Goal: Task Accomplishment & Management: Manage account settings

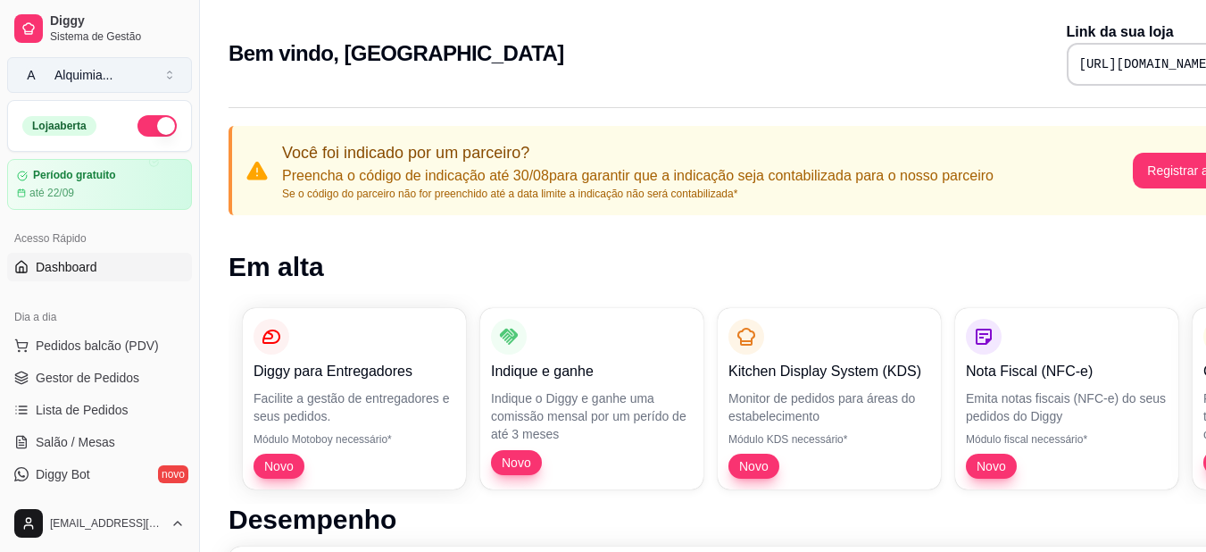
click at [136, 75] on button "A Alquimia ..." at bounding box center [99, 75] width 185 height 36
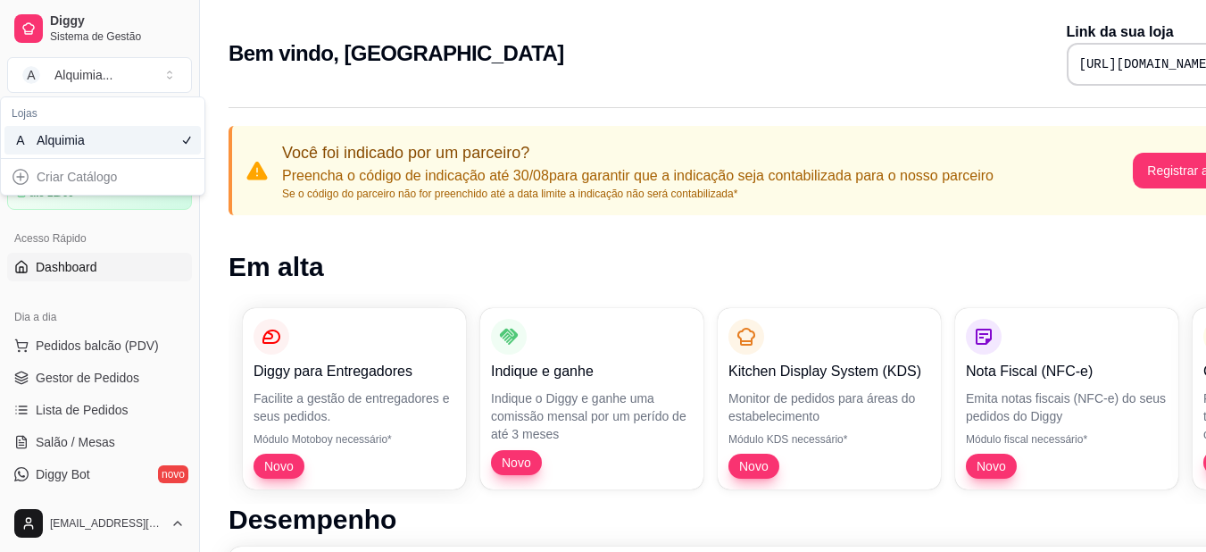
click at [131, 143] on div "A Alquimia" at bounding box center [102, 140] width 196 height 29
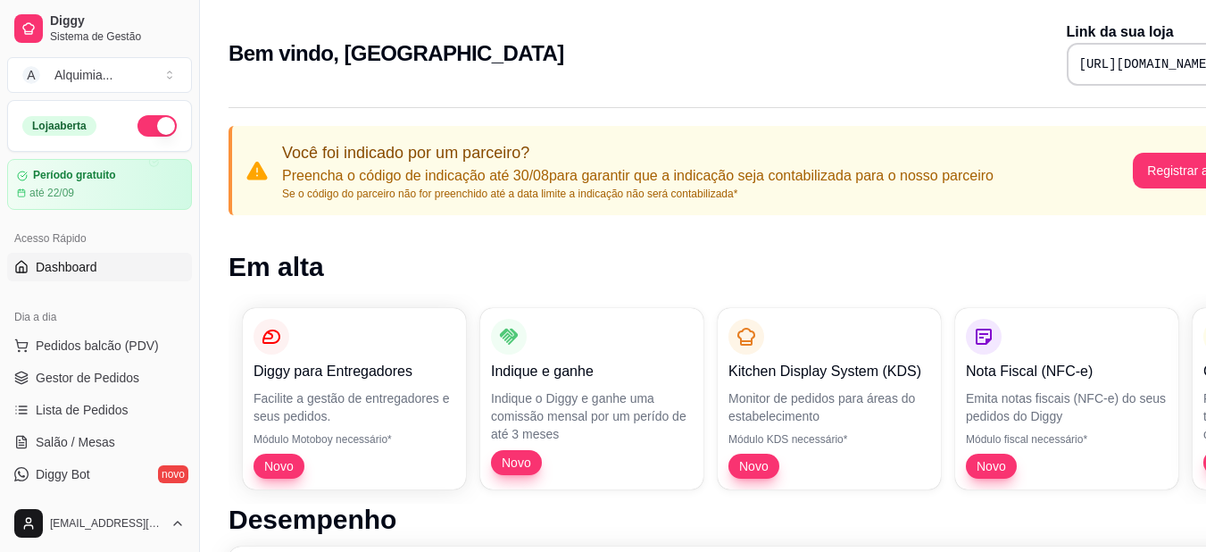
drag, startPoint x: 192, startPoint y: 134, endPoint x: 191, endPoint y: 214, distance: 80.4
click at [191, 214] on div "Diggy Sistema de Gestão A Alquimia ... Loja aberta Período gratuito até 22/09 A…" at bounding box center [99, 276] width 199 height 552
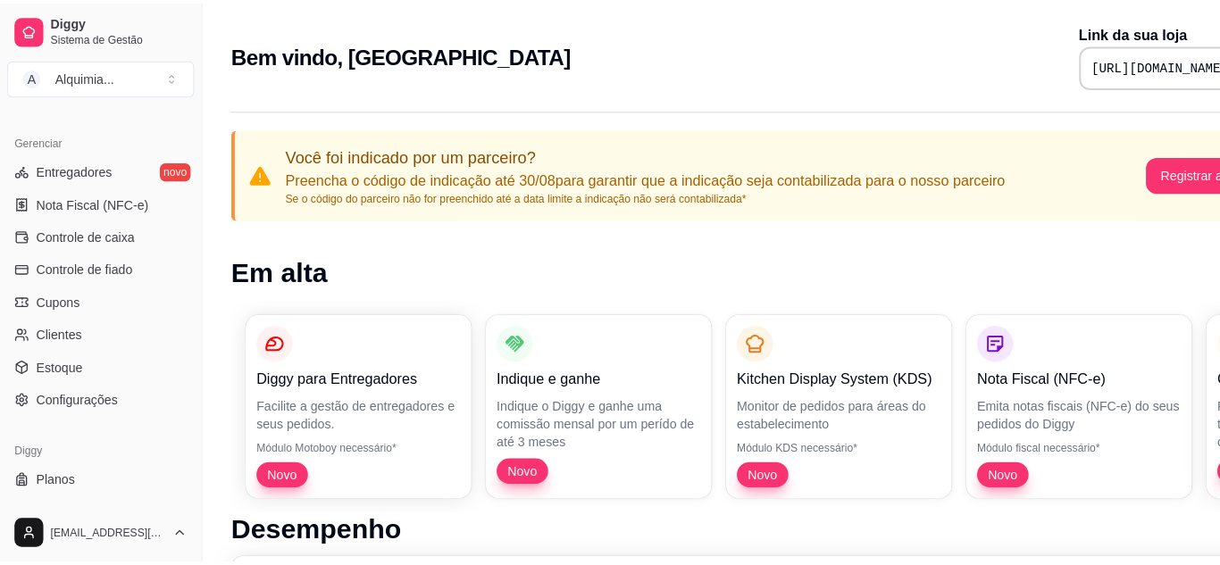
scroll to position [720, 0]
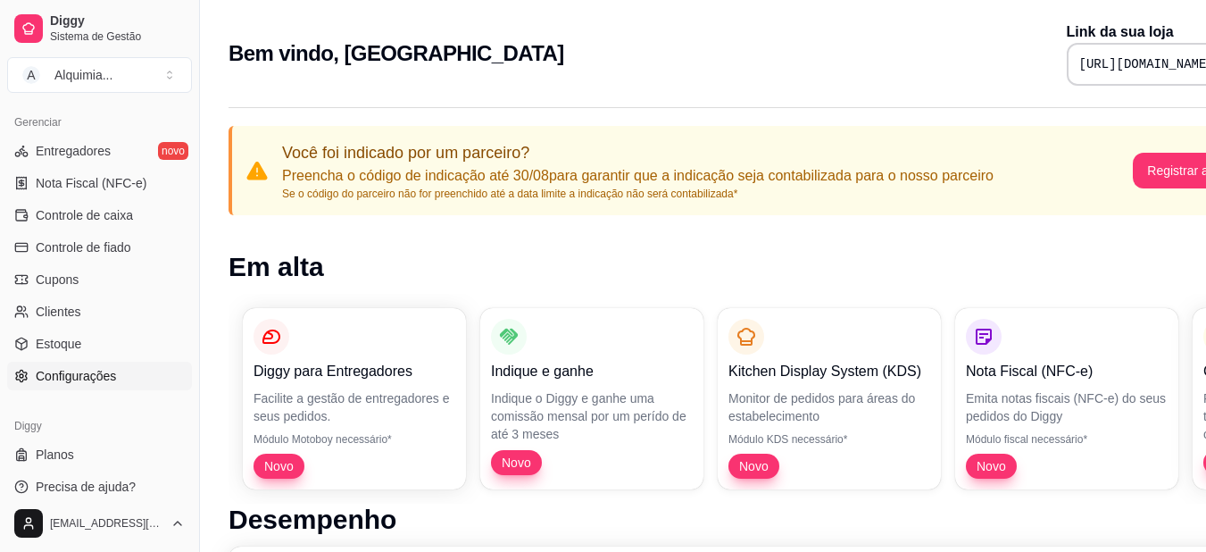
click at [107, 380] on span "Configurações" at bounding box center [76, 376] width 80 height 18
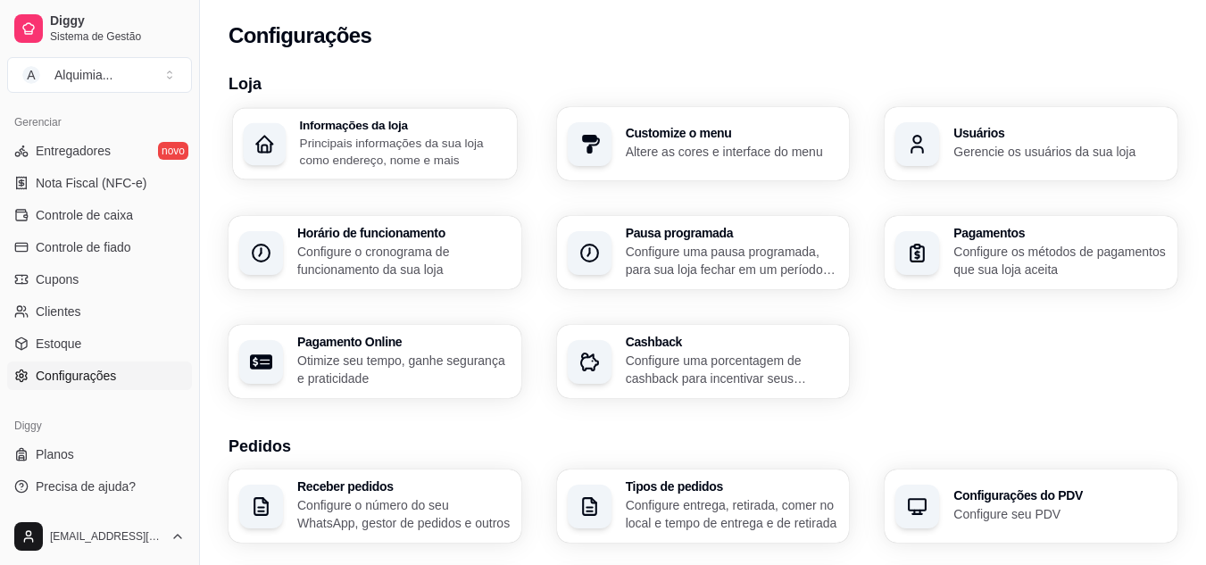
click at [462, 129] on h3 "Informações da loja" at bounding box center [403, 125] width 206 height 12
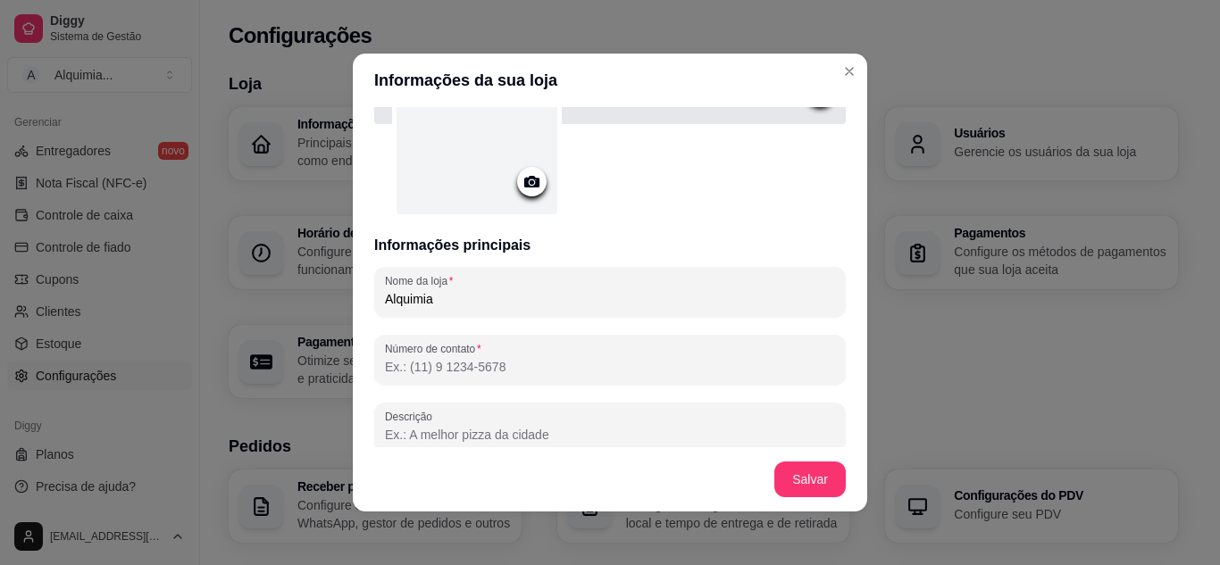
scroll to position [156, 0]
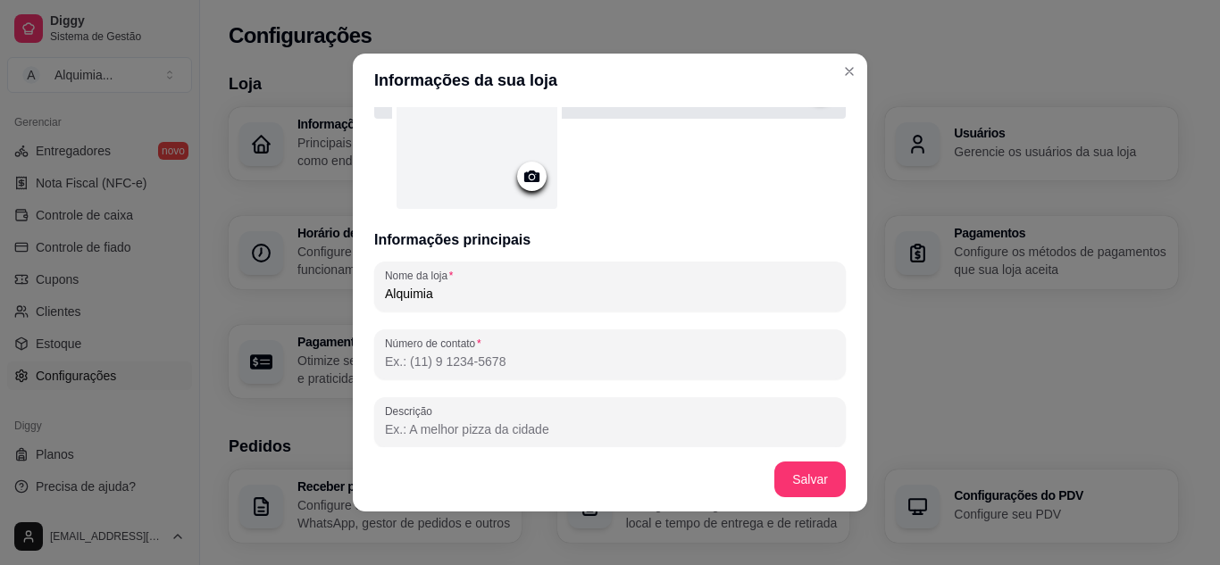
click at [464, 312] on div "Nome da loja Alquimia Número de contato Descrição 0/300 Mensagem de boas vindas…" at bounding box center [609, 519] width 471 height 514
drag, startPoint x: 456, startPoint y: 295, endPoint x: 227, endPoint y: 321, distance: 231.0
click at [227, 321] on div "Informações da sua loja Informações principais Nome da loja Alquimia Número de …" at bounding box center [610, 282] width 1220 height 565
type input "AL DENTE"
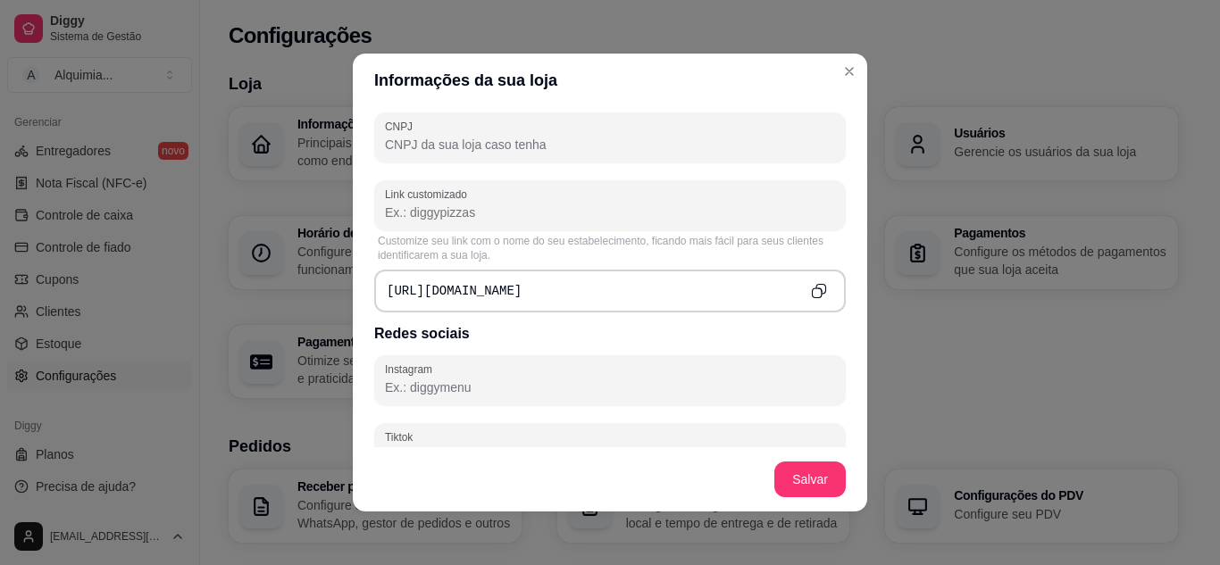
scroll to position [624, 0]
click at [795, 485] on button "Salvar" at bounding box center [810, 479] width 70 height 35
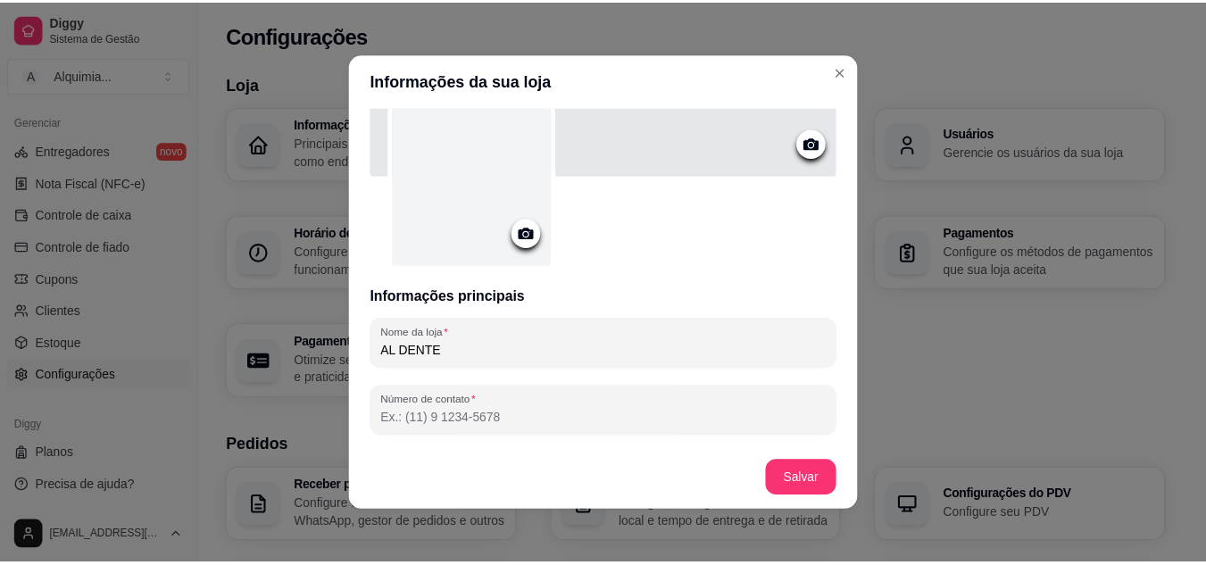
scroll to position [0, 0]
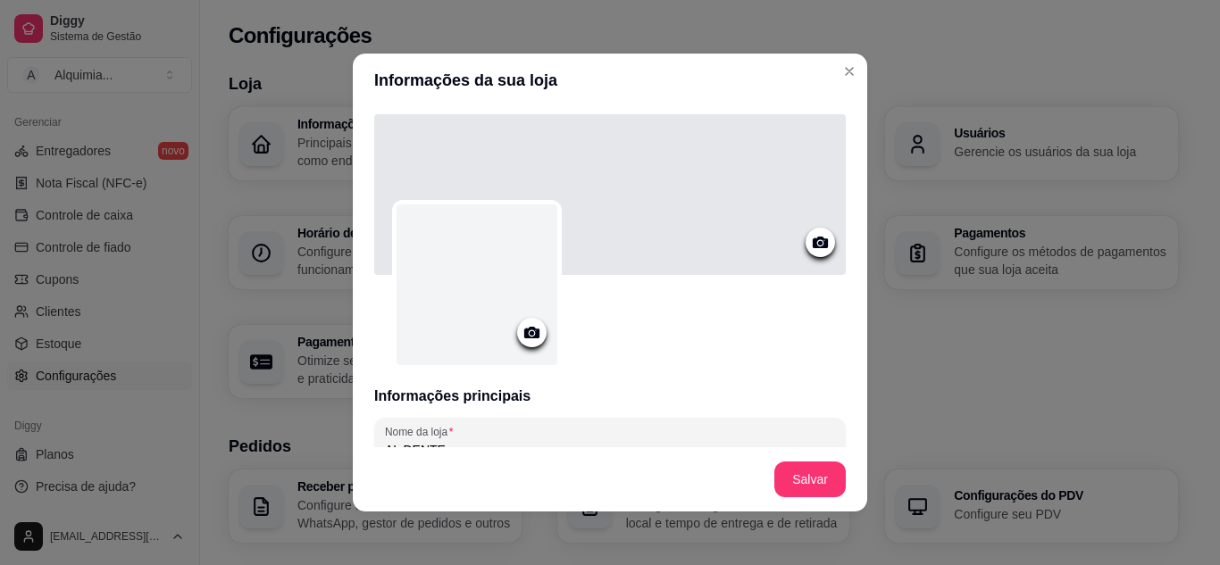
click at [844, 55] on header "Informações da sua loja" at bounding box center [610, 81] width 514 height 54
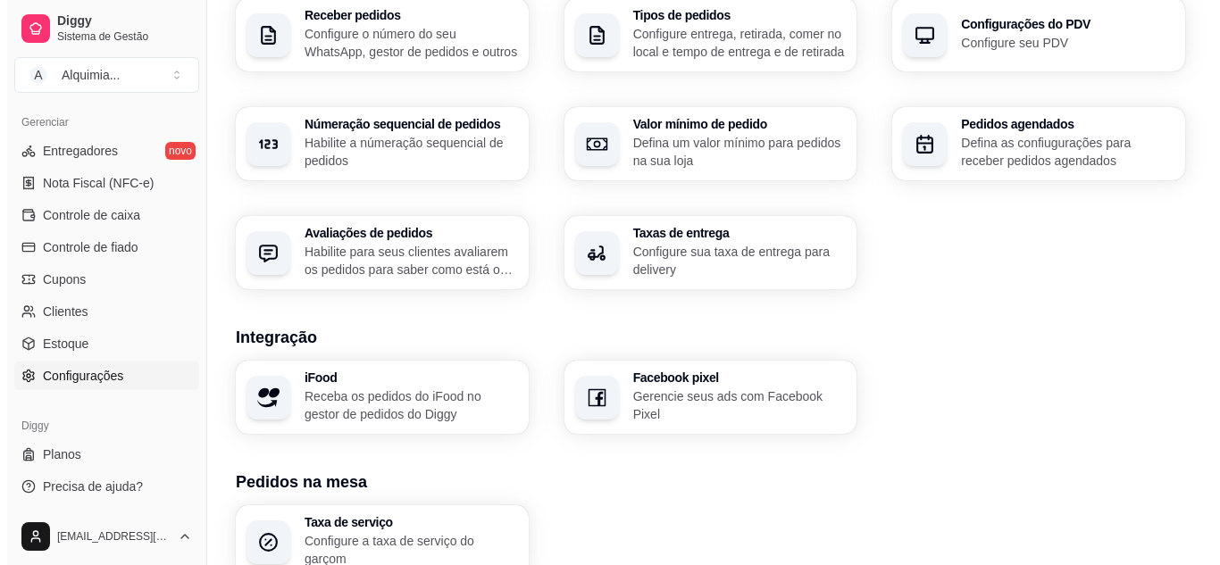
scroll to position [465, 0]
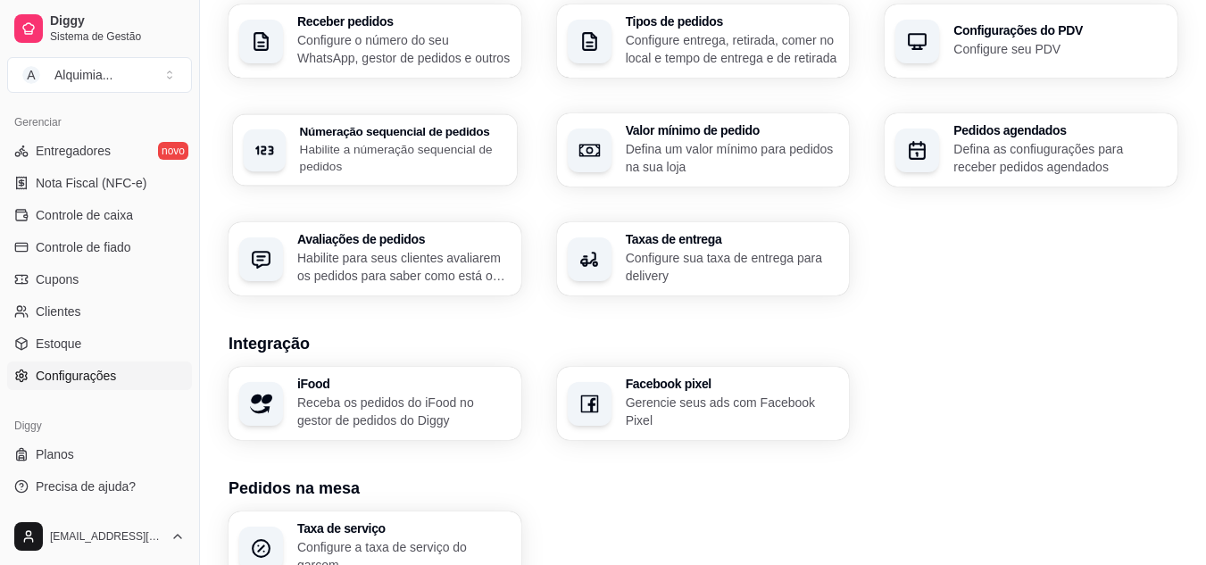
click at [345, 129] on h3 "Númeração sequencial de pedidos" at bounding box center [403, 131] width 206 height 12
click at [462, 57] on p "Configure o número do seu WhatsApp, gestor de pedidos e outros" at bounding box center [403, 49] width 213 height 36
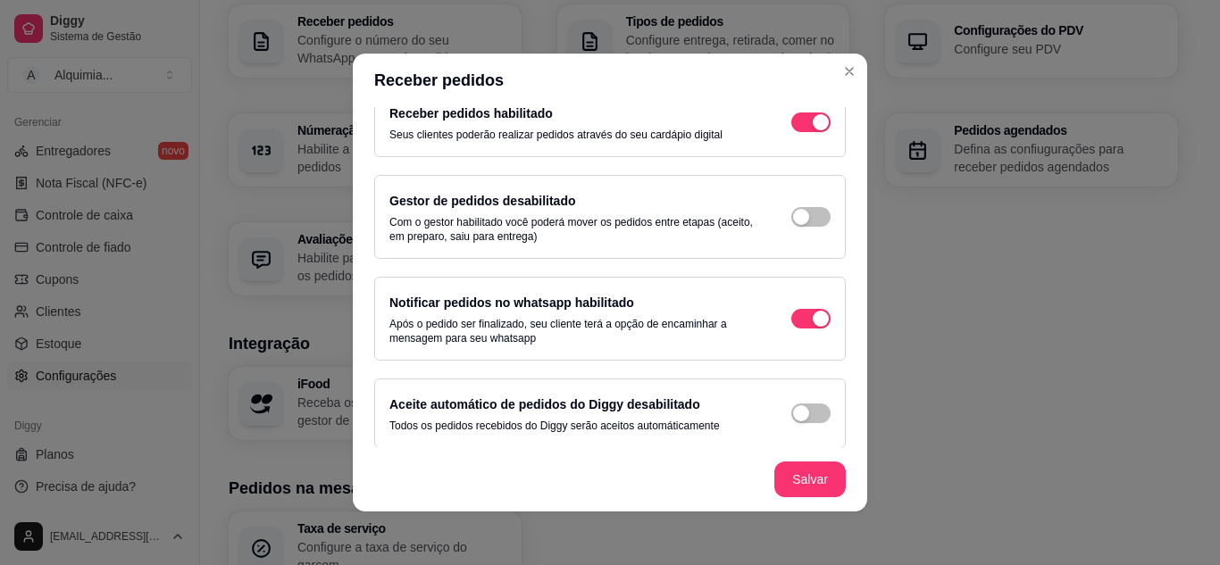
scroll to position [29, 0]
click at [798, 130] on span "button" at bounding box center [810, 121] width 39 height 20
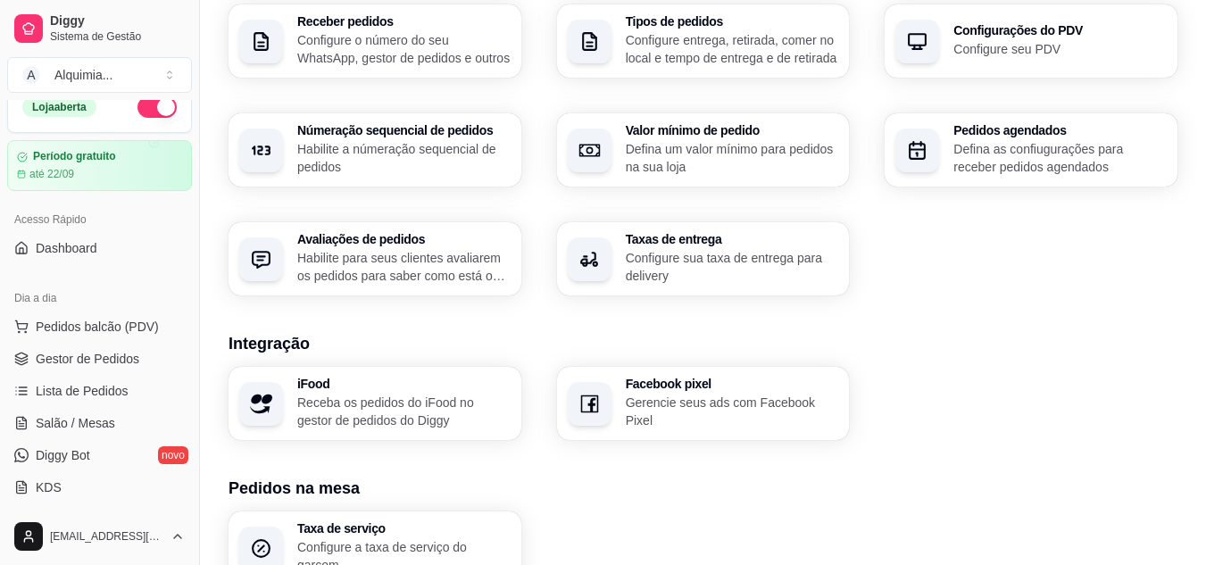
scroll to position [0, 0]
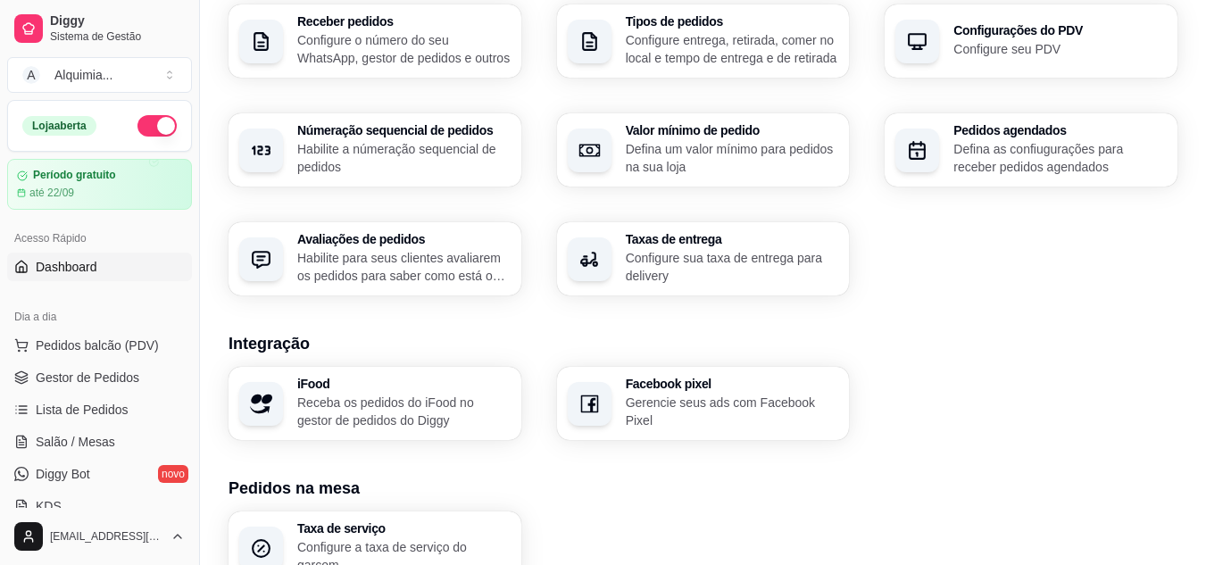
click at [96, 265] on span "Dashboard" at bounding box center [67, 267] width 62 height 18
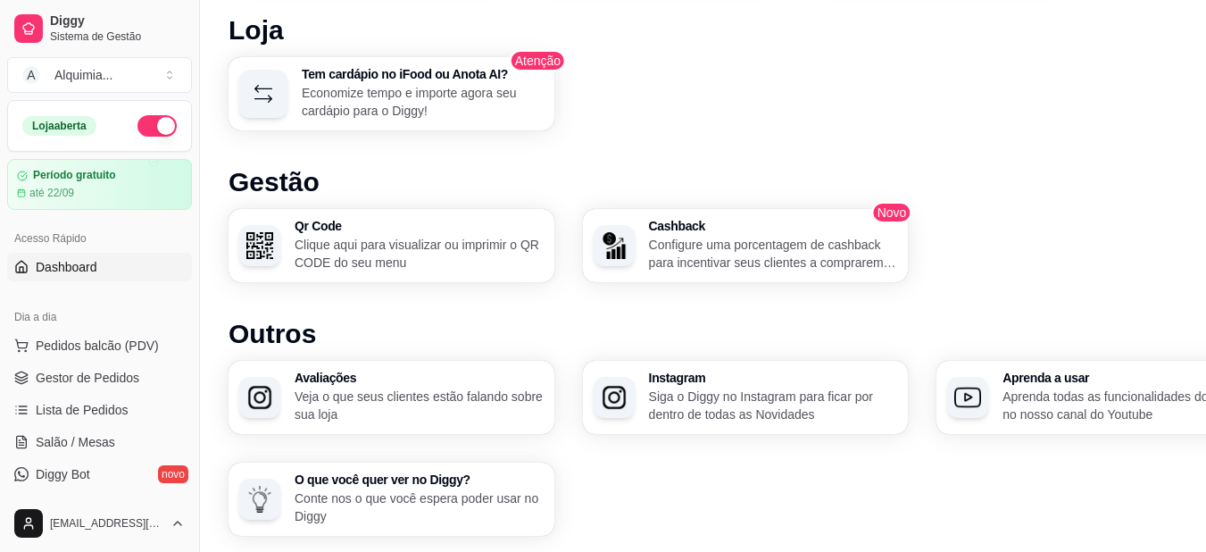
scroll to position [1145, 0]
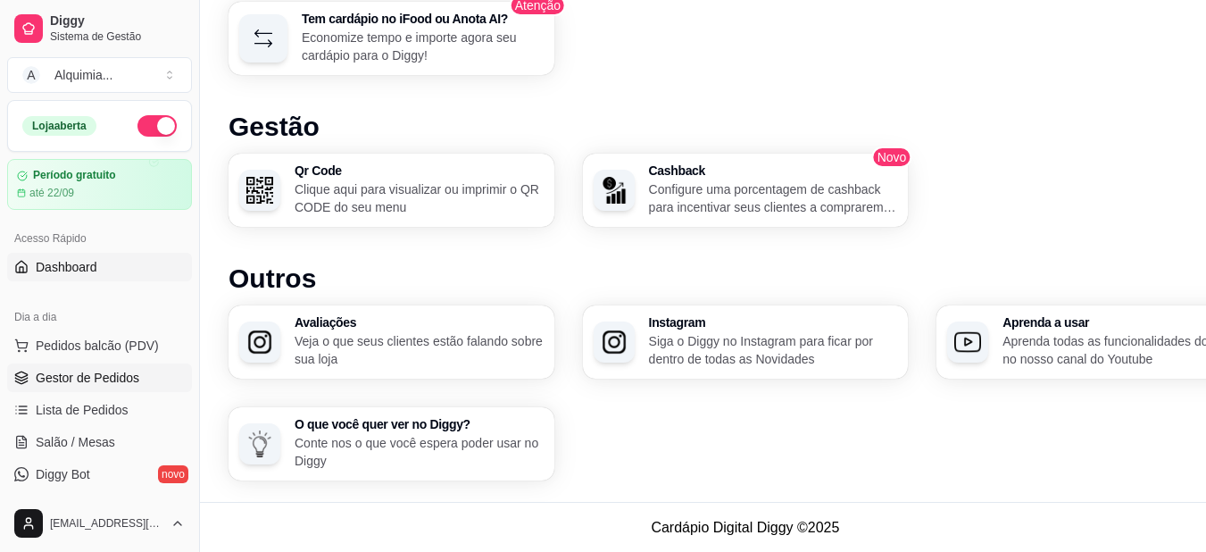
click at [137, 369] on link "Gestor de Pedidos" at bounding box center [99, 377] width 185 height 29
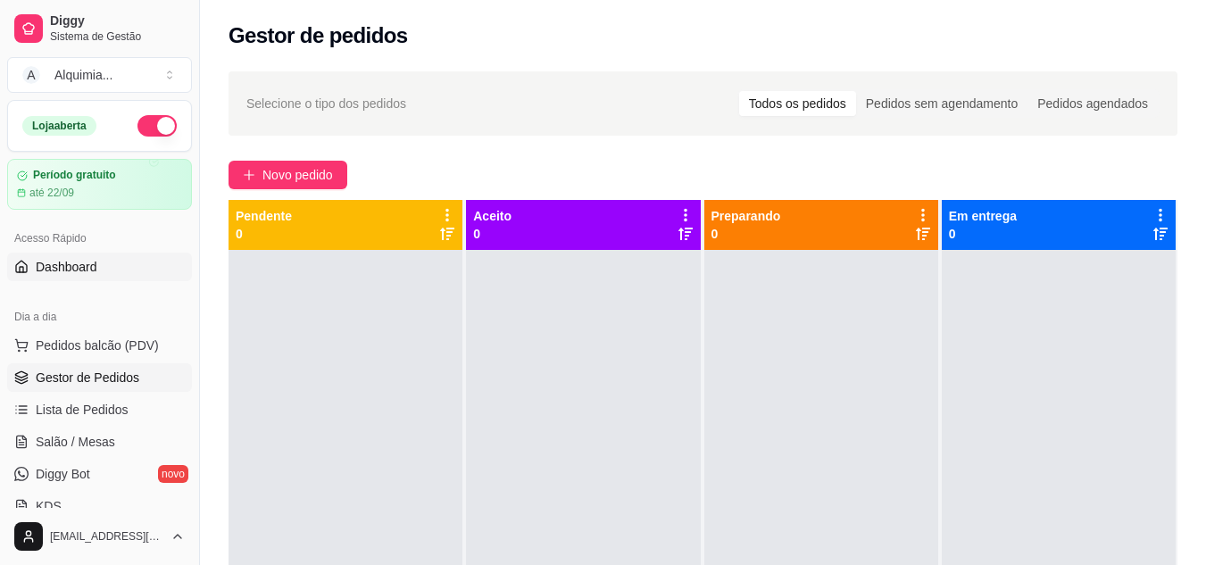
click at [72, 261] on span "Dashboard" at bounding box center [67, 267] width 62 height 18
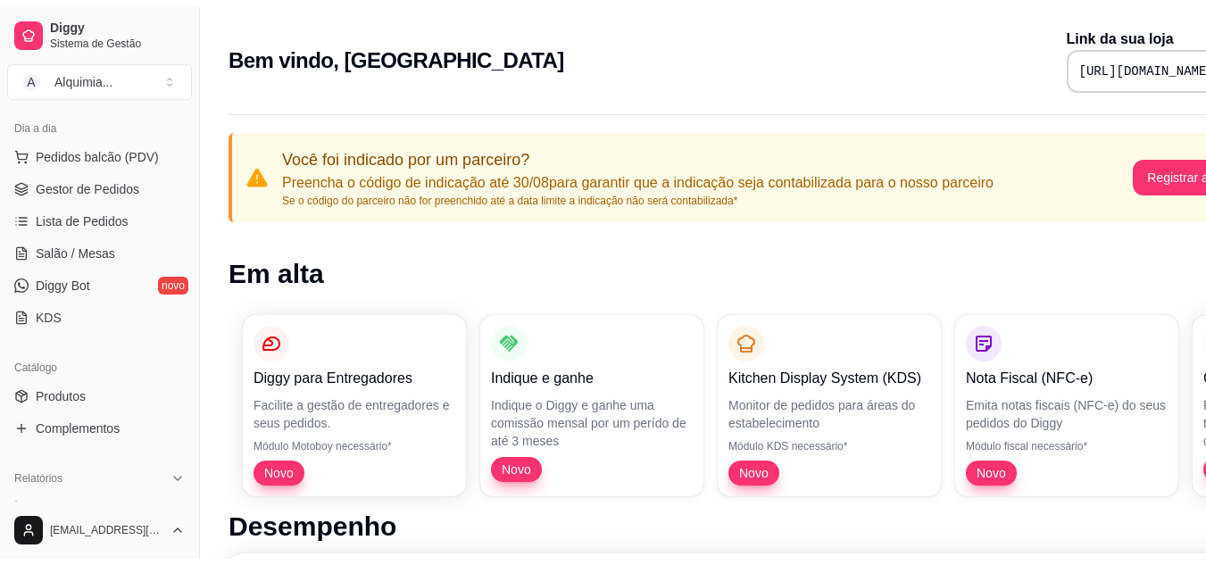
scroll to position [206, 0]
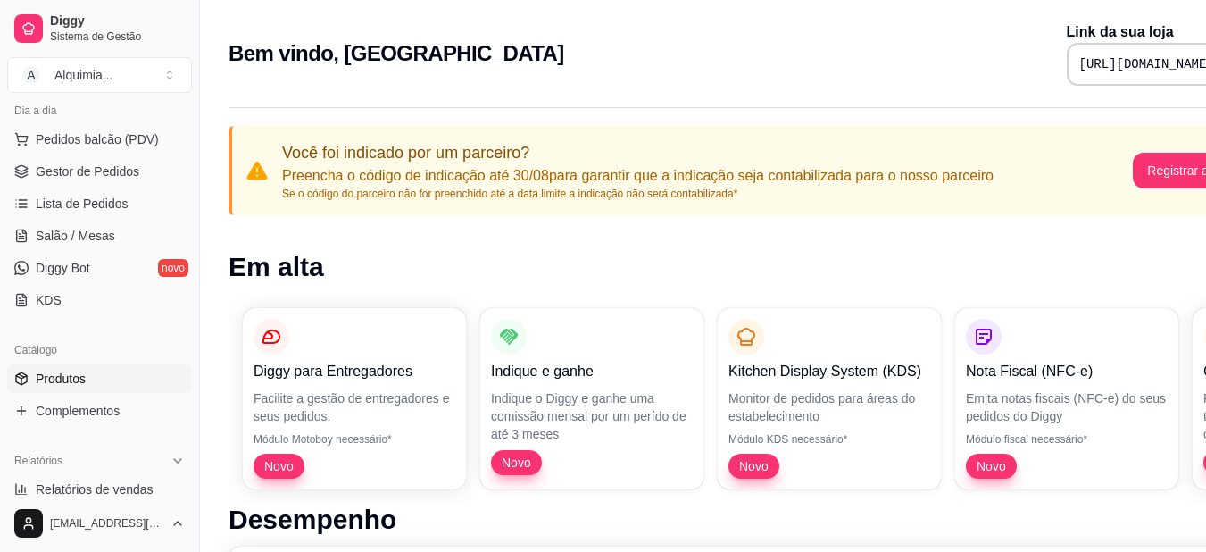
click at [129, 379] on link "Produtos" at bounding box center [99, 378] width 185 height 29
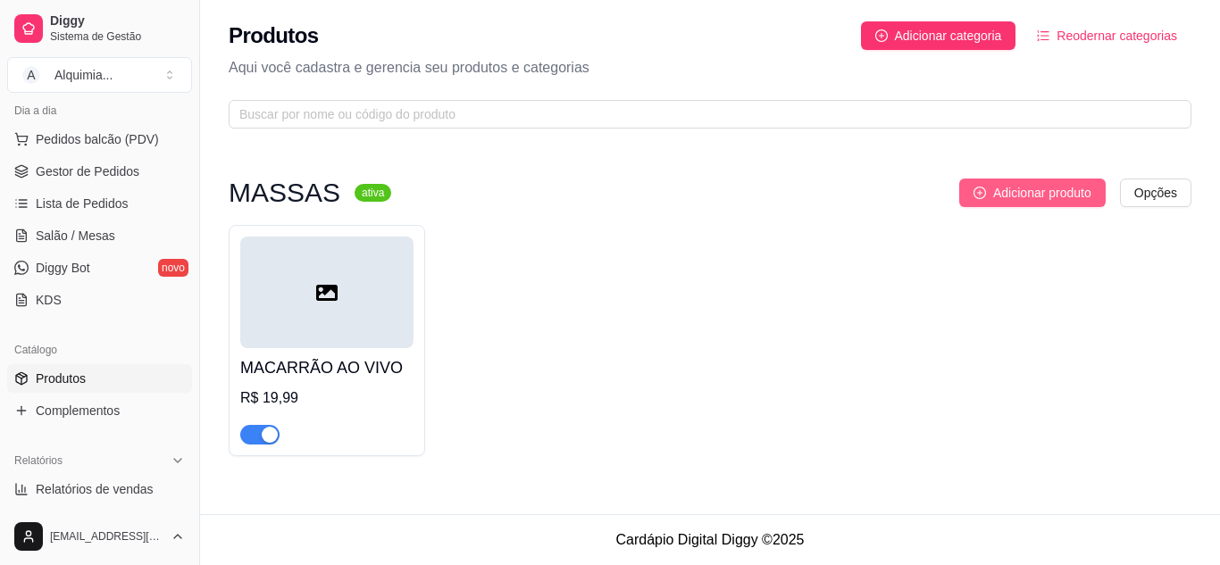
click at [1038, 190] on span "Adicionar produto" at bounding box center [1042, 193] width 98 height 20
click at [959, 30] on span "Adicionar categoria" at bounding box center [948, 36] width 107 height 20
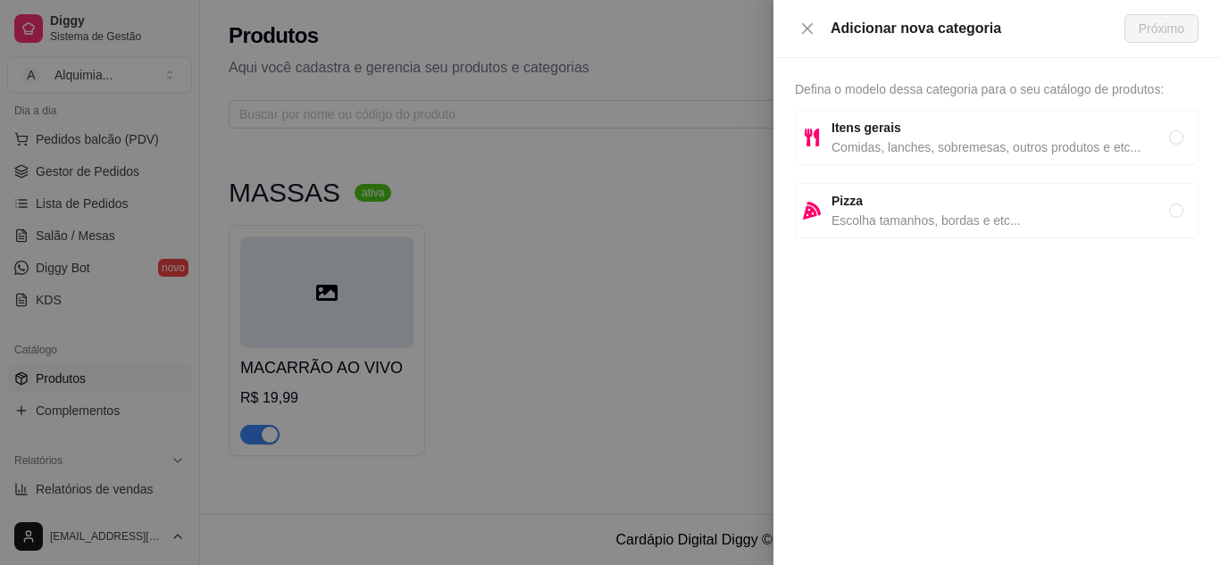
click at [914, 137] on span "Itens gerais" at bounding box center [999, 128] width 337 height 20
radio input "true"
click at [1145, 21] on span "Próximo" at bounding box center [1161, 29] width 46 height 20
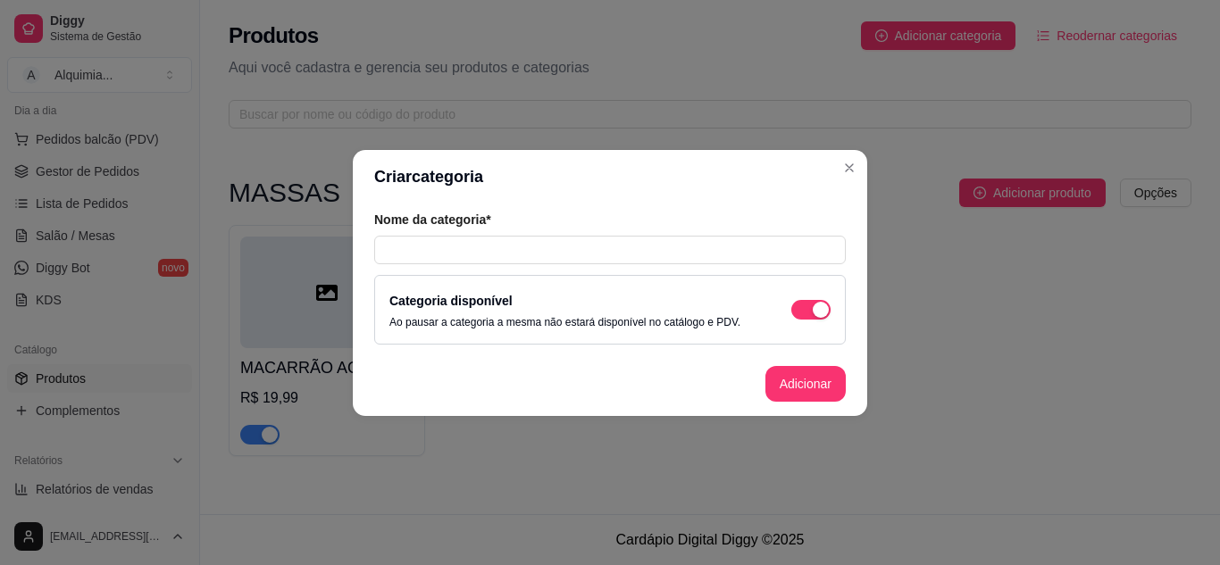
click at [483, 266] on div "Nome da categoria* Categoria disponível Ao pausar a categoria a mesma não estar…" at bounding box center [610, 278] width 514 height 148
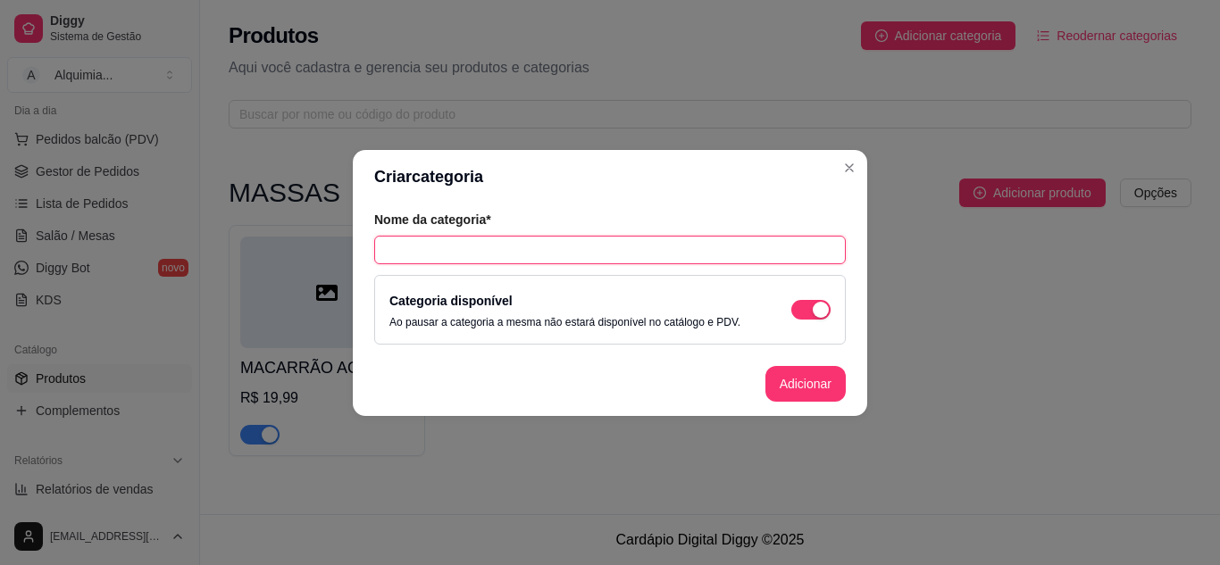
click at [485, 255] on input "text" at bounding box center [609, 250] width 471 height 29
type input "BEBIDAS"
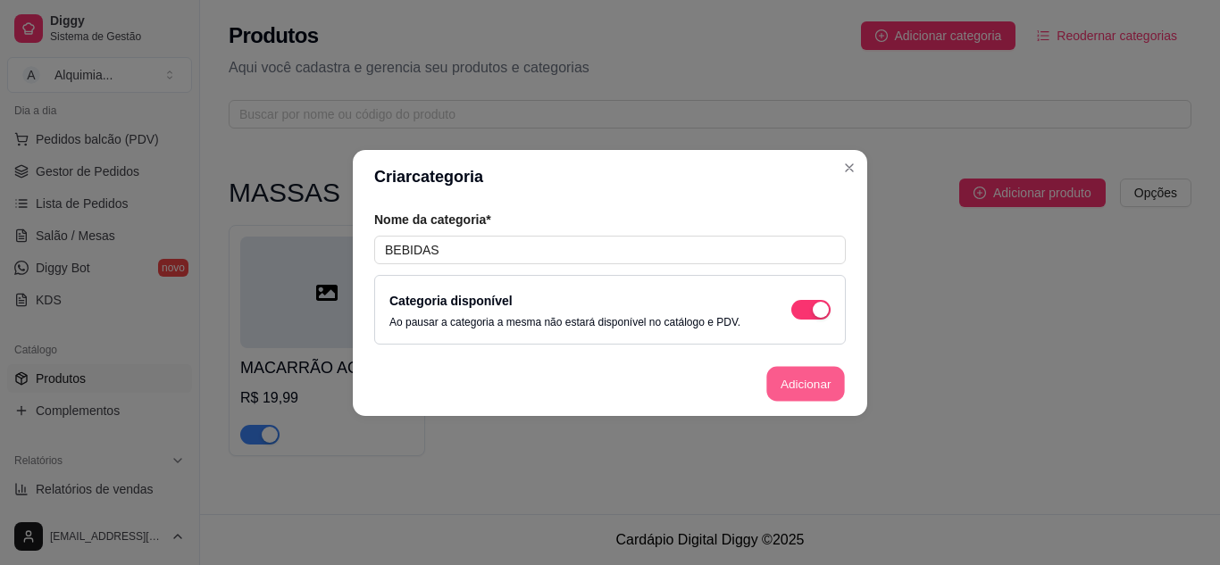
click at [805, 395] on button "Adicionar" at bounding box center [805, 383] width 79 height 35
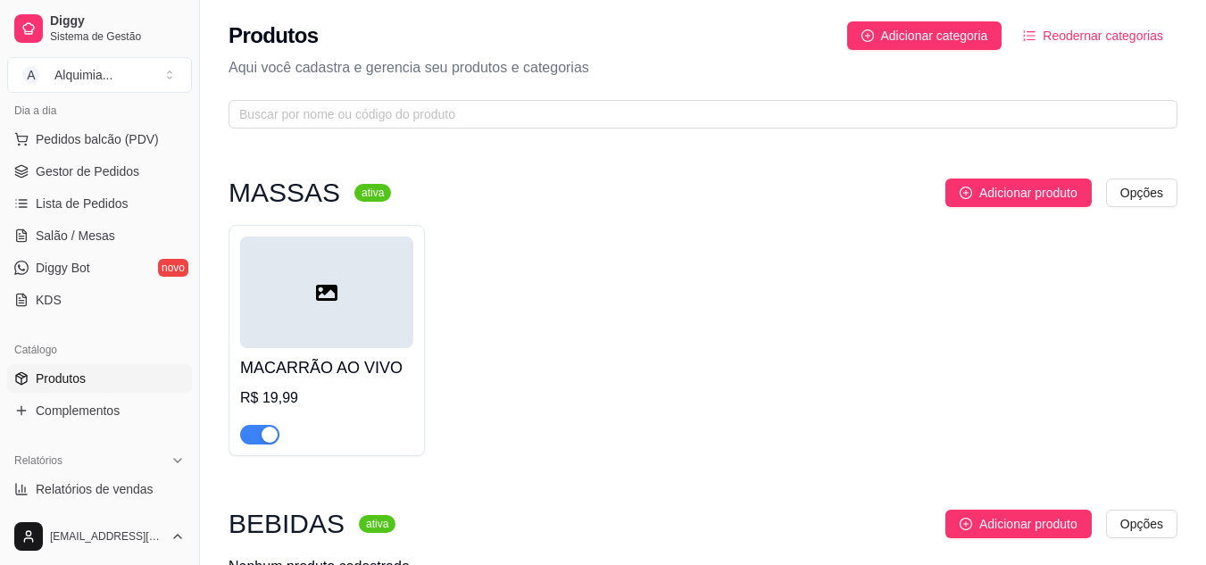
click at [805, 395] on div "MACARRÃO AO VIVO R$ 19,99" at bounding box center [703, 340] width 949 height 231
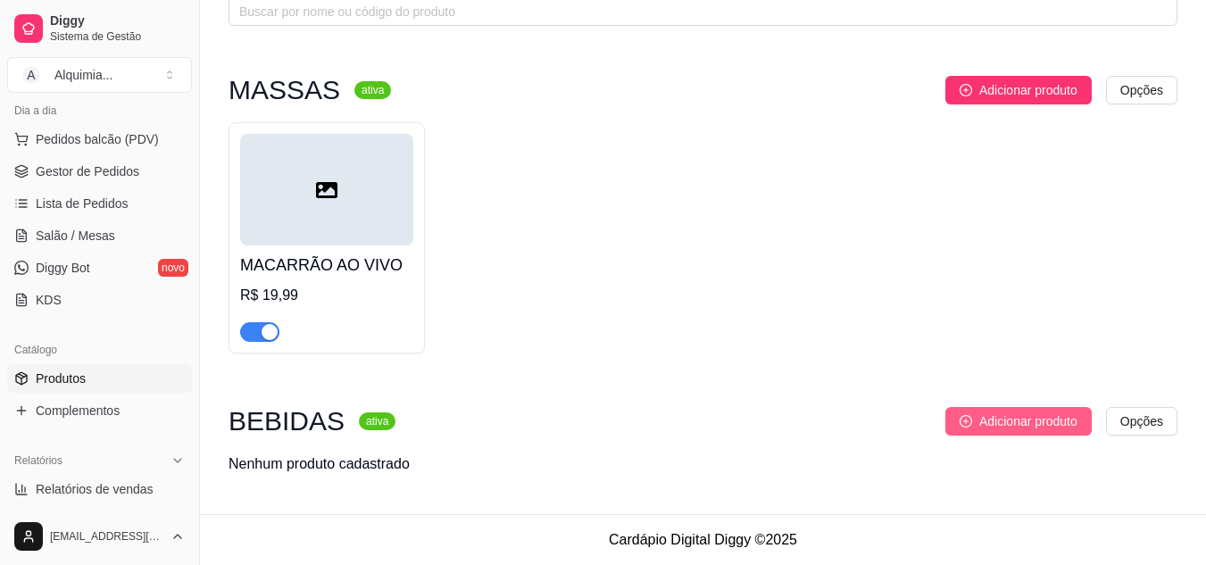
click at [1038, 418] on span "Adicionar produto" at bounding box center [1028, 422] width 98 height 20
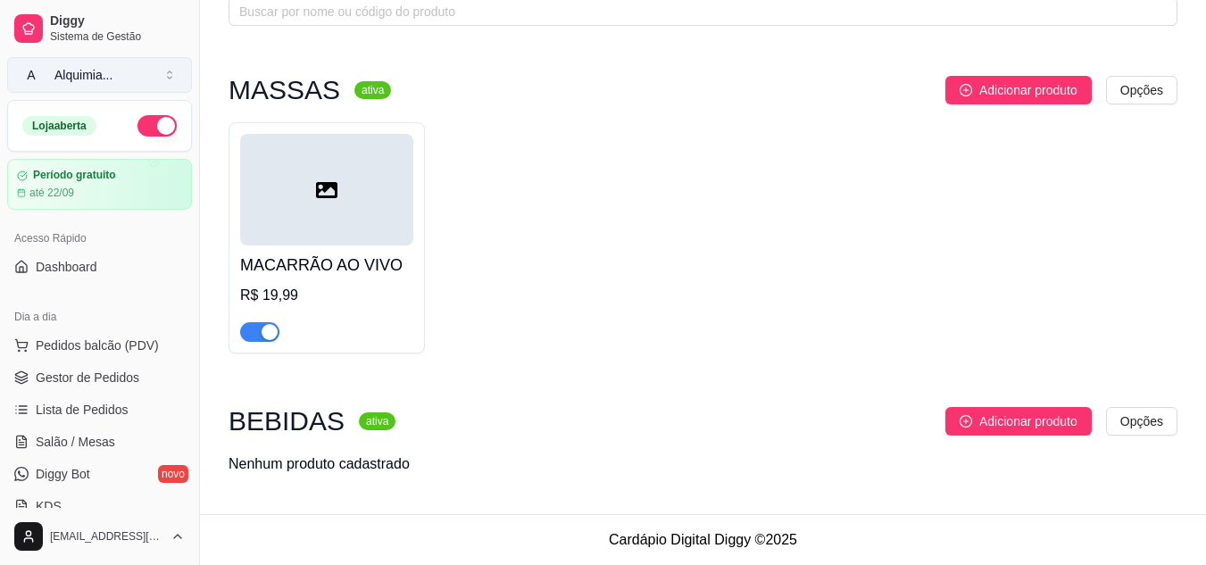
click at [99, 83] on div "Alquimia ..." at bounding box center [83, 75] width 58 height 18
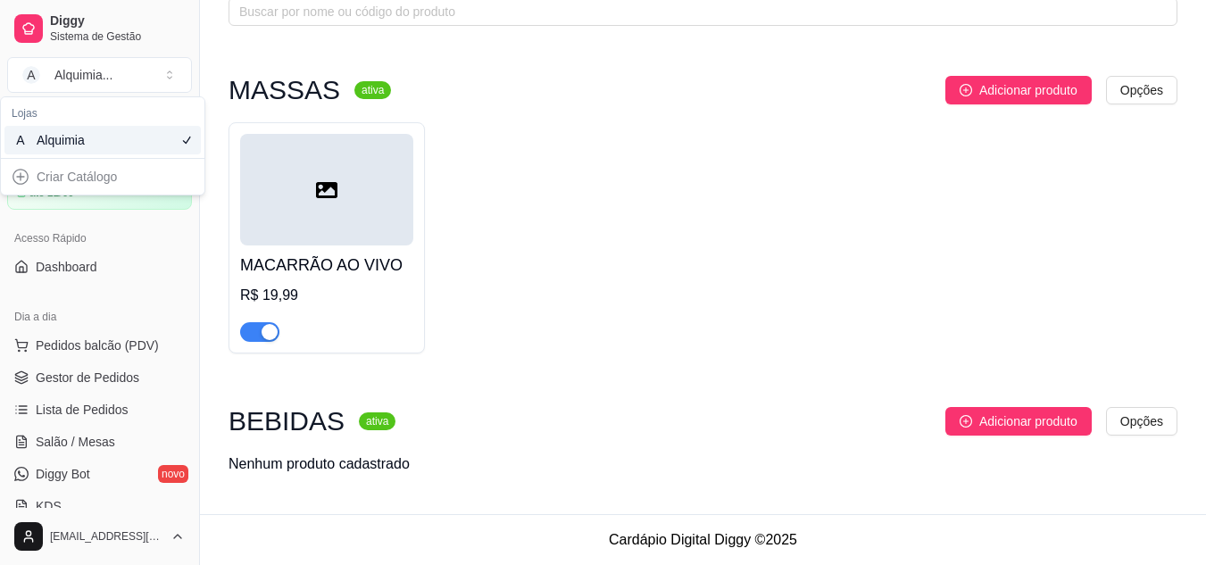
click at [229, 24] on div at bounding box center [703, 11] width 949 height 29
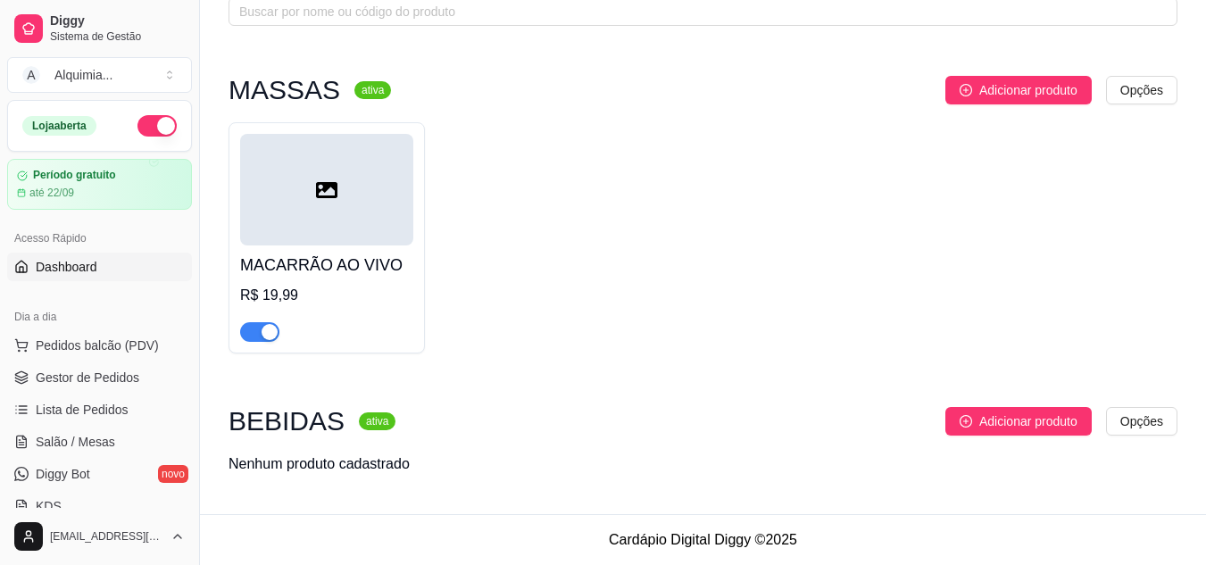
click at [65, 271] on span "Dashboard" at bounding box center [67, 267] width 62 height 18
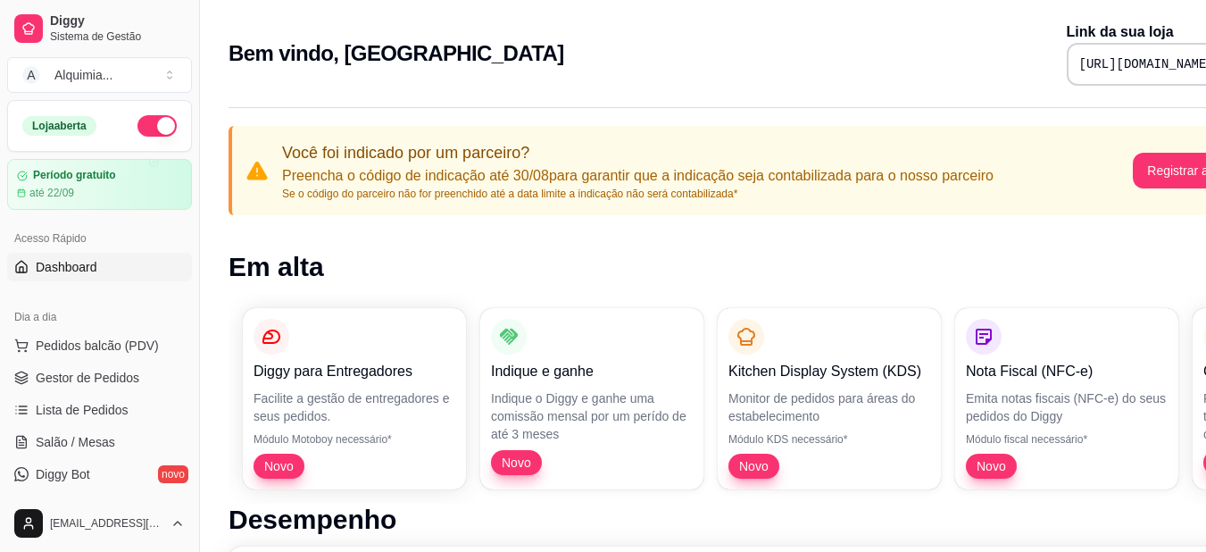
scroll to position [0, 80]
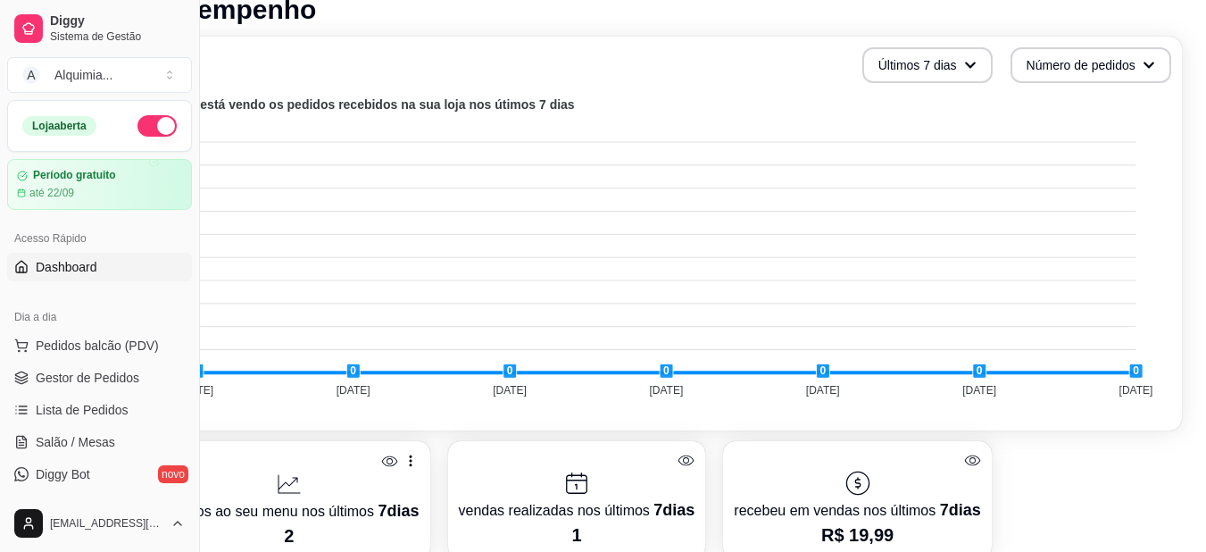
scroll to position [510, 0]
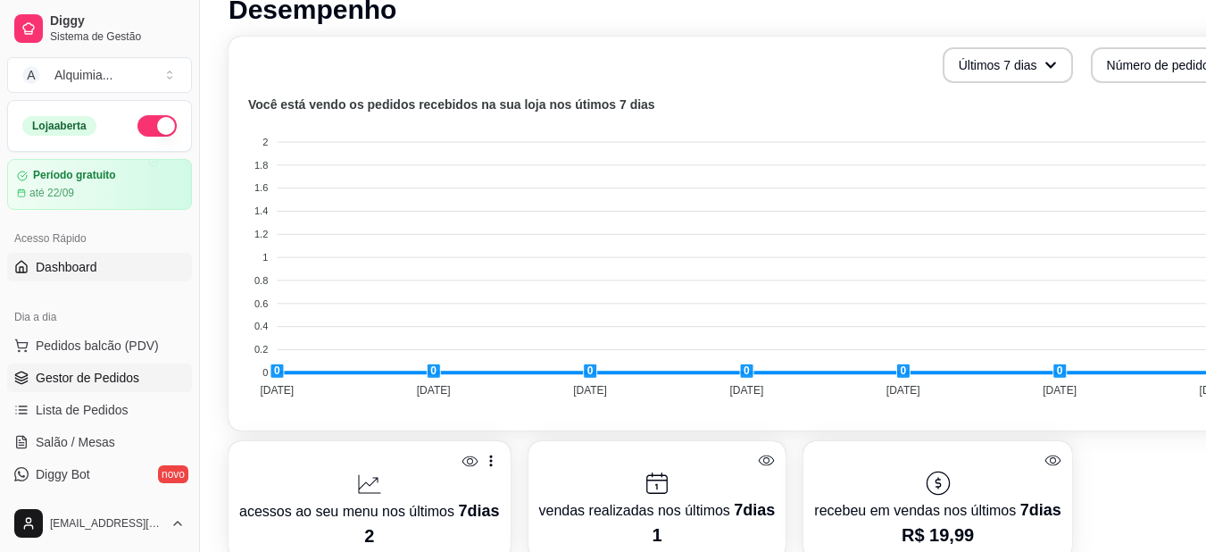
click at [38, 379] on span "Gestor de Pedidos" at bounding box center [88, 378] width 104 height 18
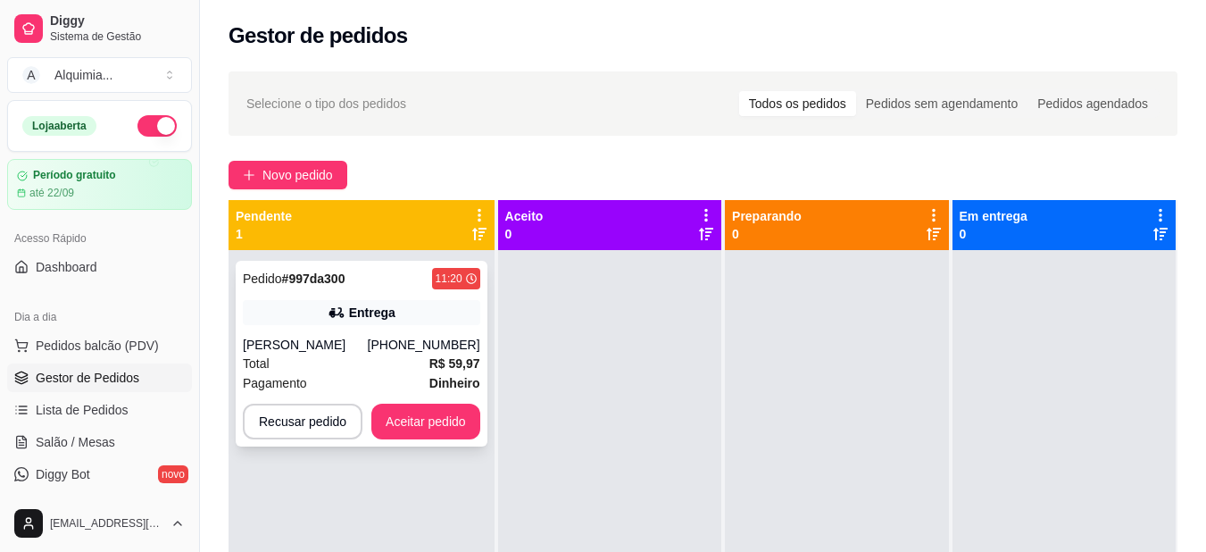
click at [374, 375] on div "Pagamento Dinheiro" at bounding box center [361, 383] width 237 height 20
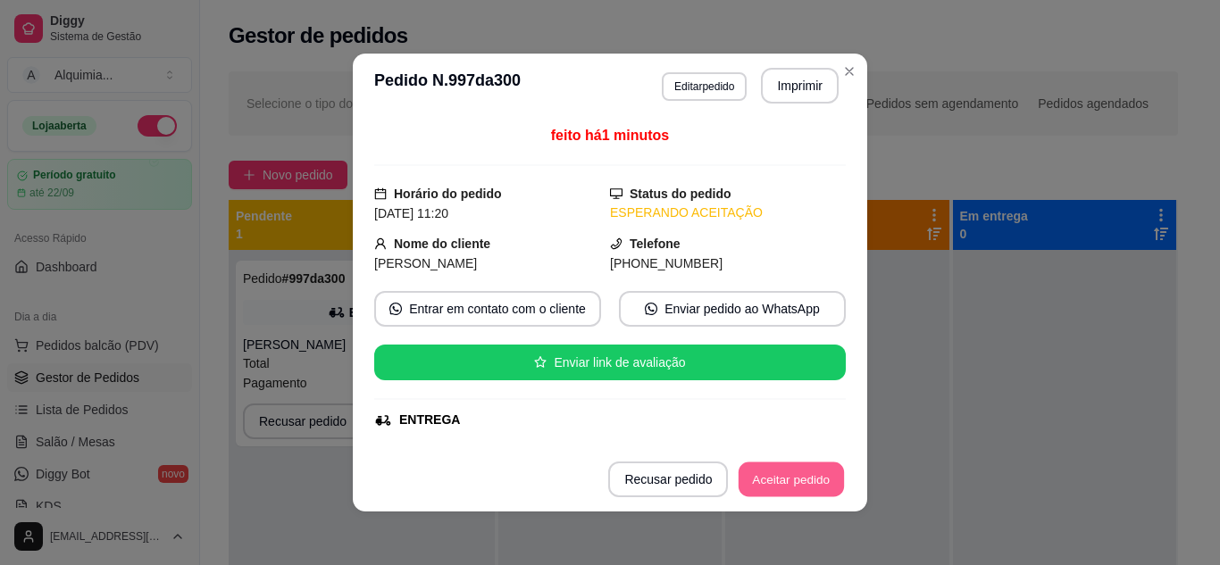
click at [814, 477] on button "Aceitar pedido" at bounding box center [790, 479] width 105 height 35
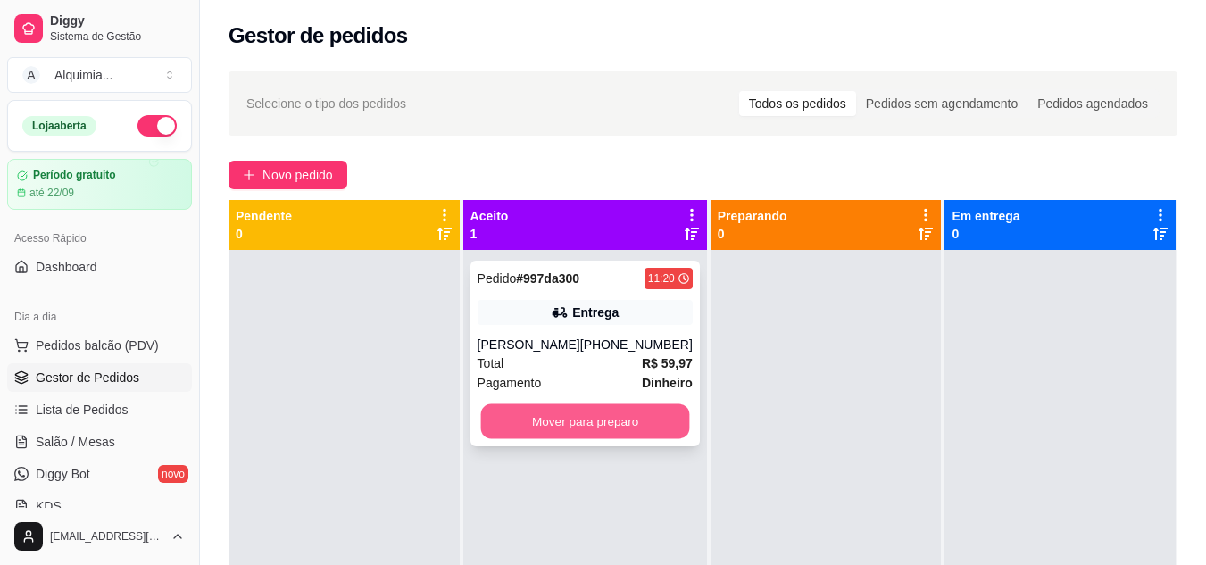
click at [562, 417] on button "Mover para preparo" at bounding box center [584, 421] width 209 height 35
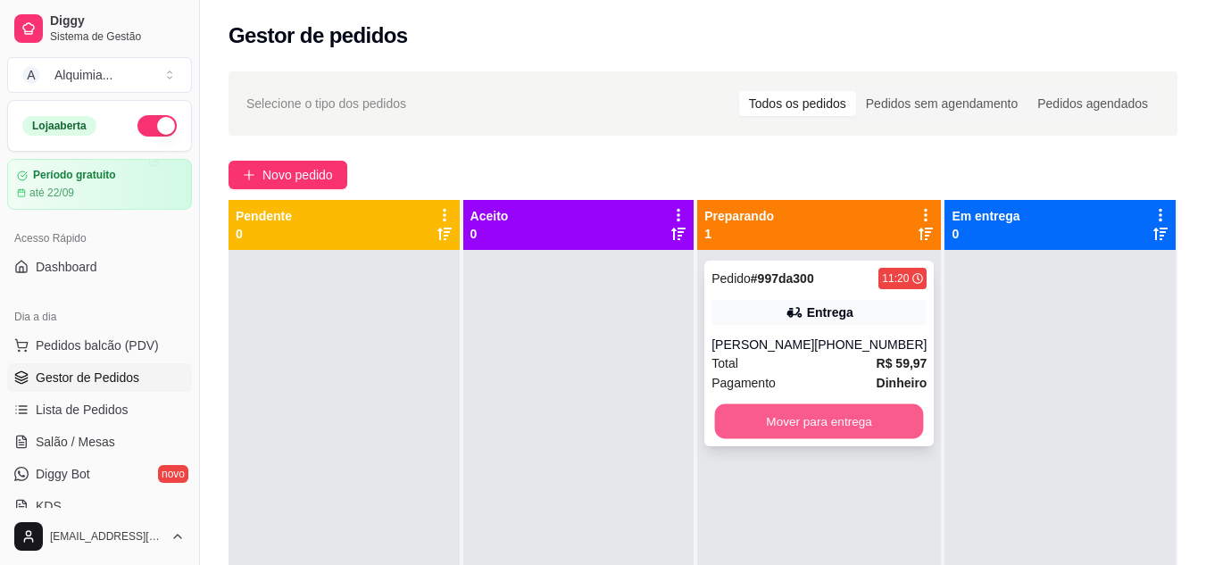
click at [853, 422] on button "Mover para entrega" at bounding box center [819, 421] width 209 height 35
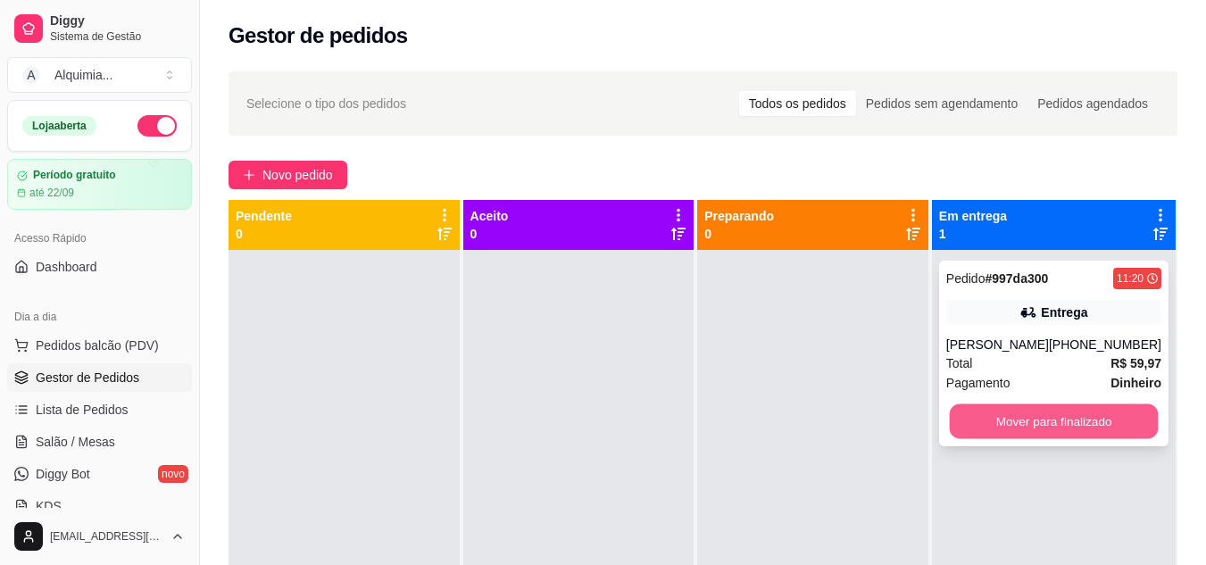
click at [1088, 420] on button "Mover para finalizado" at bounding box center [1053, 421] width 209 height 35
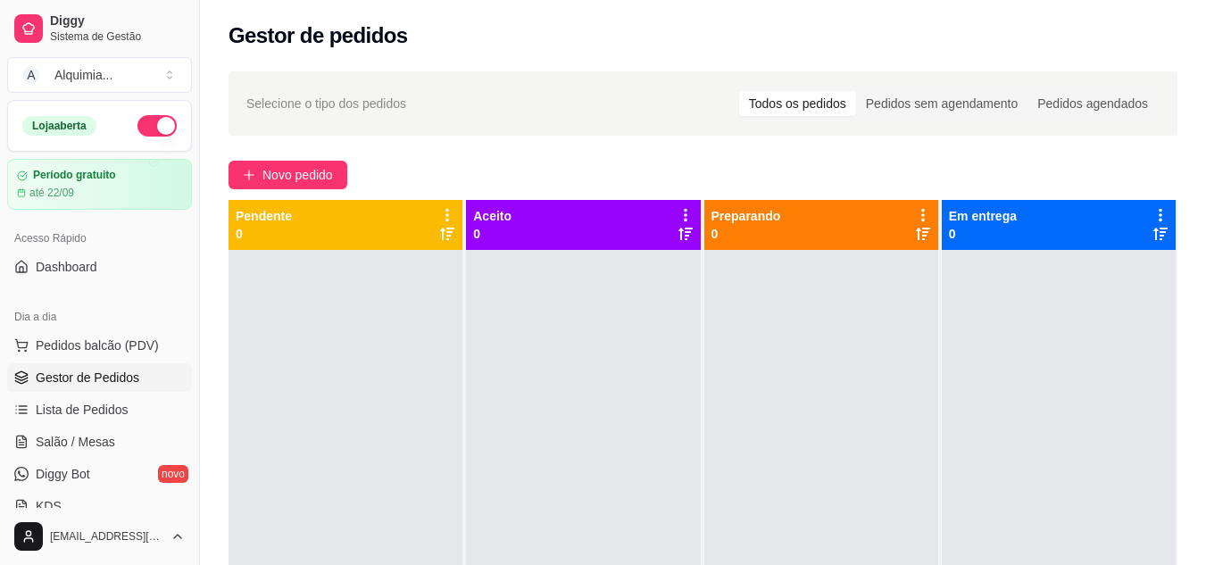
click at [191, 215] on div "Diggy Sistema de Gestão A Alquimia ... Loja aberta Período gratuito até 22/09 A…" at bounding box center [99, 282] width 199 height 565
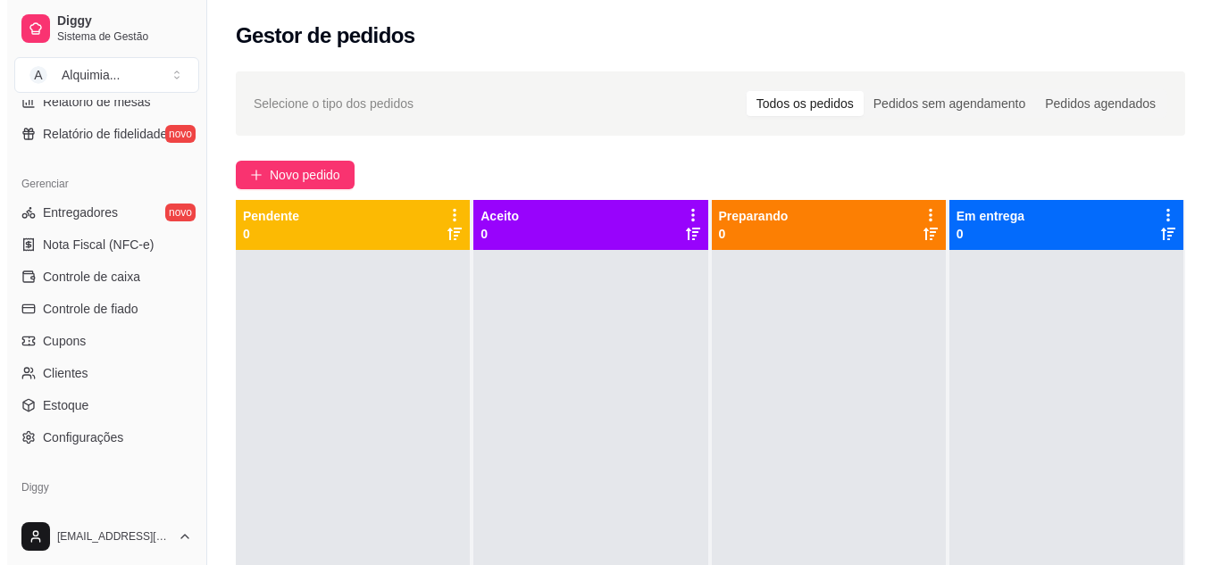
scroll to position [720, 0]
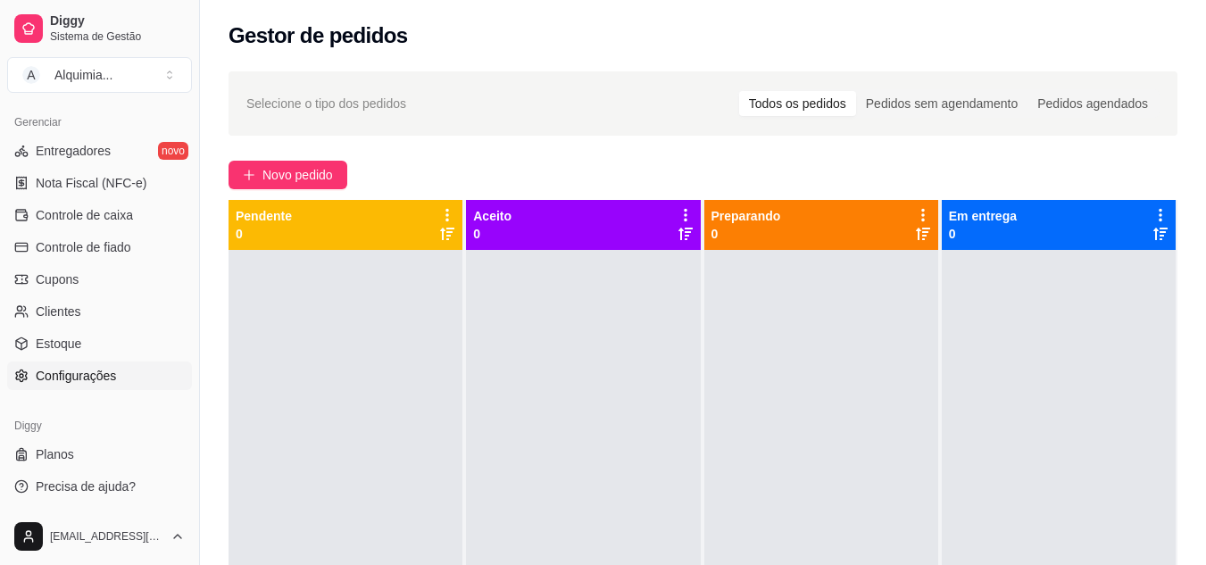
click at [74, 376] on span "Configurações" at bounding box center [76, 376] width 80 height 18
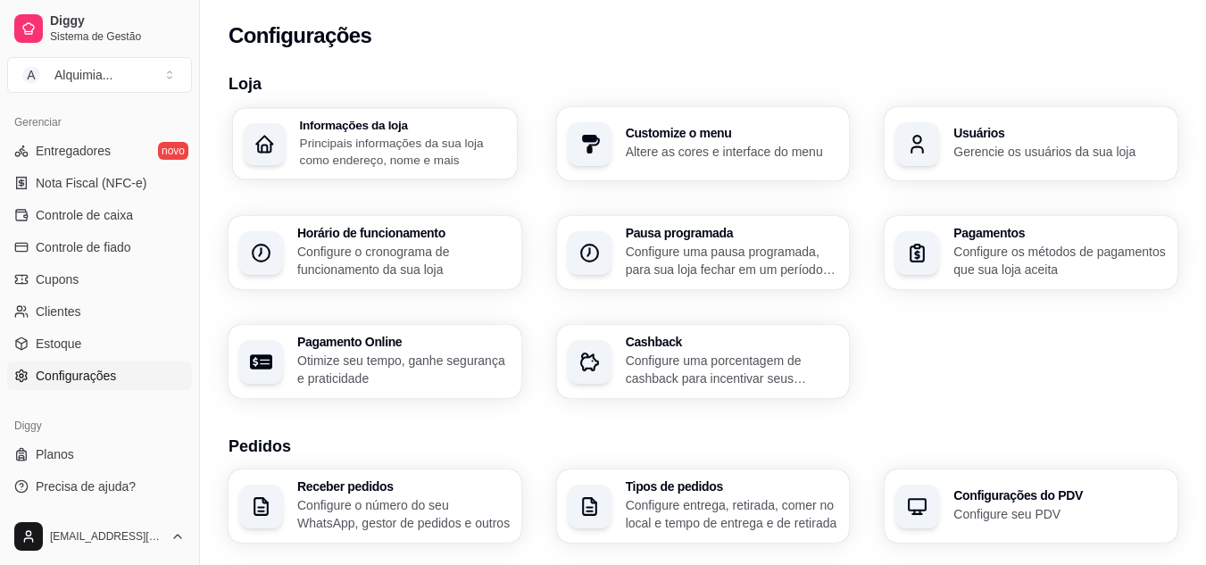
click at [393, 114] on div "Informações da loja Principais informações da sua loja como endereço, nome e ma…" at bounding box center [375, 143] width 284 height 71
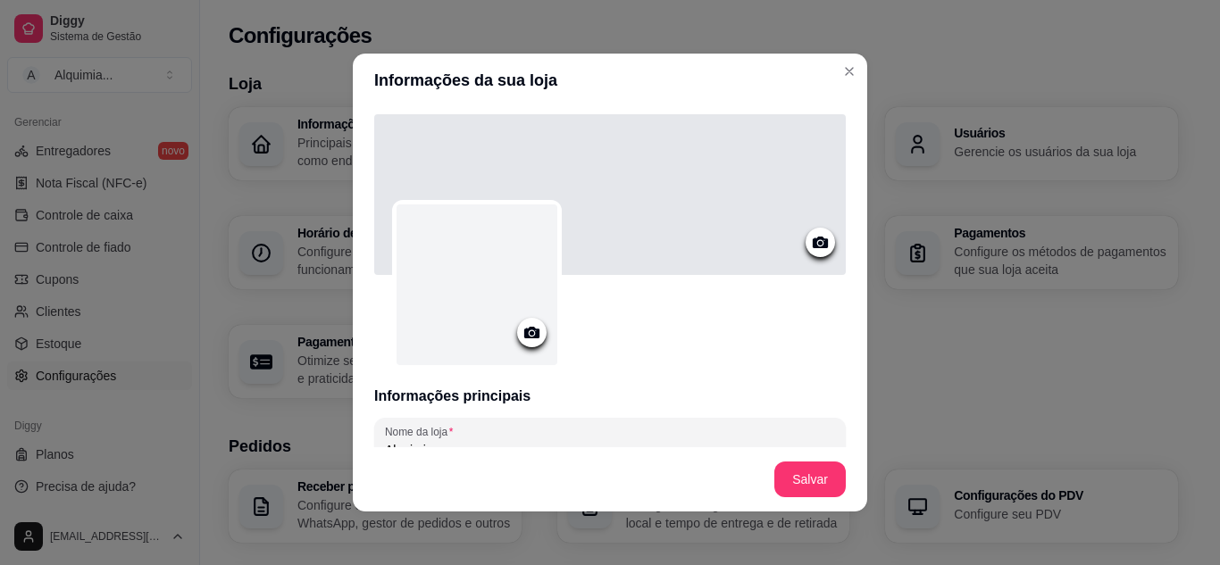
click at [537, 338] on div at bounding box center [531, 332] width 29 height 29
click at [522, 331] on icon at bounding box center [531, 332] width 21 height 21
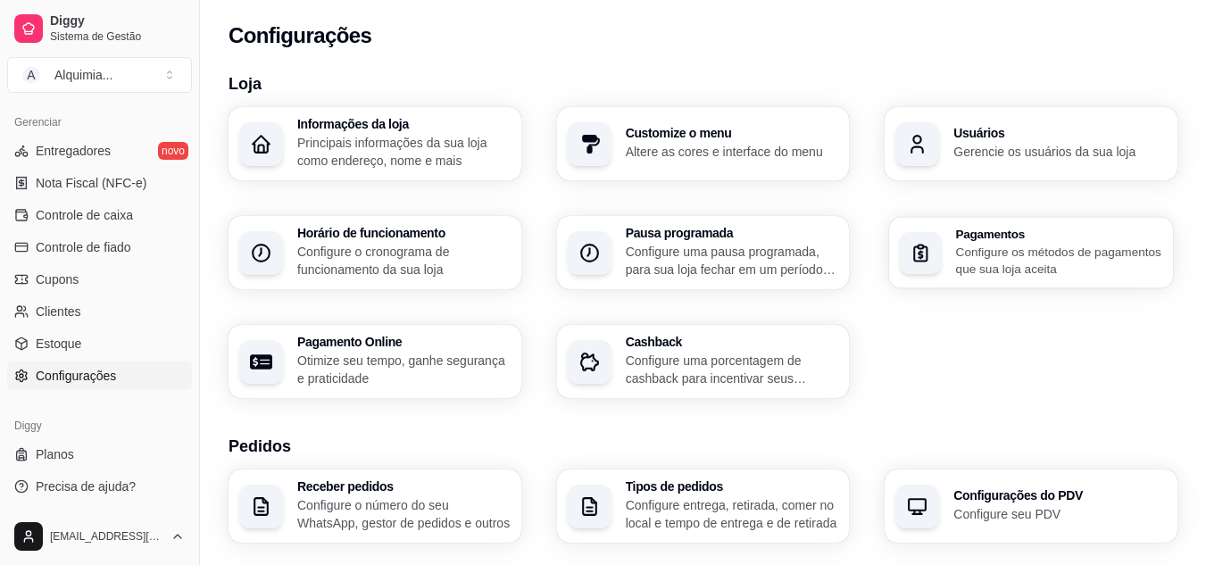
click at [1061, 256] on p "Configure os métodos de pagamentos que sua loja aceita" at bounding box center [1059, 260] width 206 height 35
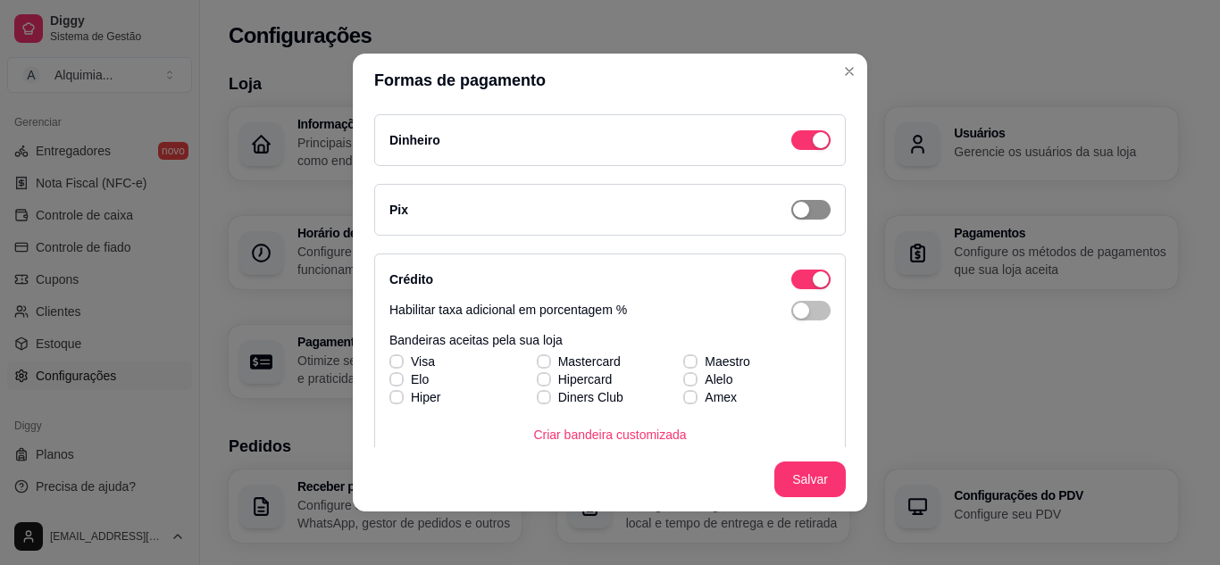
click at [796, 150] on span "button" at bounding box center [810, 140] width 39 height 20
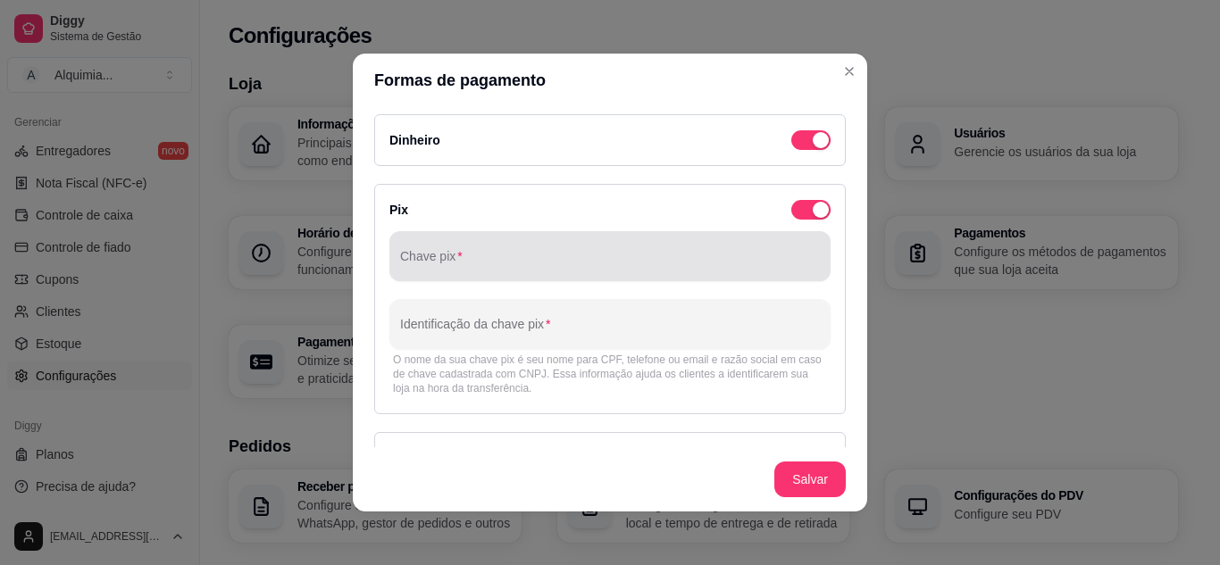
click at [577, 247] on div at bounding box center [610, 256] width 420 height 36
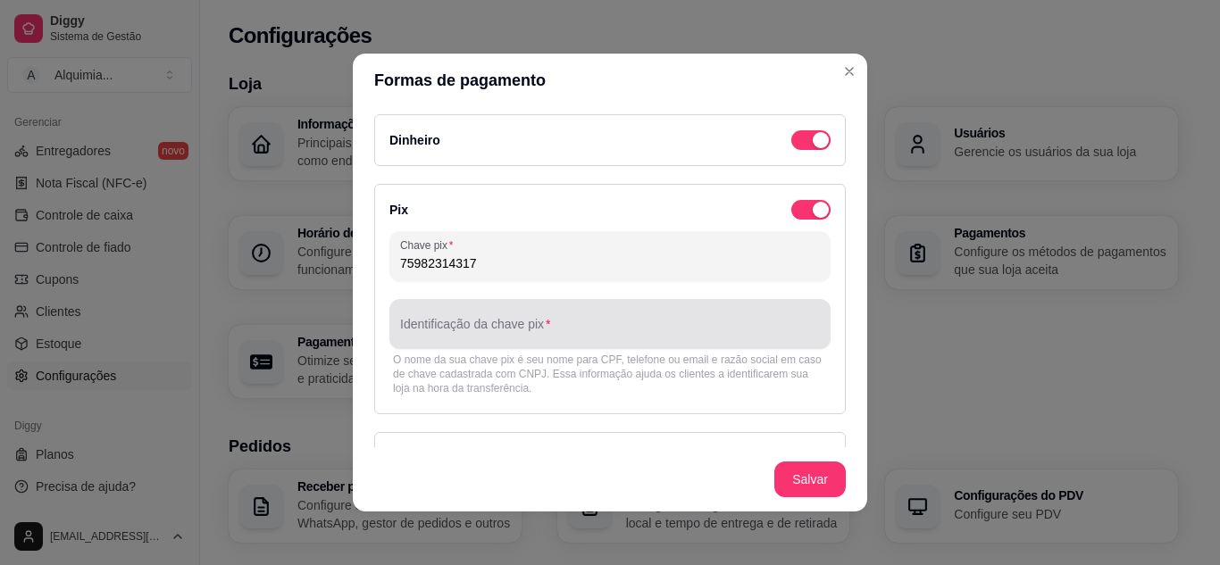
type input "75982314317"
click at [539, 328] on div "Identificação da chave pix" at bounding box center [609, 324] width 441 height 50
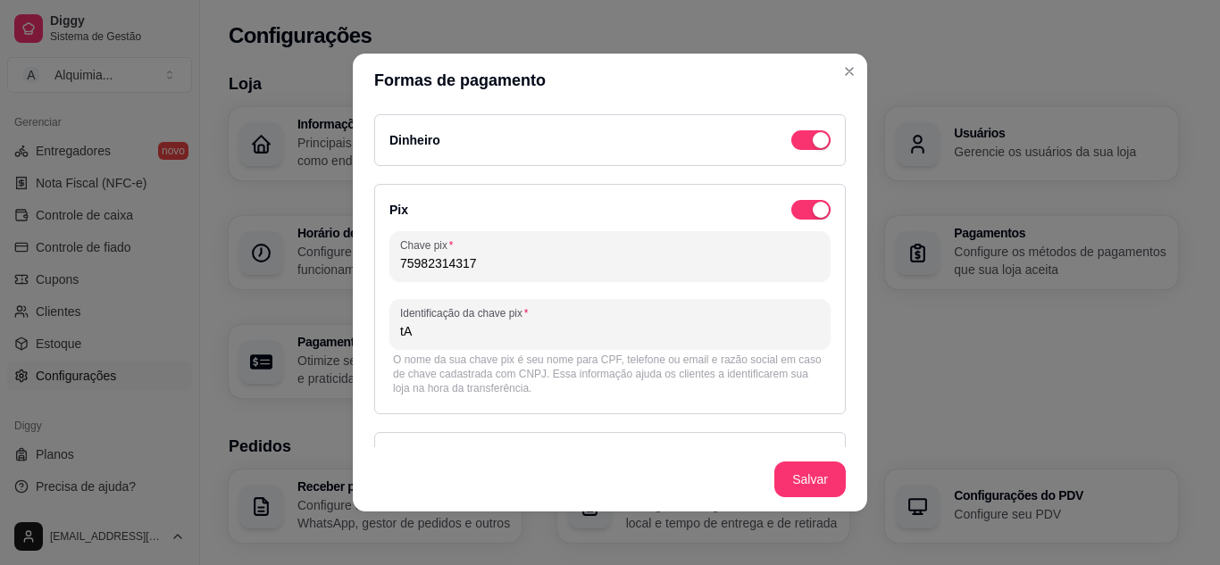
type input "t"
type input "[PERSON_NAME]"
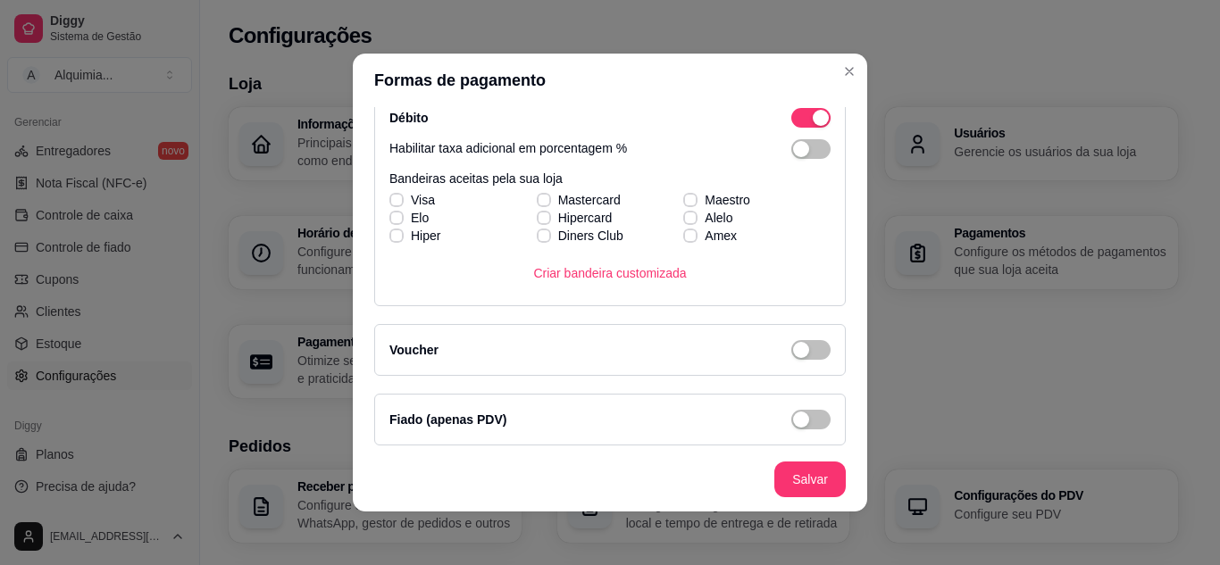
scroll to position [578, 0]
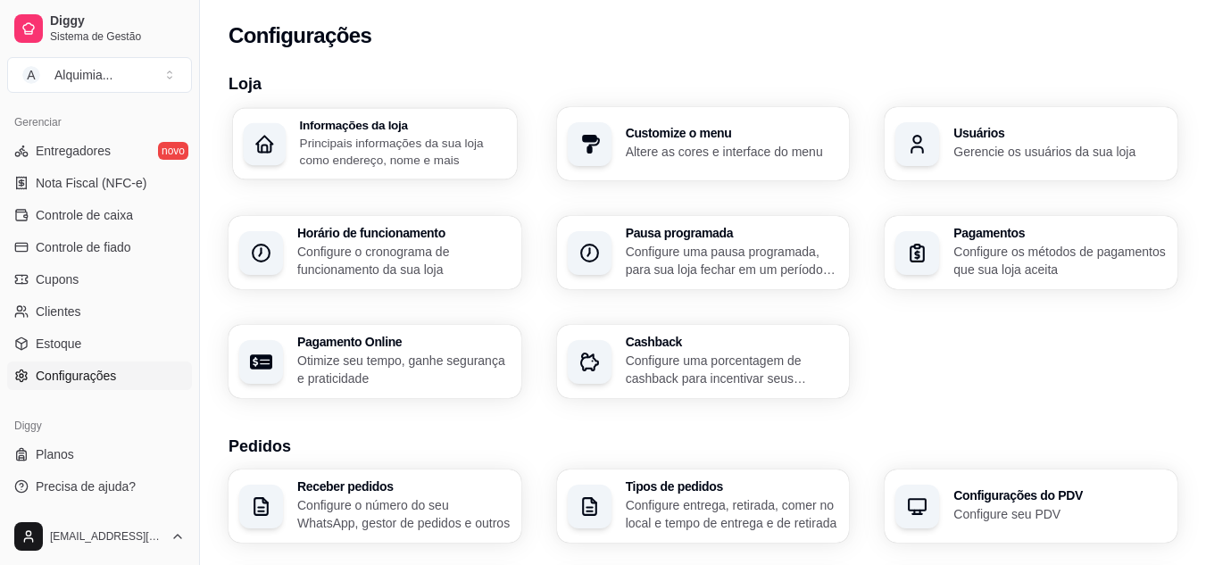
click at [326, 134] on p "Principais informações da sua loja como endereço, nome e mais" at bounding box center [403, 151] width 206 height 35
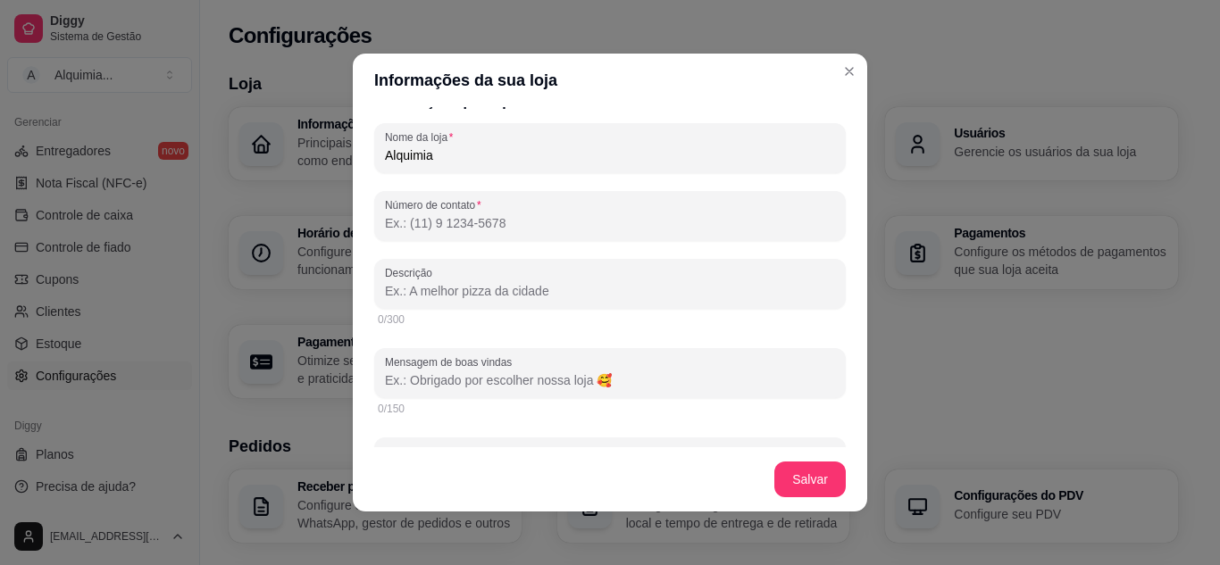
scroll to position [304, 0]
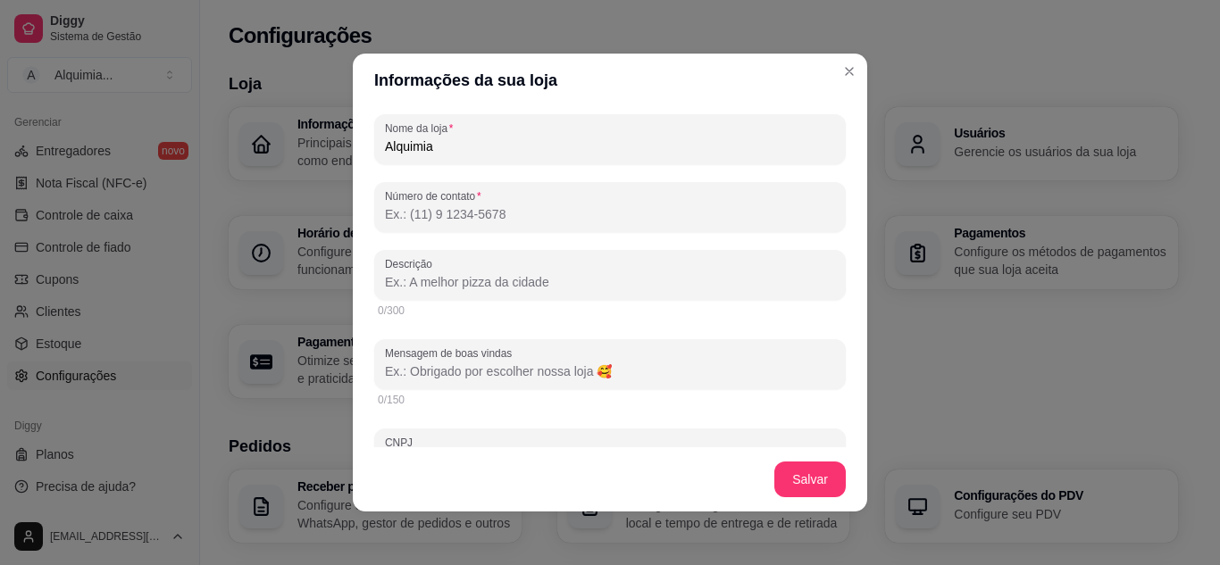
drag, startPoint x: 535, startPoint y: 145, endPoint x: 187, endPoint y: 160, distance: 348.5
click at [187, 160] on div "Informações da sua loja Informações principais Nome da loja Alquimia Número de …" at bounding box center [610, 282] width 1220 height 565
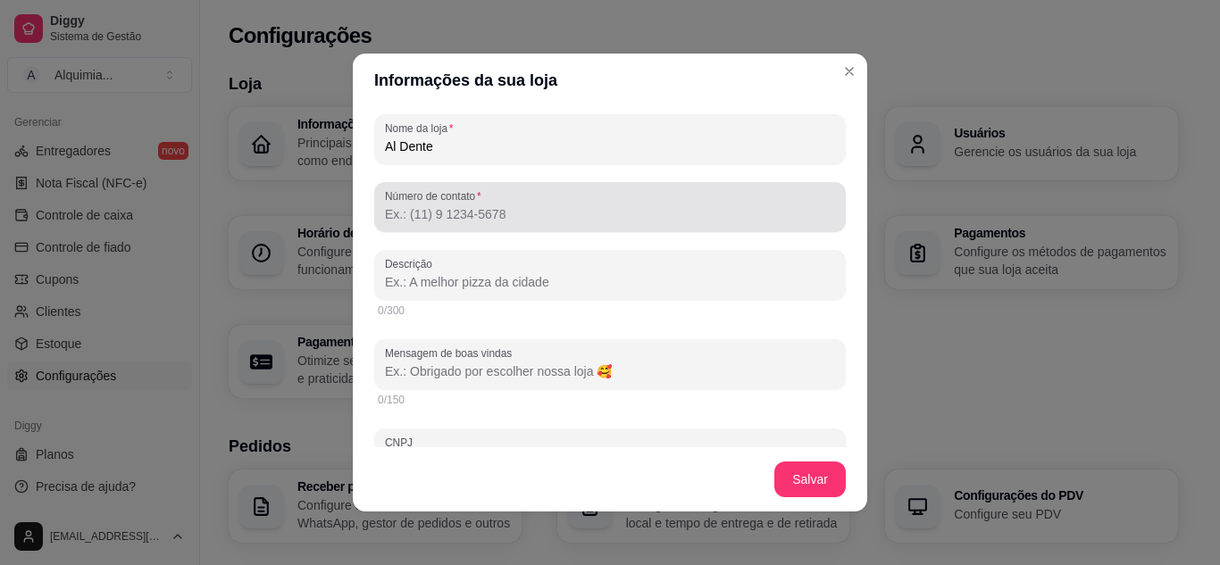
type input "Al Dente"
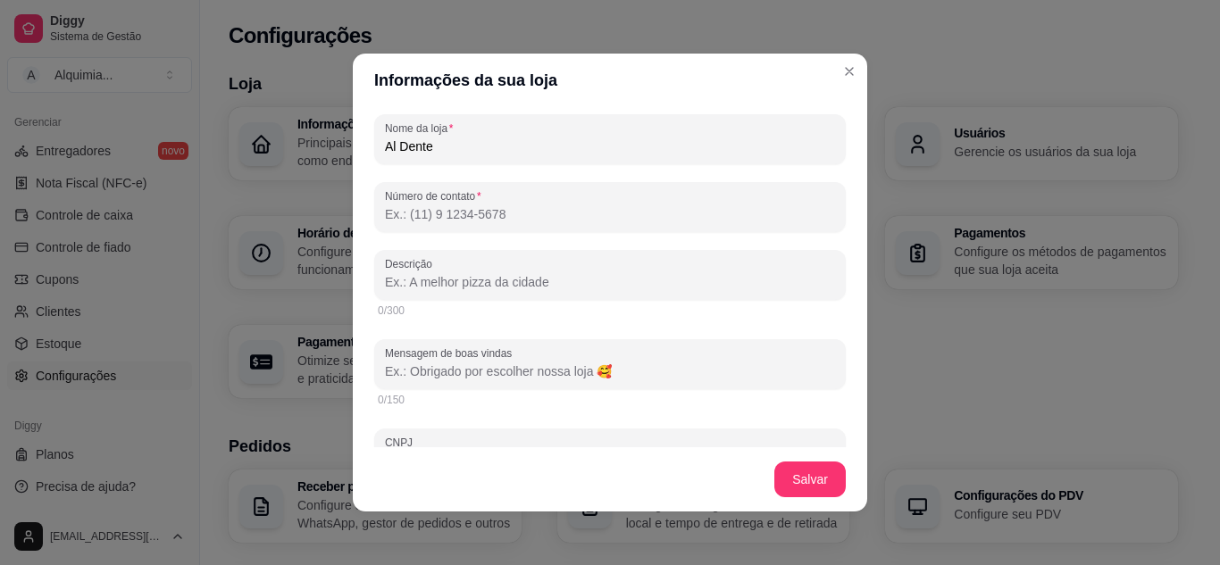
click at [447, 208] on input "Número de contato" at bounding box center [610, 214] width 450 height 18
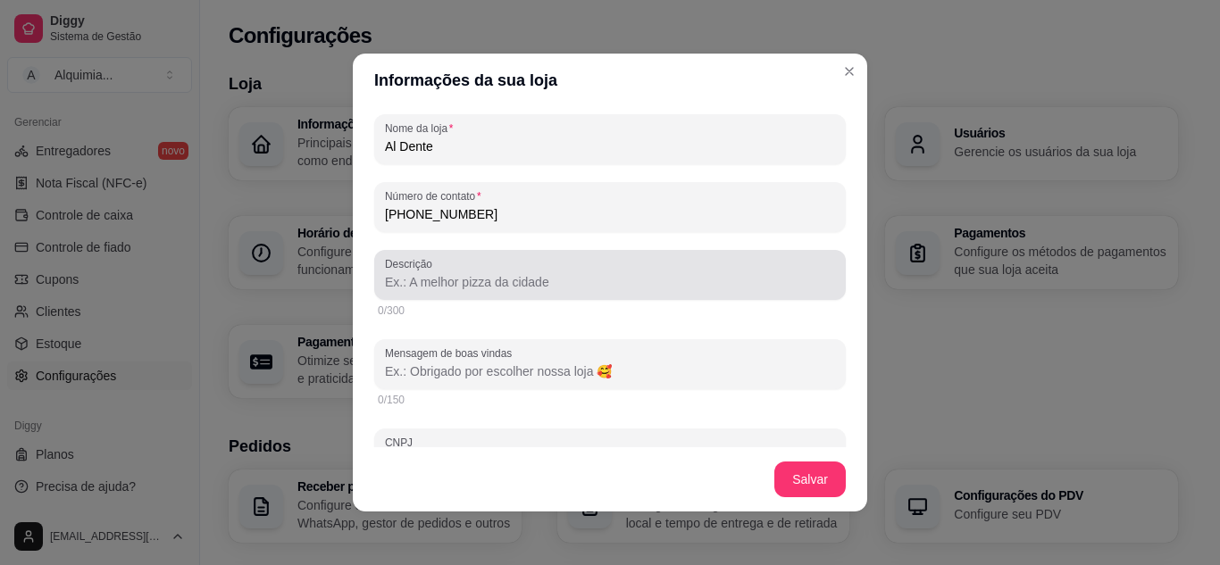
type input "[PHONE_NUMBER]"
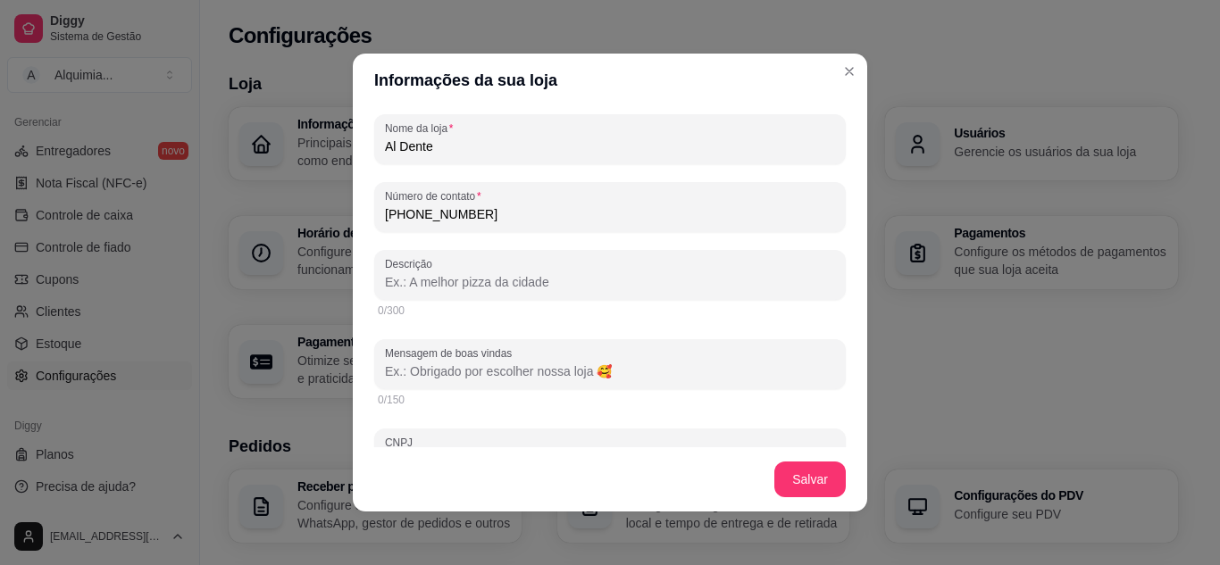
click at [459, 277] on input "Descrição" at bounding box center [610, 282] width 450 height 18
paste input "🍝 Al Dente – Seu delivery de massas. 🔥 Quando o simples vira extraordinário! 🚚 …"
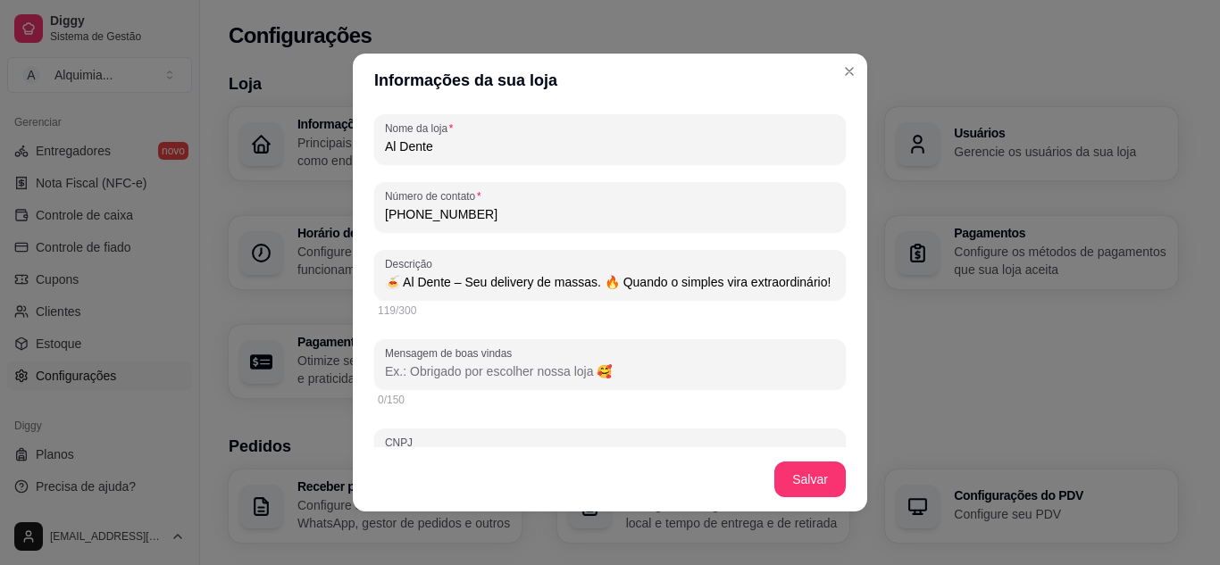
scroll to position [0, 233]
type input "🍝 Al Dente – Seu delivery de massas. 🔥 Quando o simples vira extraordinário! 🚚 …"
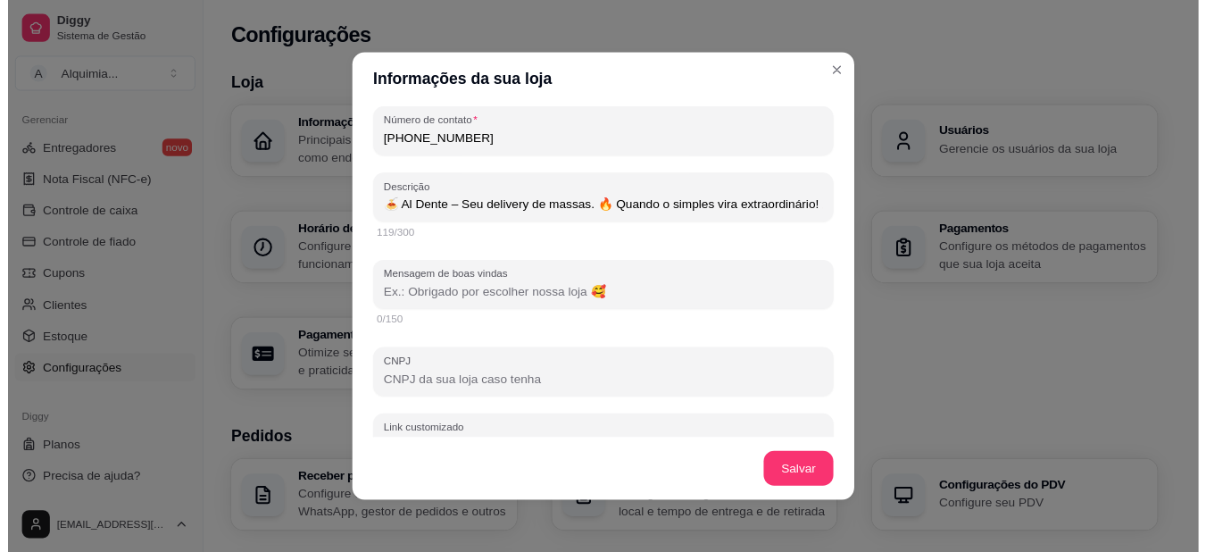
scroll to position [386, 0]
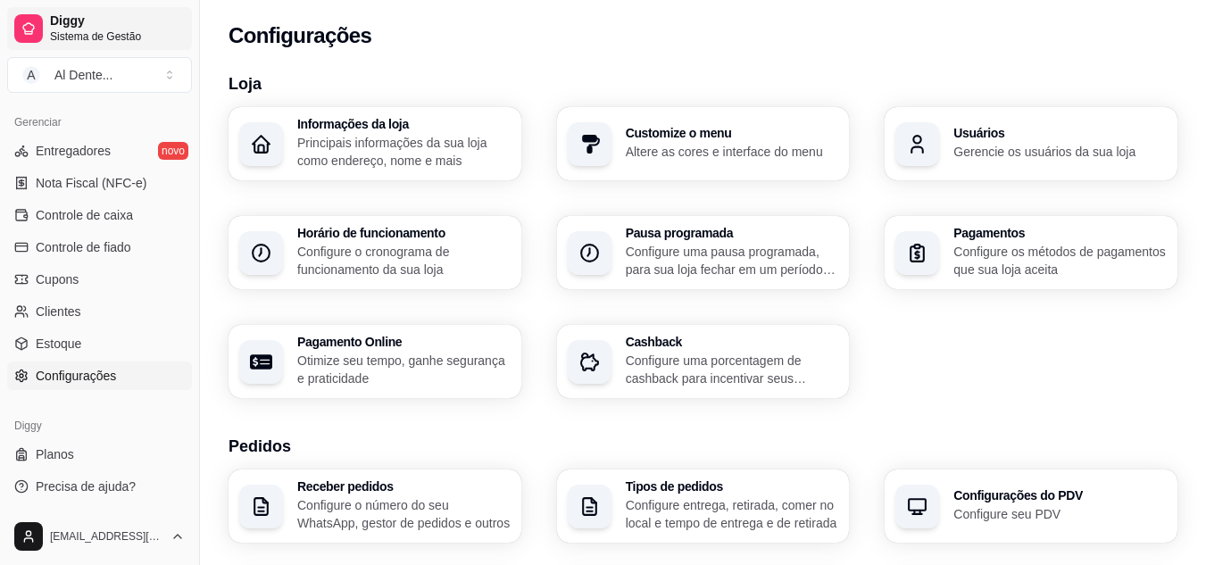
click at [120, 13] on span "Diggy" at bounding box center [117, 21] width 135 height 16
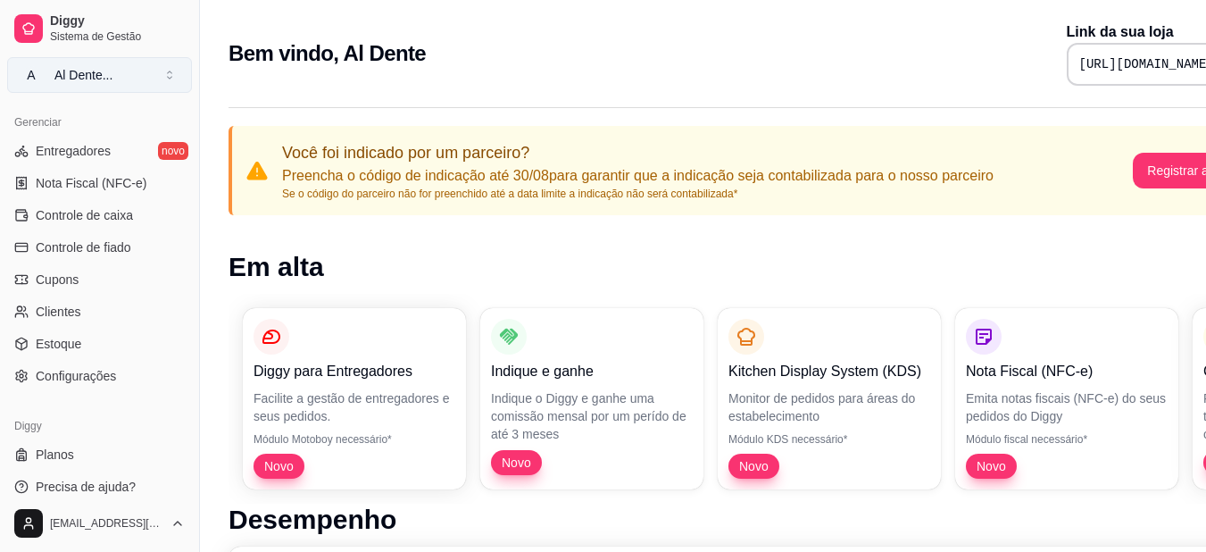
click at [121, 65] on button "A Al Dente ..." at bounding box center [99, 75] width 185 height 36
drag, startPoint x: 199, startPoint y: 434, endPoint x: 195, endPoint y: 386, distance: 48.4
click at [195, 386] on button "Toggle Sidebar" at bounding box center [199, 276] width 14 height 552
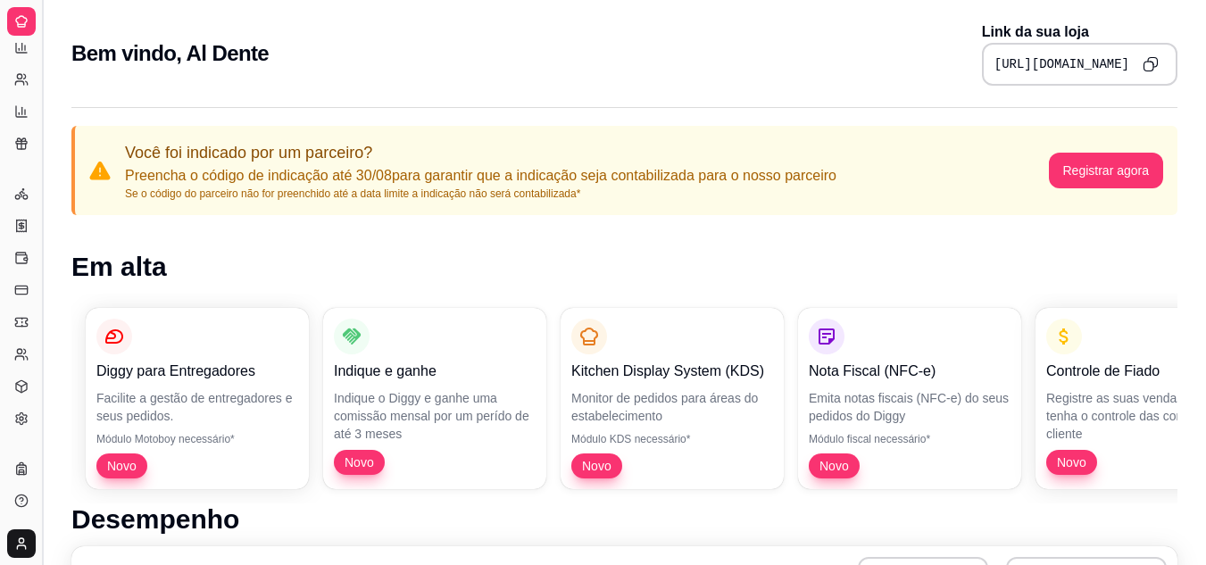
scroll to position [360, 0]
drag, startPoint x: 44, startPoint y: 462, endPoint x: 185, endPoint y: 431, distance: 144.3
drag, startPoint x: 45, startPoint y: 304, endPoint x: 46, endPoint y: 280, distance: 24.2
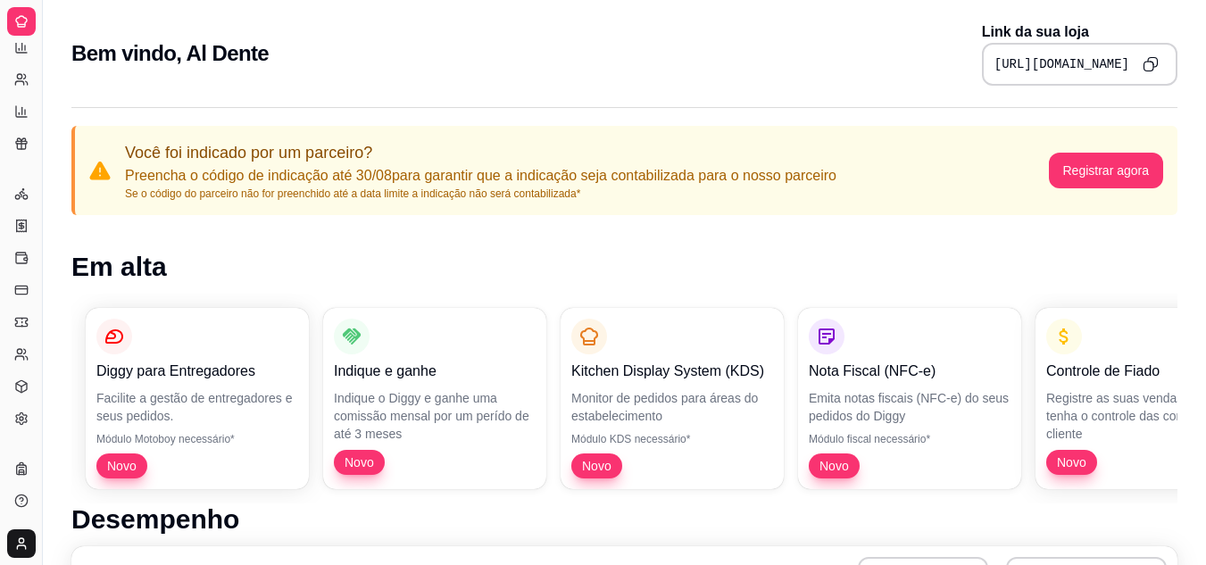
click at [46, 280] on button "Toggle Sidebar" at bounding box center [42, 282] width 14 height 565
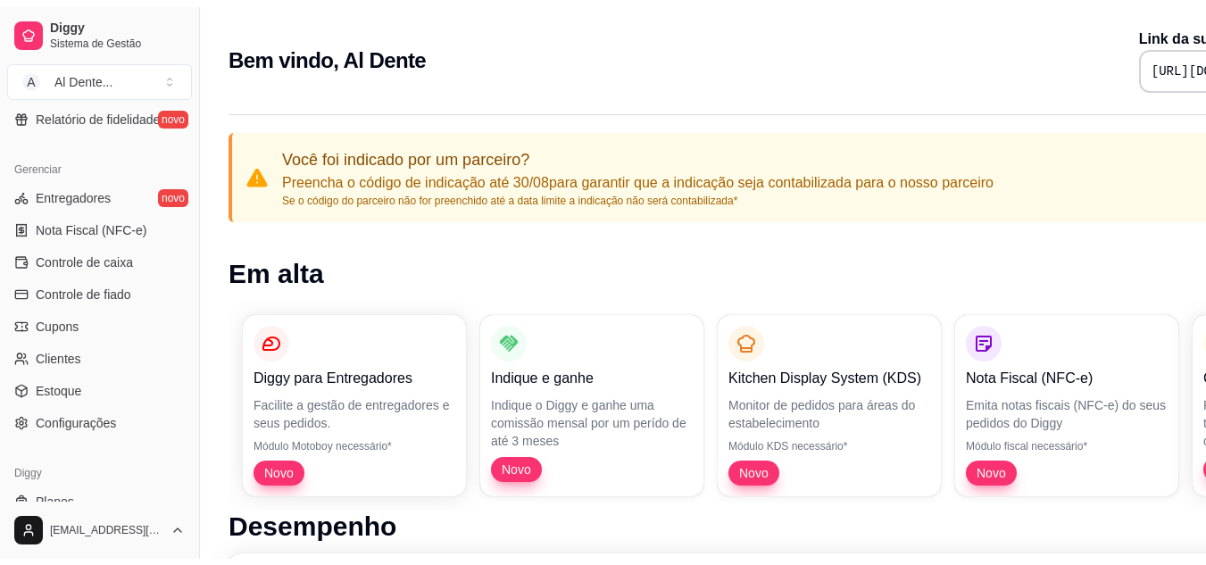
scroll to position [720, 0]
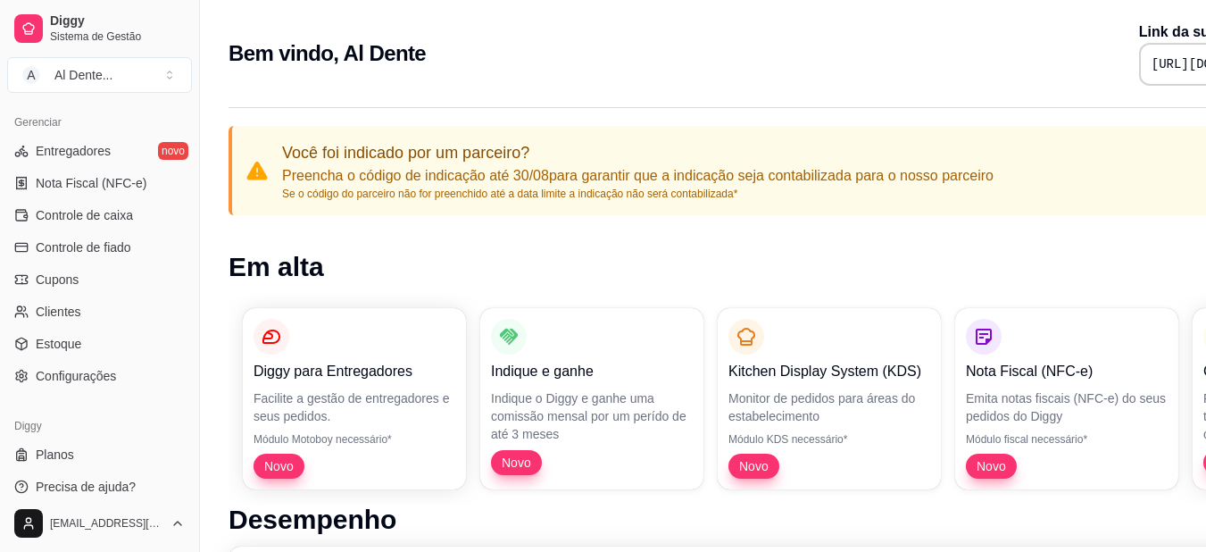
click at [46, 280] on span "Cupons" at bounding box center [57, 280] width 43 height 18
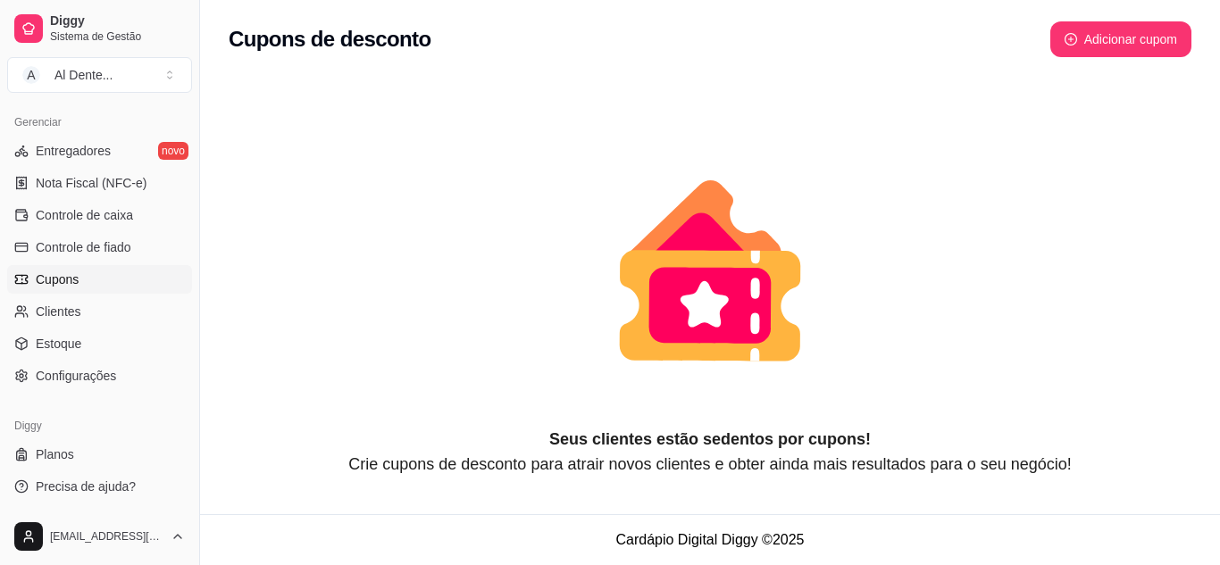
click at [85, 291] on link "Cupons" at bounding box center [99, 279] width 185 height 29
click at [74, 366] on link "Configurações" at bounding box center [99, 376] width 185 height 29
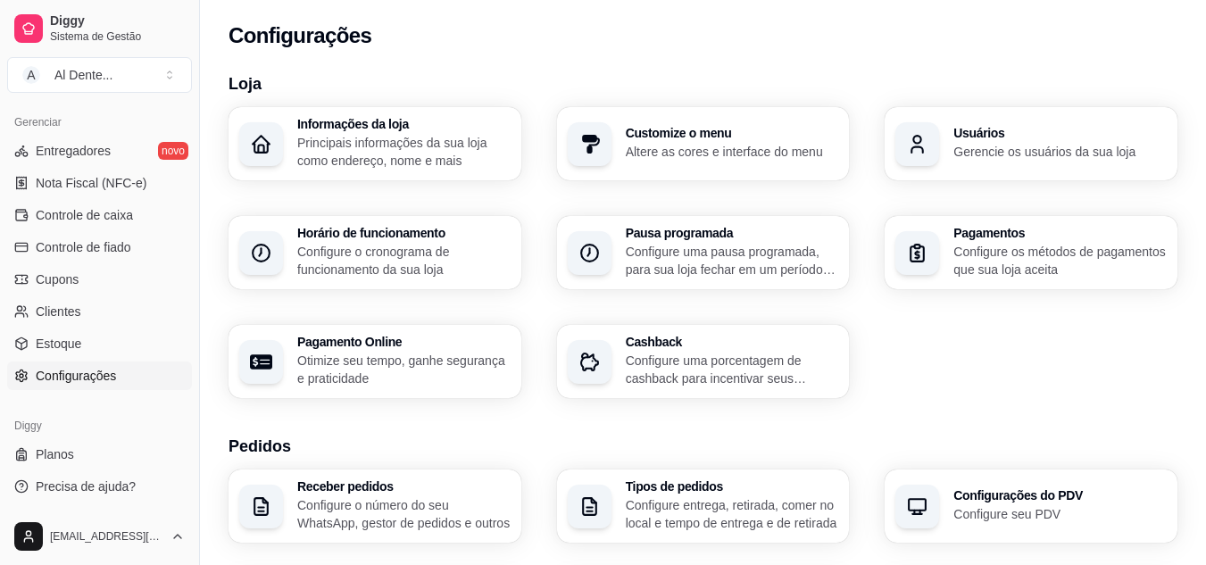
drag, startPoint x: 192, startPoint y: 105, endPoint x: 187, endPoint y: 428, distance: 322.3
click at [187, 428] on div "Diggy Sistema de Gestão A Al Dente ... Loja aberta Período gratuito até 22/09 A…" at bounding box center [99, 282] width 199 height 565
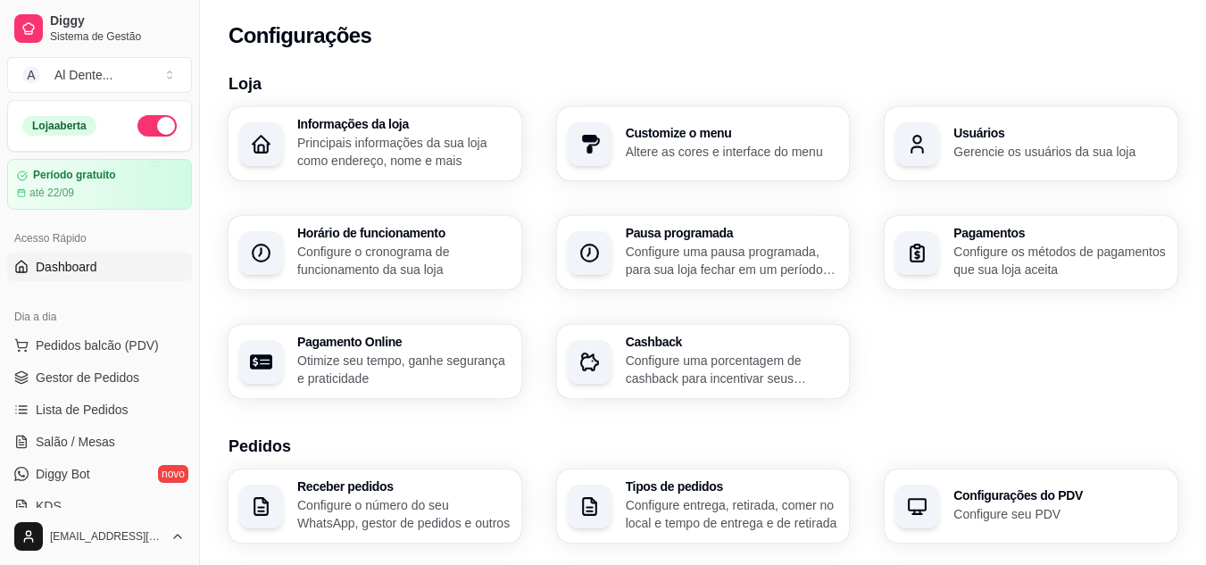
click at [90, 262] on span "Dashboard" at bounding box center [67, 267] width 62 height 18
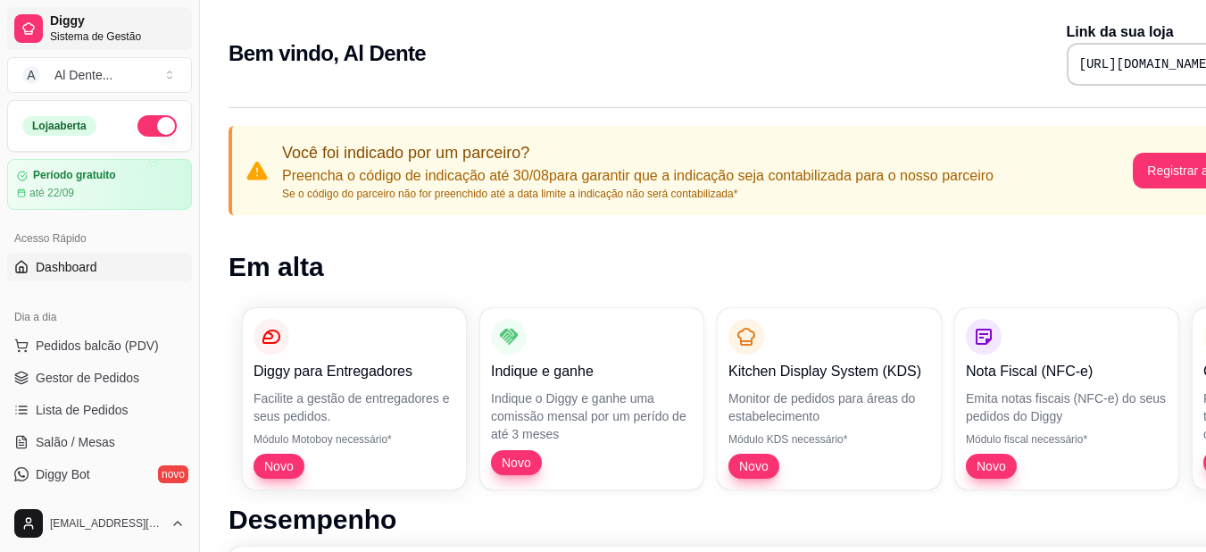
click at [77, 11] on link "Diggy Sistema de Gestão" at bounding box center [99, 28] width 185 height 43
click at [143, 82] on button "A Al Dente ..." at bounding box center [99, 75] width 185 height 36
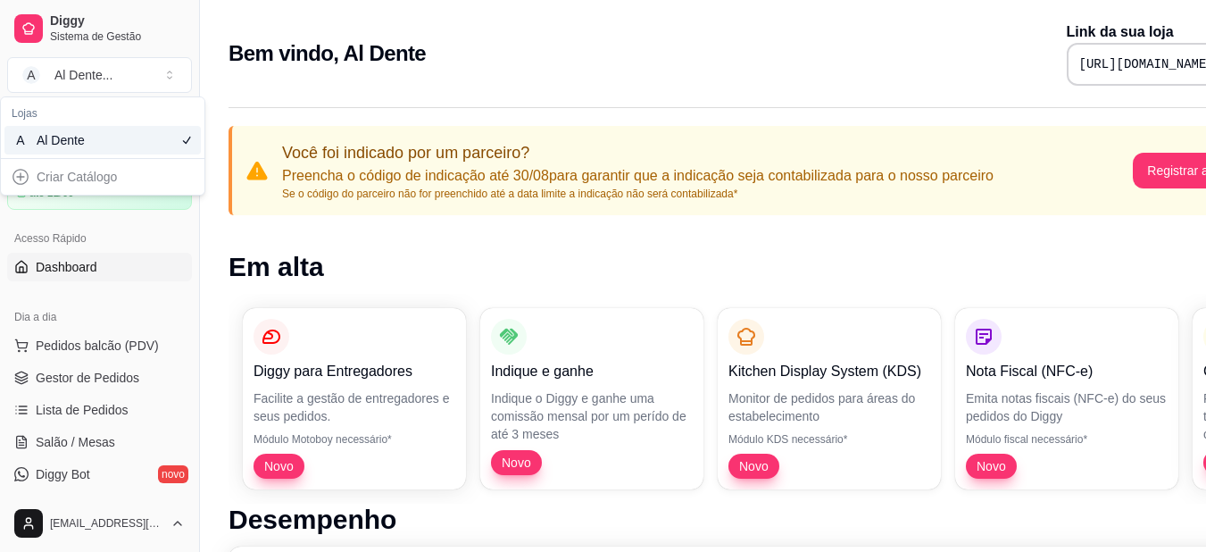
click at [90, 150] on div "A Al Dente" at bounding box center [102, 140] width 196 height 29
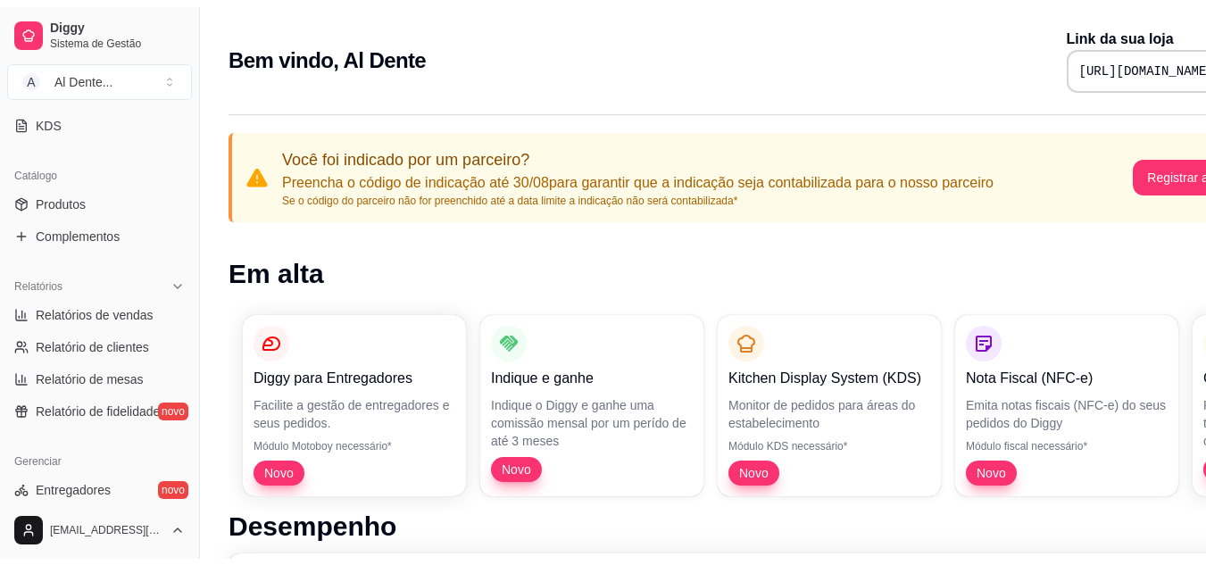
scroll to position [401, 0]
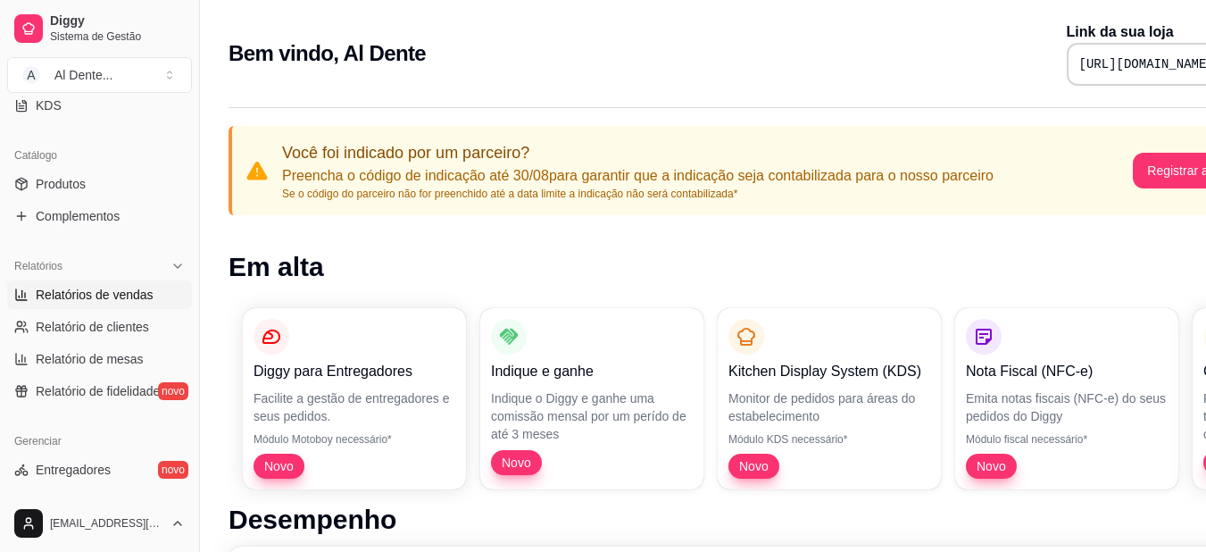
click at [125, 304] on link "Relatórios de vendas" at bounding box center [99, 294] width 185 height 29
select select "ALL"
select select "0"
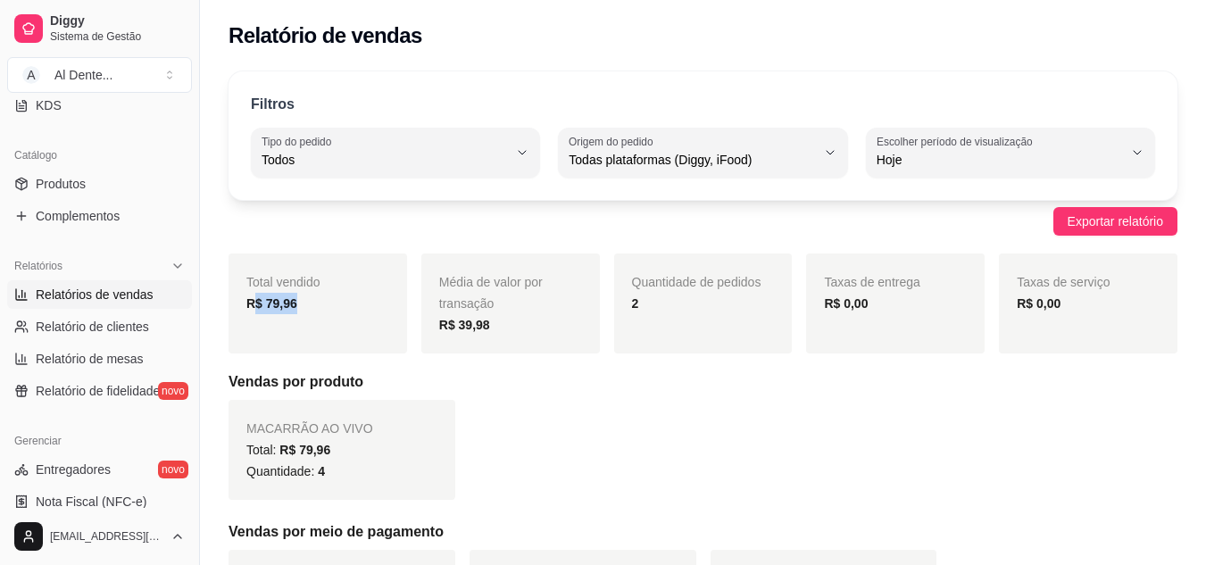
drag, startPoint x: 254, startPoint y: 299, endPoint x: 296, endPoint y: 294, distance: 43.2
click at [296, 294] on div "R$ 79,96" at bounding box center [317, 303] width 143 height 21
click at [479, 351] on div "Média de valor por transação R$ 39,98" at bounding box center [510, 304] width 179 height 100
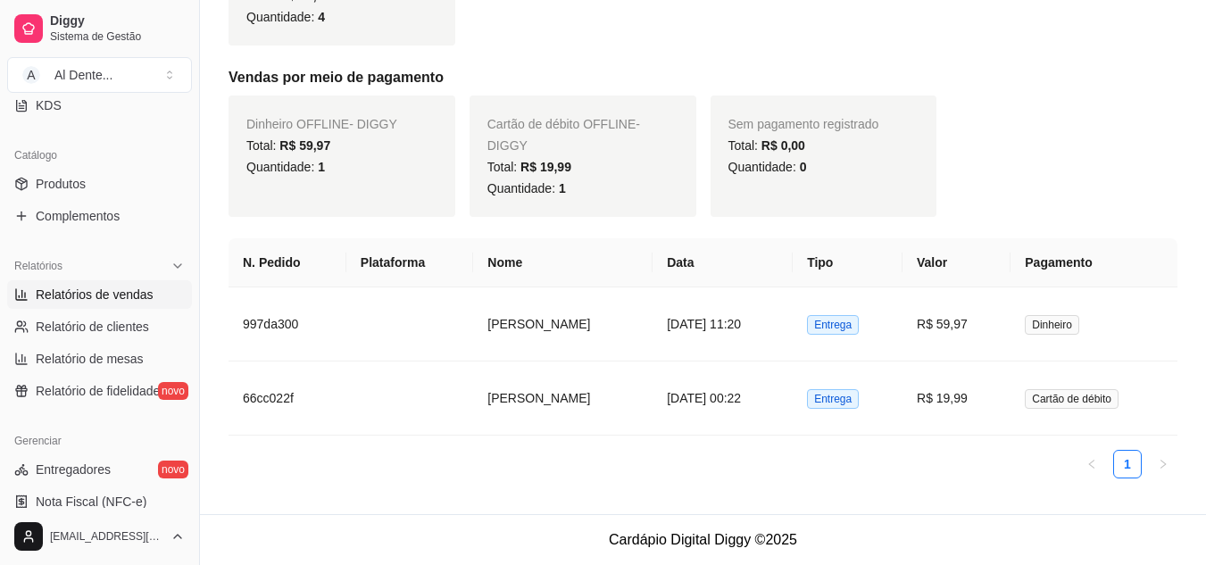
scroll to position [439, 0]
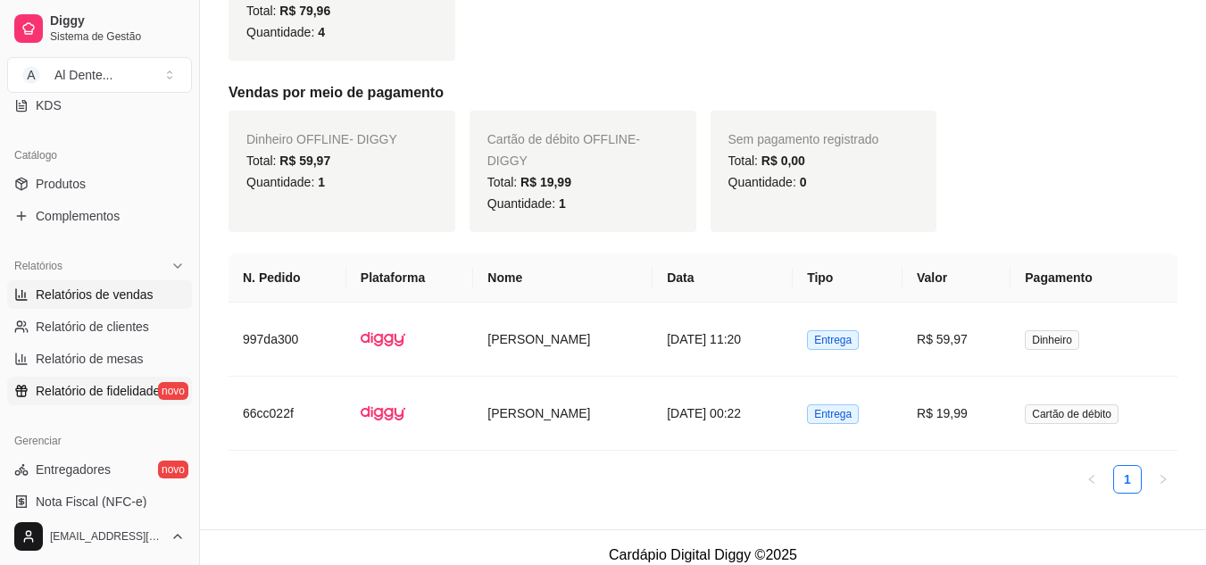
click at [113, 394] on span "Relatório de fidelidade" at bounding box center [98, 391] width 124 height 18
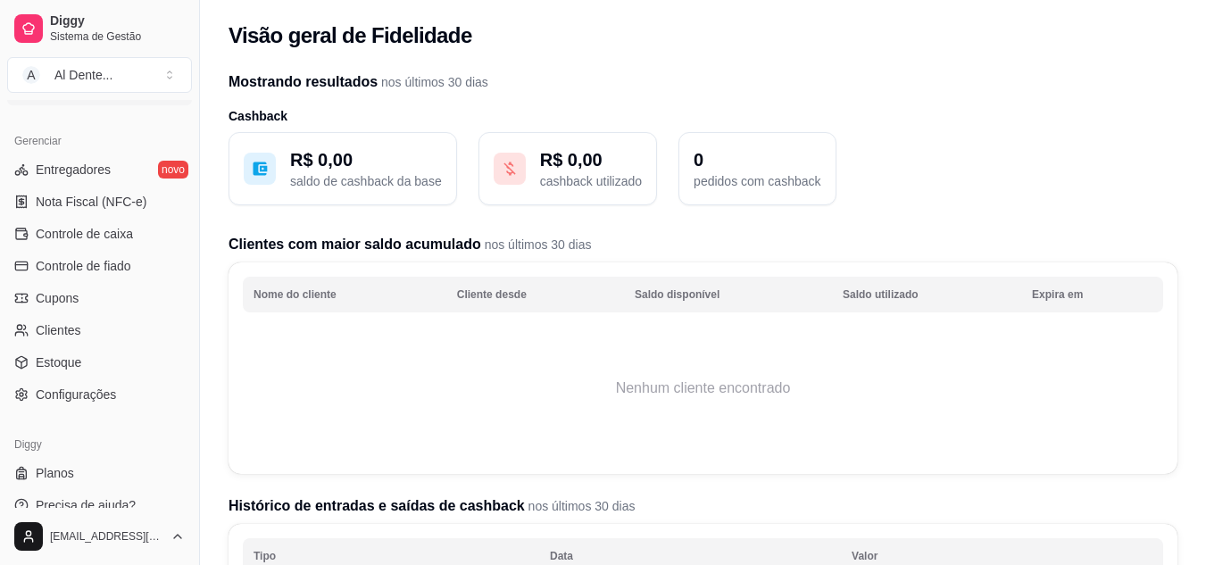
scroll to position [720, 0]
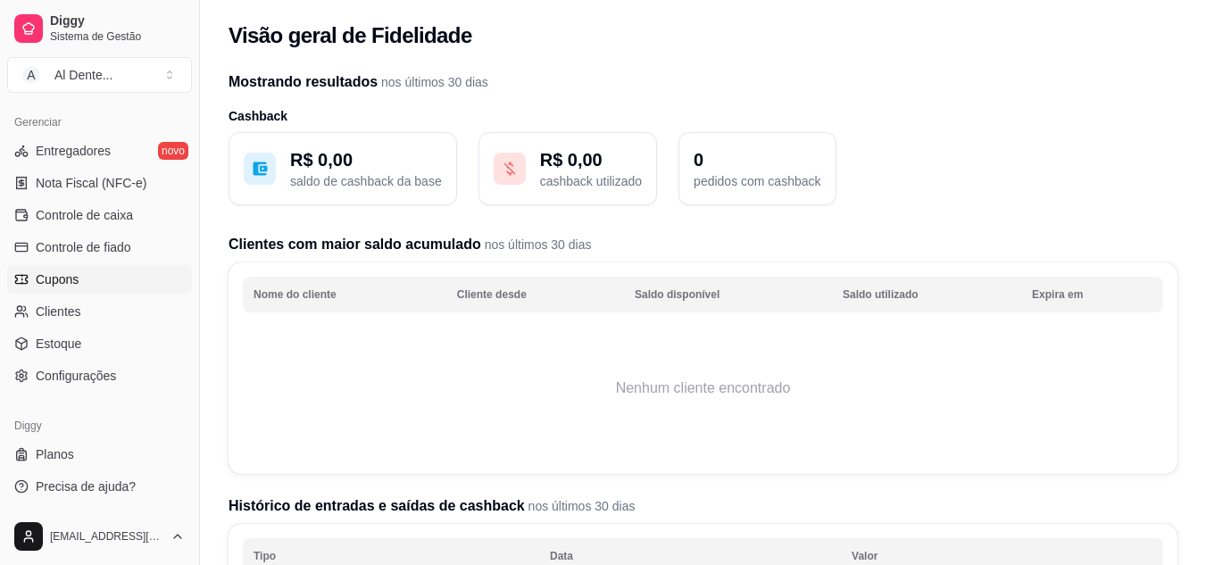
click at [72, 272] on span "Cupons" at bounding box center [57, 280] width 43 height 18
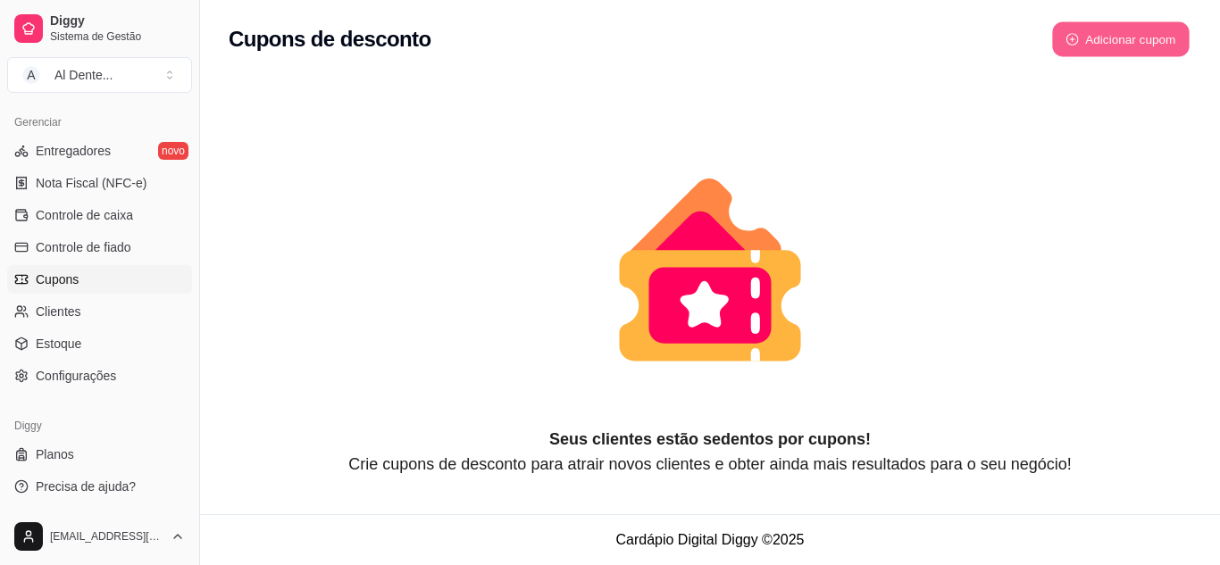
click at [1104, 37] on button "Adicionar cupom" at bounding box center [1120, 39] width 137 height 35
select select "FIXED_VALUE"
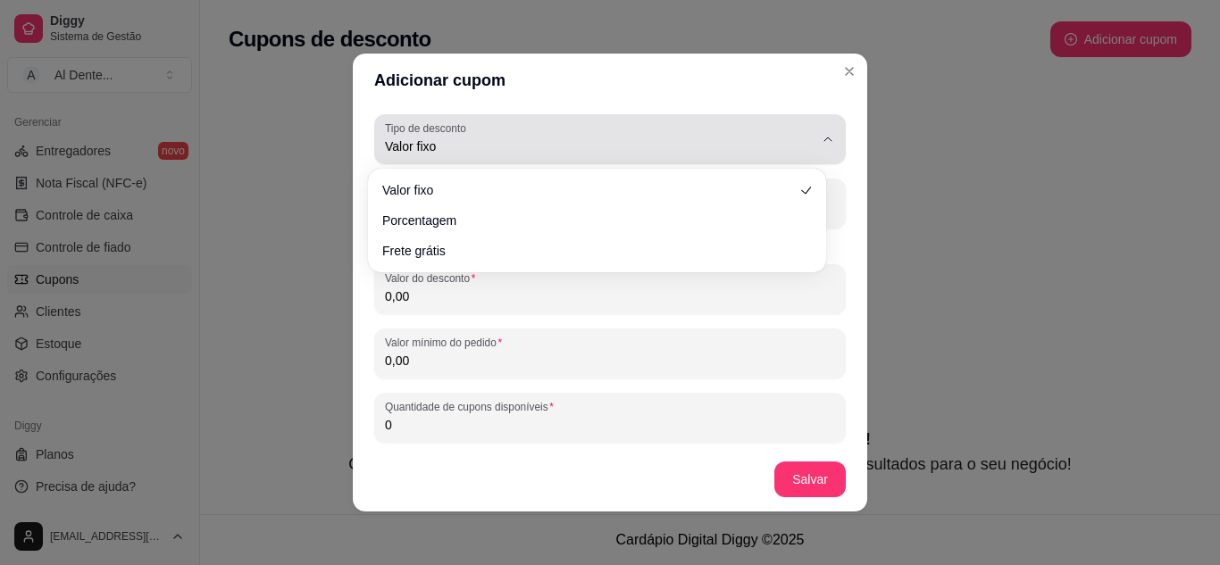
click at [704, 129] on div "Valor fixo" at bounding box center [599, 139] width 429 height 36
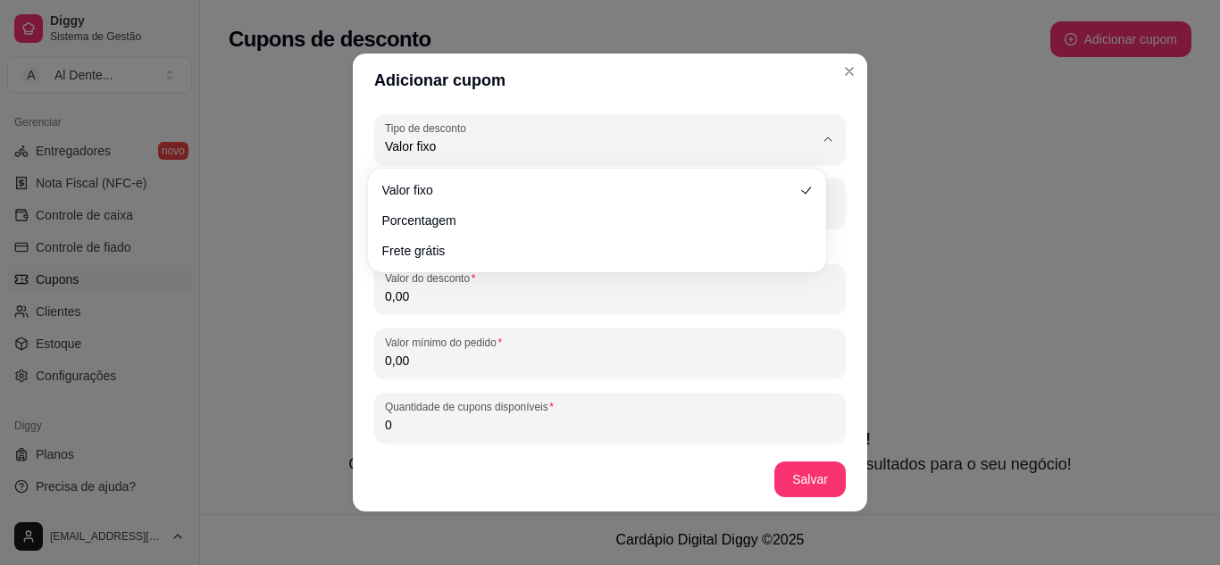
click at [842, 154] on div "FIXED_VALUE Tipo de desconto Valor fixo Porcentagem Frete grátis Tipo de descon…" at bounding box center [610, 277] width 514 height 340
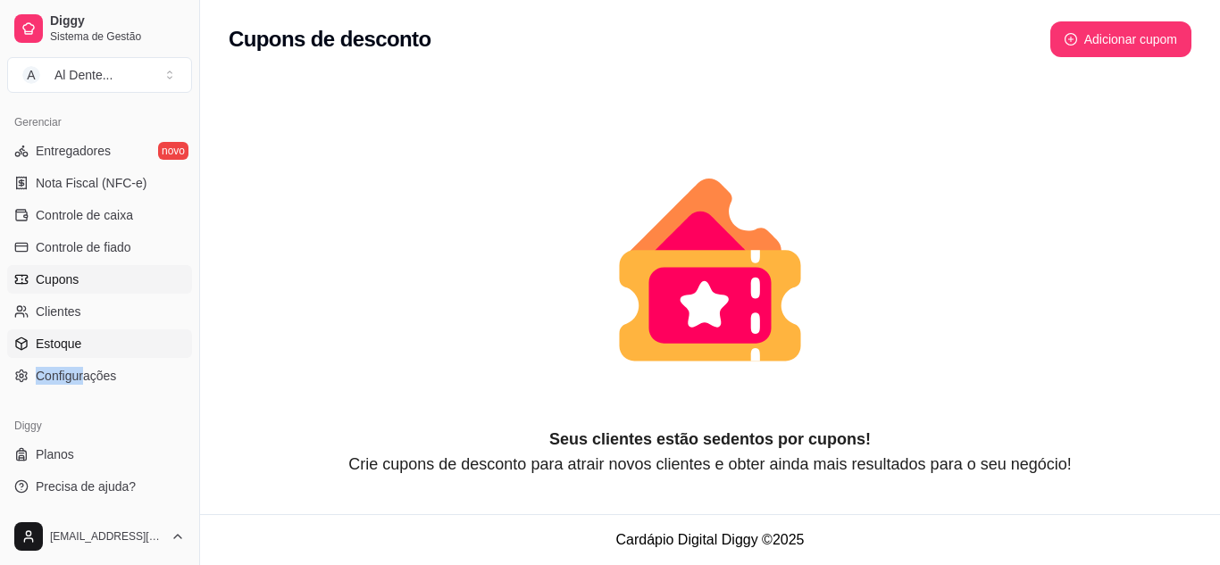
drag, startPoint x: 86, startPoint y: 390, endPoint x: 81, endPoint y: 355, distance: 35.1
click at [81, 355] on div "Gerenciar Entregadores novo Nota Fiscal (NFC-e) Controle de caixa Controle de f…" at bounding box center [99, 249] width 199 height 296
click at [81, 355] on link "Estoque" at bounding box center [99, 343] width 185 height 29
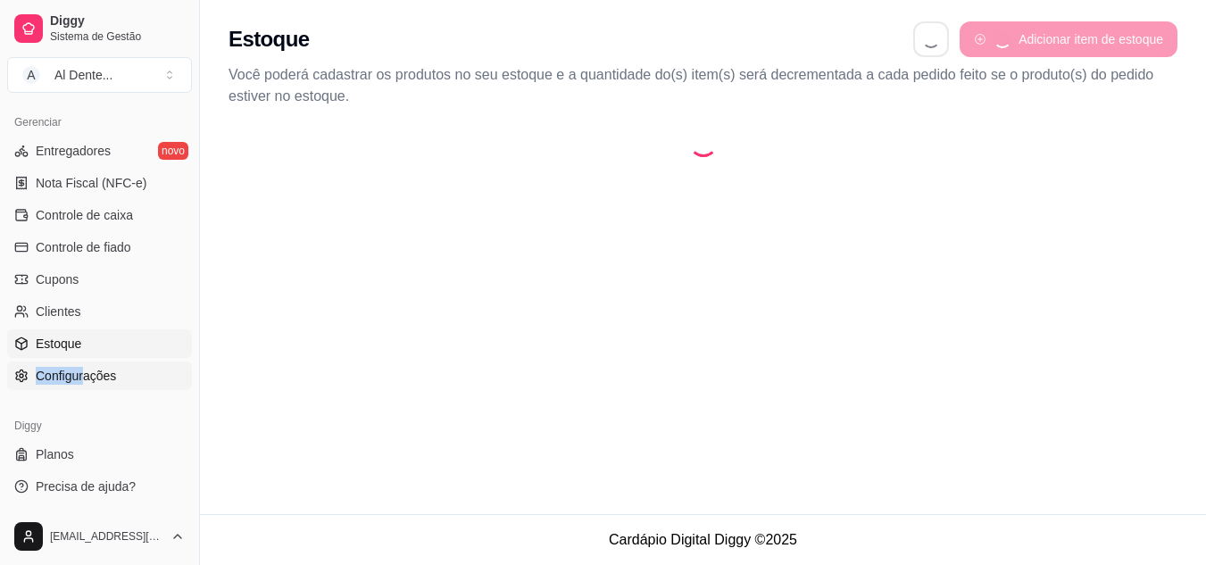
select select "QUANTITY_ORDER"
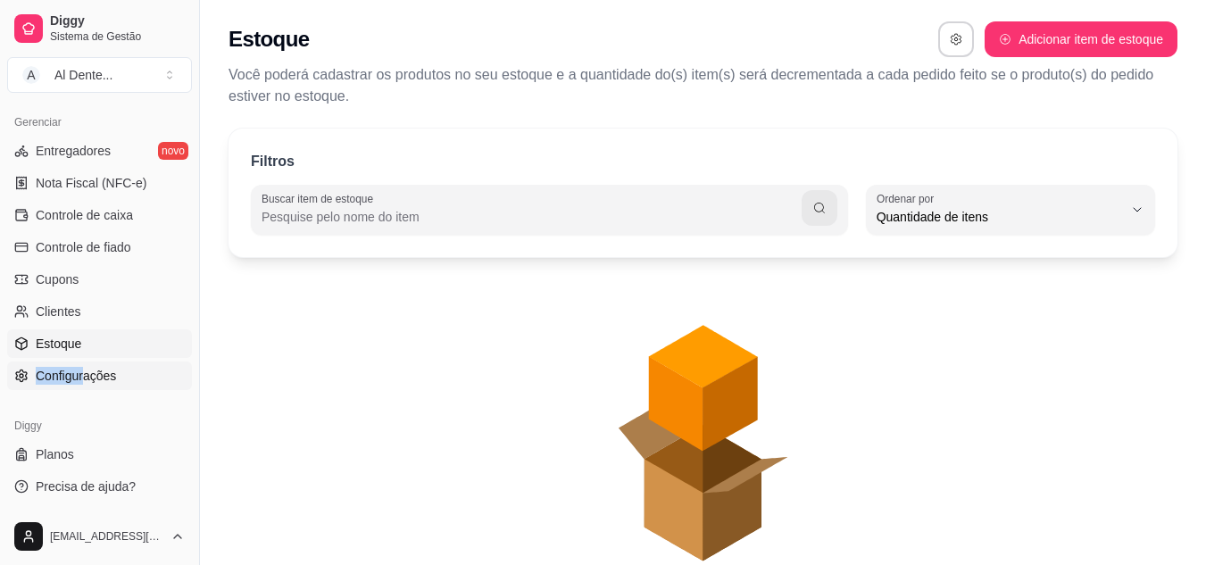
scroll to position [17, 0]
click at [87, 363] on link "Configurações" at bounding box center [99, 376] width 185 height 29
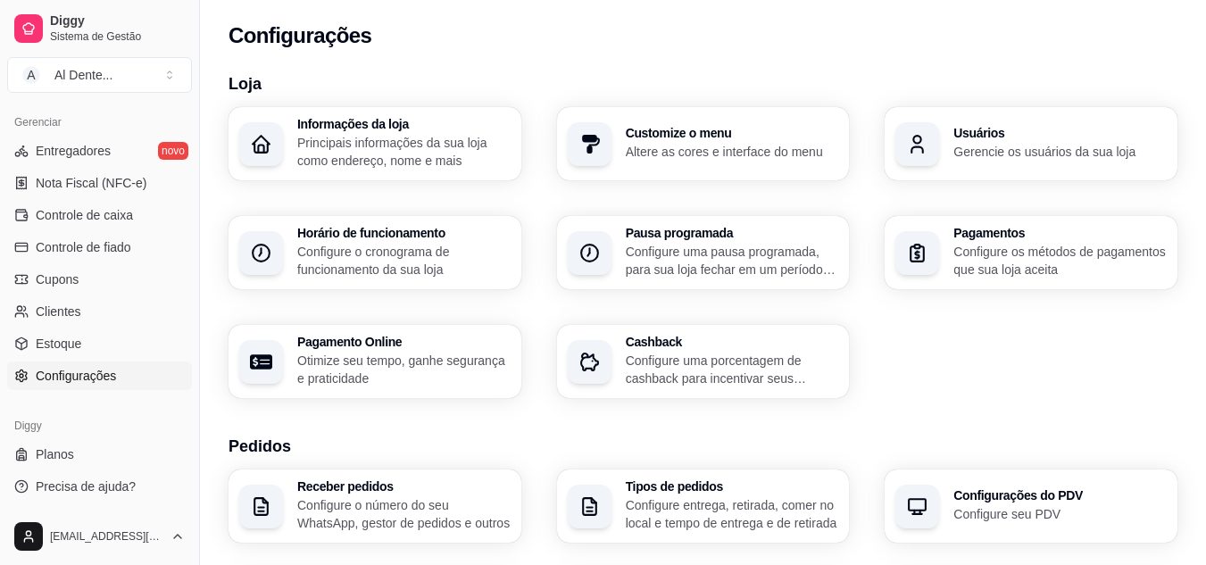
click at [145, 433] on div "Diggy" at bounding box center [99, 426] width 185 height 29
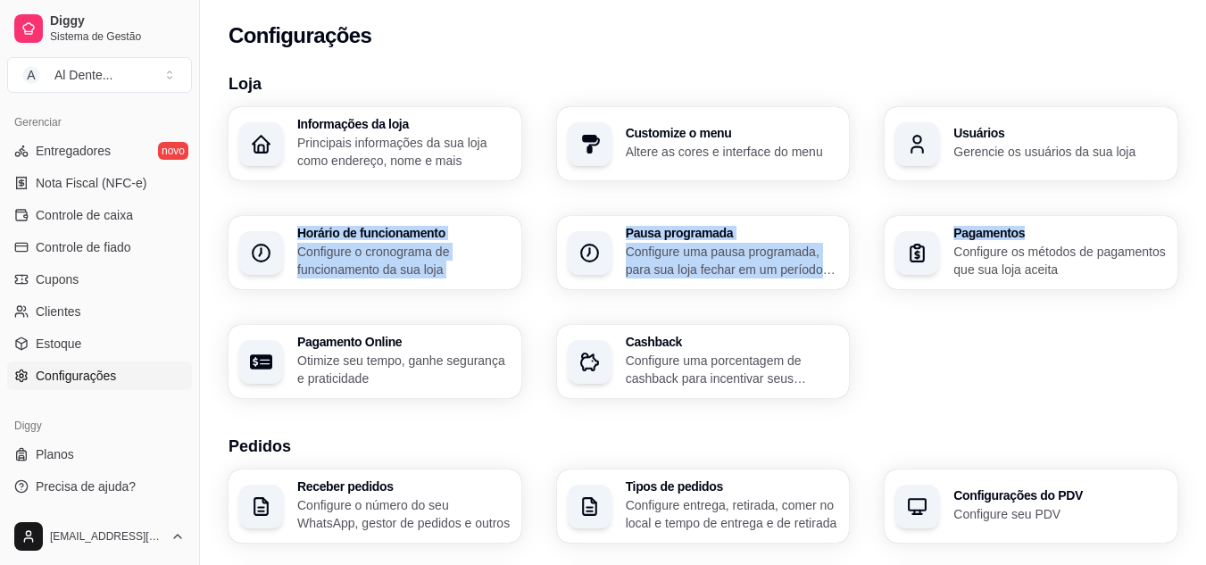
drag, startPoint x: 1202, startPoint y: 200, endPoint x: 1207, endPoint y: 141, distance: 59.2
click at [1205, 141] on html "Diggy Sistema de Gestão A Al Dente ... Loja aberta Período gratuito até 22/09 A…" at bounding box center [603, 282] width 1206 height 565
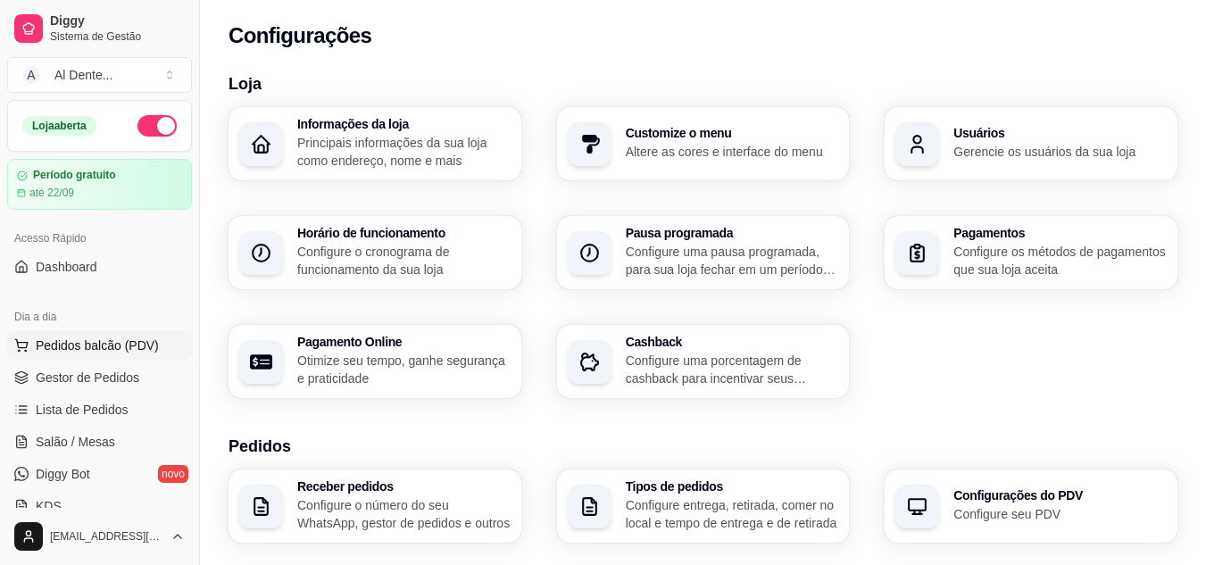
click at [68, 347] on span "Pedidos balcão (PDV)" at bounding box center [97, 346] width 123 height 18
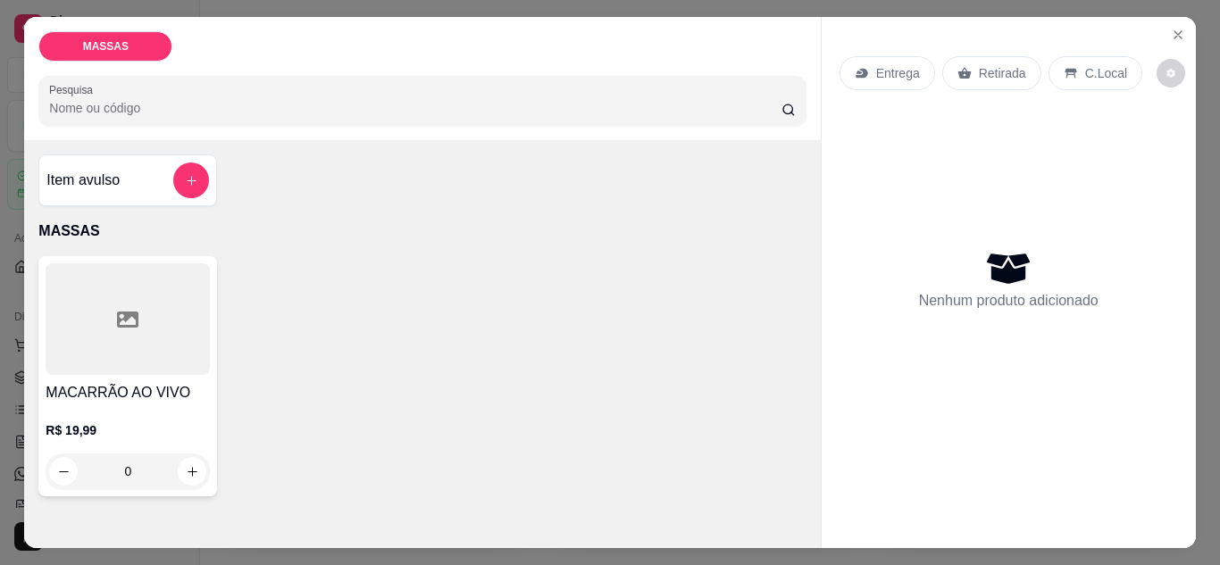
click at [879, 67] on p "Entrega" at bounding box center [898, 73] width 44 height 18
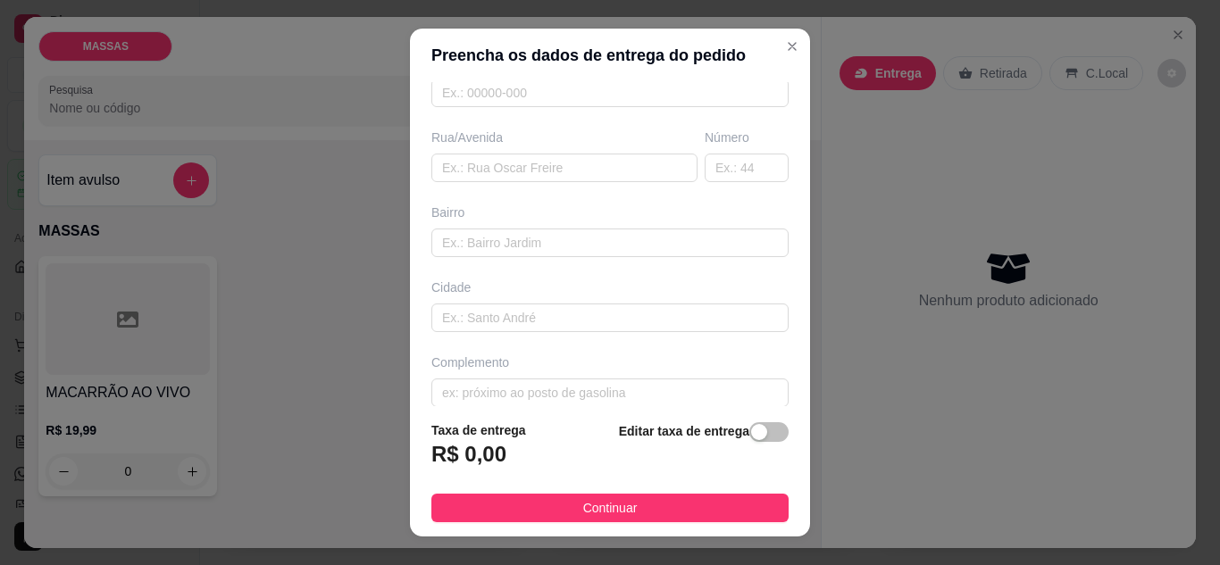
scroll to position [277, 0]
click at [752, 441] on span "button" at bounding box center [768, 432] width 39 height 20
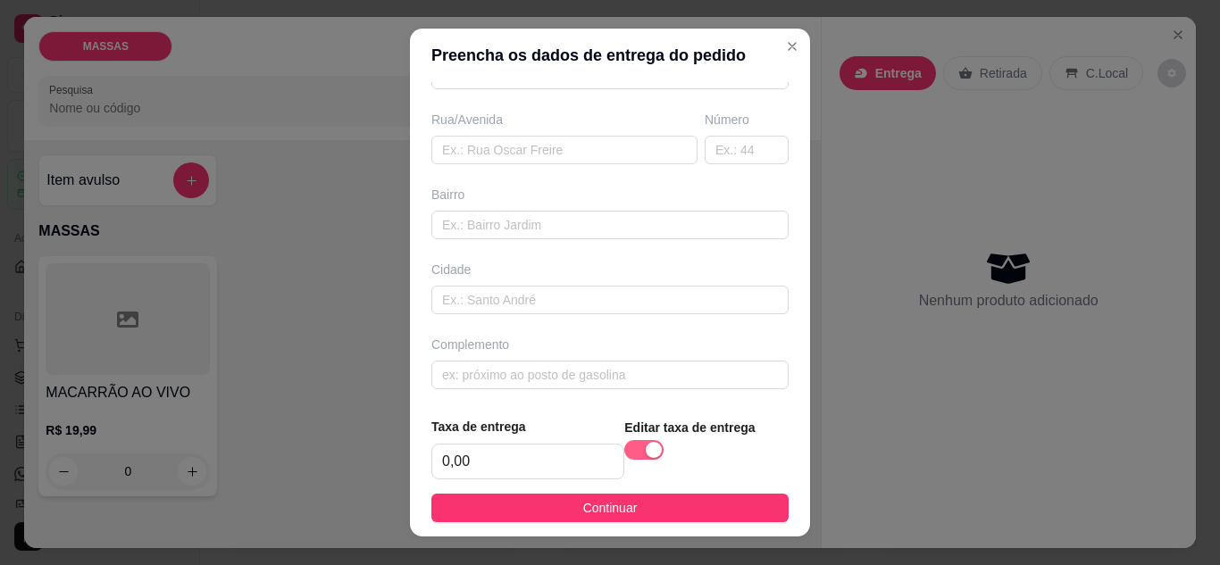
click at [645, 453] on div "button" at bounding box center [653, 450] width 16 height 16
click at [465, 437] on strong "Taxa de entrega" at bounding box center [478, 430] width 95 height 14
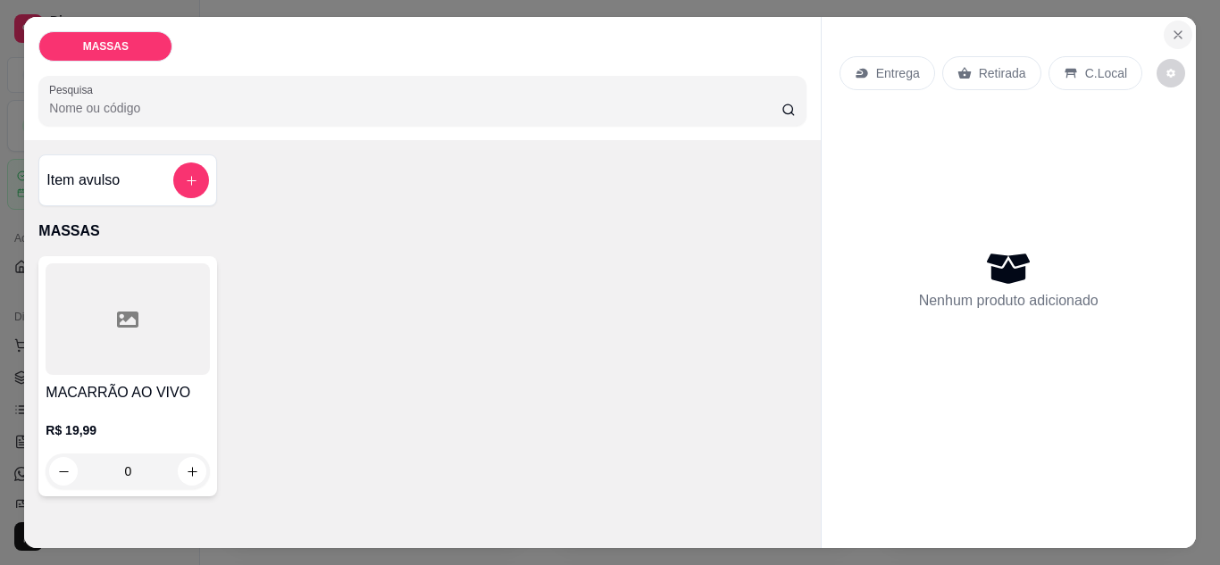
click at [1176, 28] on icon "Close" at bounding box center [1177, 35] width 14 height 14
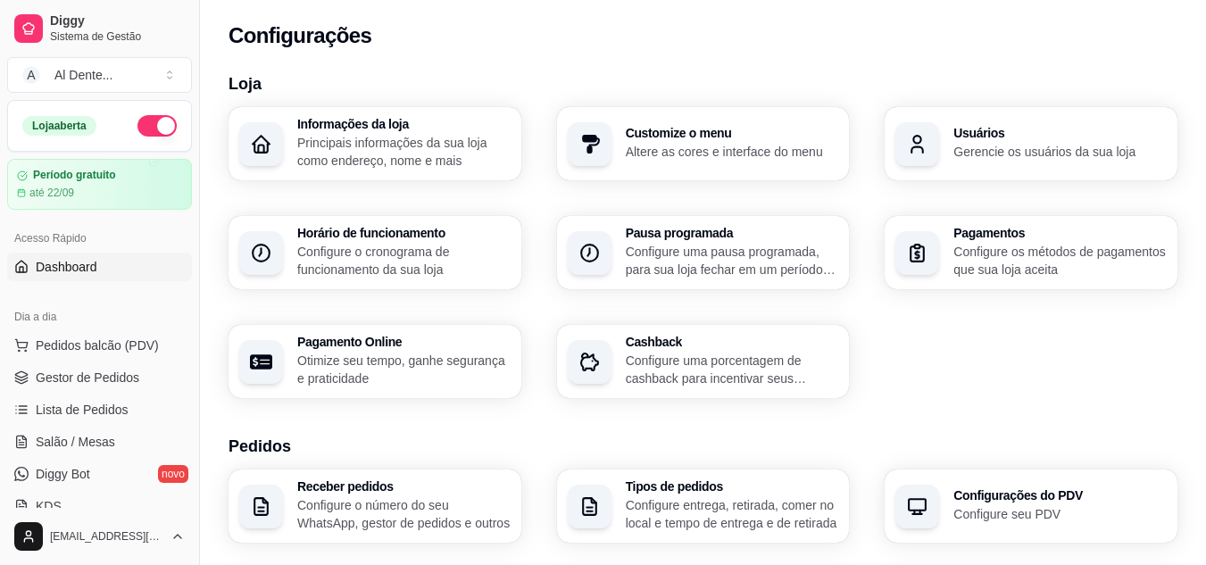
click at [59, 262] on span "Dashboard" at bounding box center [67, 267] width 62 height 18
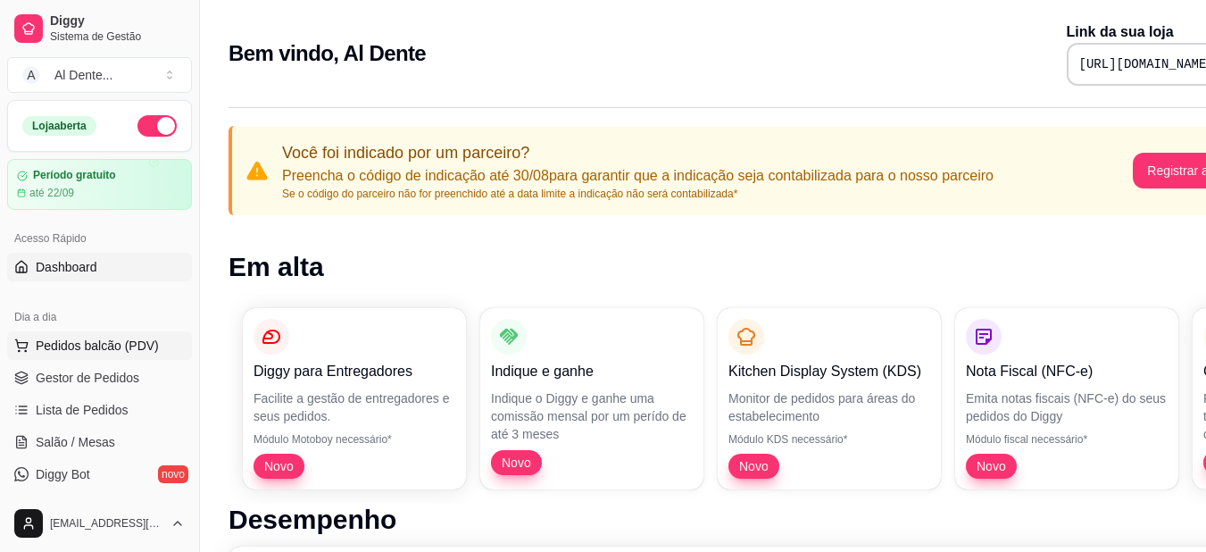
click at [129, 346] on span "Pedidos balcão (PDV)" at bounding box center [97, 346] width 123 height 18
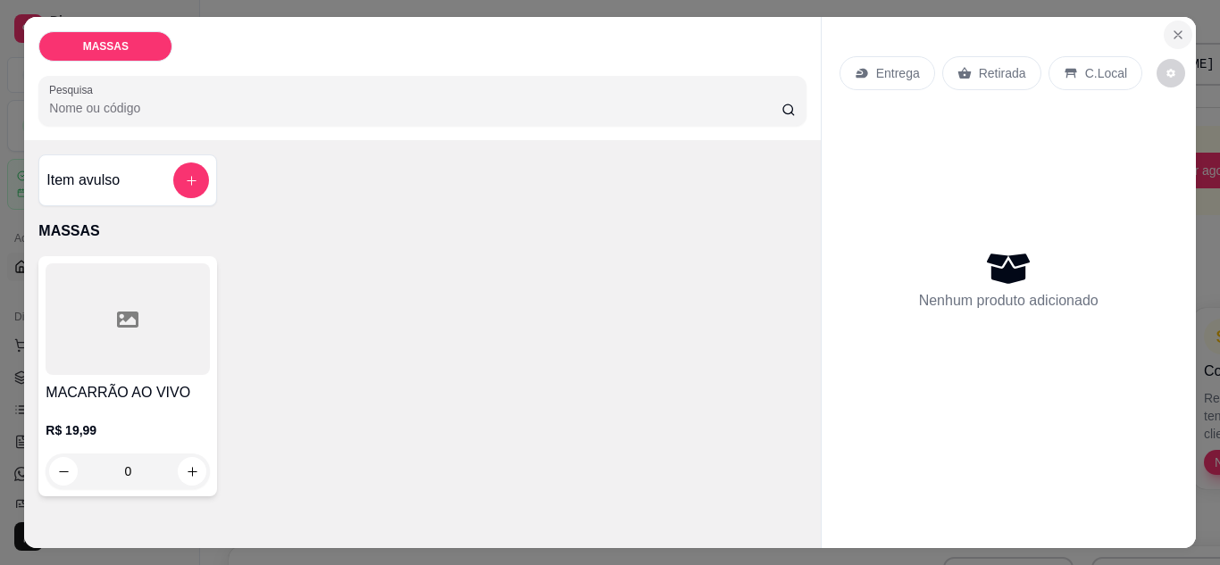
click at [1170, 28] on icon "Close" at bounding box center [1177, 35] width 14 height 14
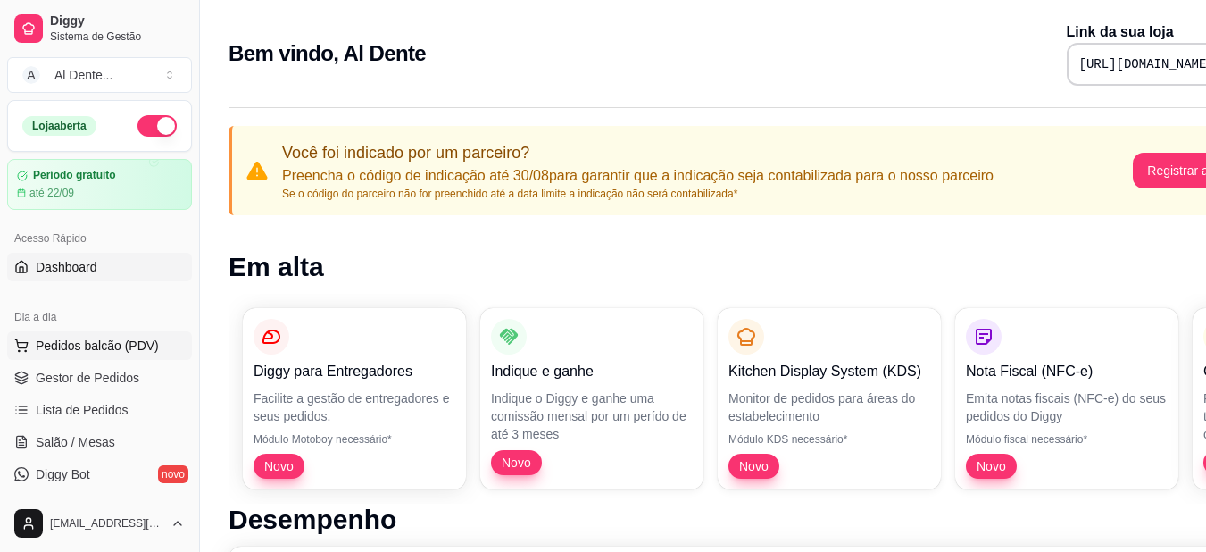
click at [107, 339] on span "Pedidos balcão (PDV)" at bounding box center [97, 346] width 123 height 18
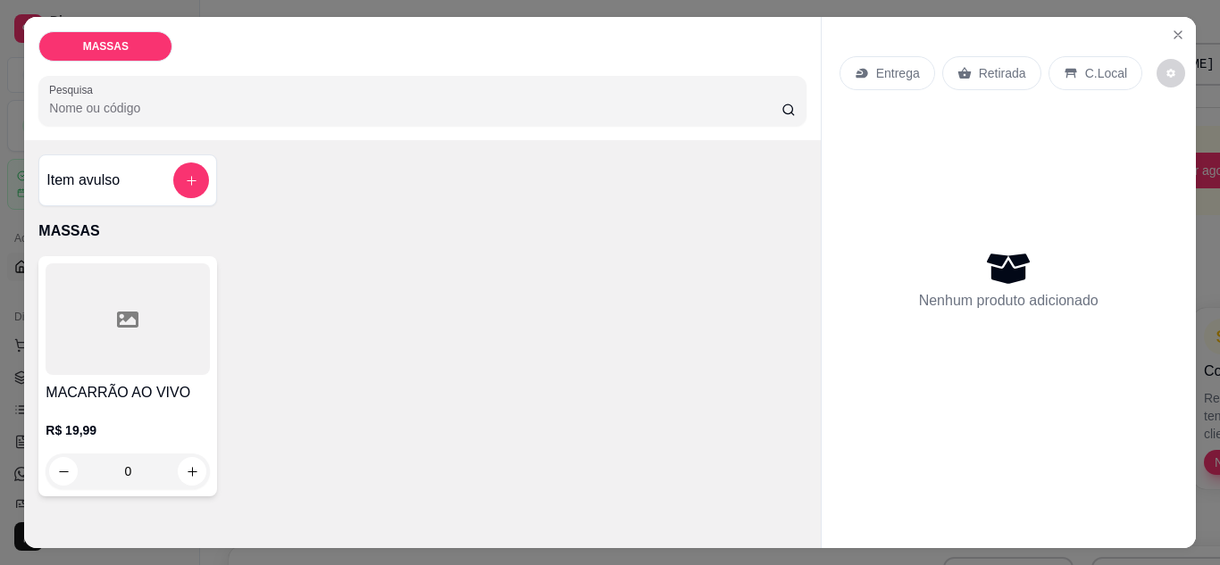
click at [878, 69] on p "Entrega" at bounding box center [898, 73] width 44 height 18
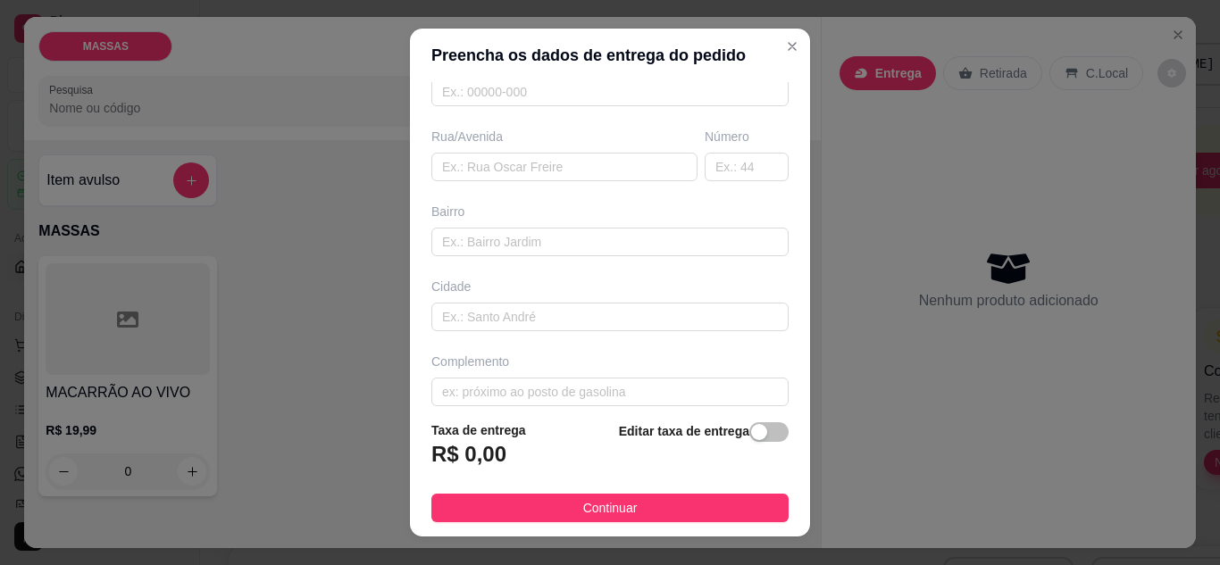
scroll to position [277, 0]
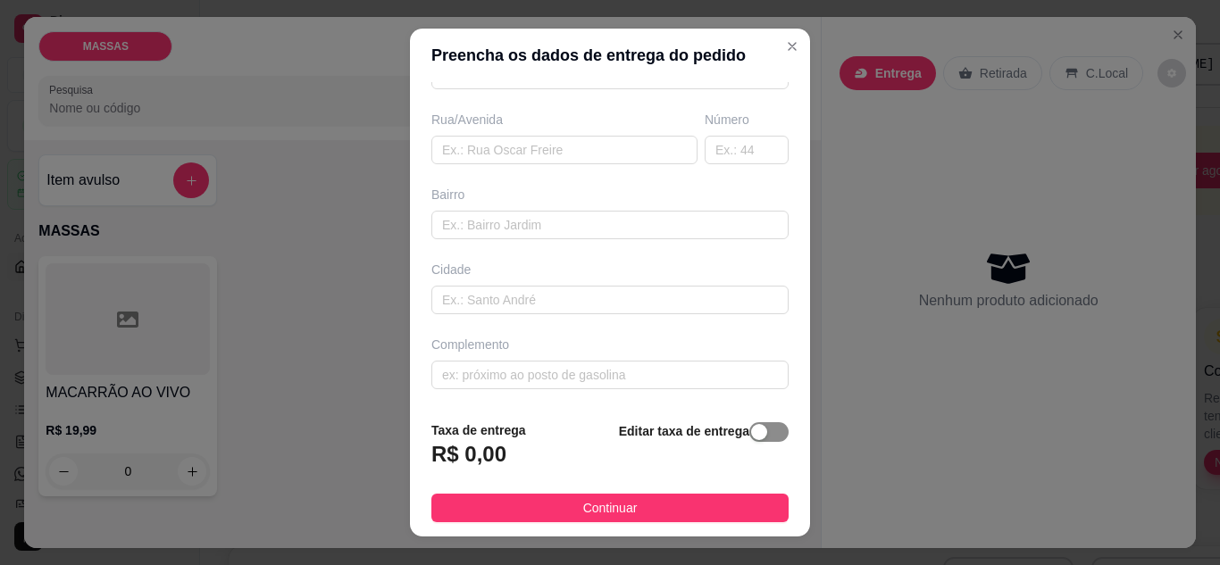
click at [751, 429] on div "button" at bounding box center [759, 432] width 16 height 16
click at [645, 451] on div "button" at bounding box center [653, 450] width 16 height 16
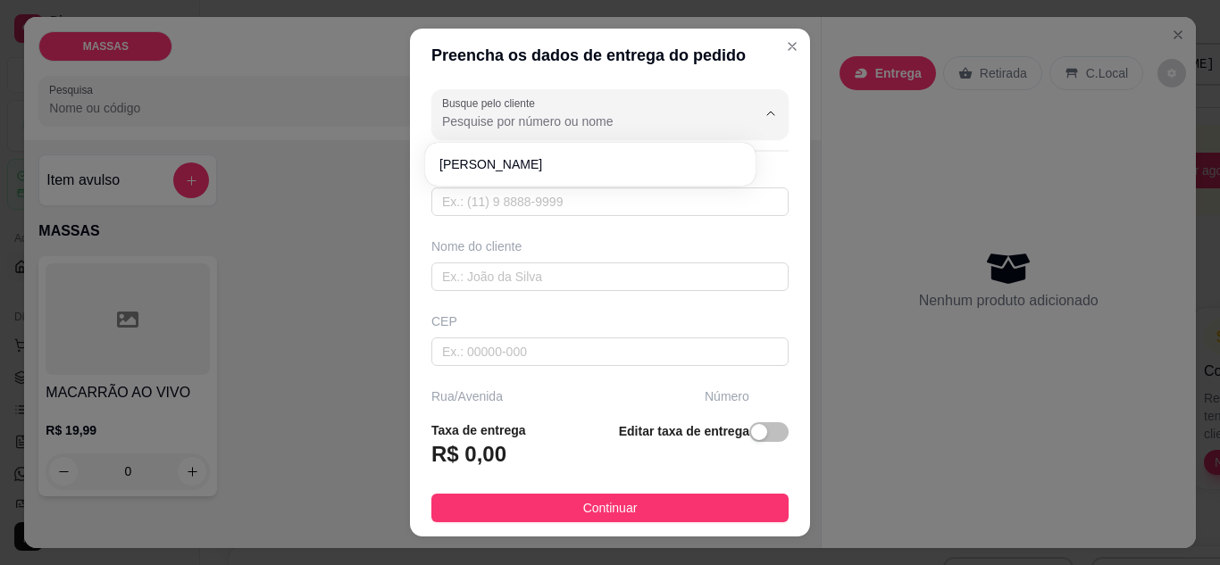
click at [547, 115] on input "Busque pelo cliente" at bounding box center [585, 121] width 286 height 18
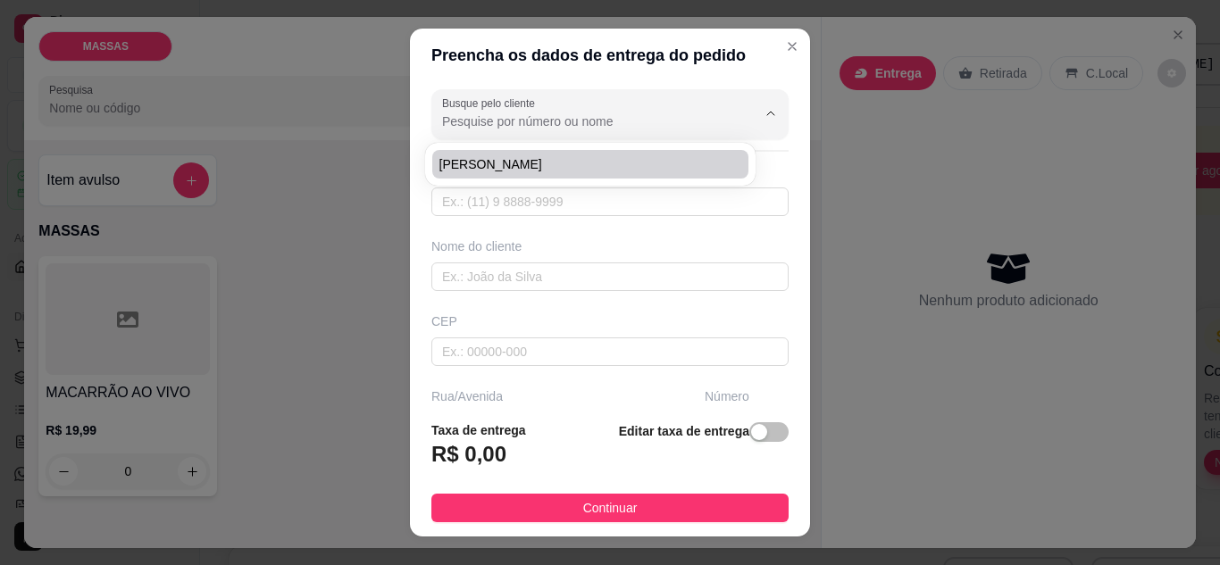
click at [603, 167] on span "[PERSON_NAME]" at bounding box center [581, 164] width 284 height 18
type input "[PERSON_NAME]"
type input "75983285940"
type input "[PERSON_NAME]"
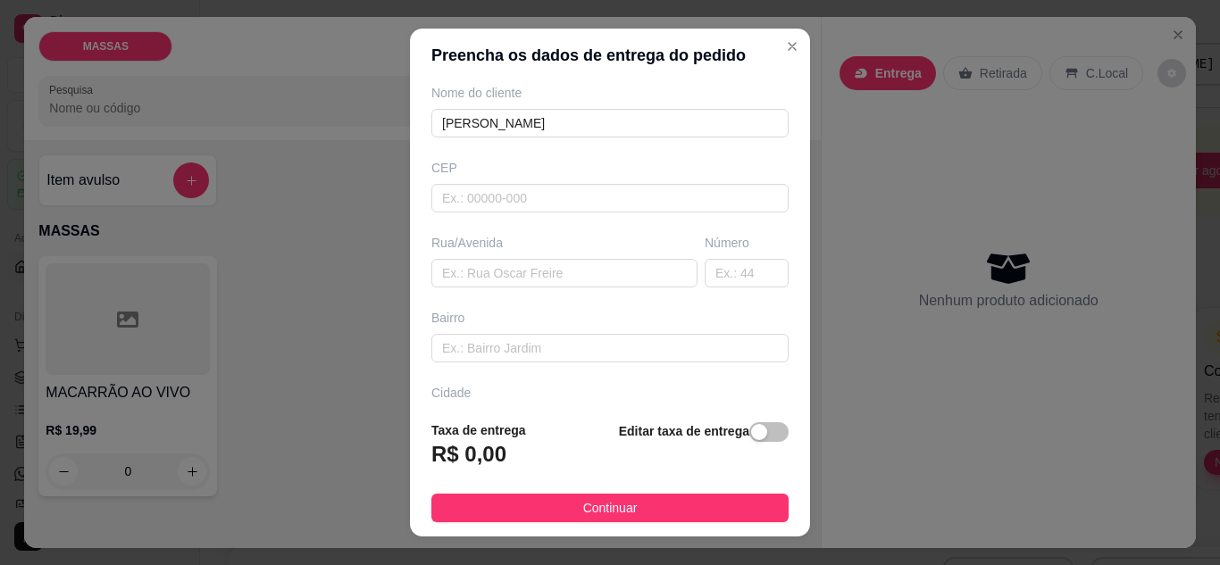
scroll to position [166, 0]
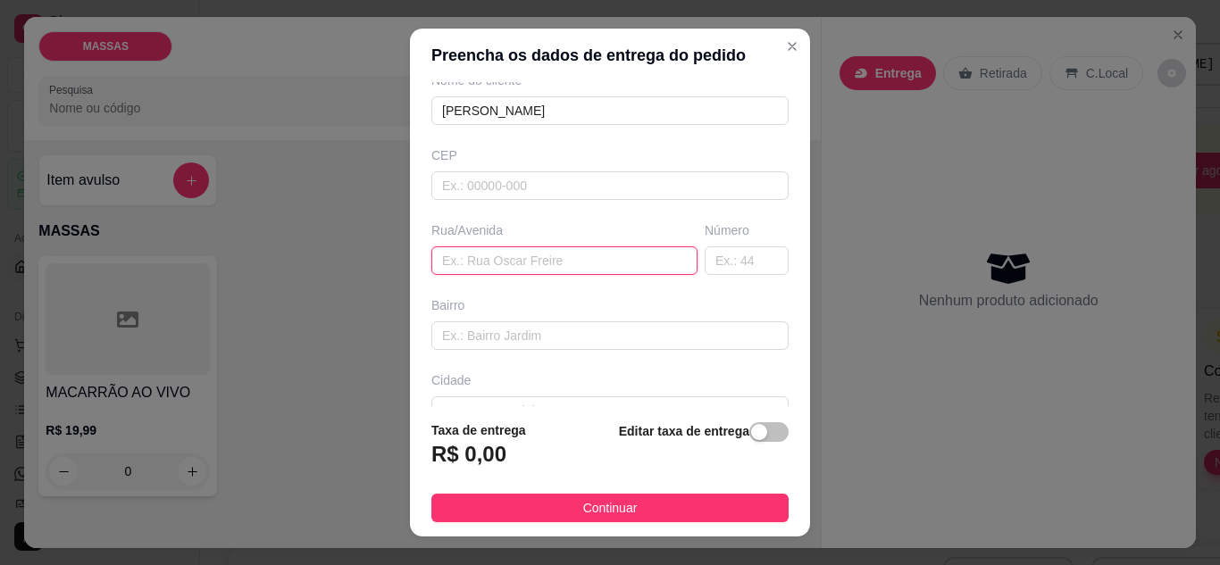
click at [596, 266] on input "text" at bounding box center [564, 260] width 266 height 29
type input "b"
type input "Br 420"
click at [535, 342] on div "Busque pelo cliente Tailany santos Número de contato 75983285940 Nome do client…" at bounding box center [610, 244] width 400 height 325
click at [535, 342] on input "text" at bounding box center [609, 335] width 357 height 29
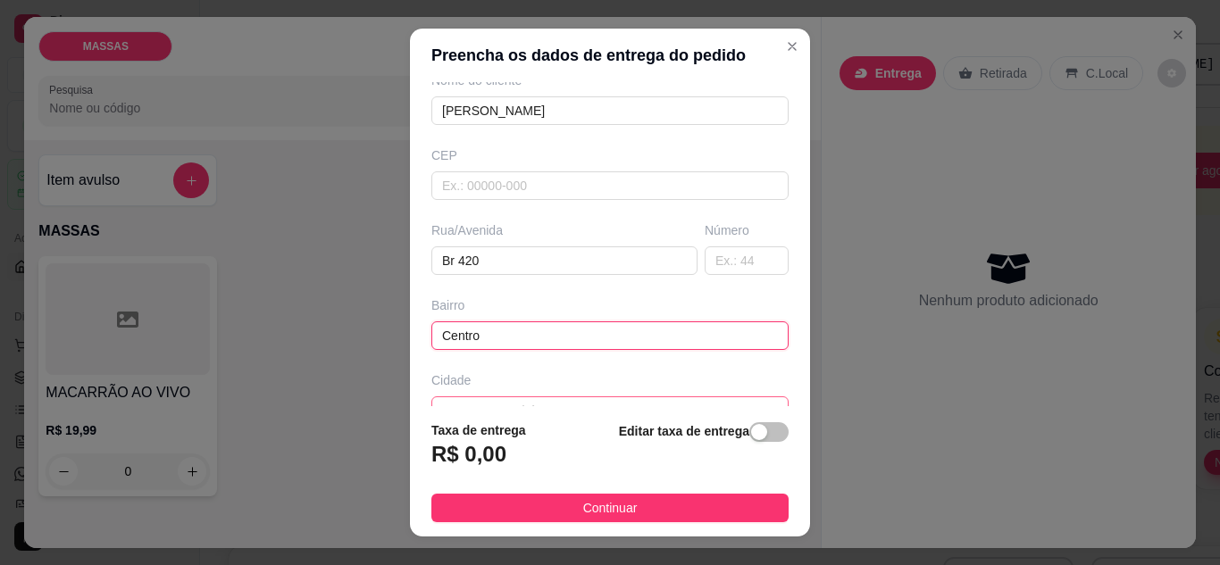
type input "Centro"
click at [502, 406] on input "text" at bounding box center [609, 410] width 357 height 29
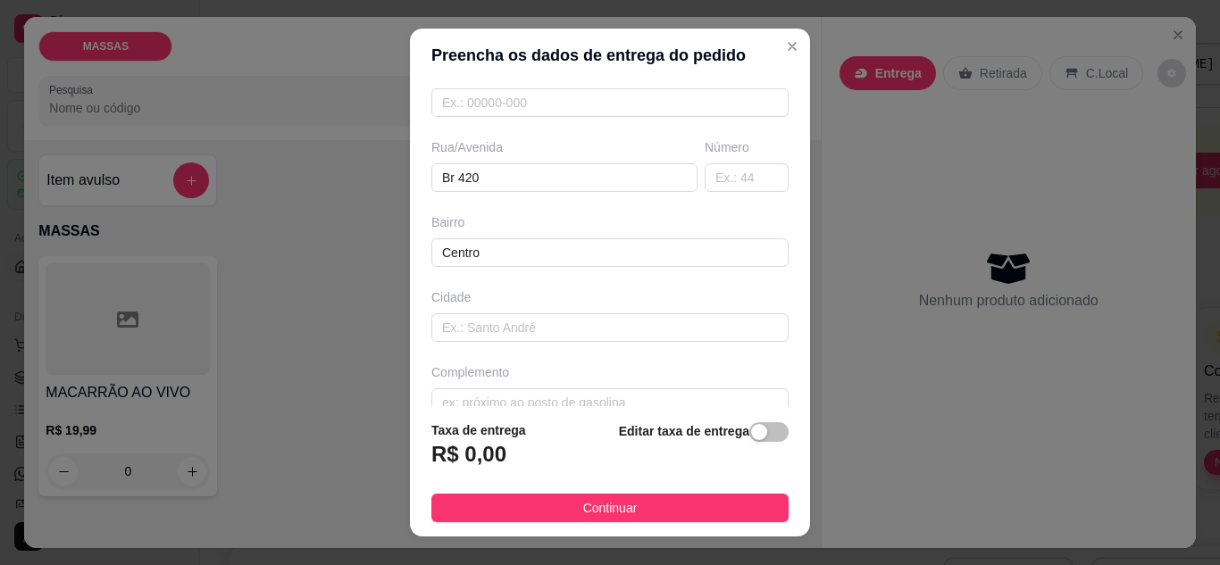
scroll to position [277, 0]
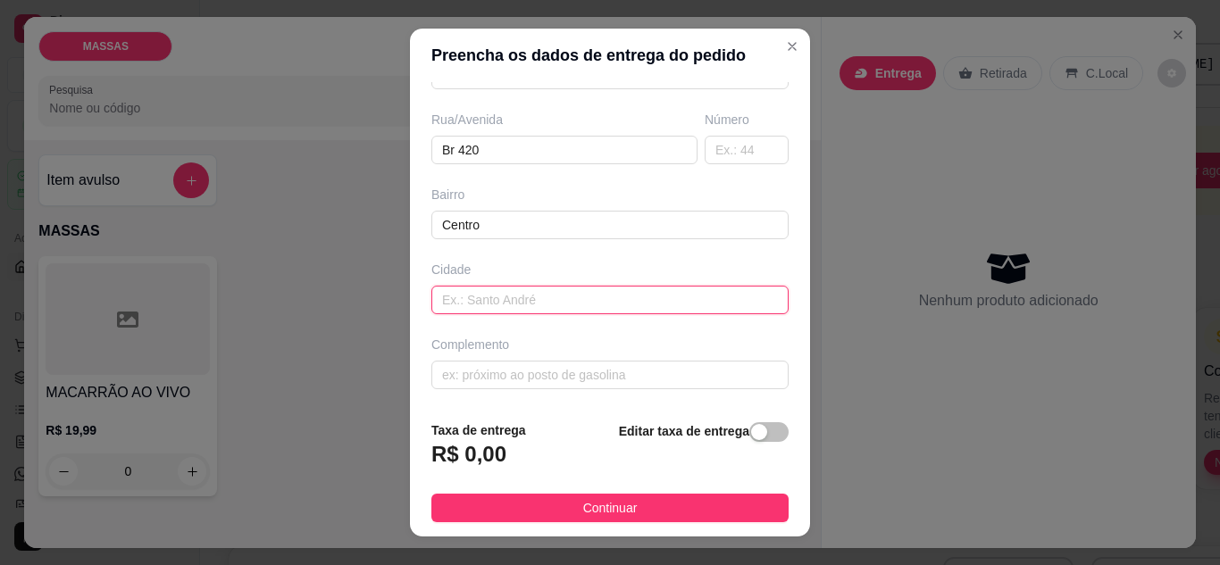
click at [570, 288] on input "text" at bounding box center [609, 300] width 357 height 29
type input "j"
type input "Jiquiriçá"
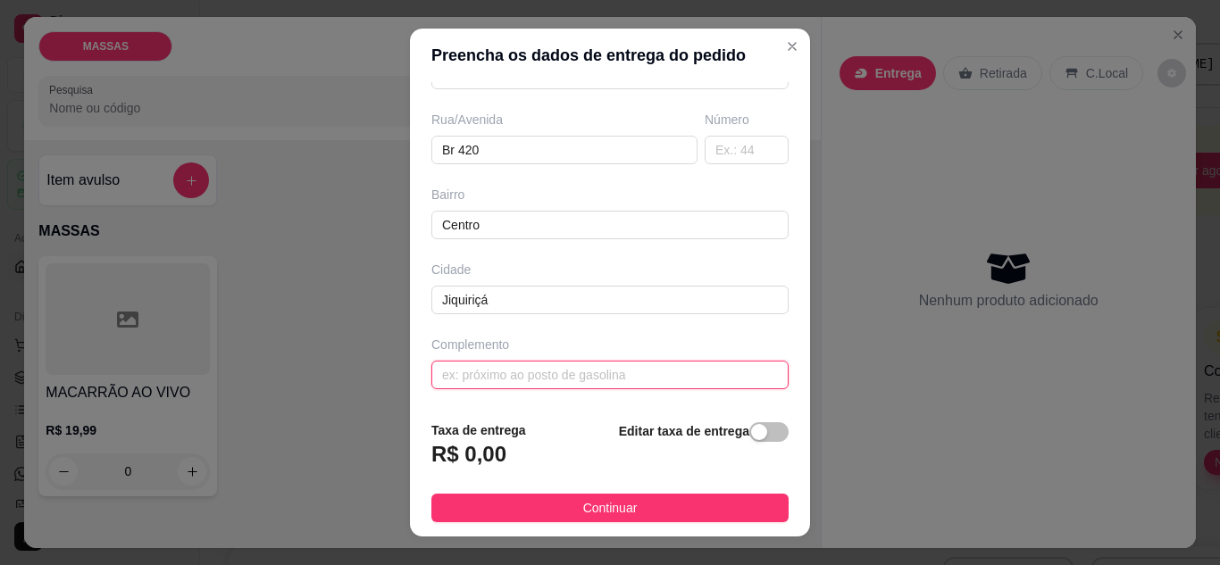
click at [521, 370] on input "text" at bounding box center [609, 375] width 357 height 29
type input "Ao lado de tonga"
click at [750, 437] on button "button" at bounding box center [768, 432] width 39 height 20
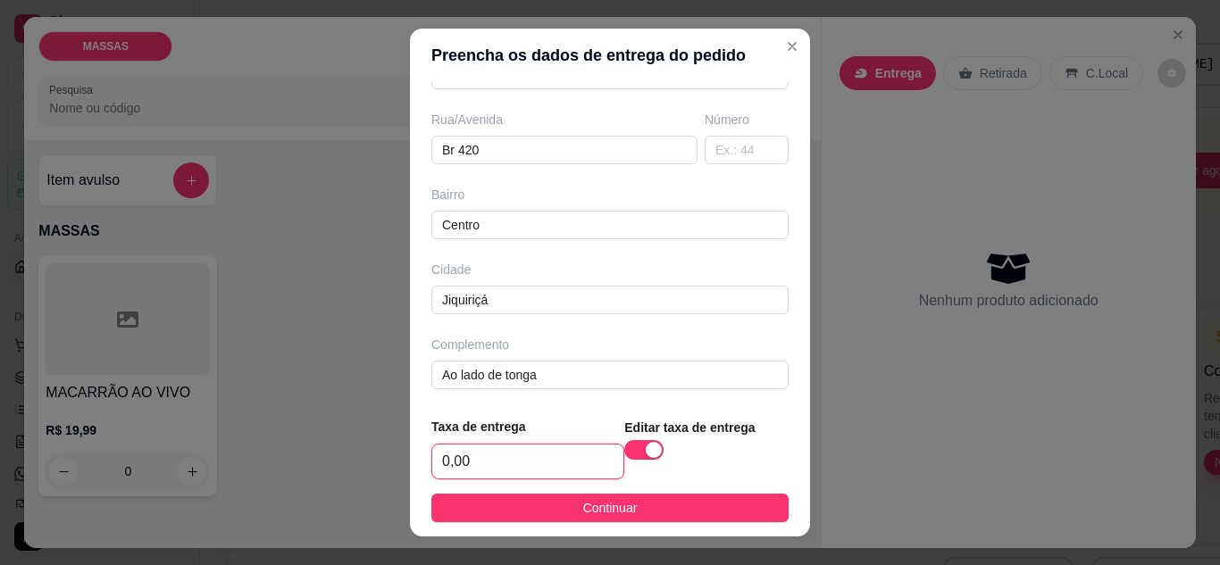
click at [490, 462] on input "0,00" at bounding box center [527, 462] width 191 height 34
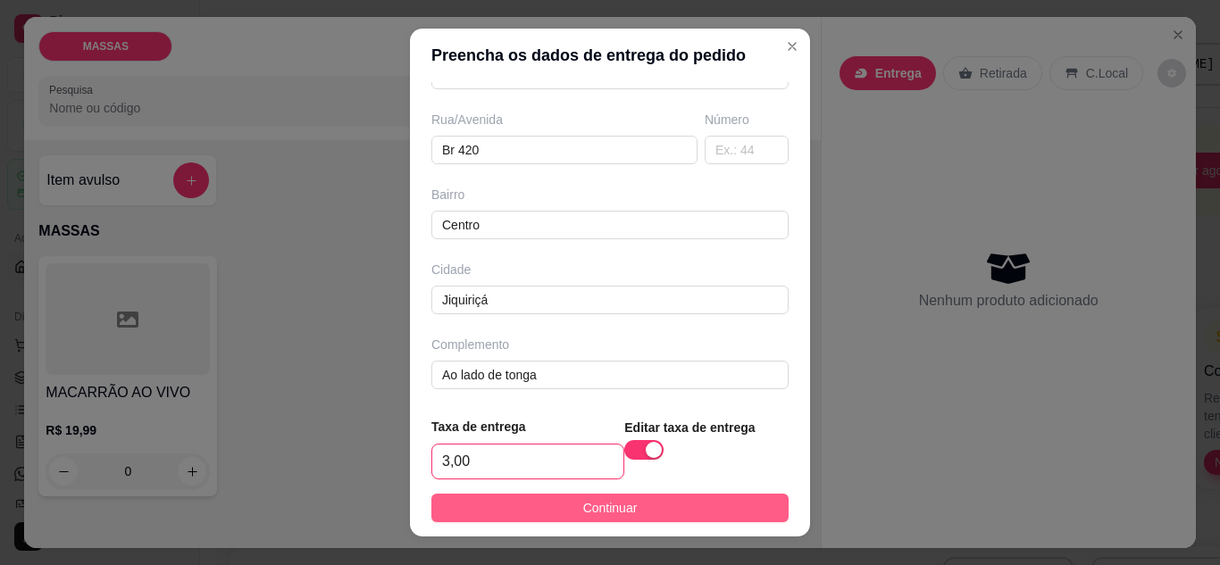
type input "3,00"
click at [504, 506] on button "Continuar" at bounding box center [609, 508] width 357 height 29
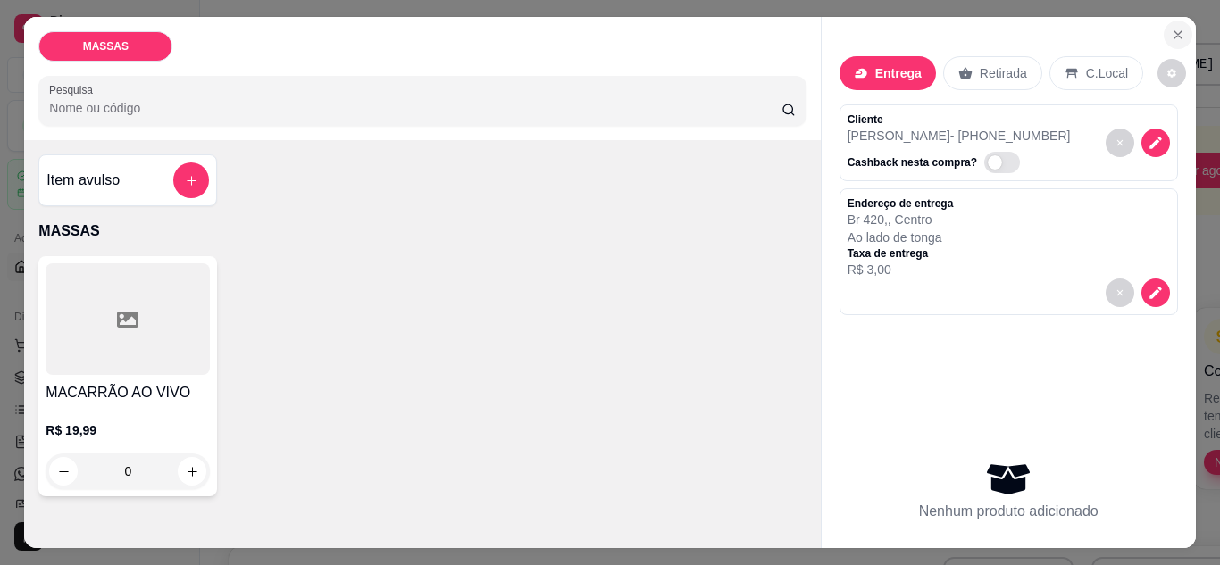
click at [1170, 28] on icon "Close" at bounding box center [1177, 35] width 14 height 14
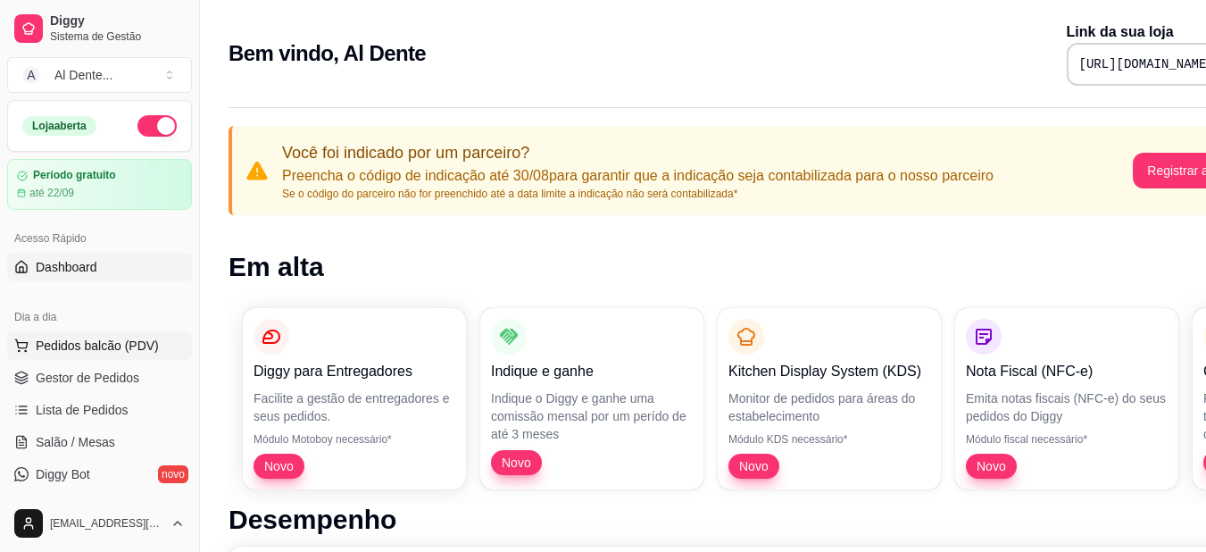
click at [102, 337] on span "Pedidos balcão (PDV)" at bounding box center [97, 346] width 123 height 18
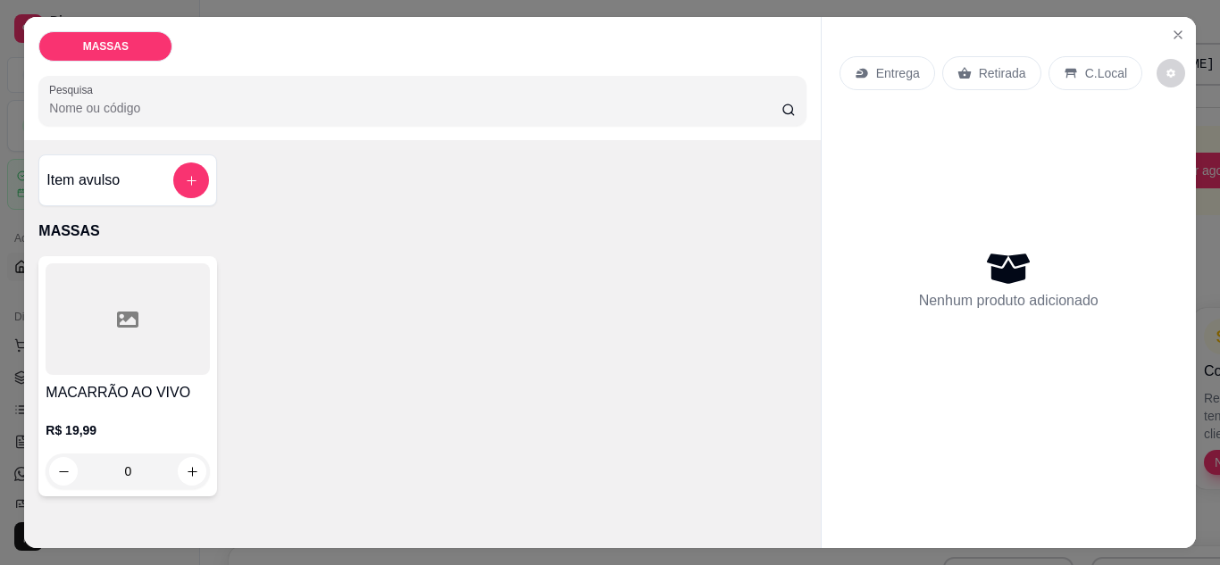
click at [867, 66] on div "Entrega" at bounding box center [887, 73] width 96 height 34
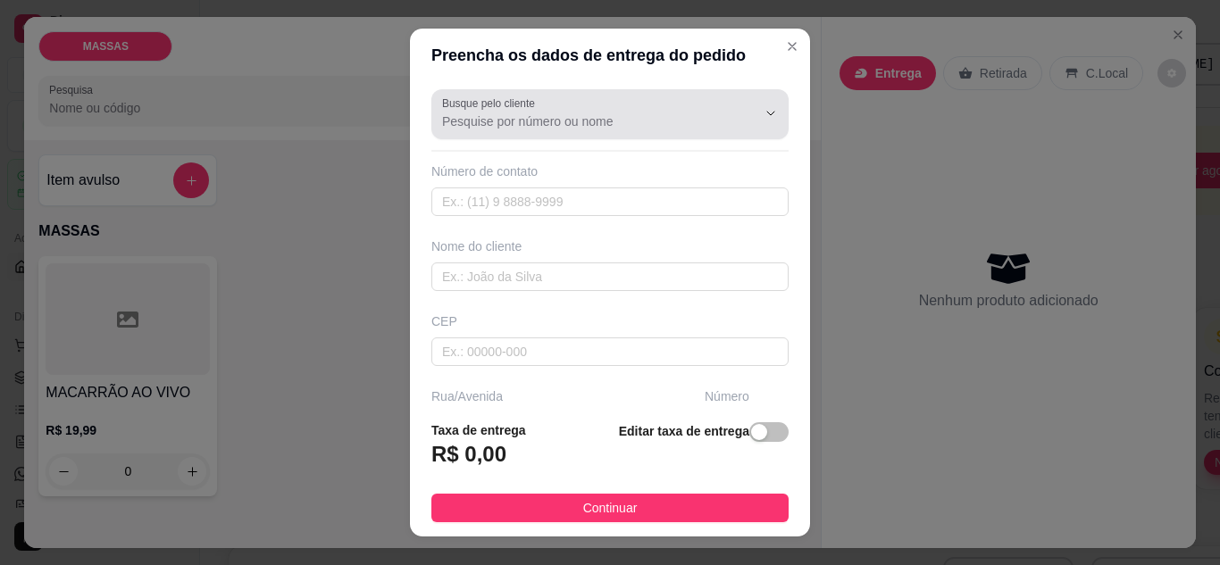
click at [611, 133] on div "Busque pelo cliente" at bounding box center [609, 114] width 357 height 50
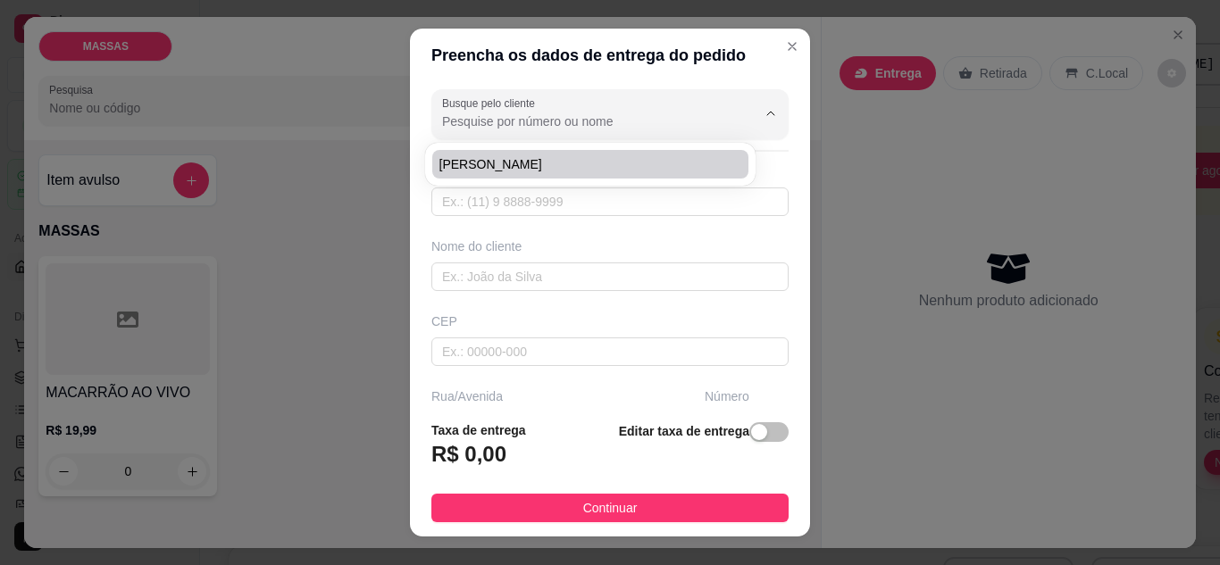
click at [510, 146] on div "[PERSON_NAME]" at bounding box center [590, 164] width 330 height 43
click at [513, 159] on span "[PERSON_NAME]" at bounding box center [581, 164] width 284 height 18
type input "[PERSON_NAME]"
type input "75983285940"
type input "[PERSON_NAME]"
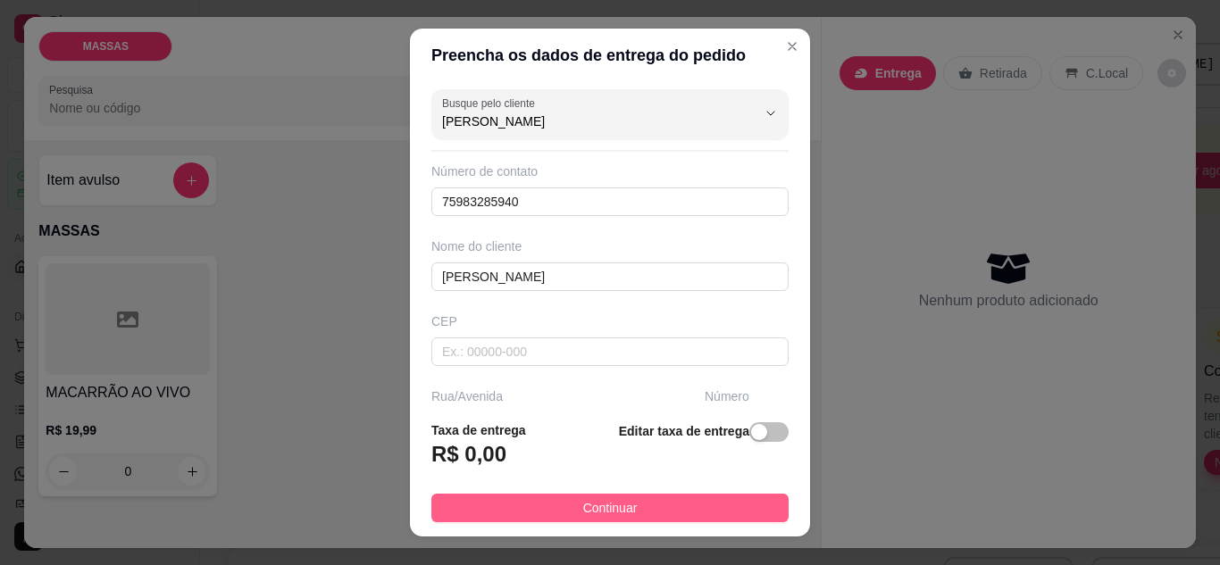
click at [690, 504] on button "Continuar" at bounding box center [609, 508] width 357 height 29
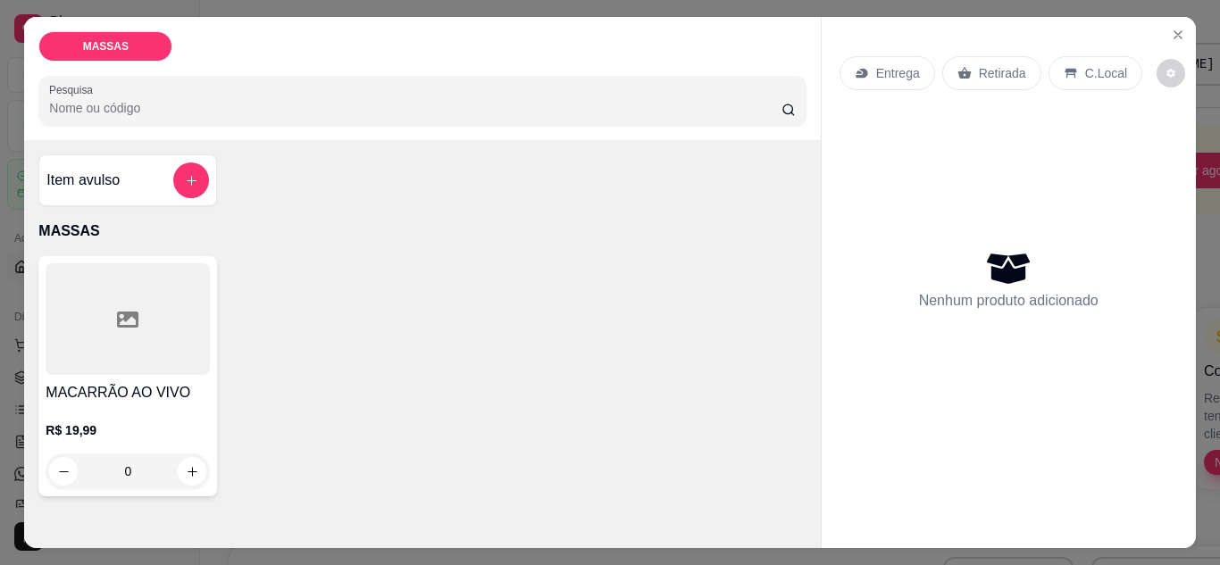
click at [906, 64] on p "Entrega" at bounding box center [898, 73] width 44 height 18
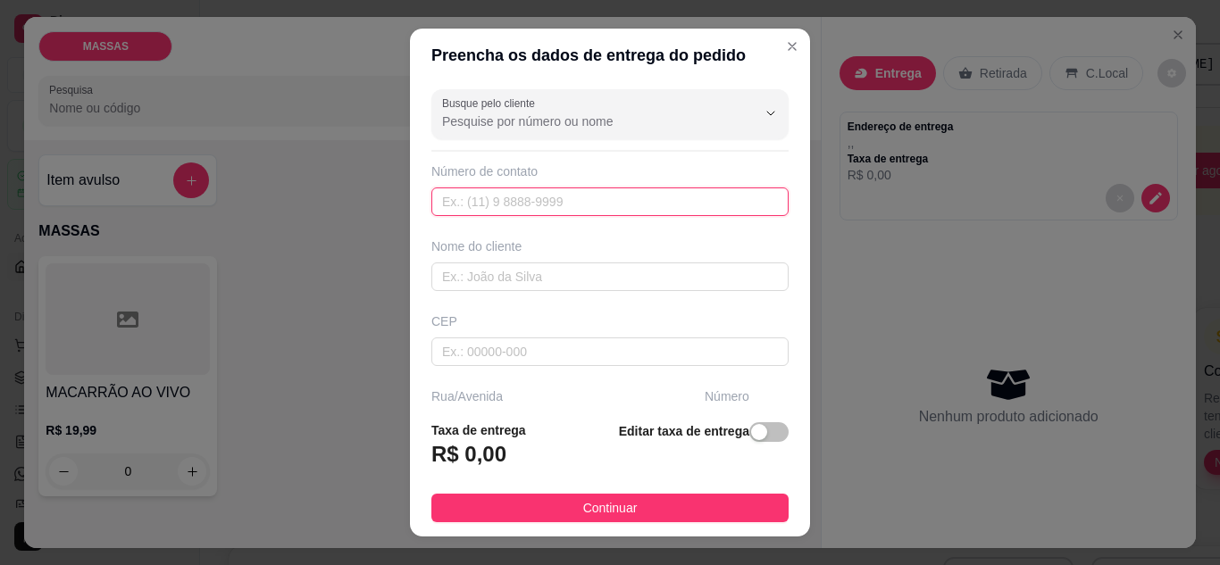
click at [647, 197] on input "text" at bounding box center [609, 201] width 357 height 29
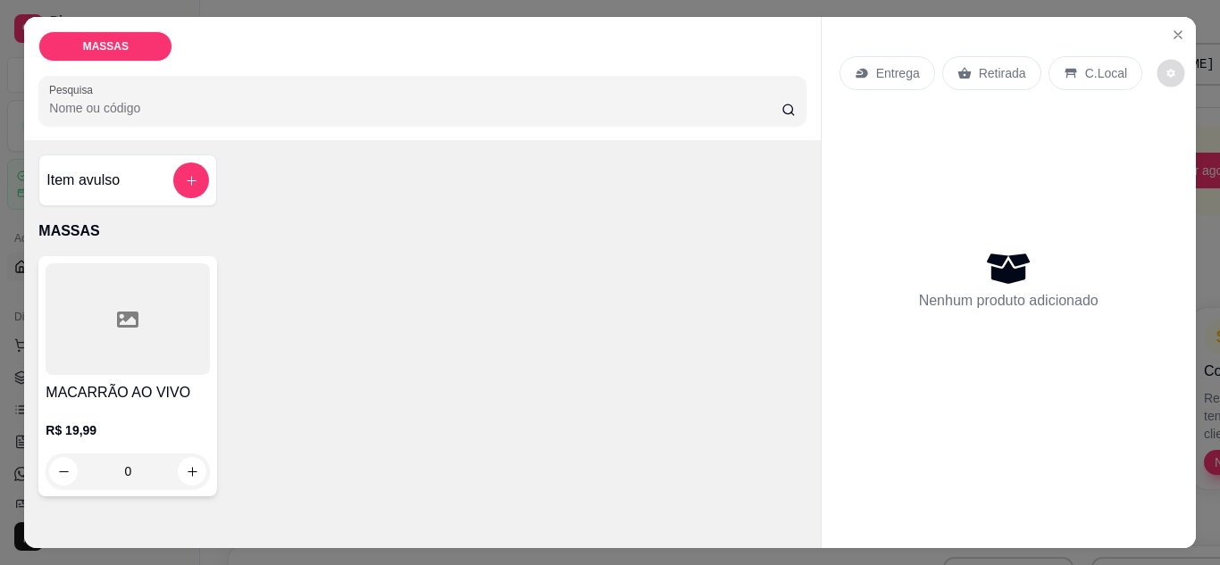
click at [1157, 66] on button "decrease-product-quantity" at bounding box center [1171, 73] width 28 height 28
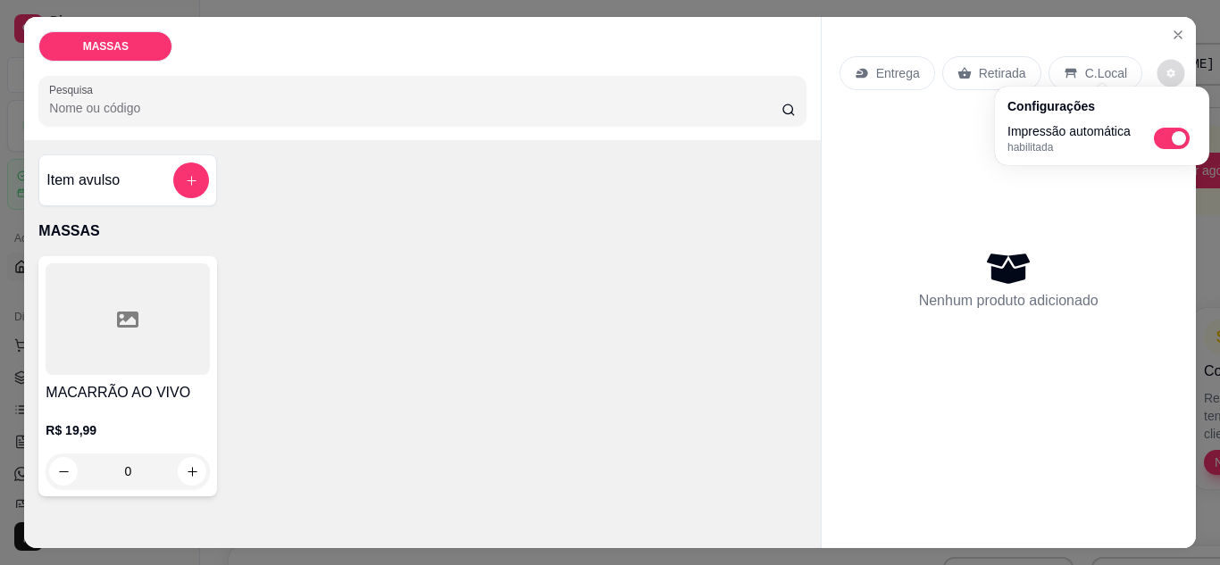
click at [1157, 66] on button "decrease-product-quantity" at bounding box center [1171, 73] width 28 height 28
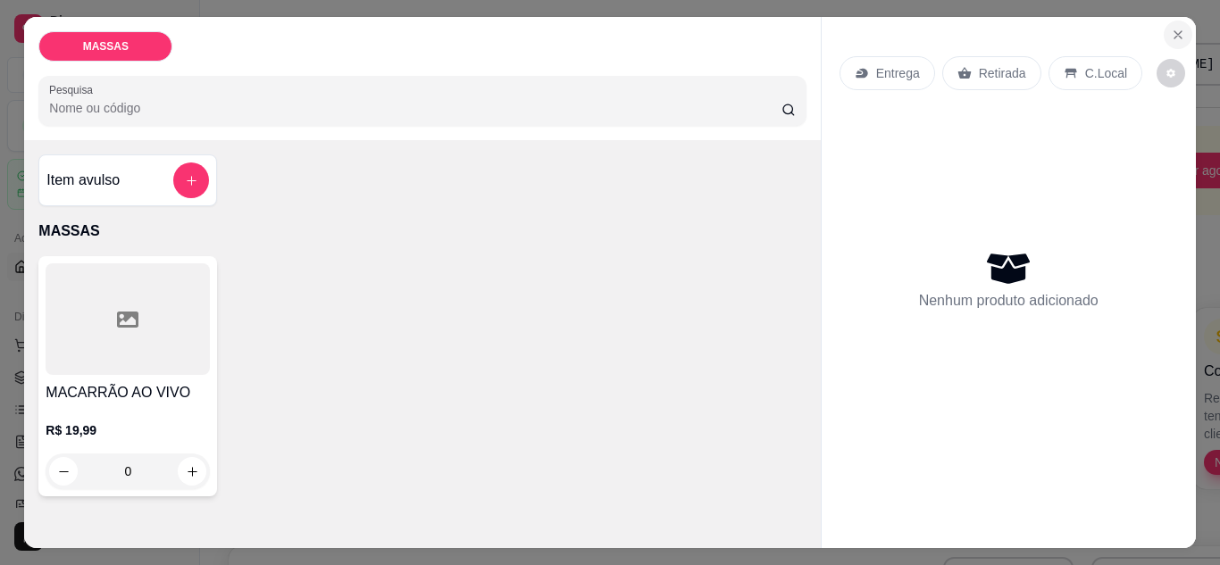
click at [1163, 39] on button "Close" at bounding box center [1177, 35] width 29 height 29
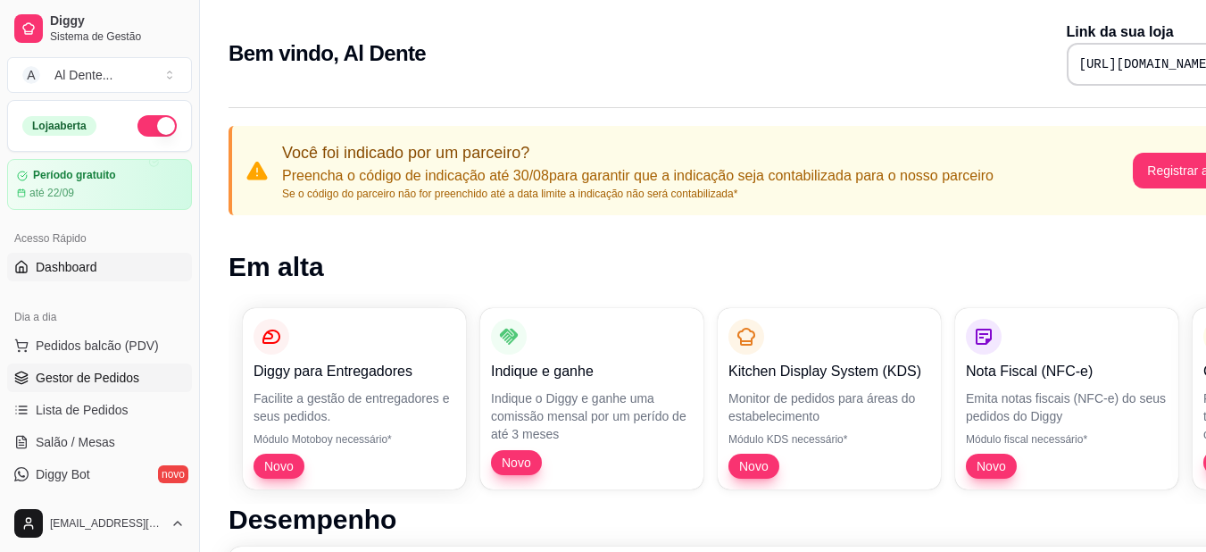
click at [95, 382] on span "Gestor de Pedidos" at bounding box center [88, 378] width 104 height 18
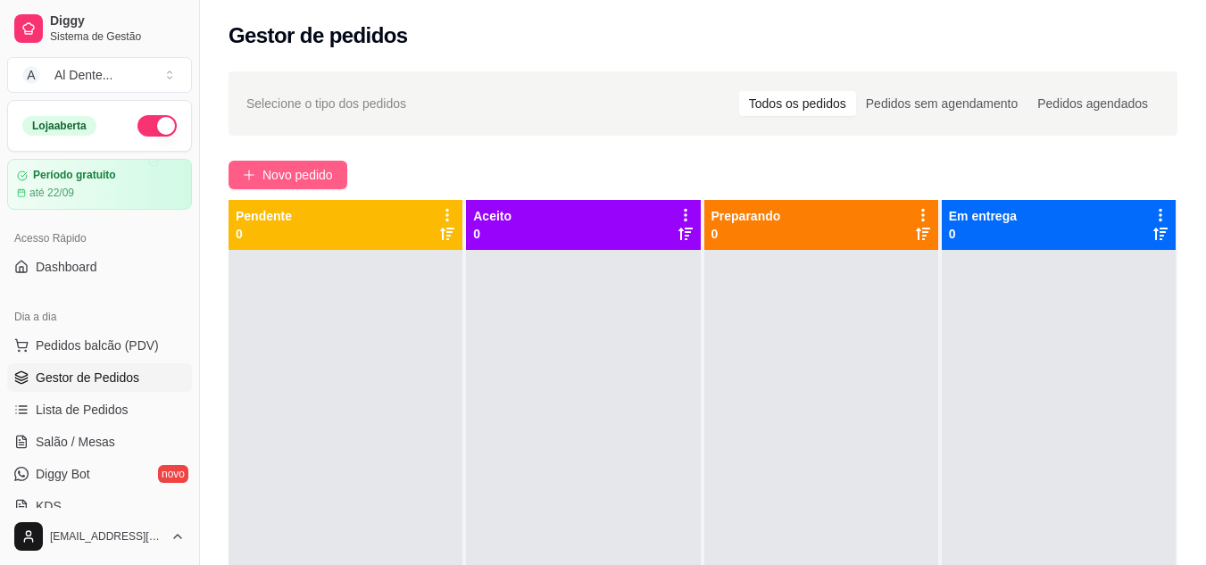
click at [267, 186] on button "Novo pedido" at bounding box center [288, 175] width 119 height 29
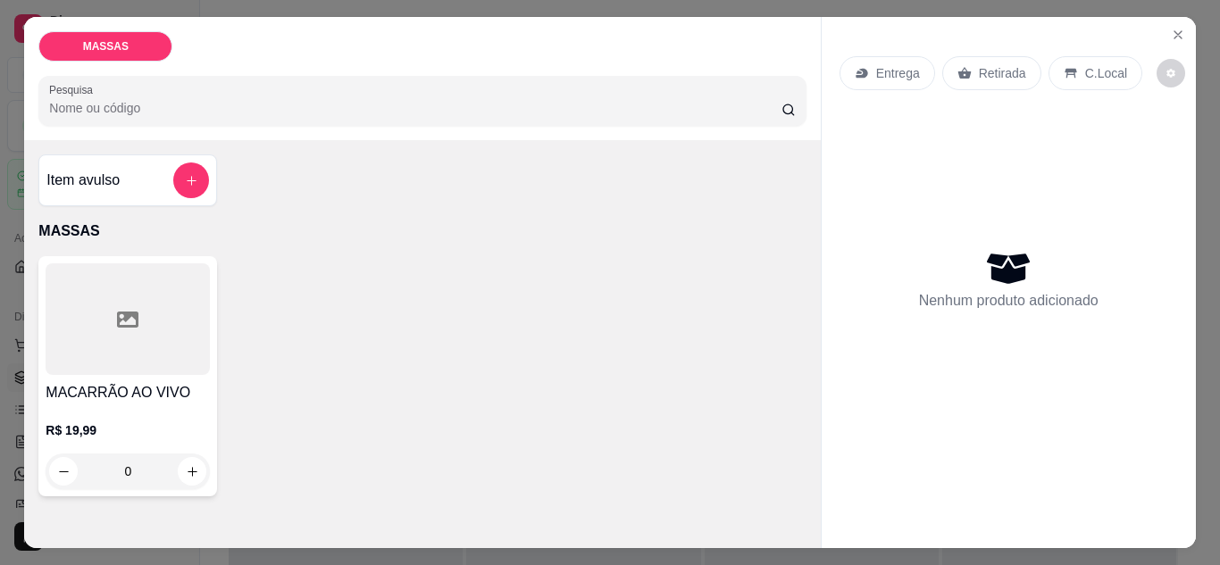
click at [857, 69] on icon at bounding box center [861, 74] width 12 height 10
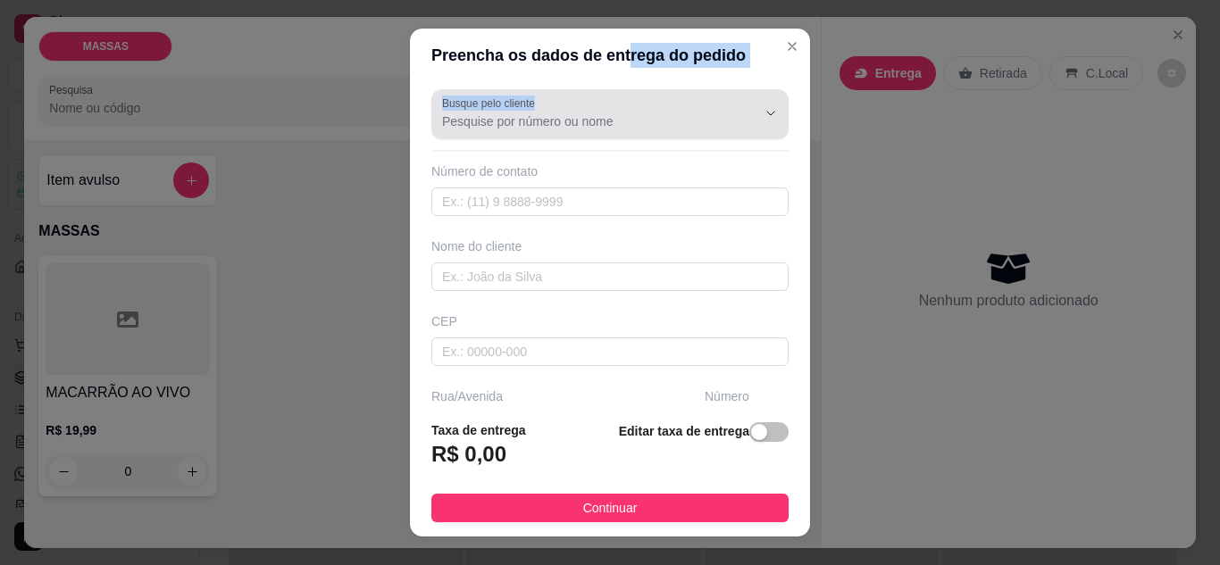
drag, startPoint x: 612, startPoint y: 80, endPoint x: 608, endPoint y: 123, distance: 43.0
click at [608, 123] on section "Preencha os dados de entrega do pedido Busque pelo cliente Número de contato No…" at bounding box center [610, 283] width 400 height 509
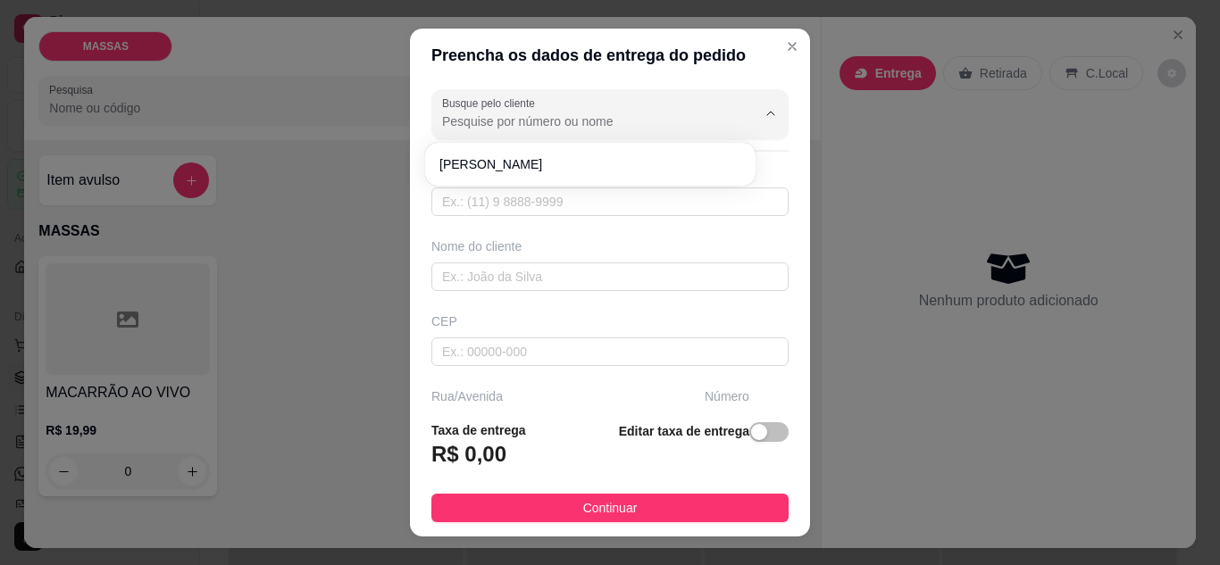
click at [608, 123] on input "Busque pelo cliente" at bounding box center [585, 121] width 286 height 18
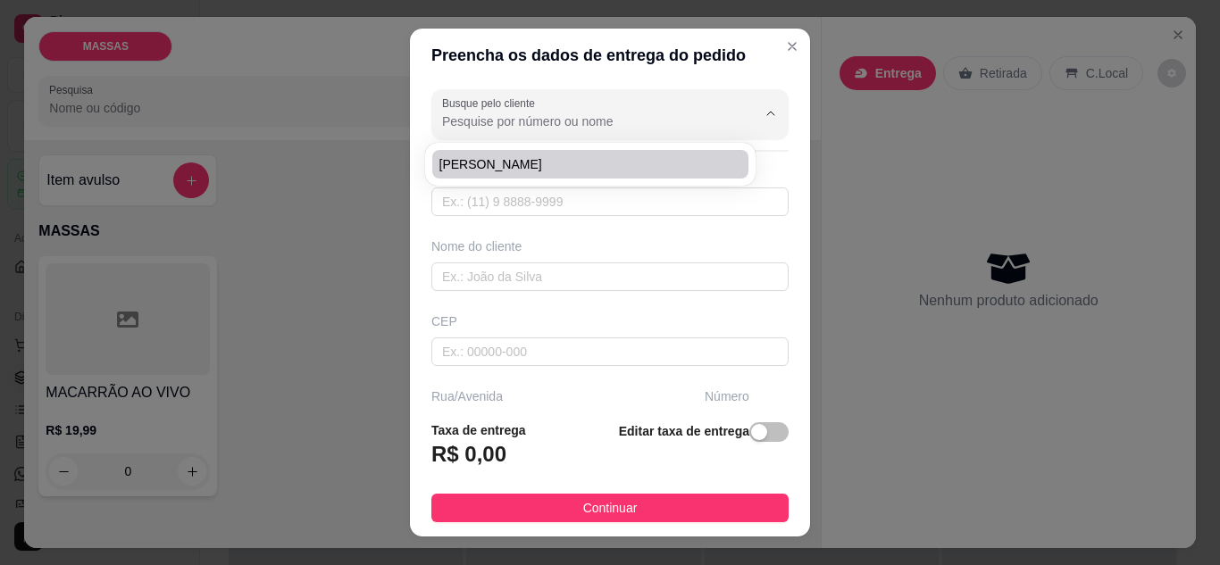
click at [587, 171] on span "[PERSON_NAME]" at bounding box center [581, 164] width 284 height 18
type input "[PERSON_NAME]"
type input "75983285940"
type input "[PERSON_NAME]"
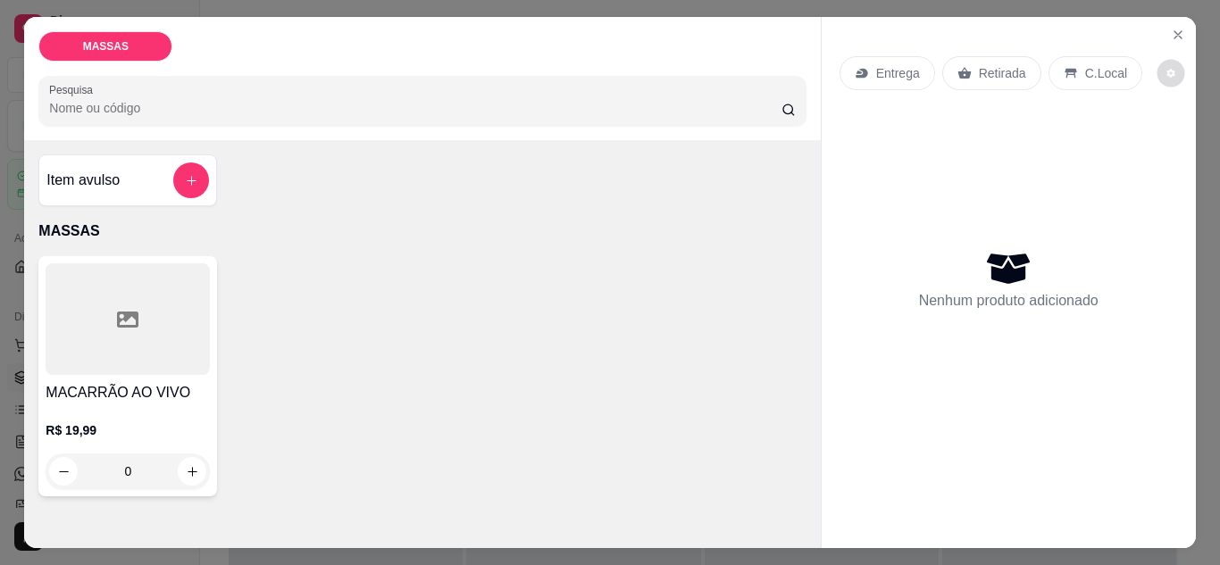
click at [1166, 69] on icon "decrease-product-quantity" at bounding box center [1170, 73] width 8 height 8
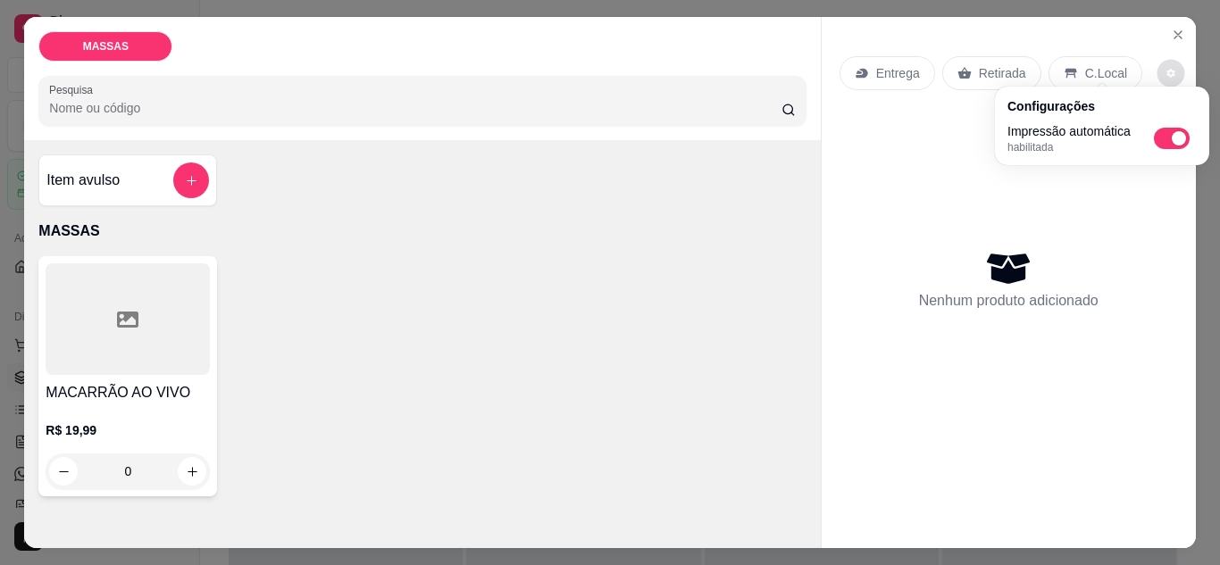
click at [1084, 254] on div "Nenhum produto adicionado" at bounding box center [1008, 279] width 179 height 64
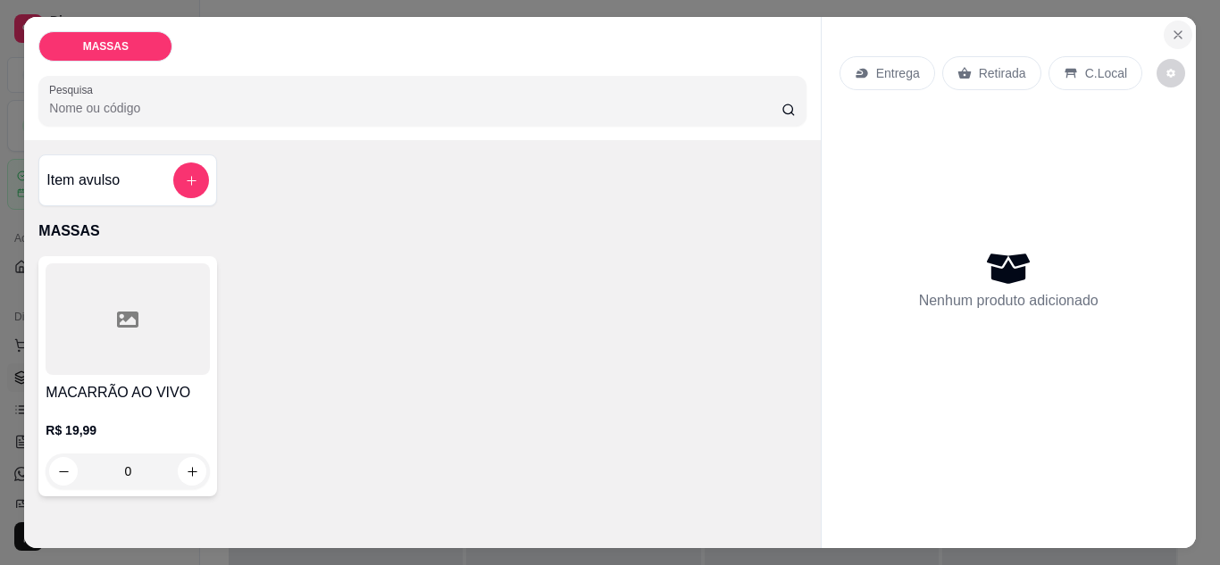
click at [1175, 34] on icon "Close" at bounding box center [1177, 35] width 14 height 14
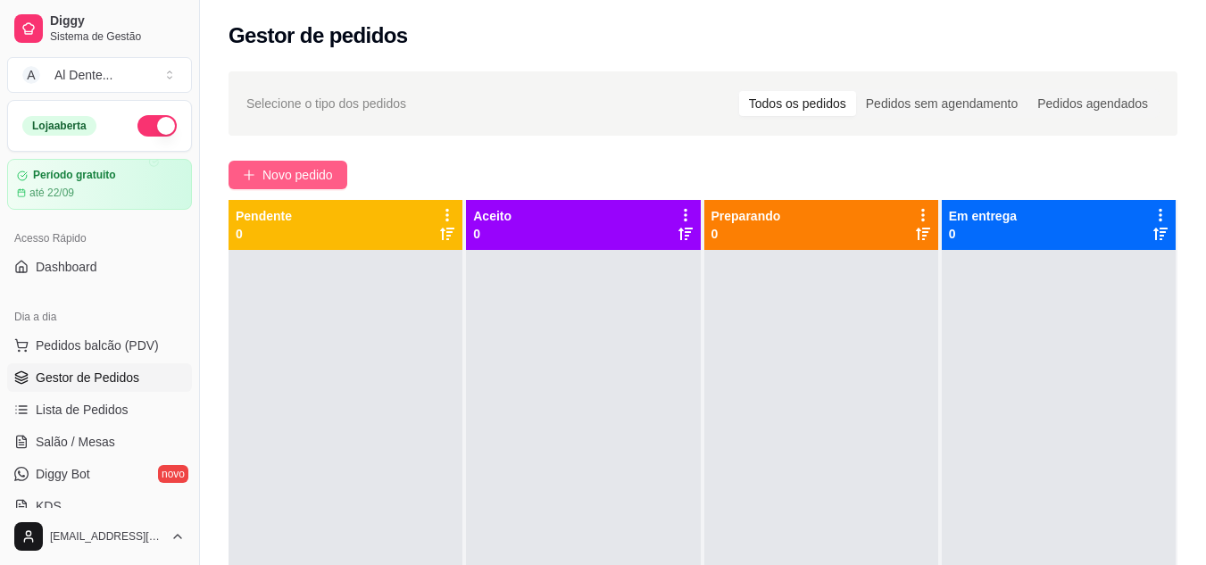
click at [250, 170] on icon "plus" at bounding box center [249, 175] width 12 height 12
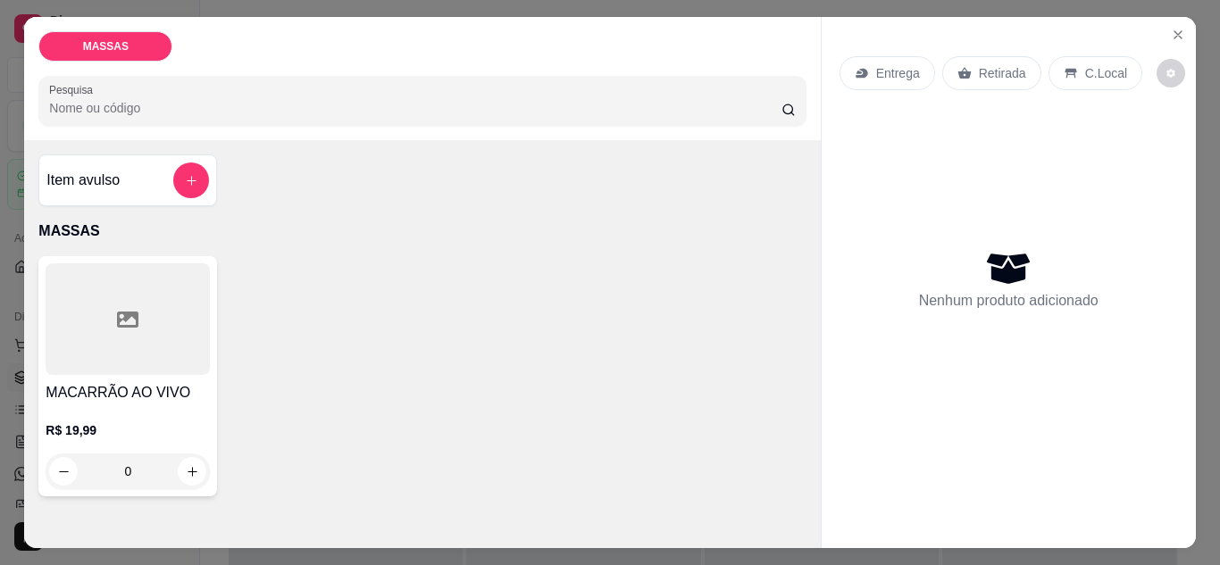
click at [898, 56] on div "Entrega" at bounding box center [887, 73] width 96 height 34
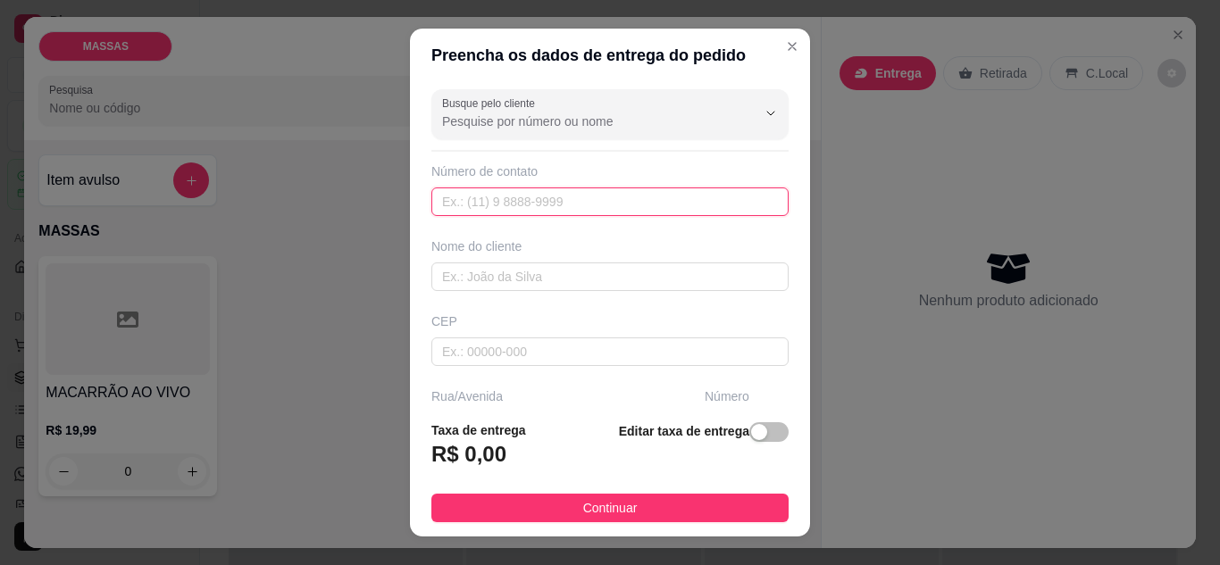
click at [537, 199] on input "text" at bounding box center [609, 201] width 357 height 29
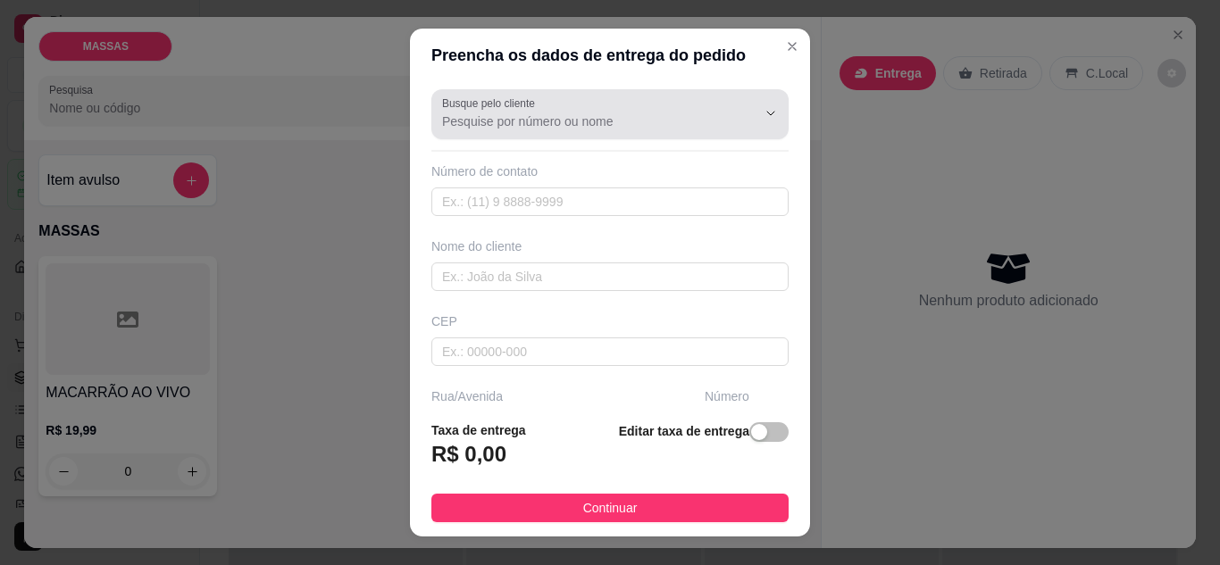
click at [529, 97] on label "Busque pelo cliente" at bounding box center [491, 103] width 99 height 15
click at [529, 112] on input "Busque pelo cliente" at bounding box center [585, 121] width 286 height 18
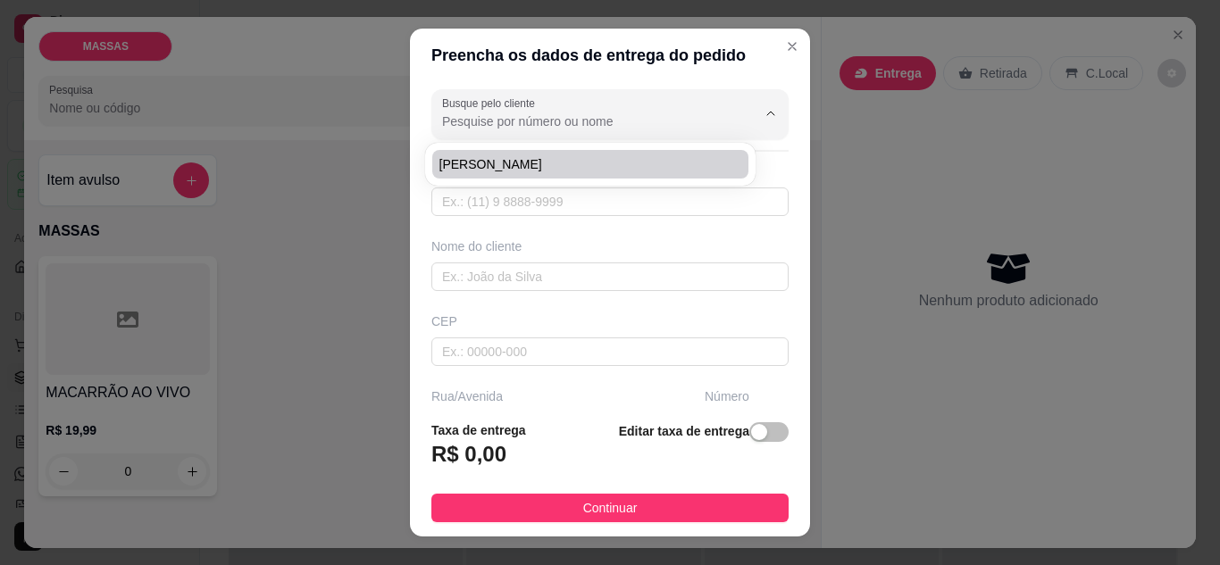
click at [501, 166] on span "[PERSON_NAME]" at bounding box center [581, 164] width 284 height 18
type input "[PERSON_NAME]"
type input "75983285940"
type input "[PERSON_NAME]"
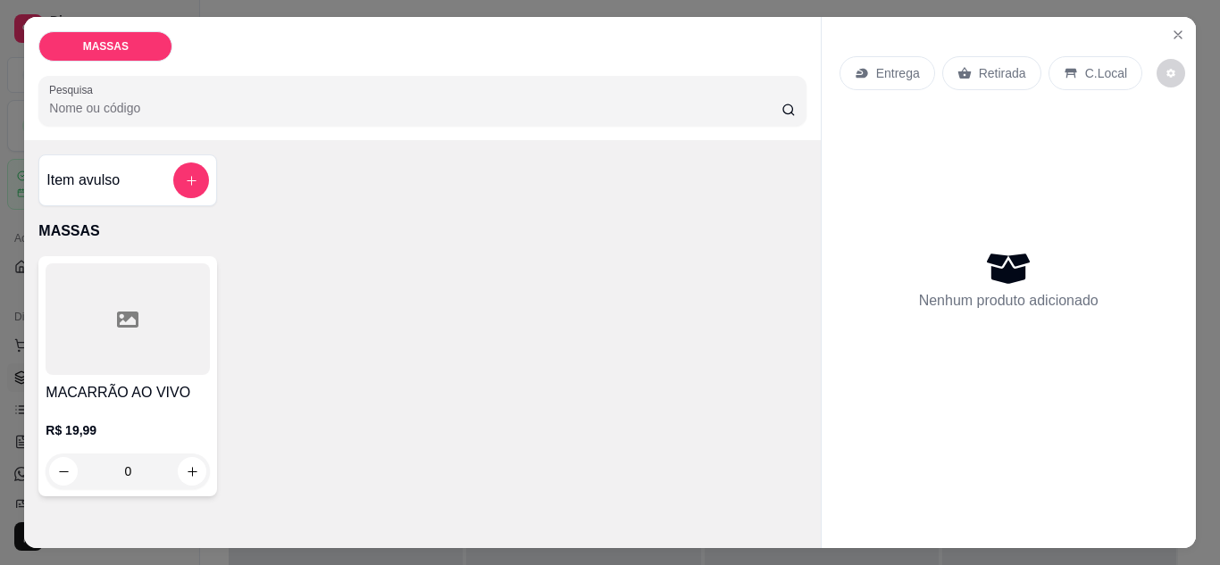
click at [867, 73] on div "Entrega" at bounding box center [887, 73] width 96 height 34
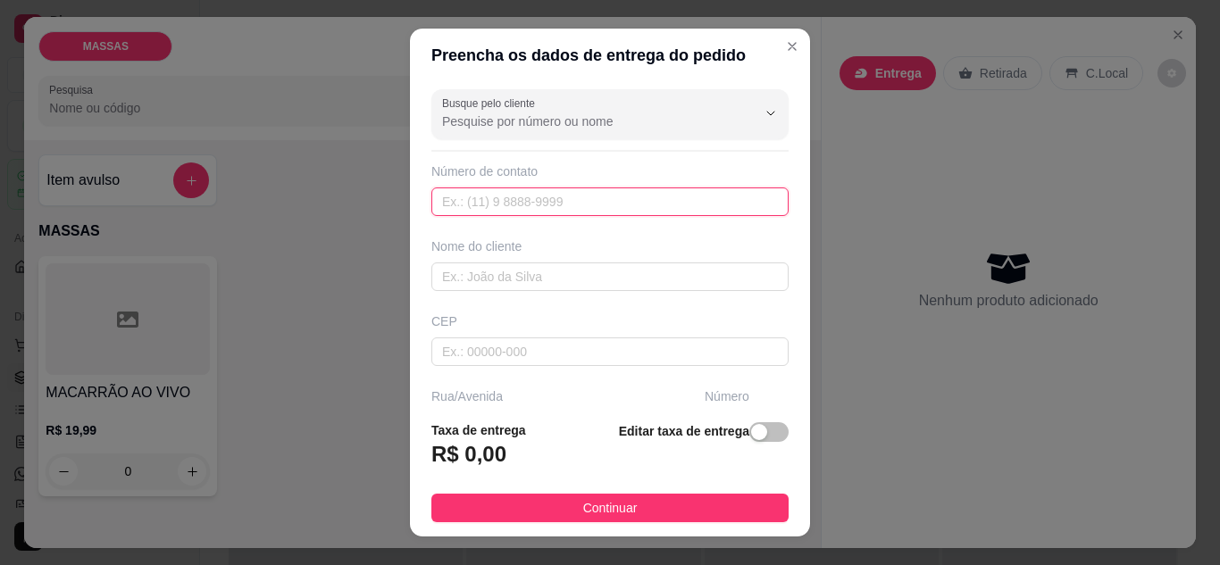
click at [728, 188] on input "text" at bounding box center [609, 201] width 357 height 29
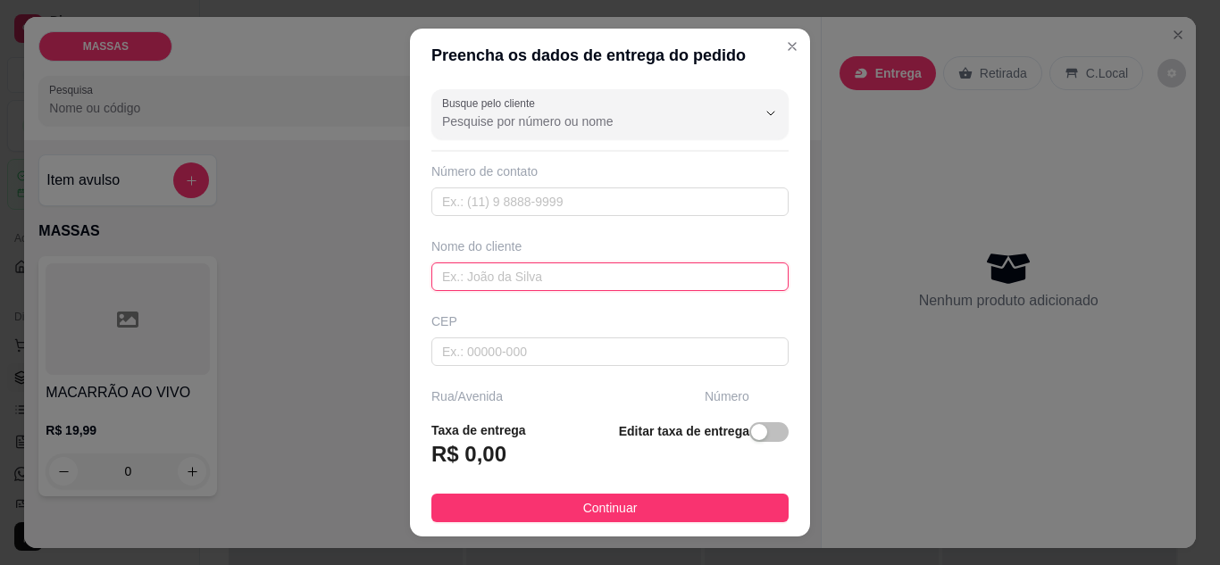
click at [574, 287] on input "text" at bounding box center [609, 276] width 357 height 29
type input "[PERSON_NAME]"
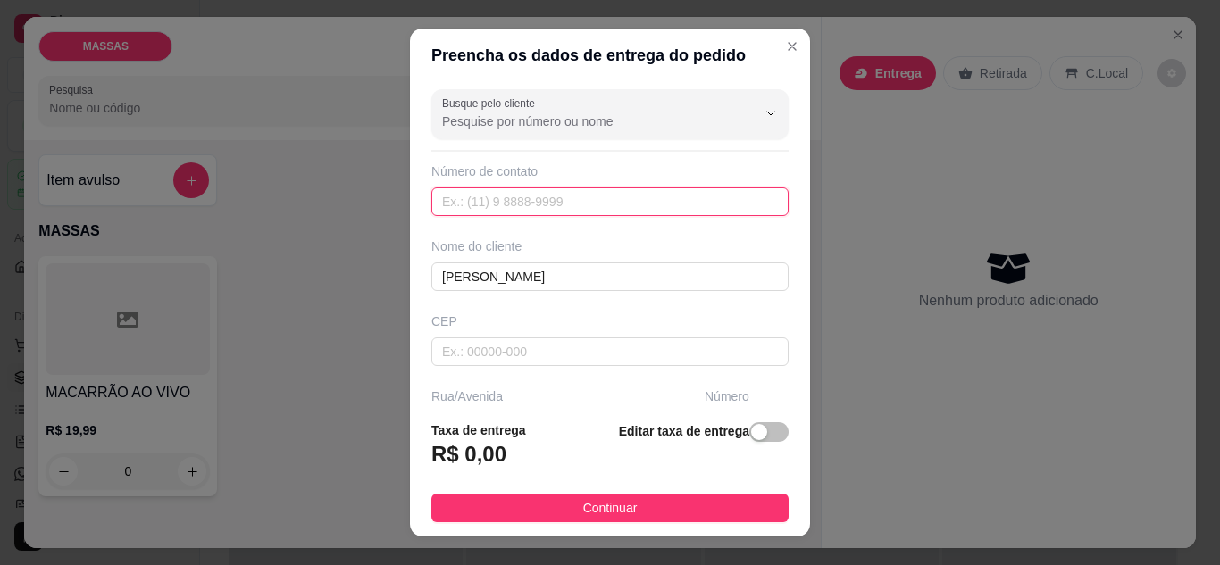
click at [571, 196] on input "text" at bounding box center [609, 201] width 357 height 29
type input "[PHONE_NUMBER]"
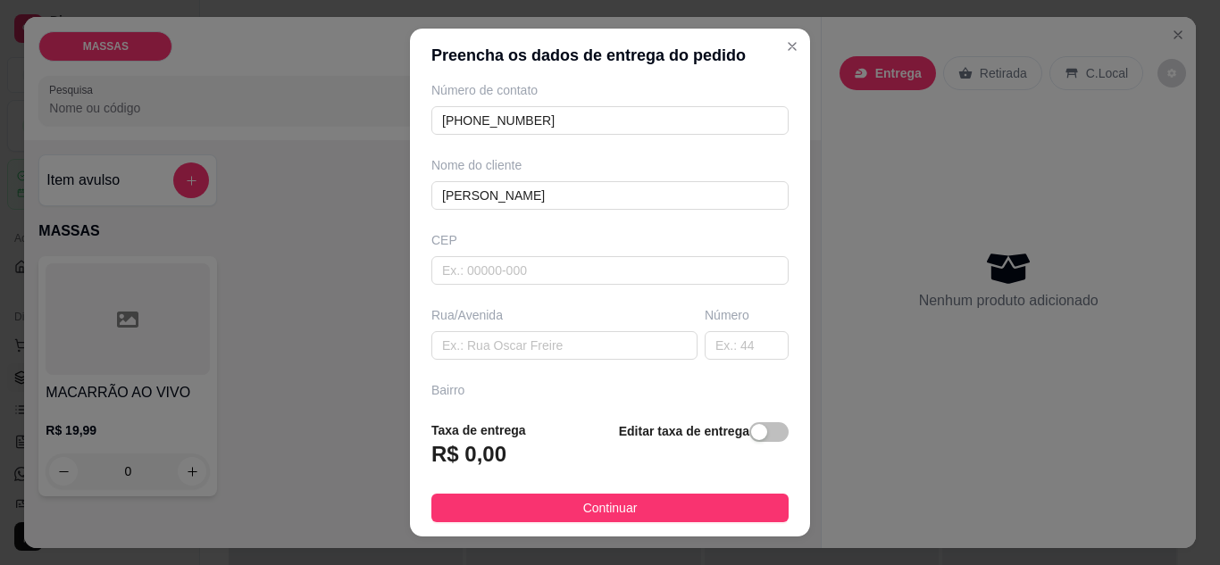
scroll to position [93, 0]
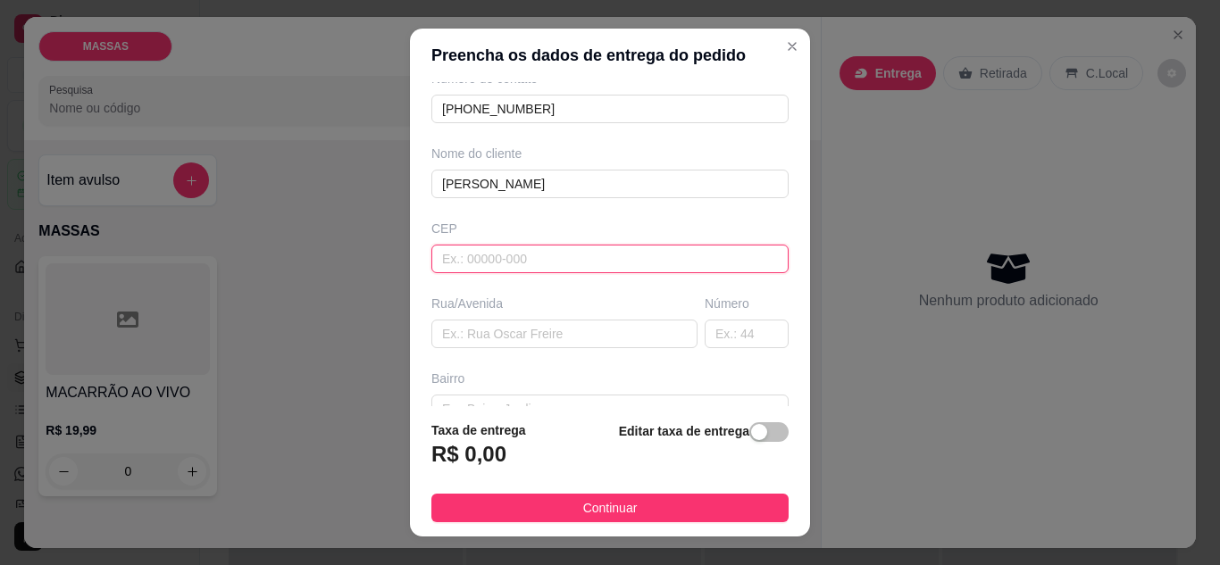
click at [682, 258] on input "text" at bounding box center [609, 259] width 357 height 29
type input "45470000"
type input "Jiquiriçá"
type input "45470000"
click at [467, 337] on input "text" at bounding box center [564, 334] width 266 height 29
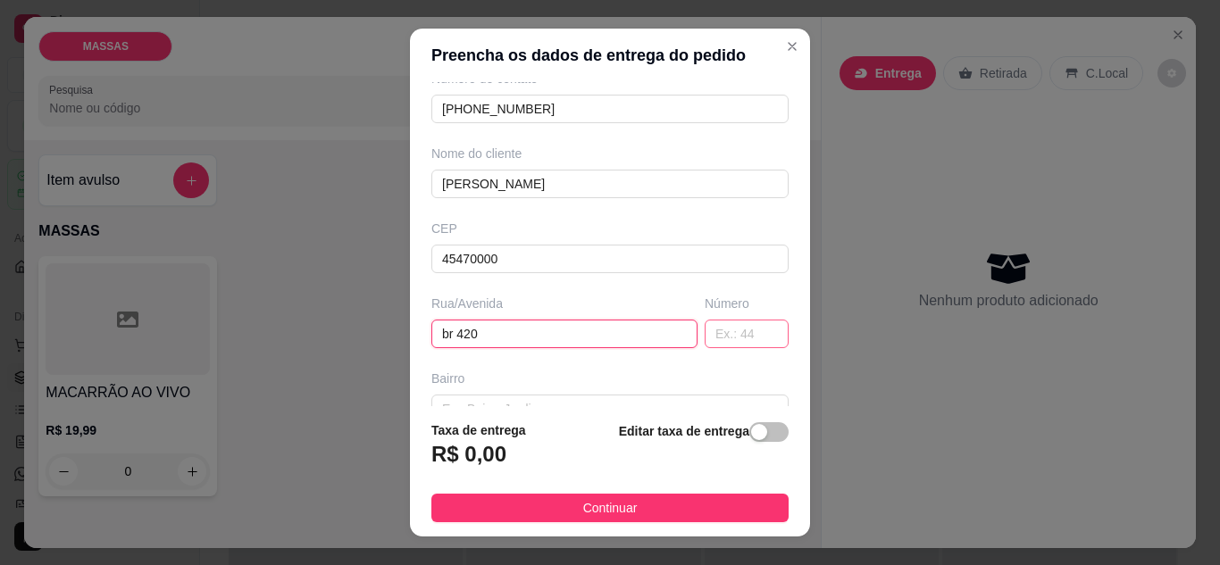
type input "br 420"
click at [704, 331] on input "text" at bounding box center [746, 334] width 84 height 29
type input "204"
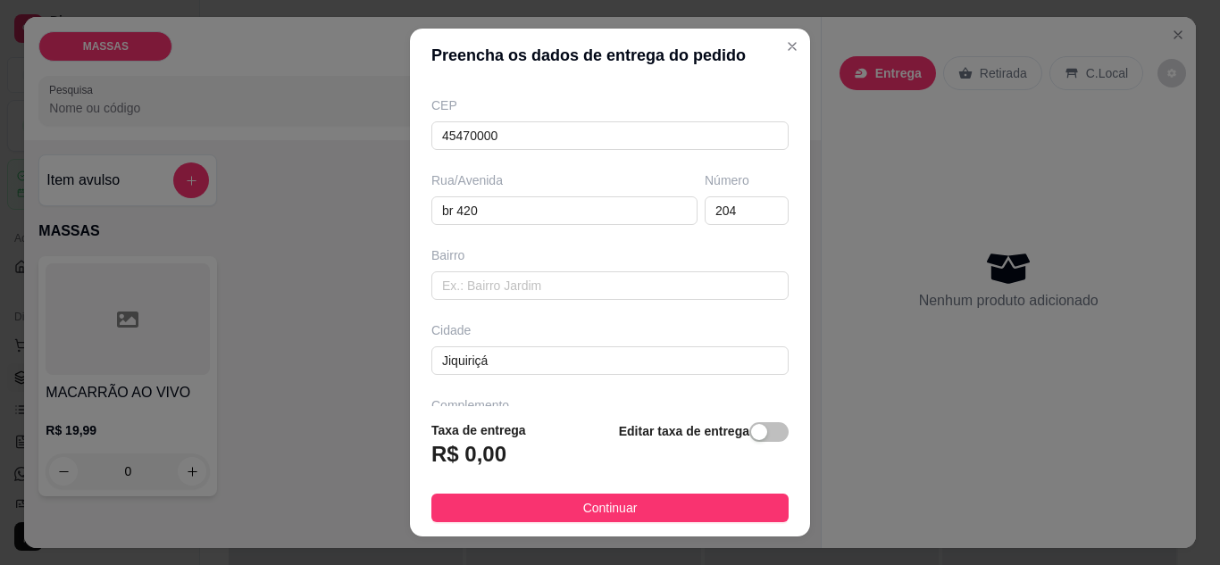
scroll to position [221, 0]
click at [686, 299] on div "Busque pelo cliente Número de contato [PHONE_NUMBER] Nome do cliente [PERSON_NA…" at bounding box center [610, 244] width 400 height 325
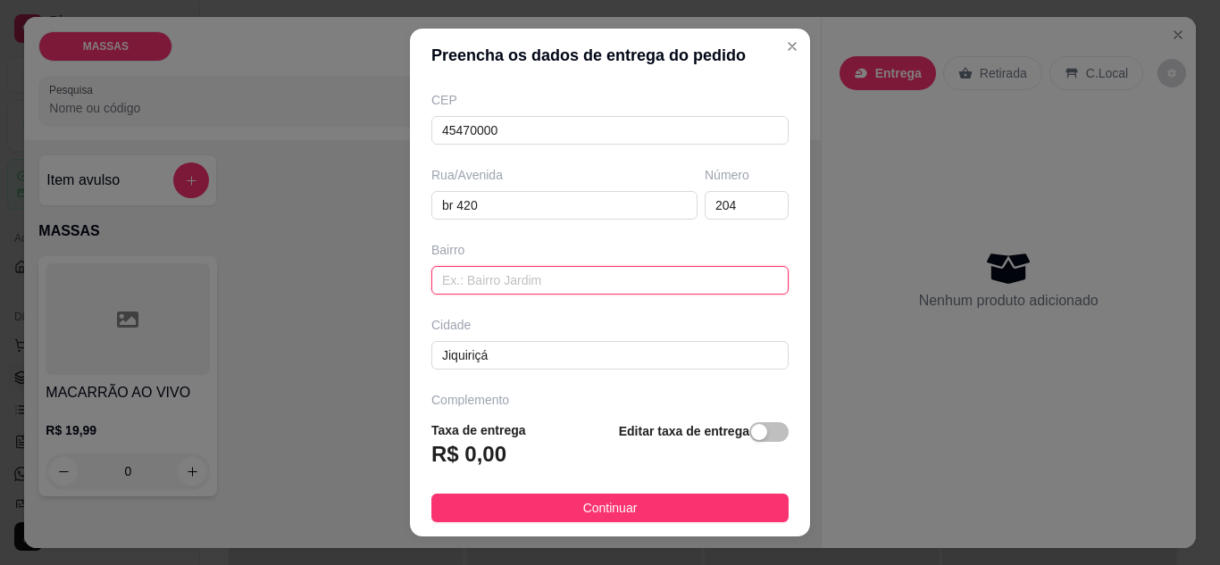
click at [670, 285] on input "text" at bounding box center [609, 280] width 357 height 29
type input "centro"
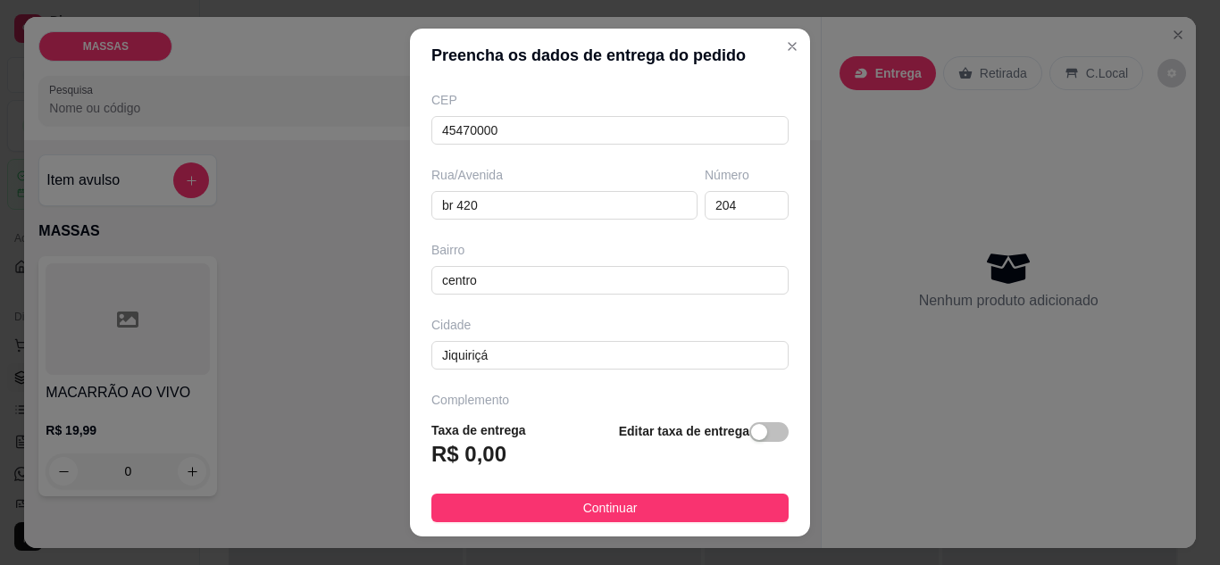
scroll to position [277, 0]
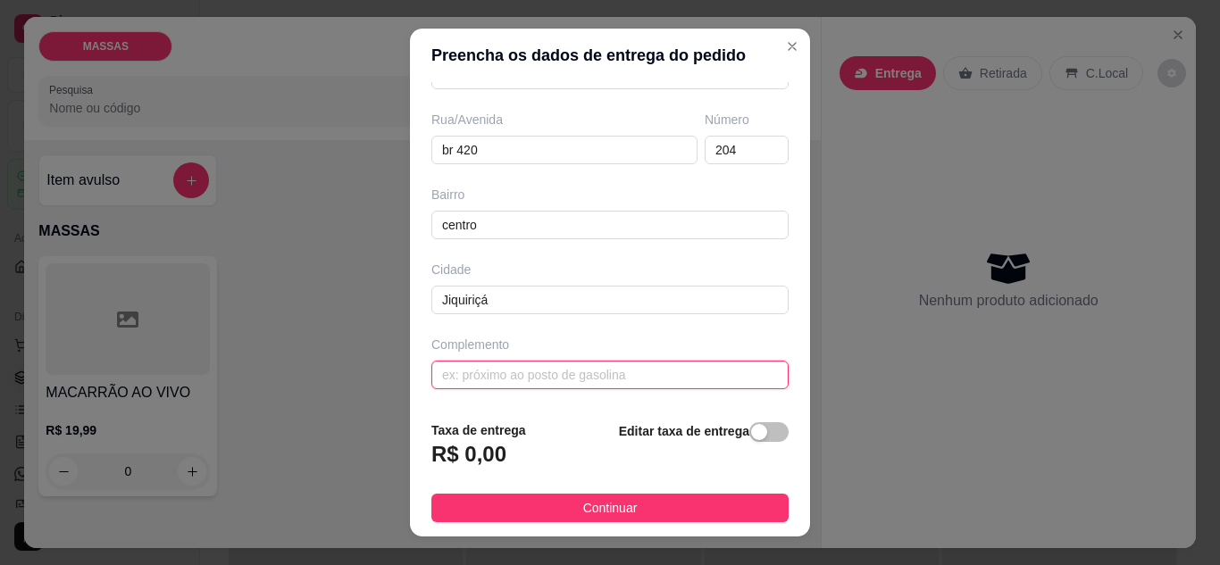
click at [726, 386] on input "text" at bounding box center [609, 375] width 357 height 29
type input "ao lado de tonga"
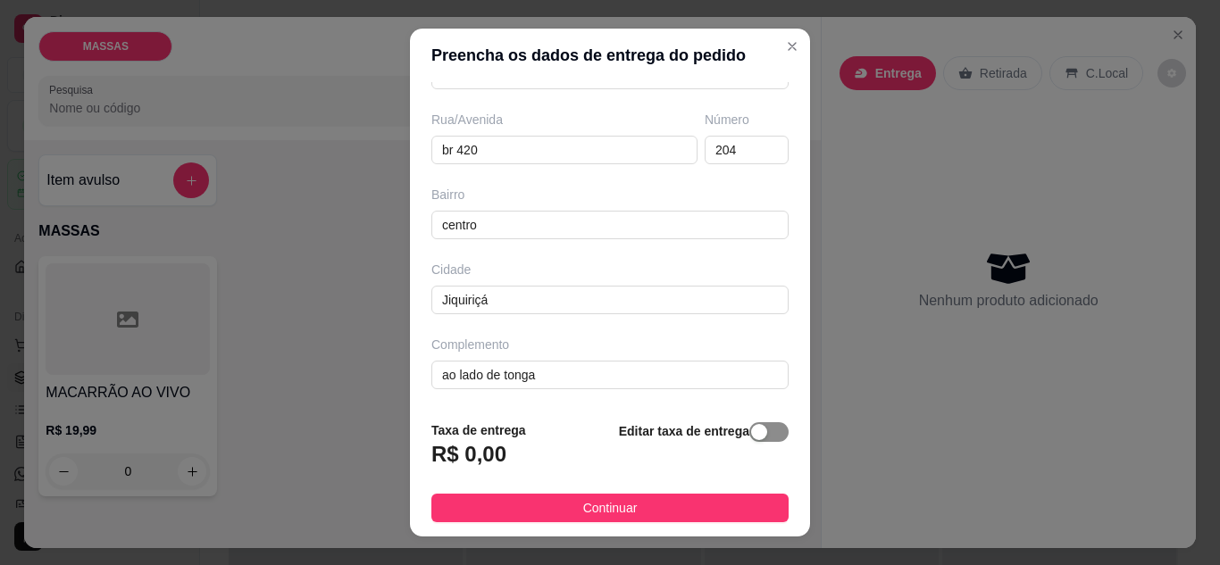
click at [767, 433] on span "button" at bounding box center [768, 432] width 39 height 20
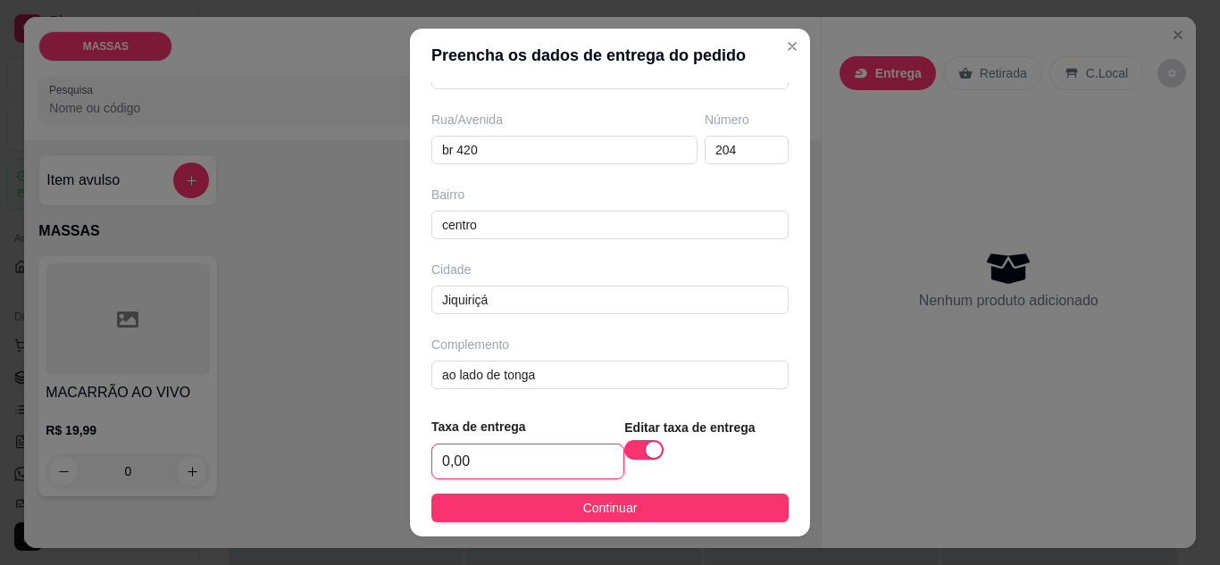
click at [472, 458] on input "0,00" at bounding box center [527, 462] width 191 height 34
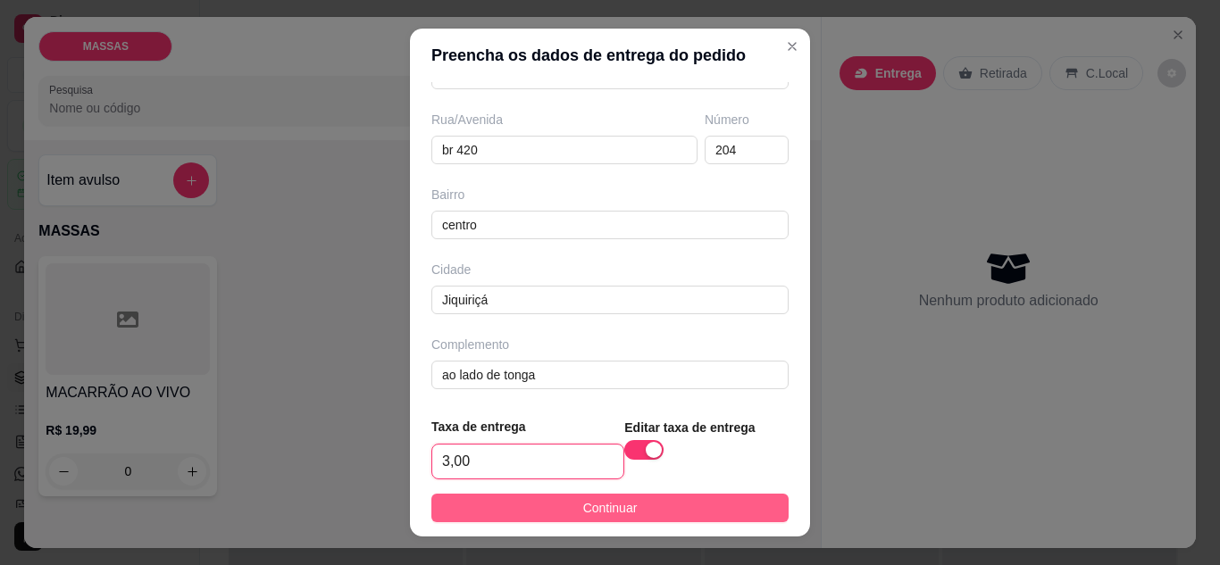
type input "3,00"
click at [470, 505] on button "Continuar" at bounding box center [609, 508] width 357 height 29
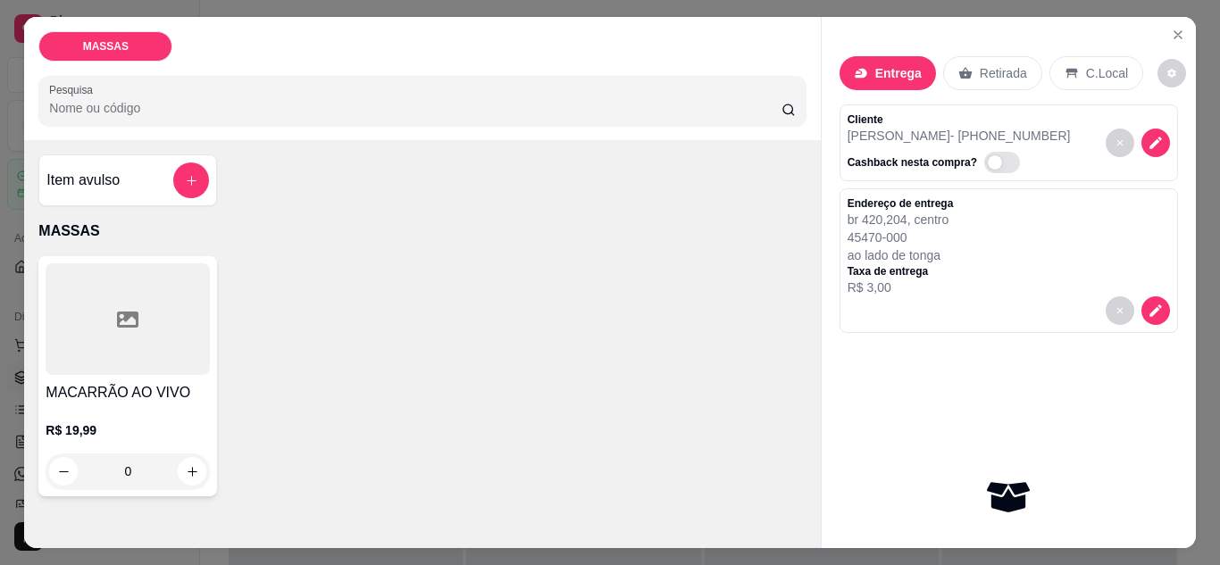
click at [195, 474] on div "0" at bounding box center [128, 472] width 164 height 36
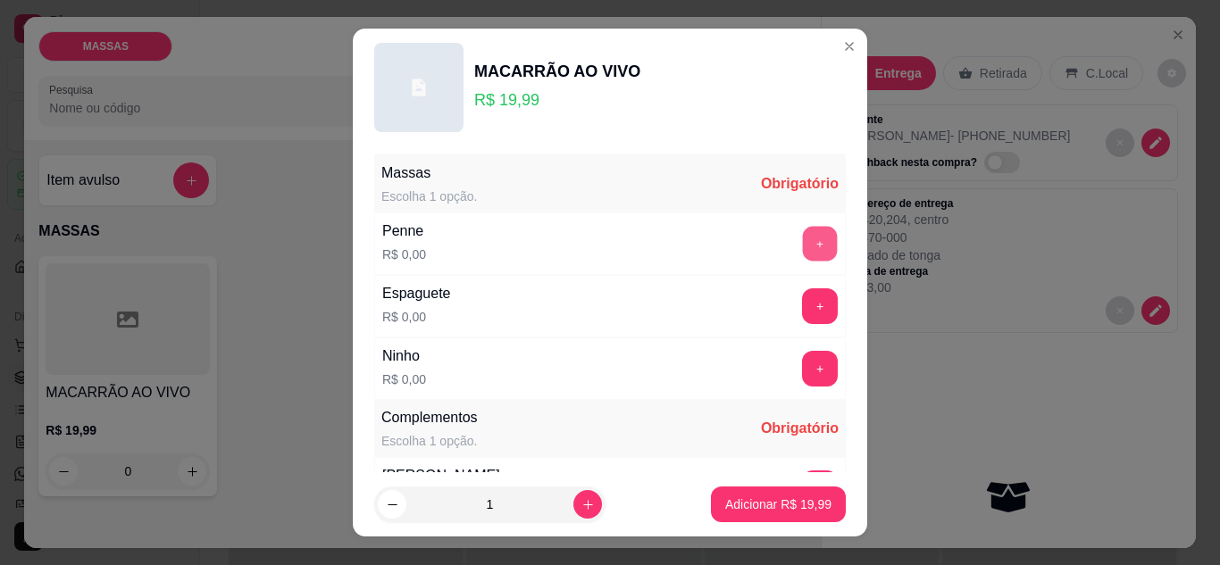
click at [803, 237] on button "+" at bounding box center [820, 243] width 35 height 35
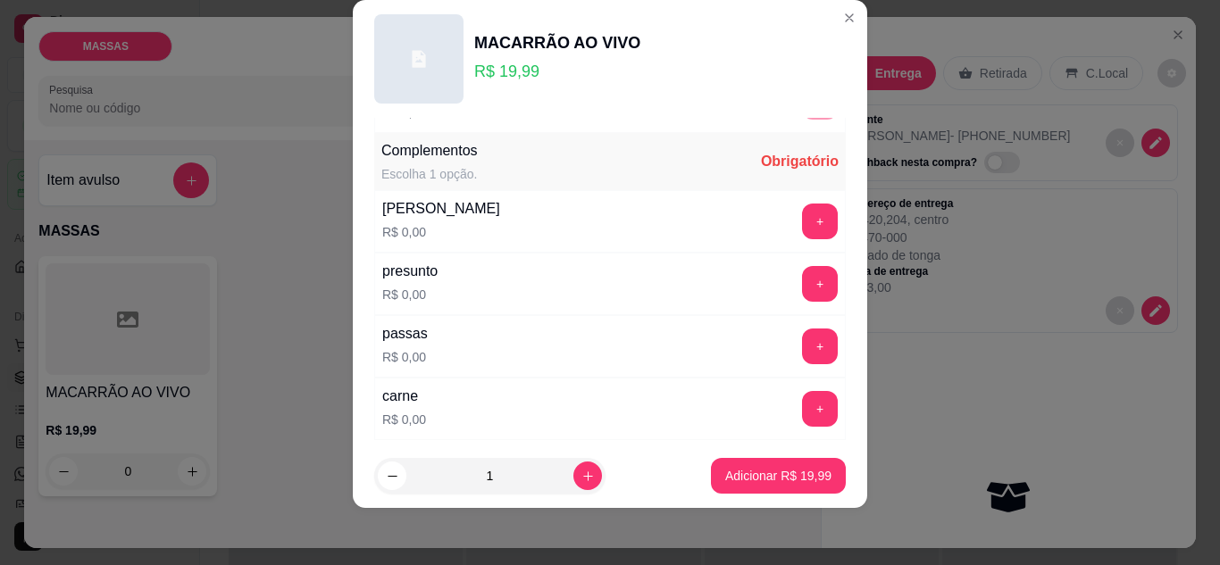
scroll to position [254, 0]
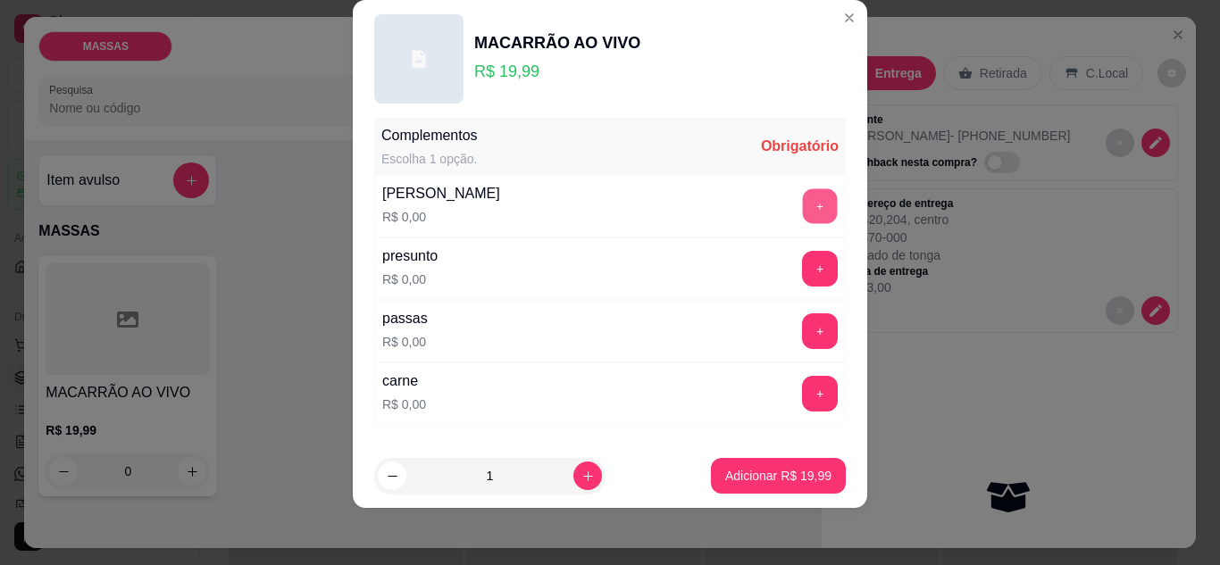
click at [803, 203] on button "+" at bounding box center [820, 205] width 35 height 35
click at [803, 269] on button "+" at bounding box center [820, 268] width 35 height 35
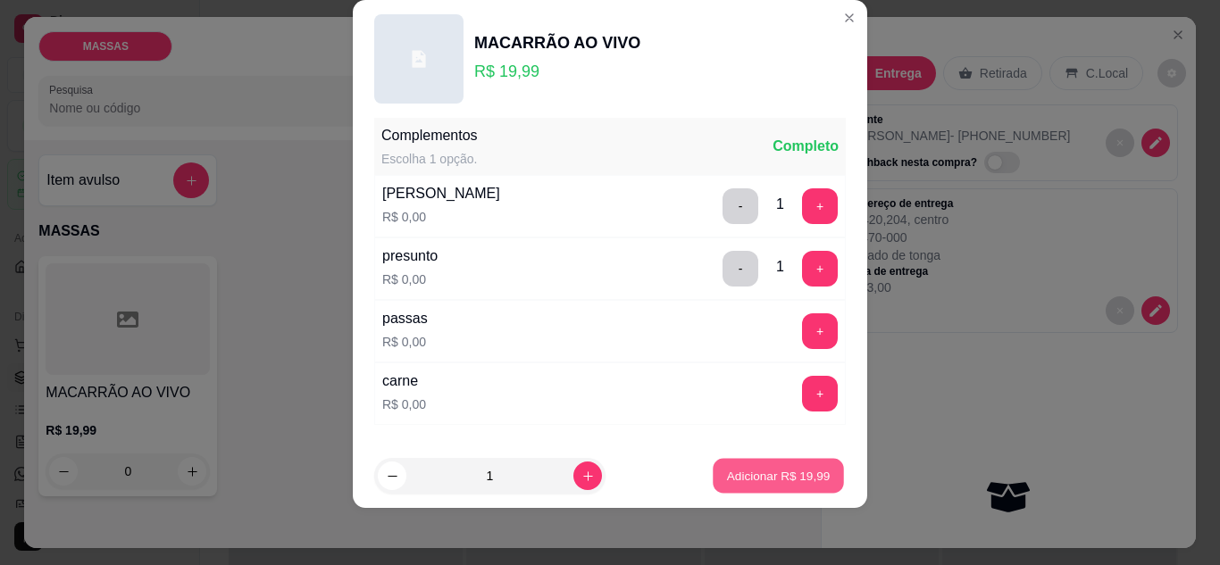
click at [774, 482] on p "Adicionar R$ 19,99" at bounding box center [779, 476] width 104 height 17
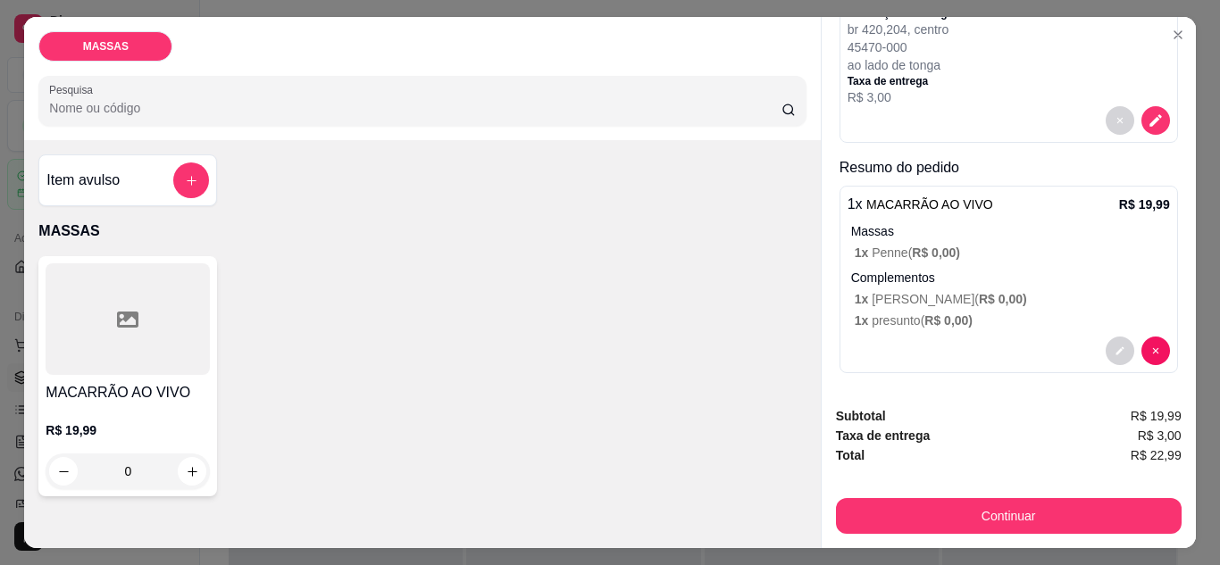
scroll to position [196, 0]
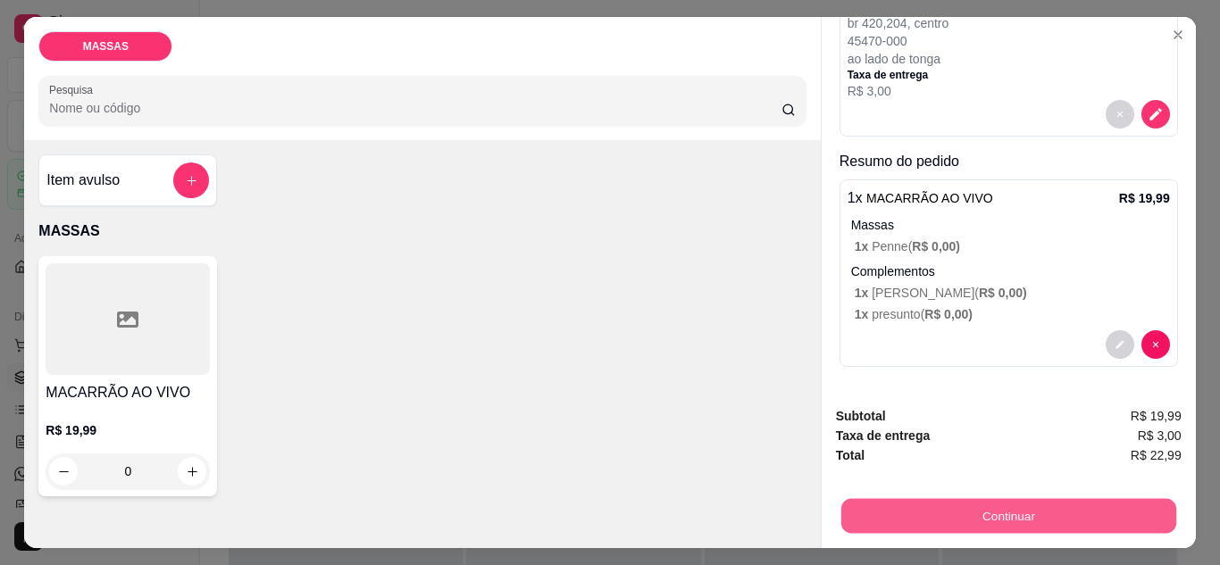
click at [1042, 500] on button "Continuar" at bounding box center [1007, 516] width 335 height 35
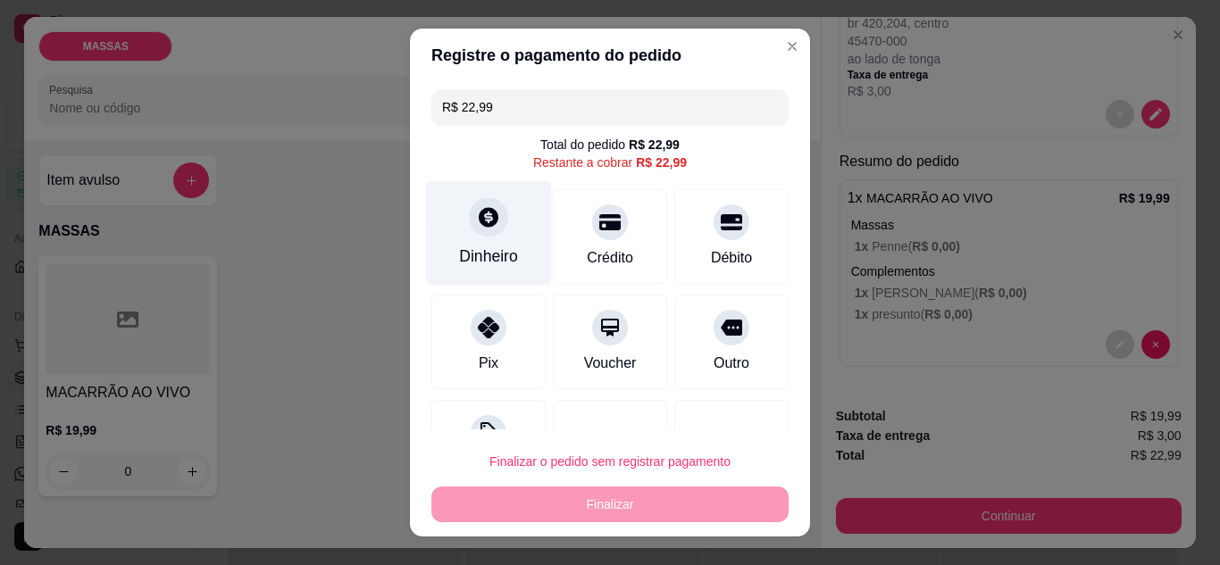
click at [481, 221] on icon at bounding box center [488, 216] width 23 height 23
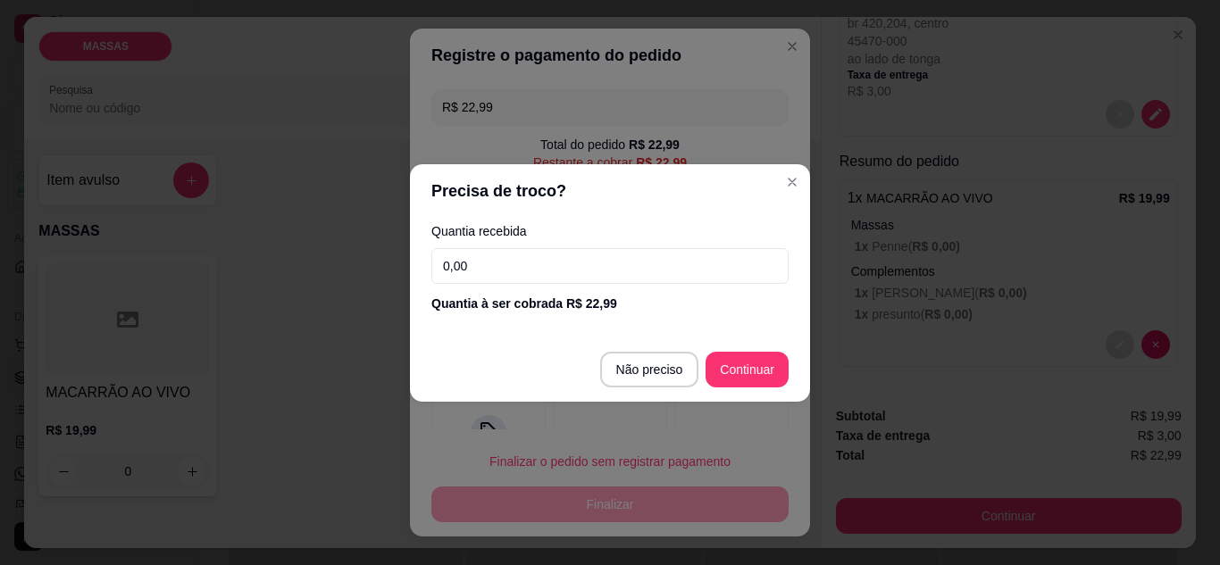
drag, startPoint x: 526, startPoint y: 268, endPoint x: 242, endPoint y: 237, distance: 285.5
click at [242, 237] on div "Precisa de troco? Quantia recebida 0,00 Quantia à ser cobrada R$ 22,99 Não prec…" at bounding box center [610, 282] width 1220 height 565
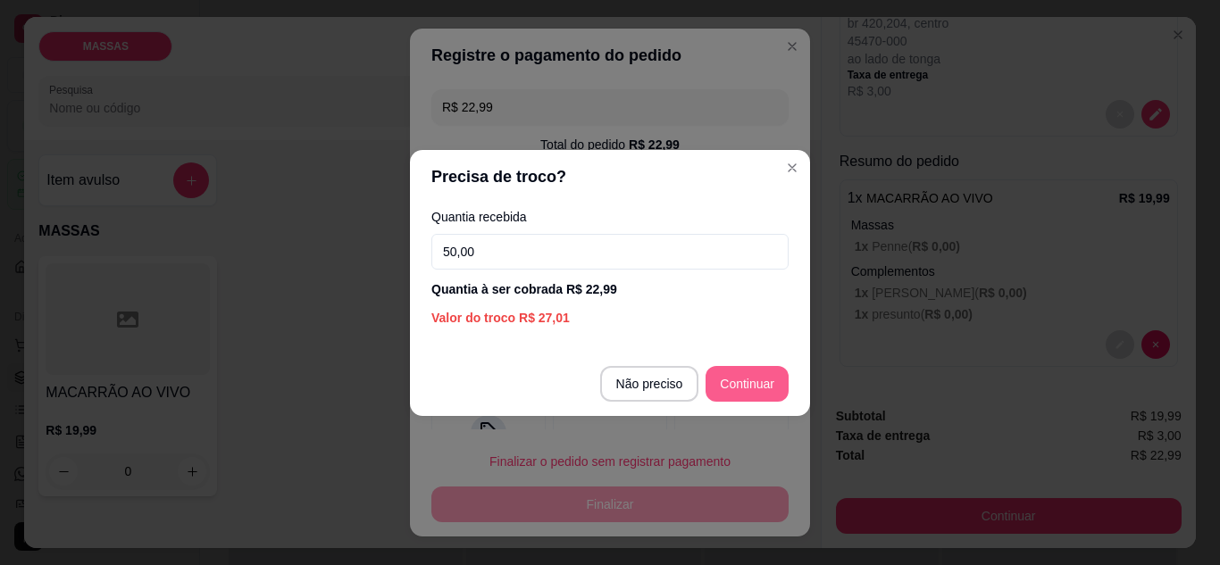
type input "50,00"
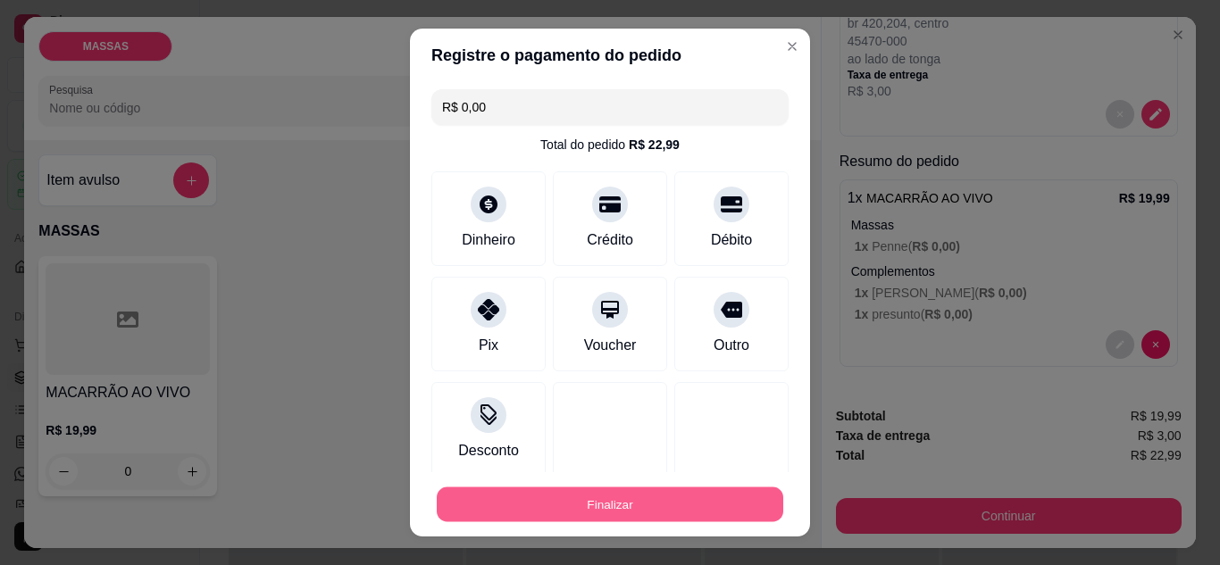
click at [647, 515] on button "Finalizar" at bounding box center [610, 504] width 346 height 35
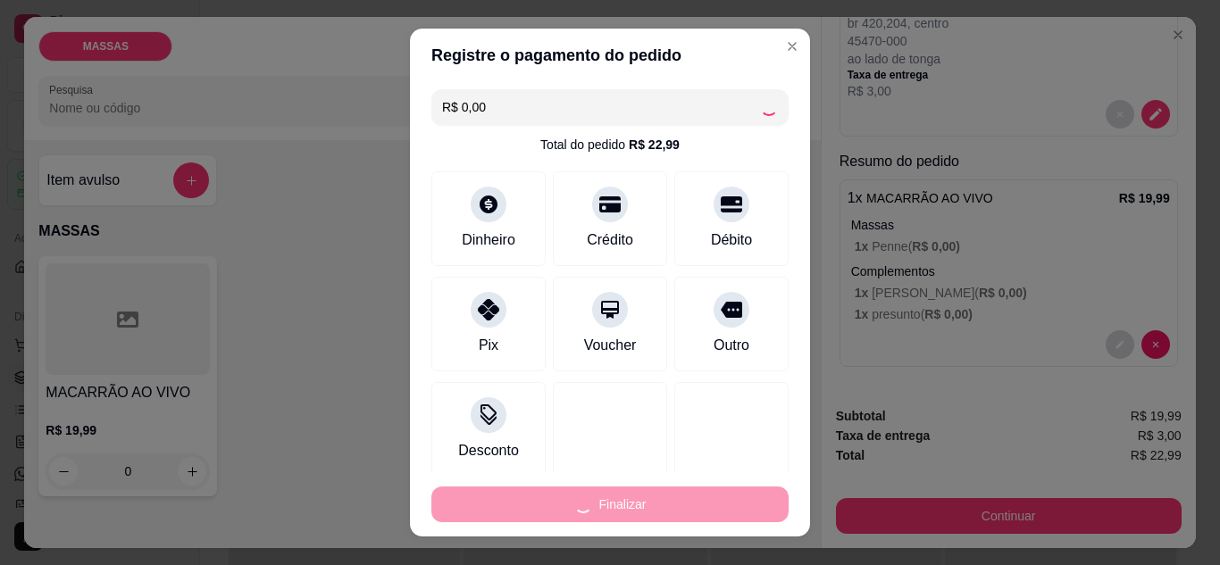
type input "-R$ 22,99"
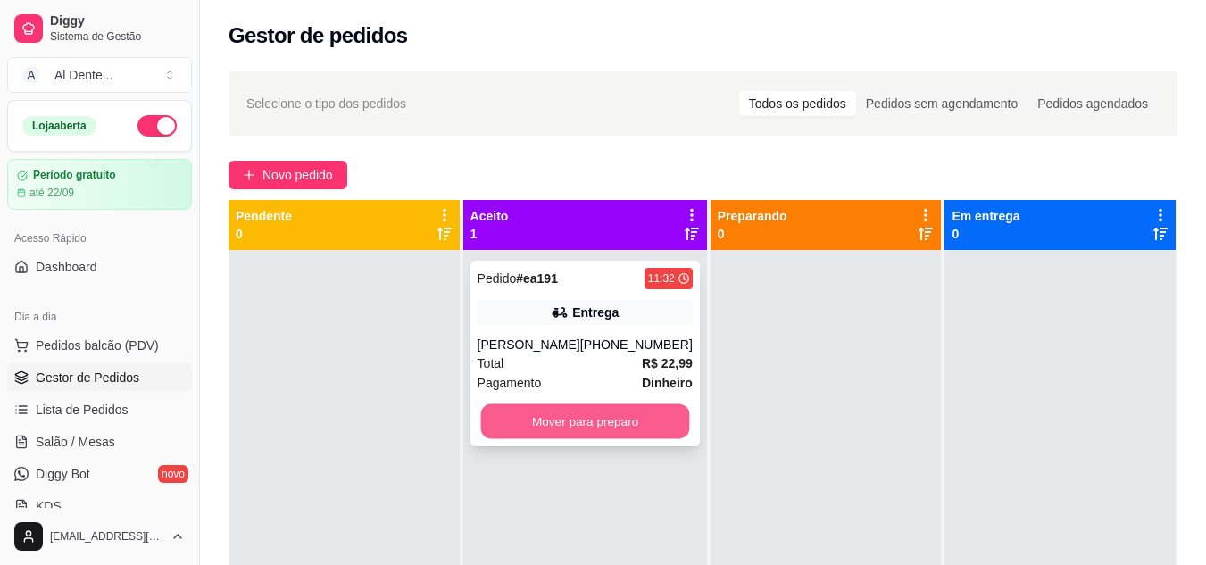
click at [579, 413] on button "Mover para preparo" at bounding box center [584, 421] width 209 height 35
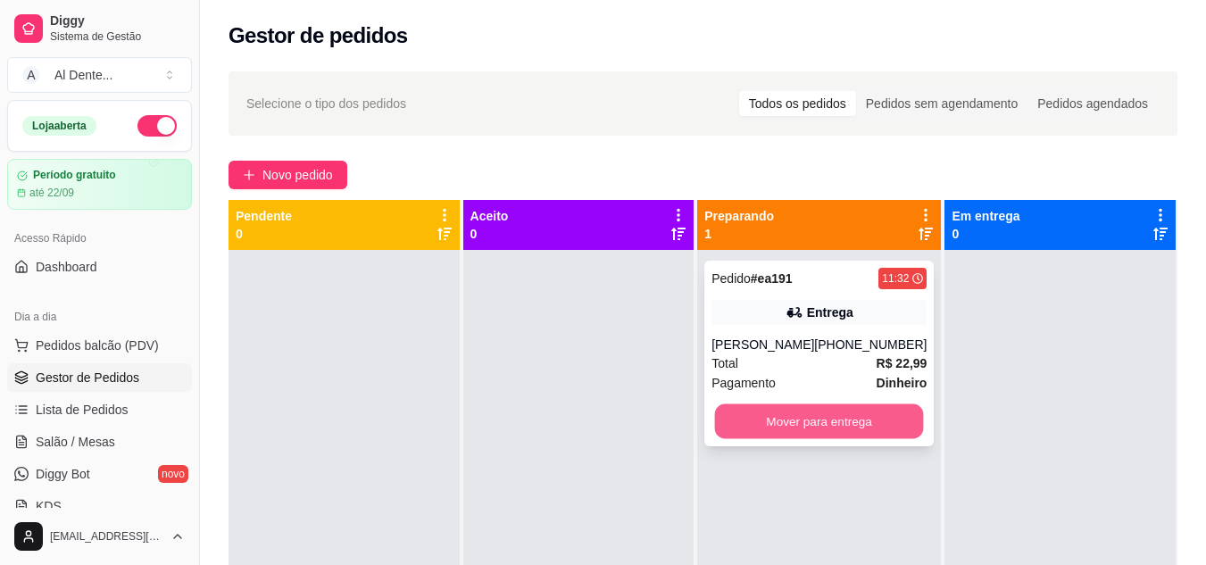
click at [845, 421] on button "Mover para entrega" at bounding box center [819, 421] width 209 height 35
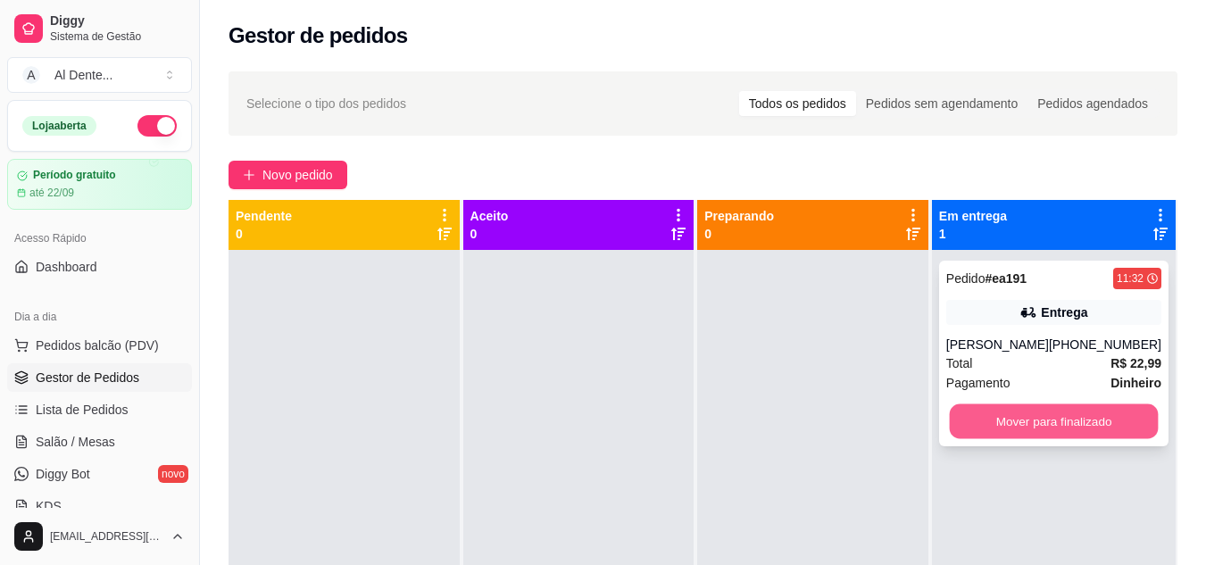
click at [1062, 434] on button "Mover para finalizado" at bounding box center [1053, 421] width 209 height 35
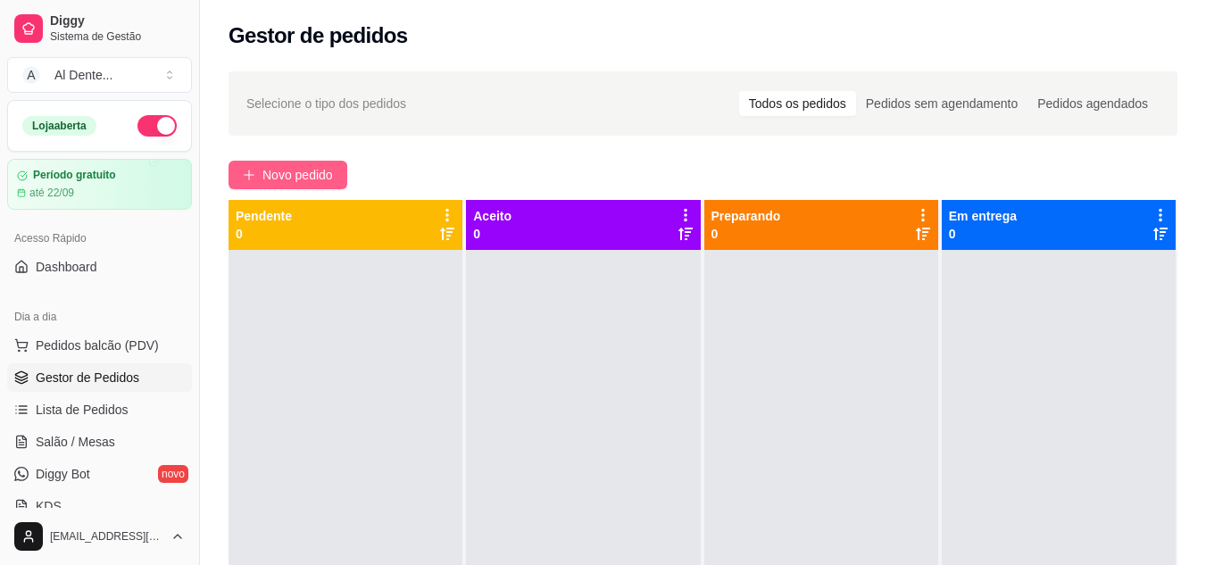
click at [281, 185] on button "Novo pedido" at bounding box center [288, 175] width 119 height 29
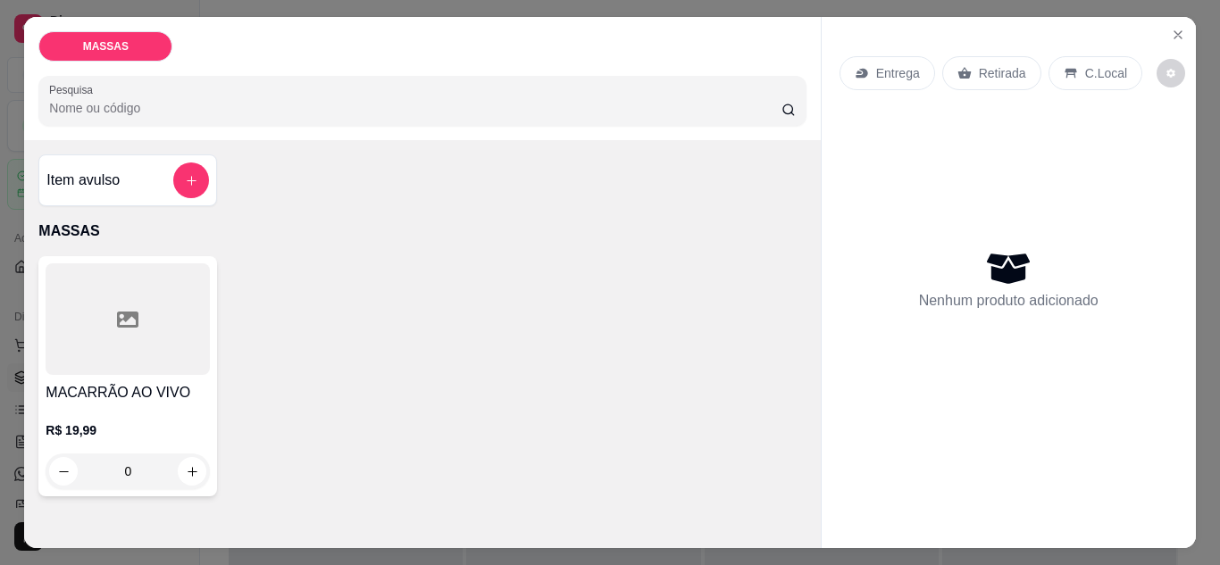
click at [307, 106] on input "Pesquisa" at bounding box center [415, 108] width 732 height 18
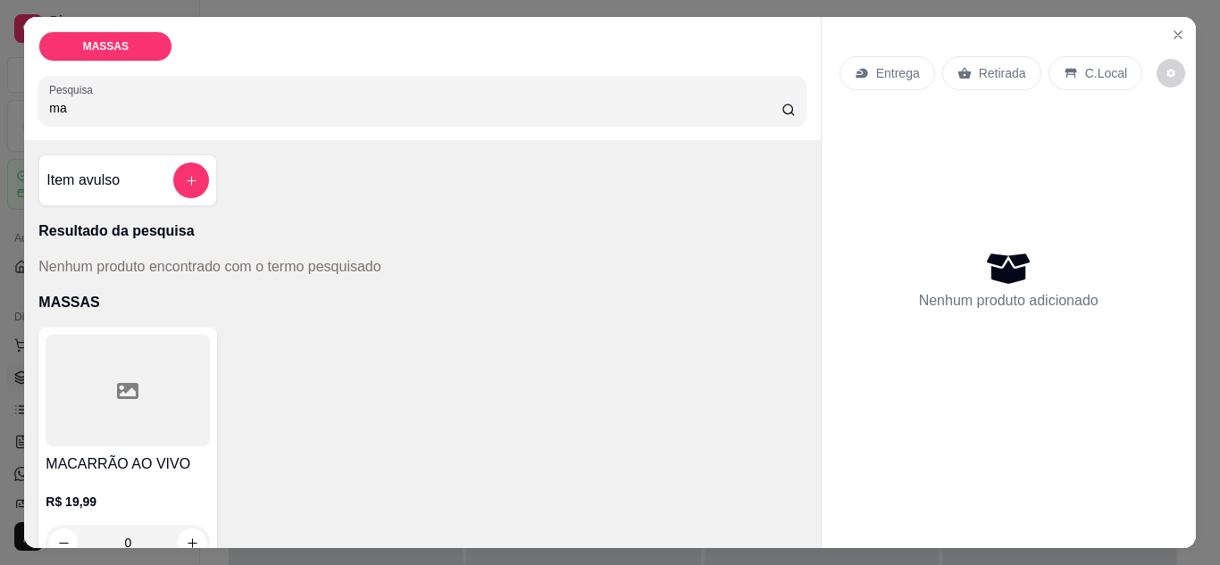
type input "m"
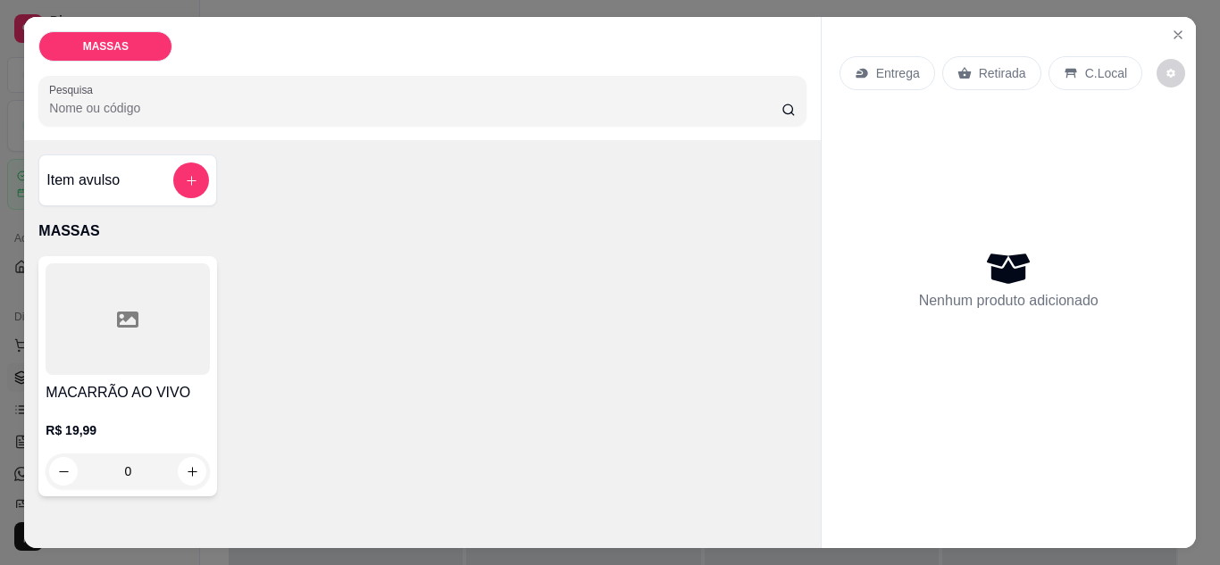
click at [887, 64] on p "Entrega" at bounding box center [898, 73] width 44 height 18
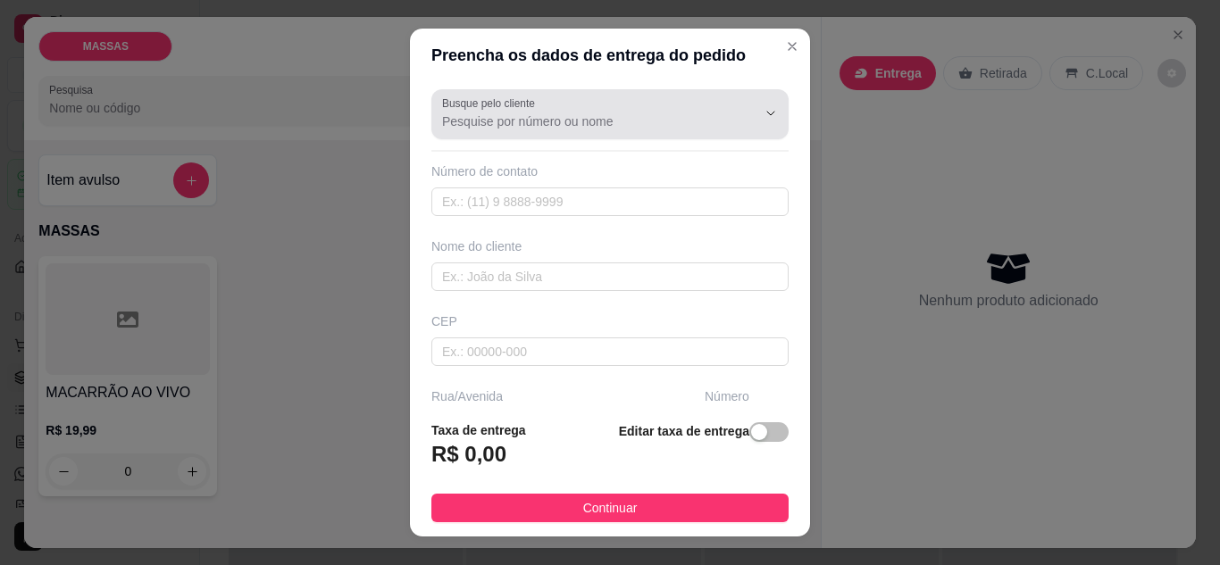
click at [571, 133] on div "Busque pelo cliente" at bounding box center [609, 114] width 357 height 50
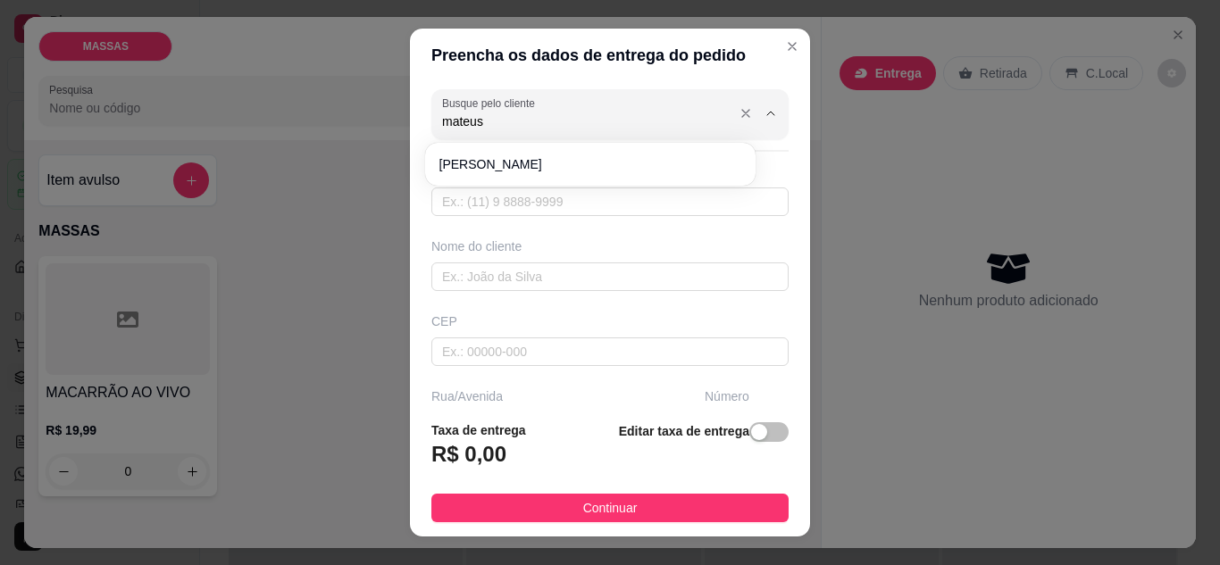
type input "mateus"
click at [599, 254] on div "Nome do cliente" at bounding box center [609, 246] width 357 height 18
click at [593, 209] on input "text" at bounding box center [609, 201] width 357 height 29
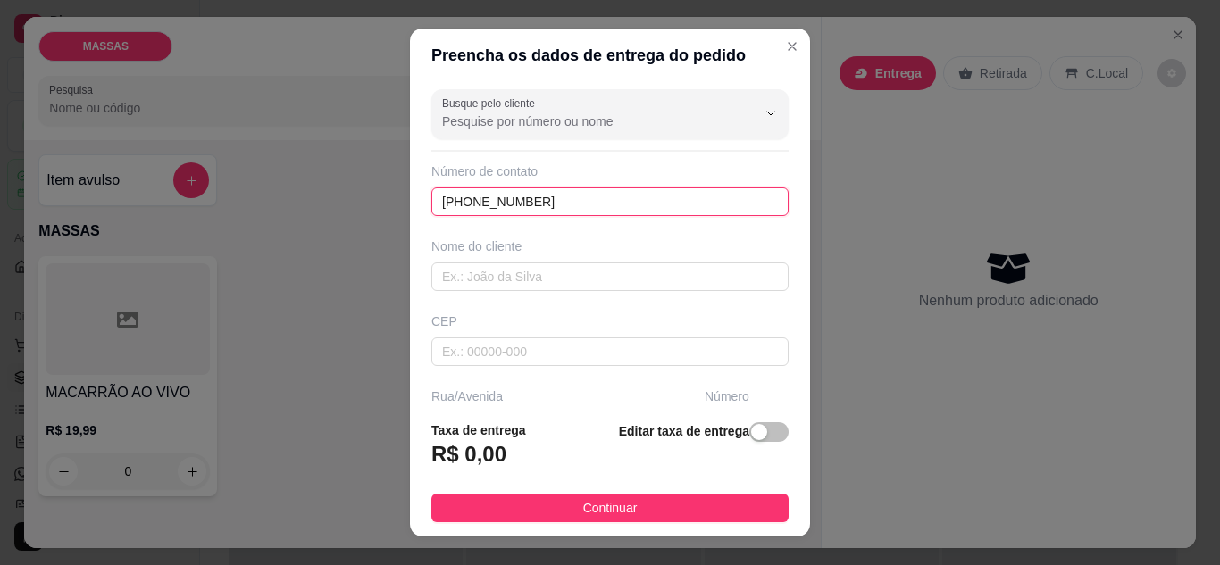
type input "[PHONE_NUMBER]"
click at [539, 311] on div "Busque pelo cliente Número de contato [PHONE_NUMBER] Nome do cliente CEP Rua/[G…" at bounding box center [610, 244] width 400 height 325
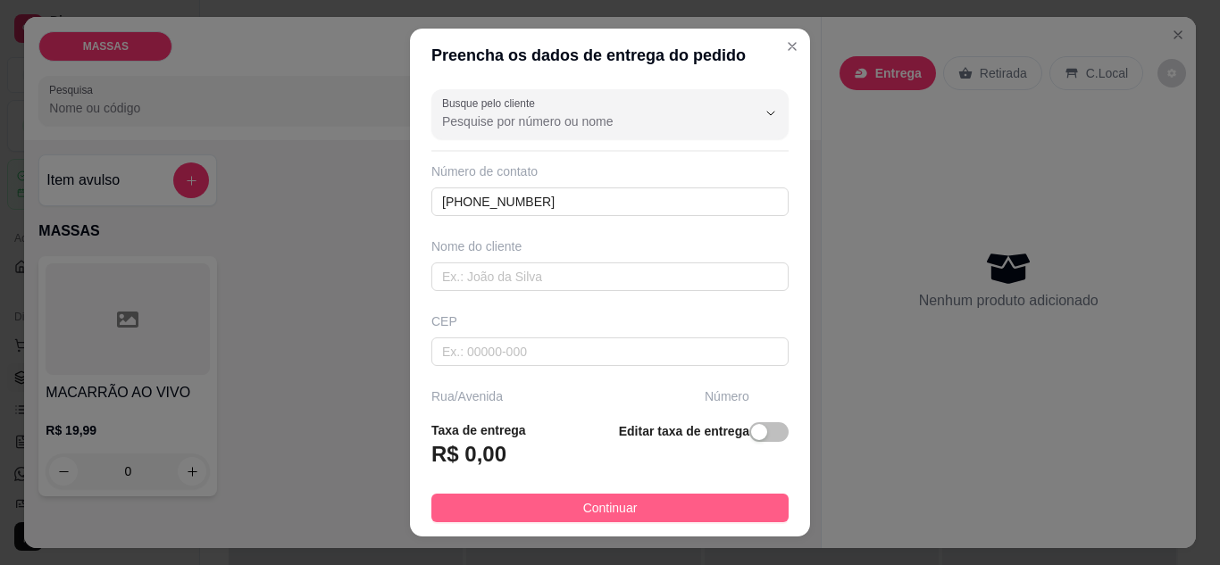
click at [603, 504] on span "Continuar" at bounding box center [610, 508] width 54 height 20
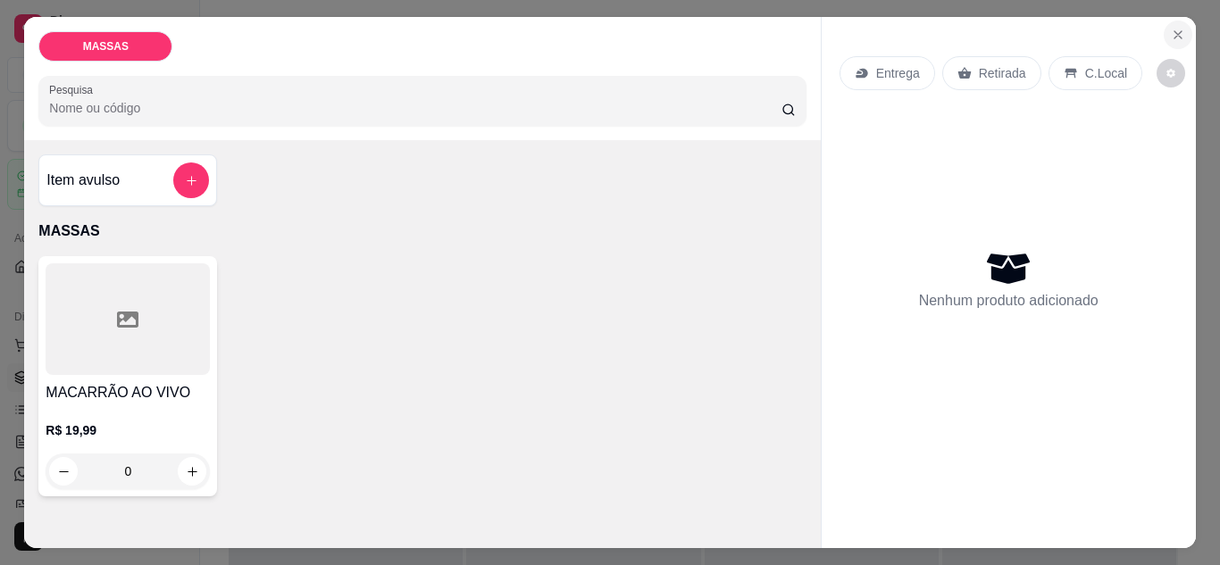
click at [1175, 32] on icon "Close" at bounding box center [1177, 35] width 14 height 14
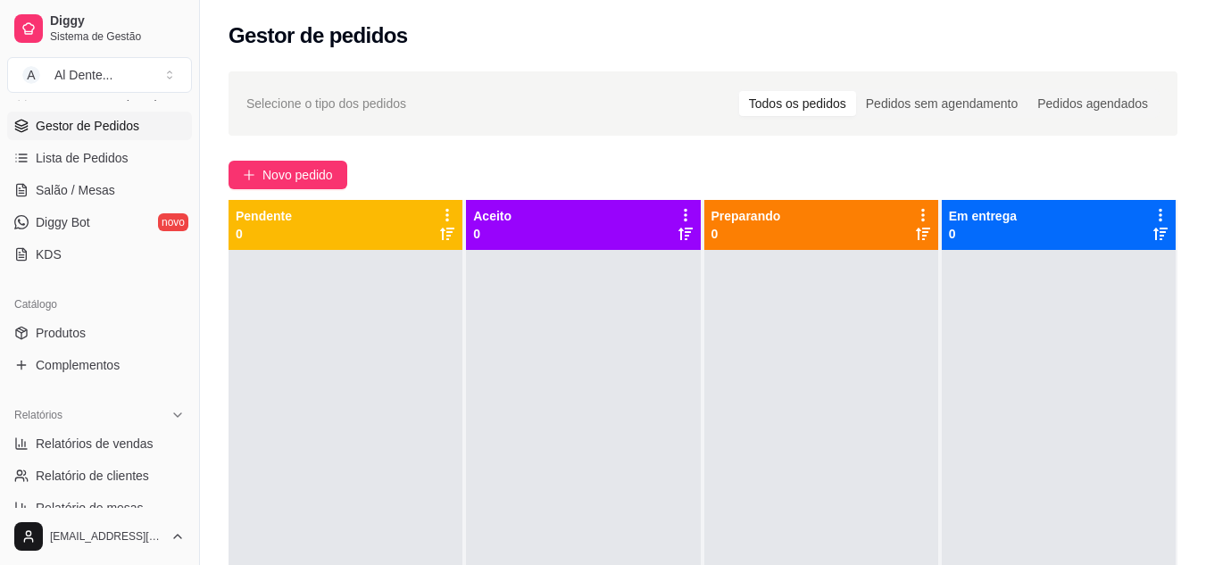
scroll to position [720, 0]
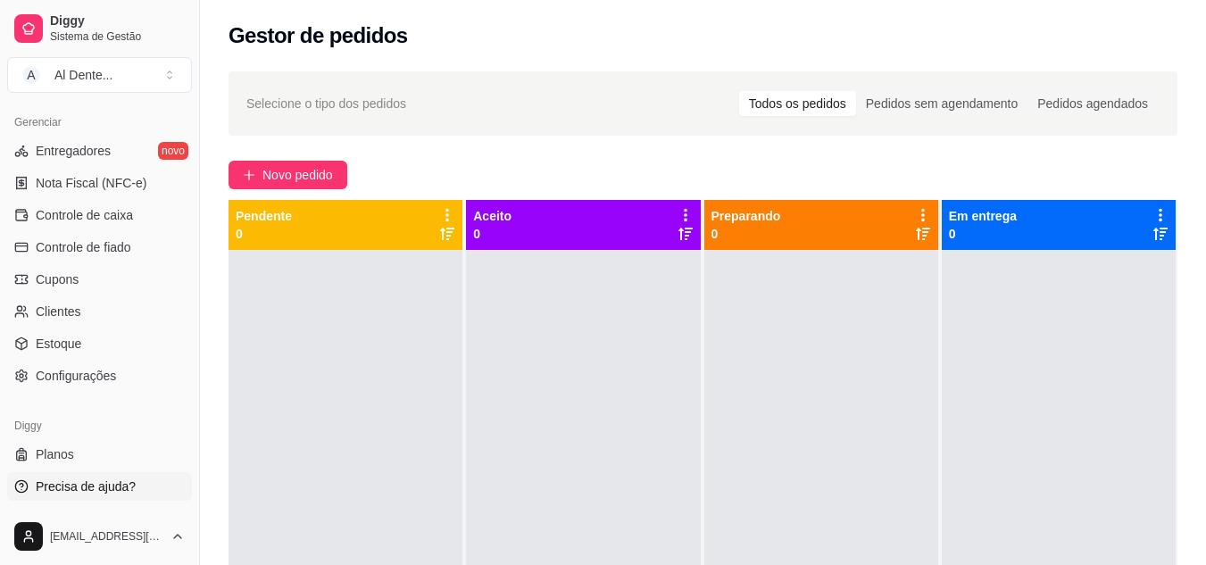
click at [141, 490] on link "Precisa de ajuda?" at bounding box center [99, 486] width 185 height 29
click at [134, 314] on link "Clientes" at bounding box center [99, 311] width 185 height 29
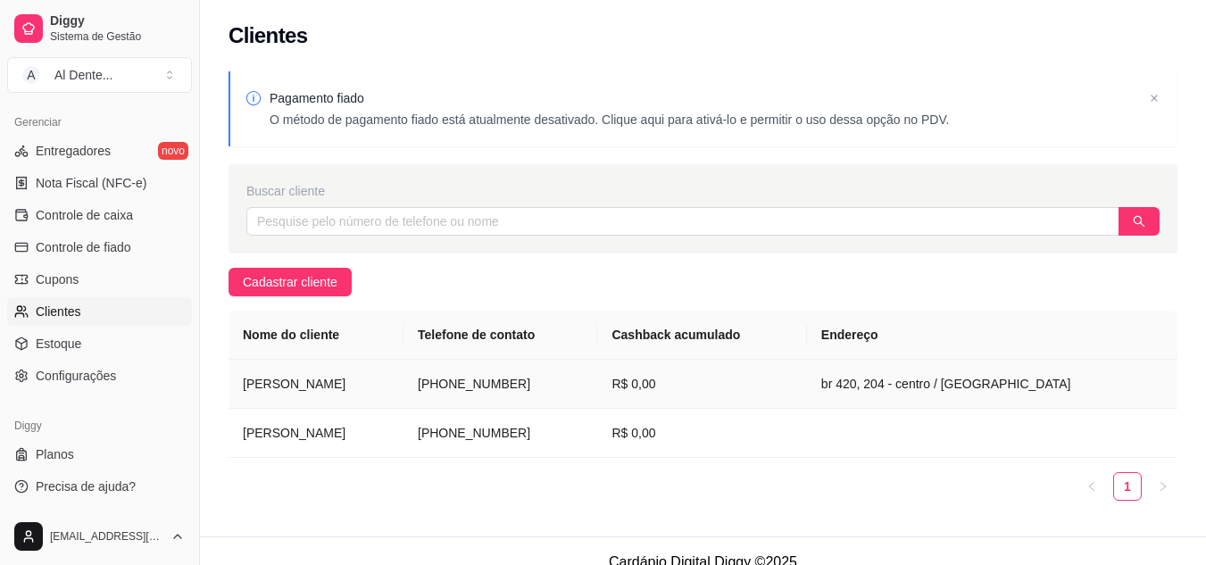
click at [308, 388] on td "[PERSON_NAME]" at bounding box center [316, 384] width 175 height 49
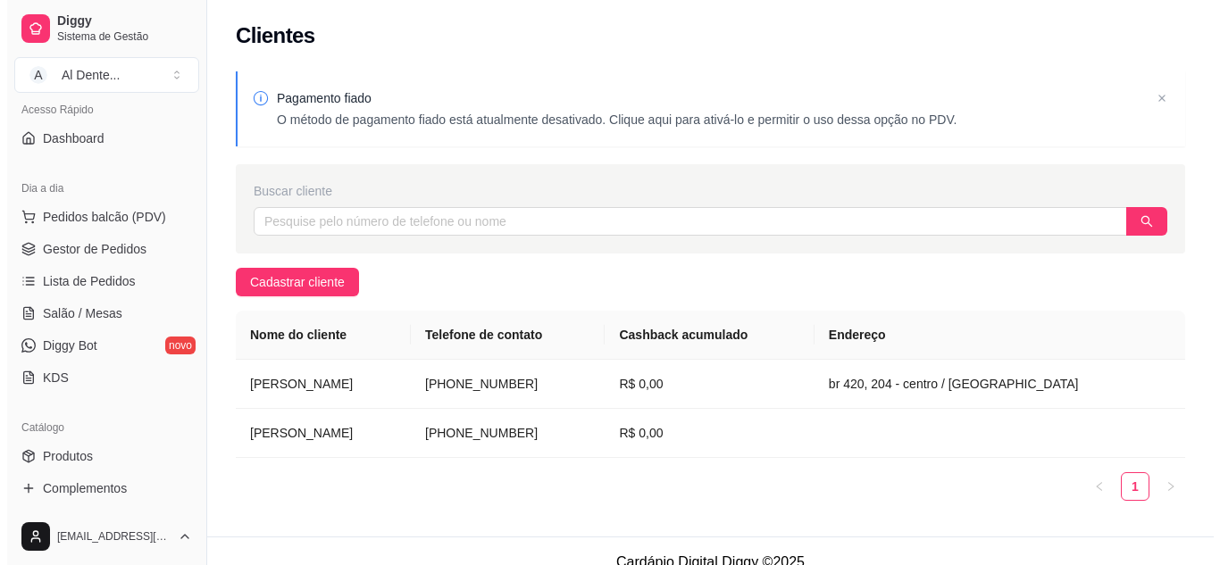
scroll to position [107, 0]
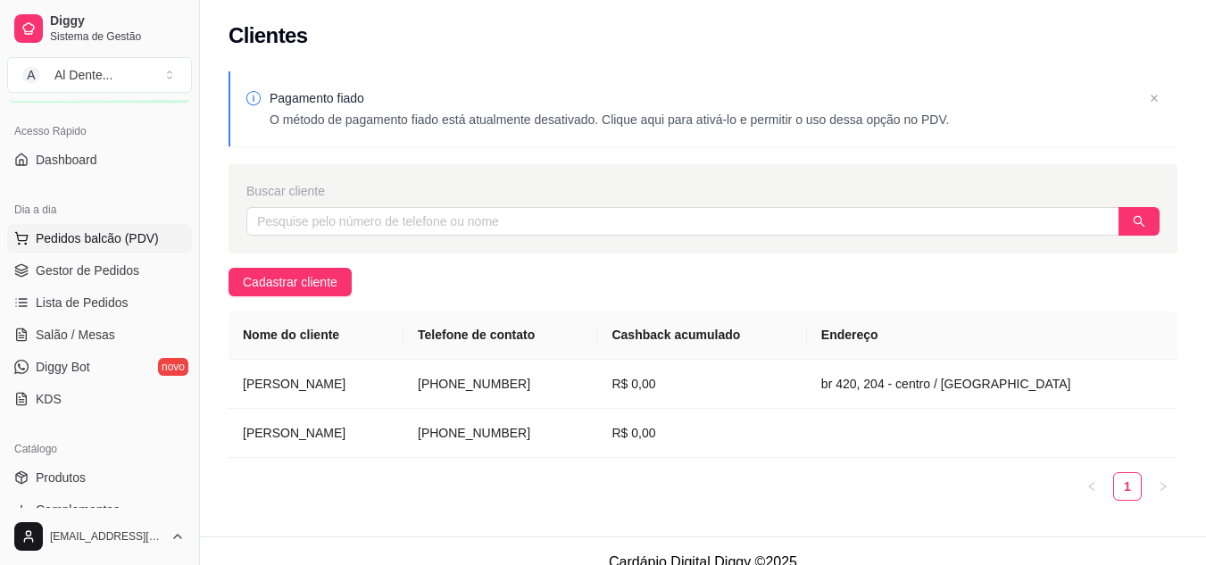
click at [126, 248] on button "Pedidos balcão (PDV)" at bounding box center [99, 238] width 185 height 29
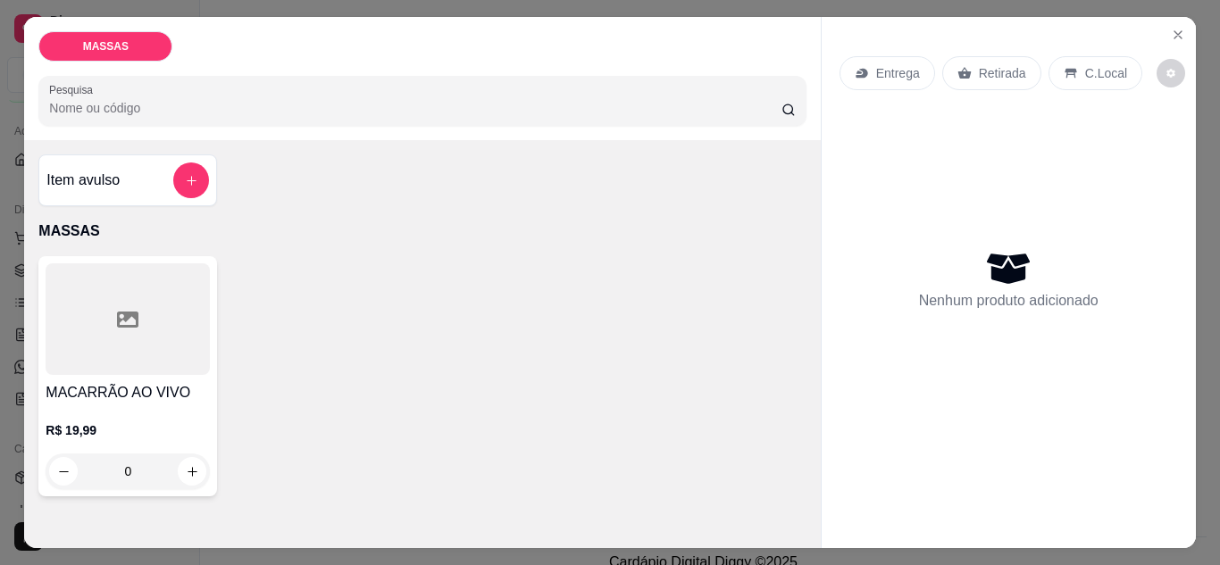
click at [892, 64] on p "Entrega" at bounding box center [898, 73] width 44 height 18
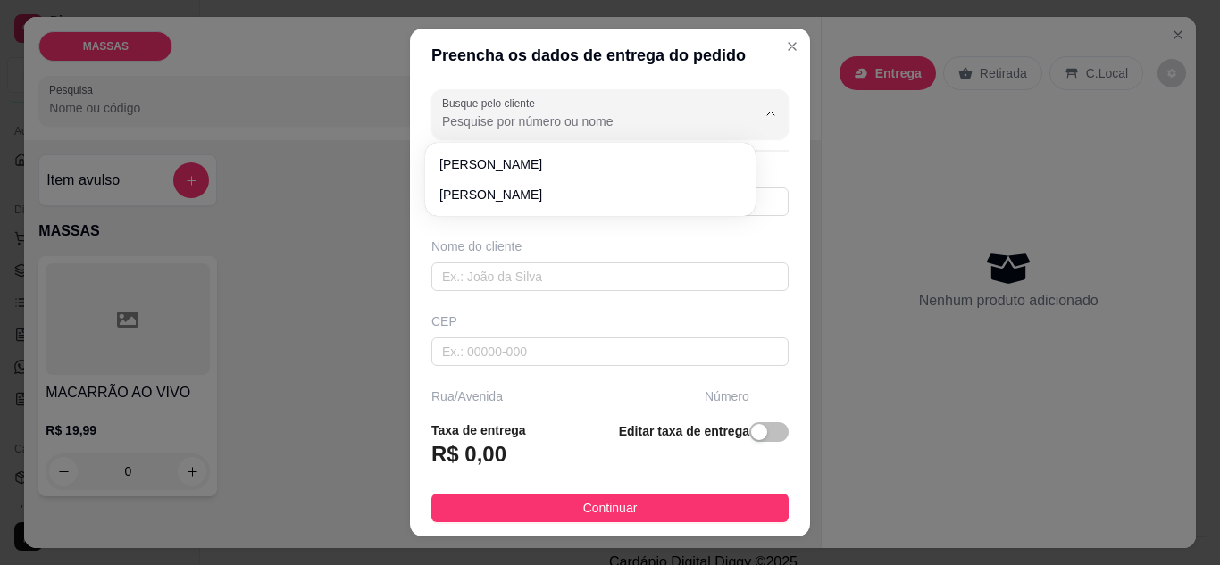
click at [603, 114] on input "Busque pelo cliente" at bounding box center [585, 121] width 286 height 18
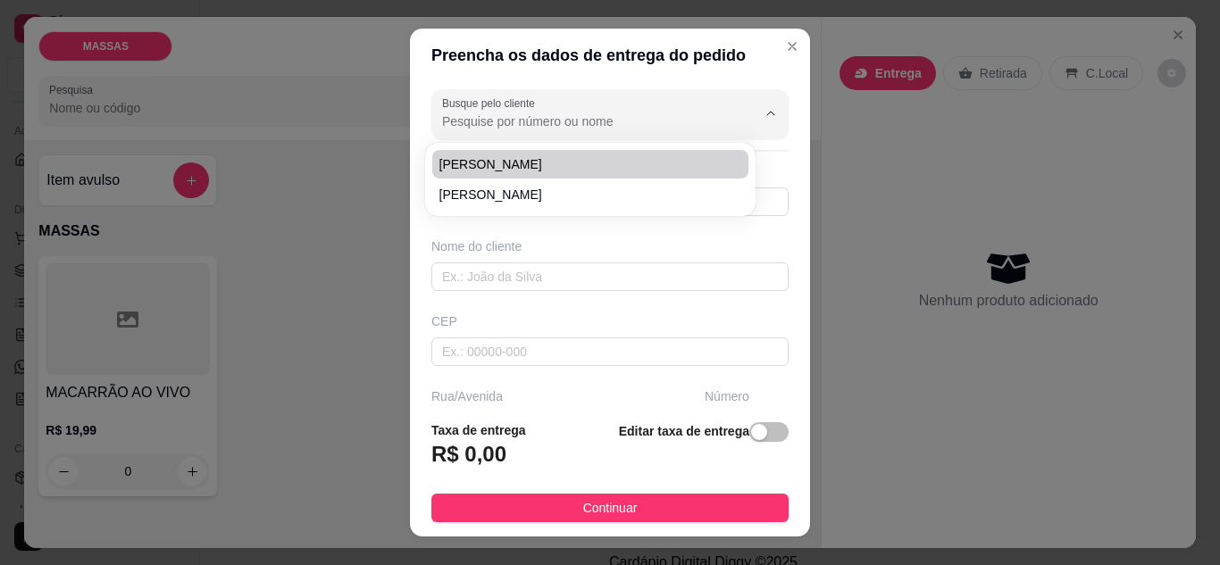
click at [567, 170] on span "[PERSON_NAME]" at bounding box center [581, 164] width 284 height 18
type input "[PERSON_NAME]"
type input "75982604257"
type input "[PERSON_NAME]"
type input "45470000"
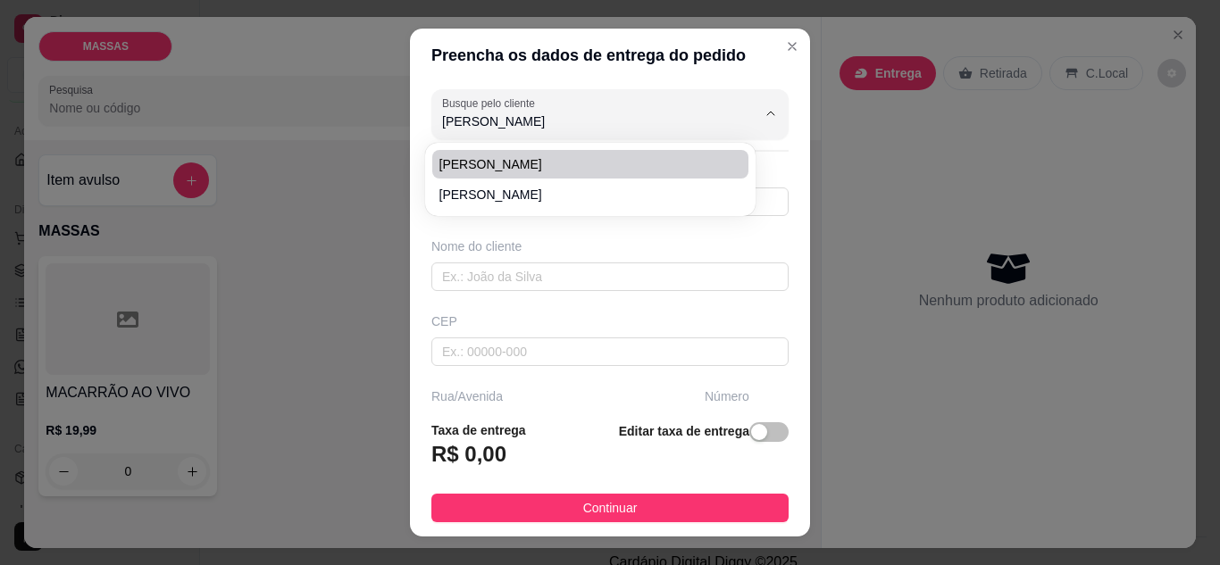
type input "204"
type input "Jiquiriçá"
type input "ao lado de tonga"
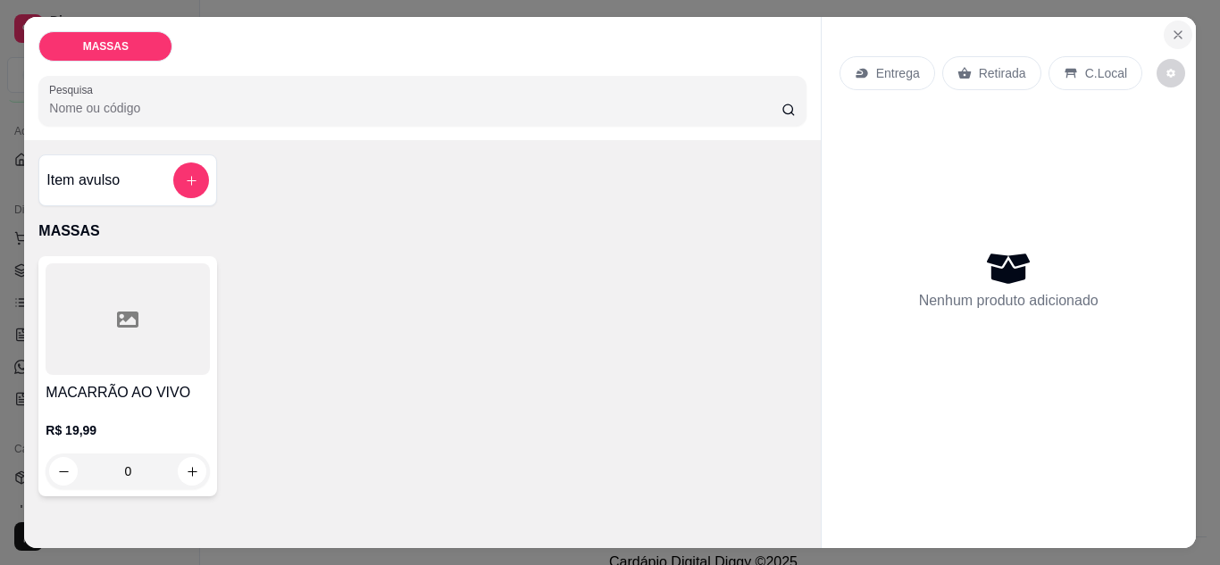
click at [1178, 29] on icon "Close" at bounding box center [1177, 35] width 14 height 14
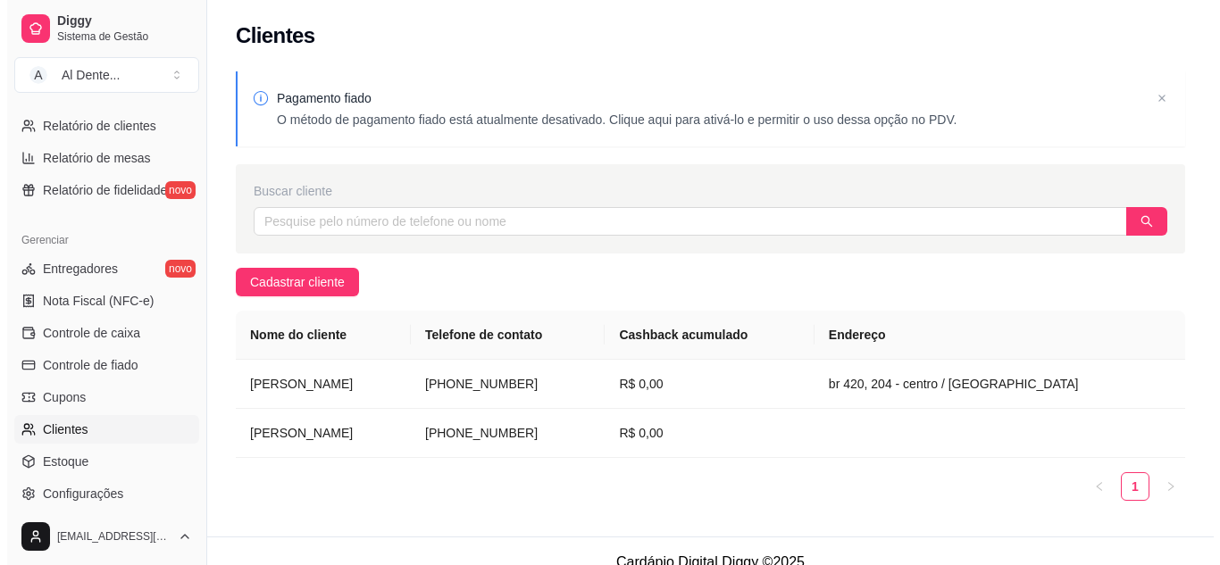
scroll to position [612, 0]
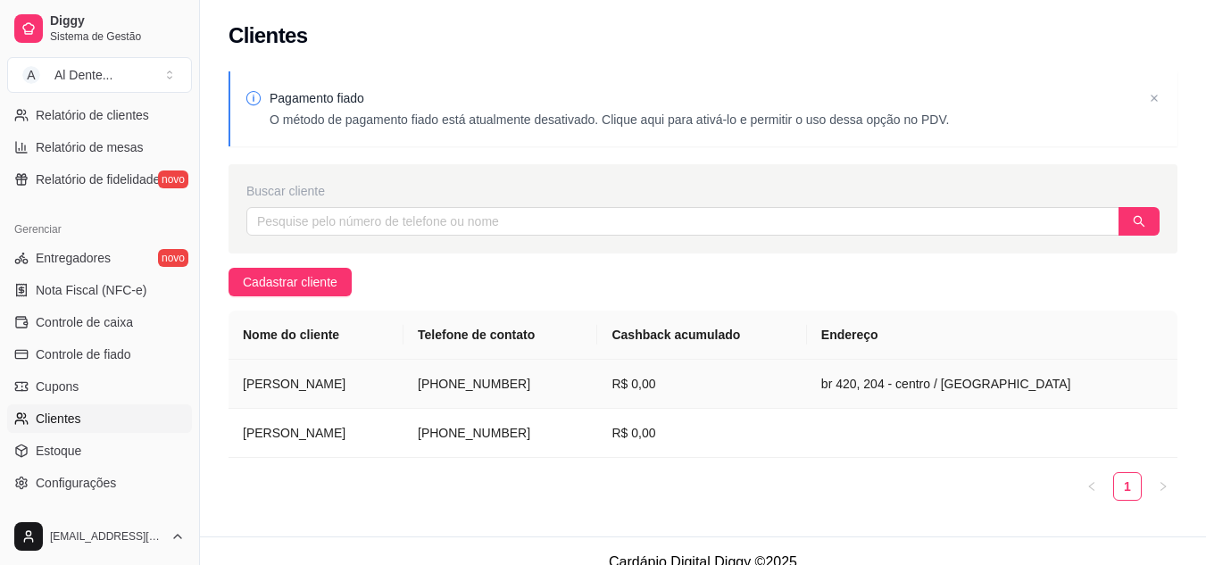
click at [806, 371] on td "R$ 0,00" at bounding box center [701, 384] width 209 height 49
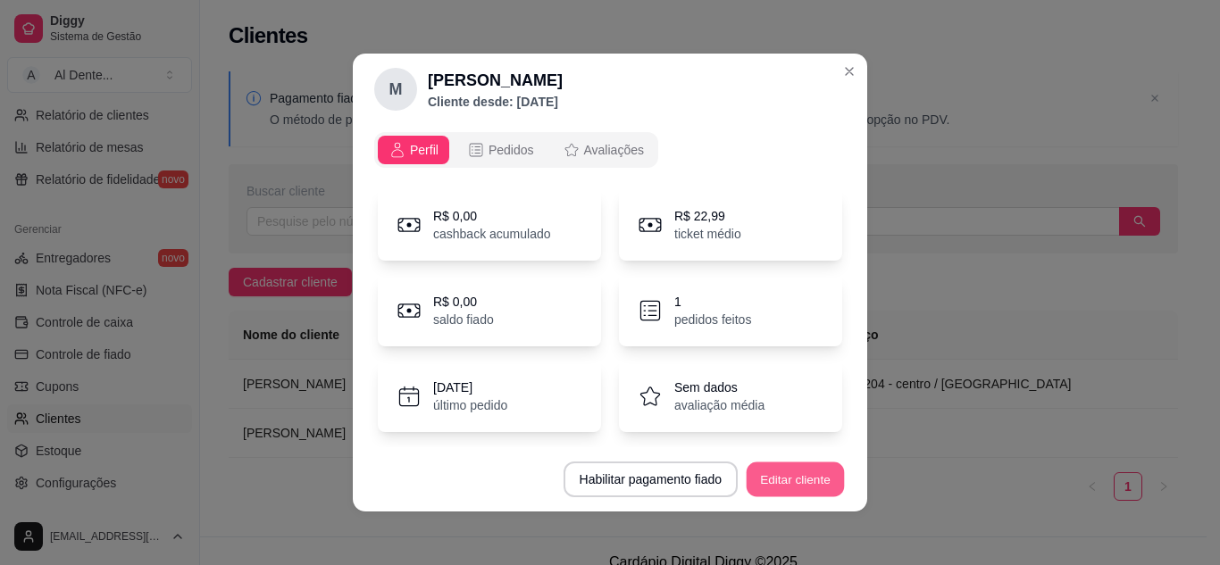
click at [811, 479] on button "Editar cliente" at bounding box center [795, 479] width 98 height 35
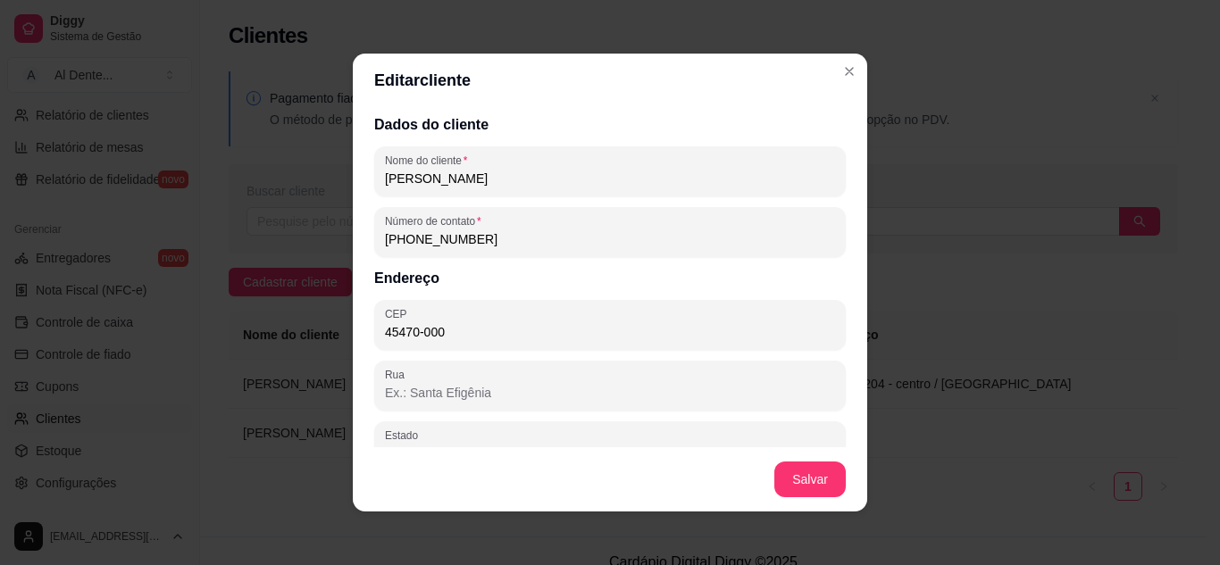
click at [473, 390] on input "Rua" at bounding box center [610, 393] width 450 height 18
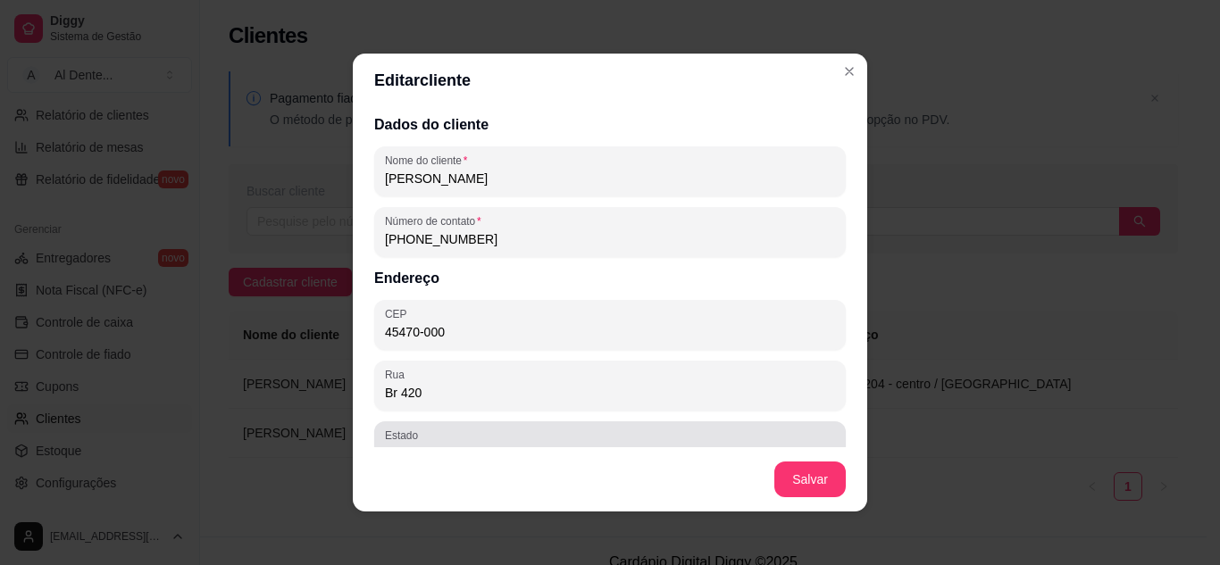
type input "Br 420"
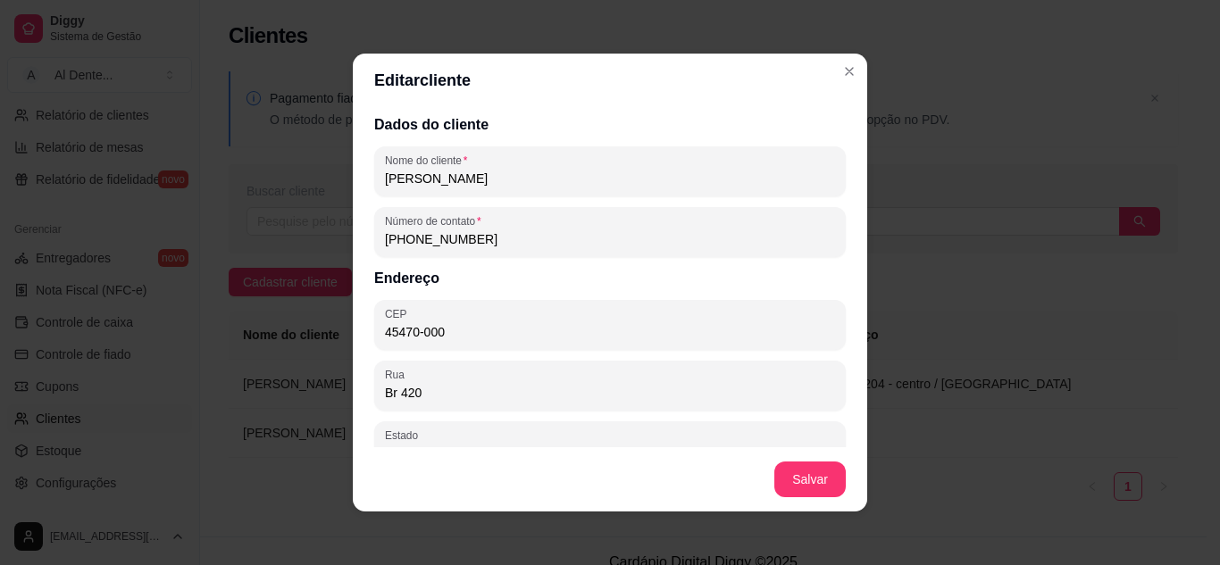
click at [456, 445] on input "BA" at bounding box center [610, 454] width 450 height 18
type input "Centro"
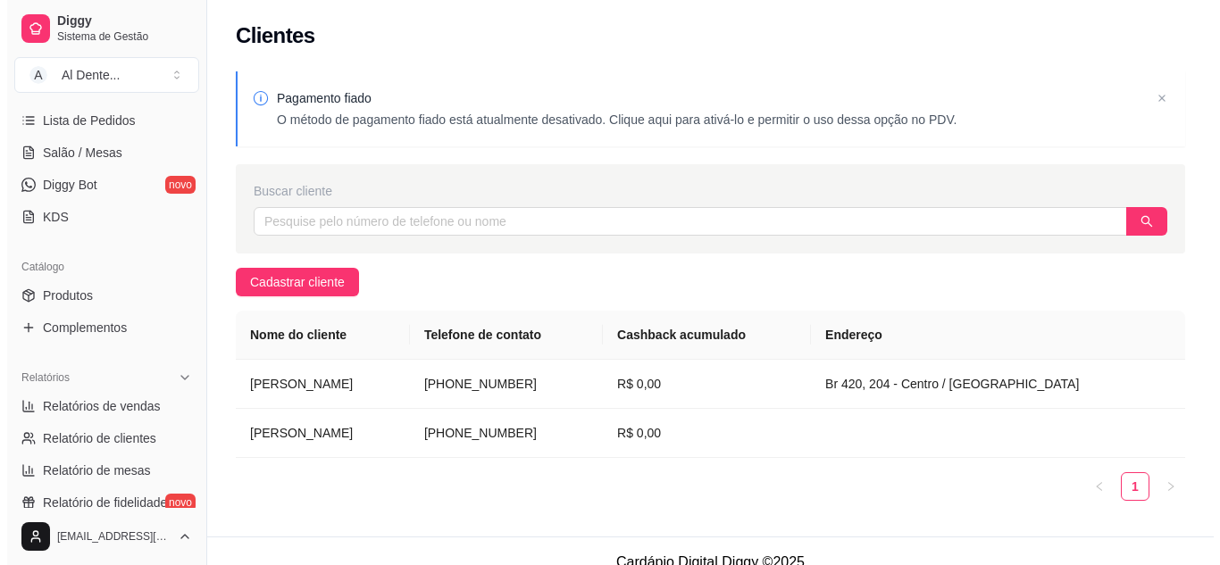
scroll to position [0, 0]
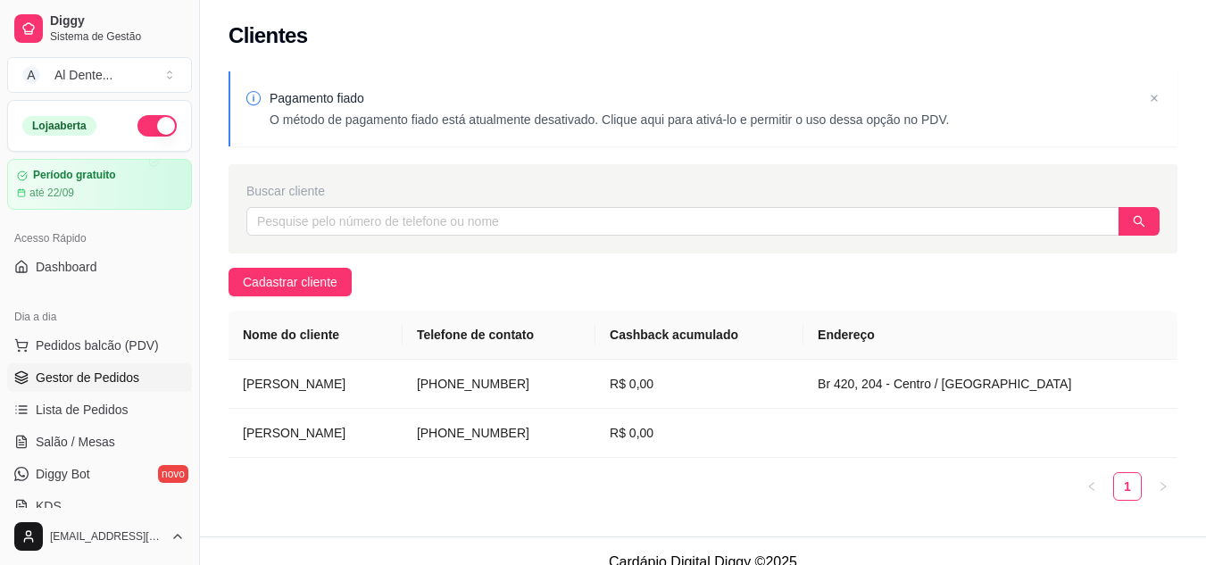
click at [120, 386] on span "Gestor de Pedidos" at bounding box center [88, 378] width 104 height 18
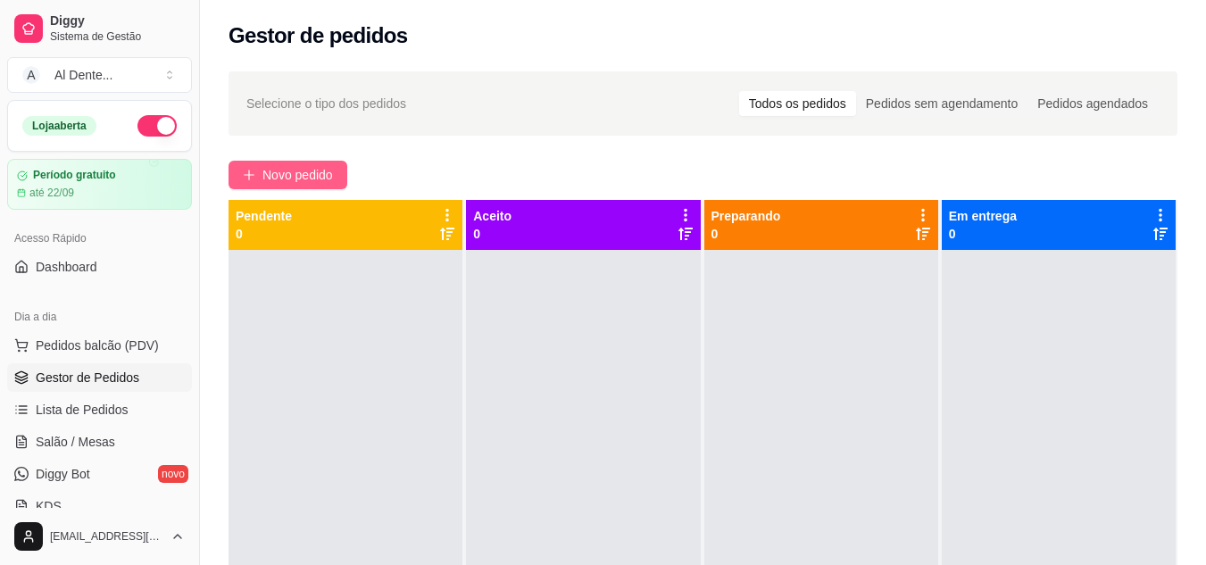
click at [318, 183] on span "Novo pedido" at bounding box center [297, 175] width 71 height 20
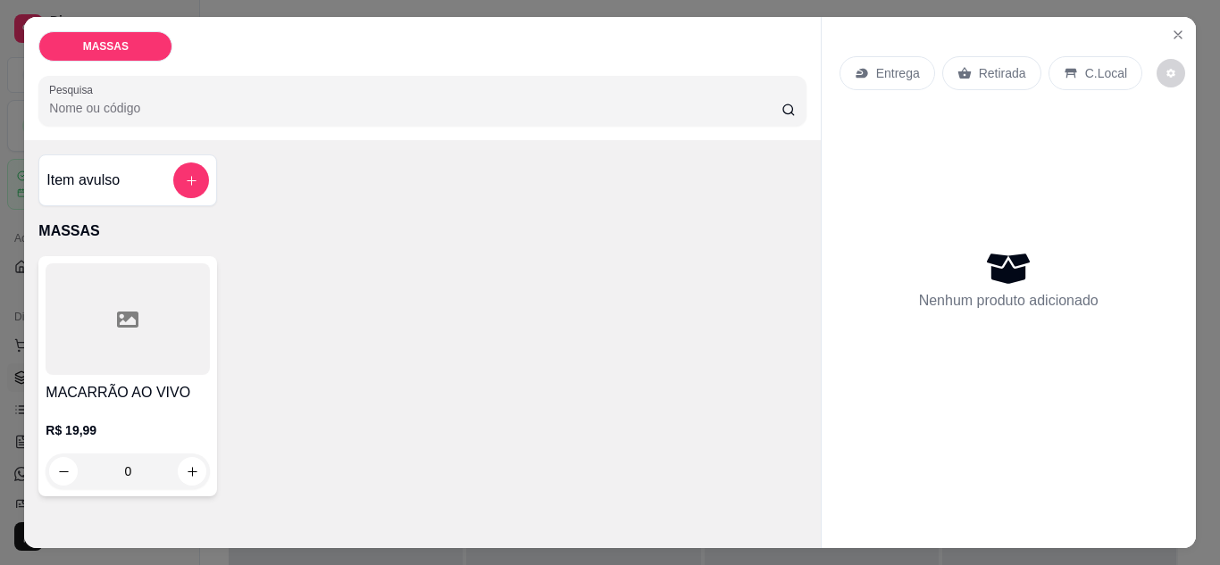
click at [894, 64] on p "Entrega" at bounding box center [898, 73] width 44 height 18
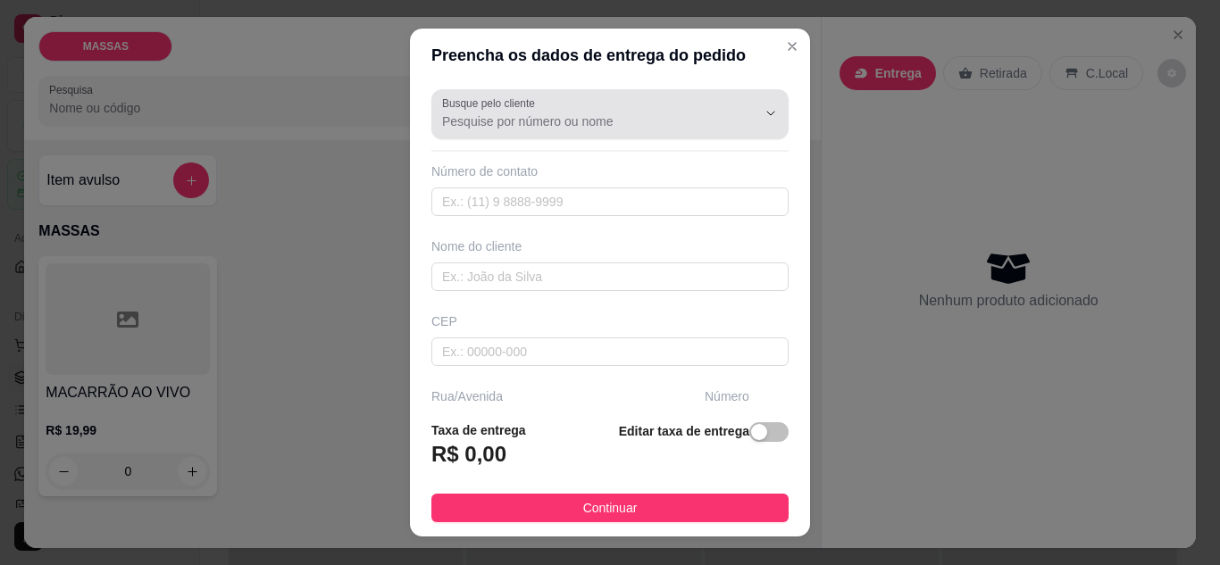
click at [596, 133] on div "Busque pelo cliente" at bounding box center [609, 114] width 357 height 50
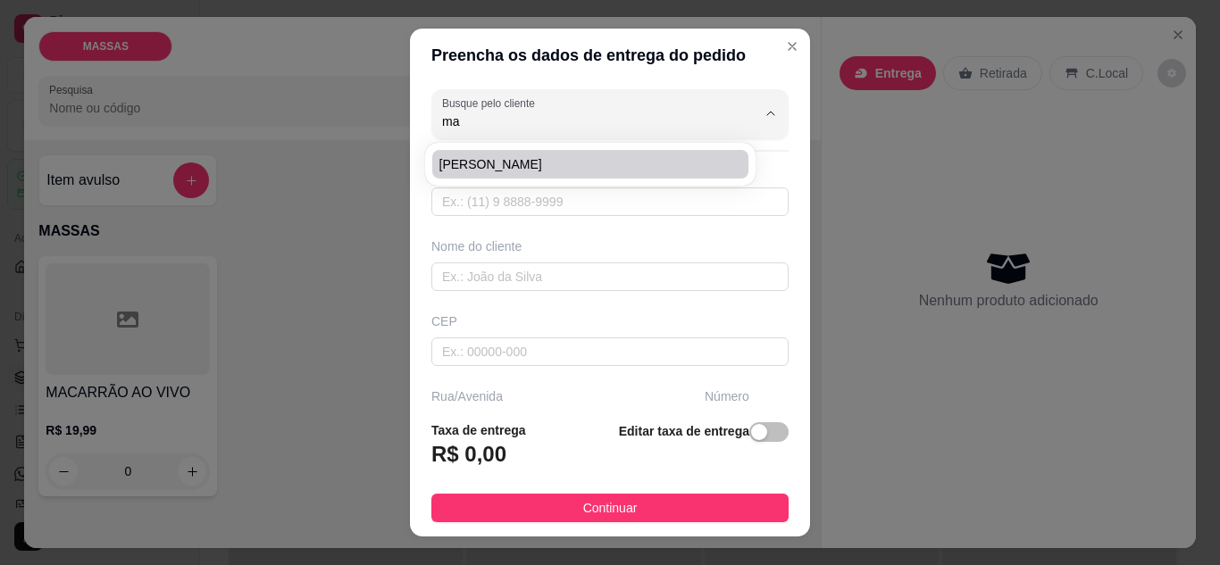
click at [491, 162] on span "[PERSON_NAME]" at bounding box center [581, 164] width 284 height 18
type input "[PERSON_NAME]"
type input "75982604257"
type input "[PERSON_NAME]"
type input "45470000"
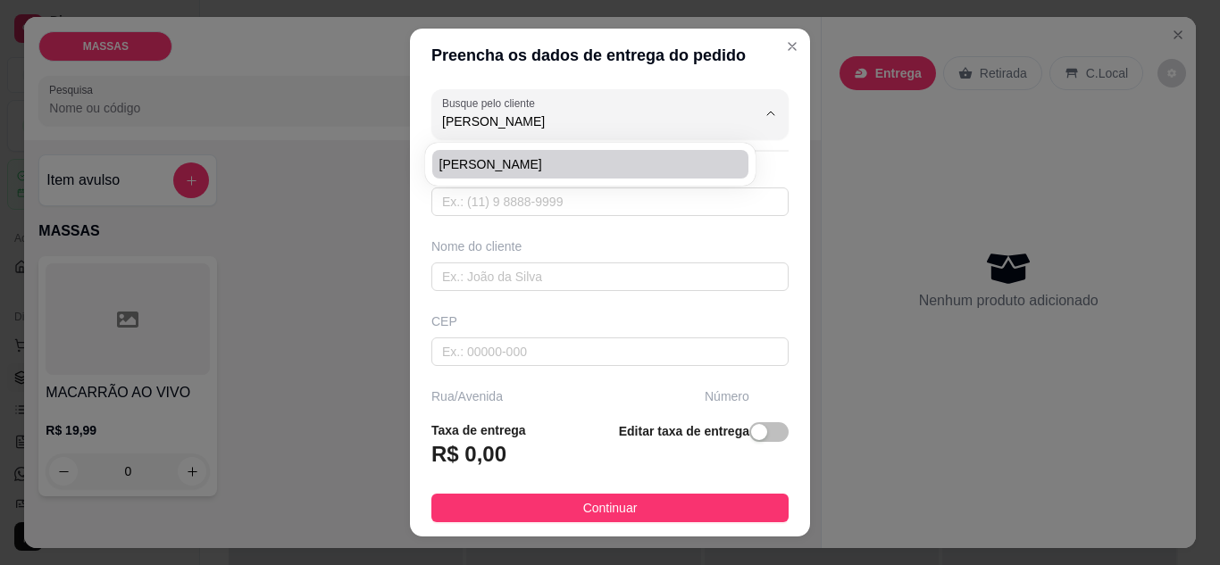
type input "204"
type input "Jiquiriçá"
type input "ao lado de tonga"
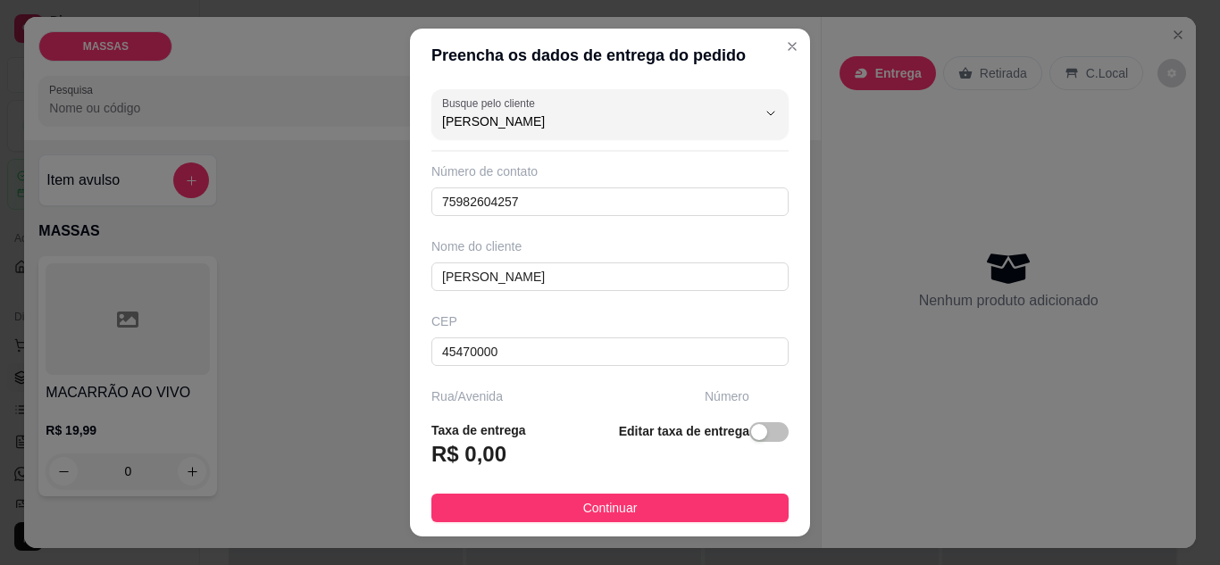
type input "[PERSON_NAME]"
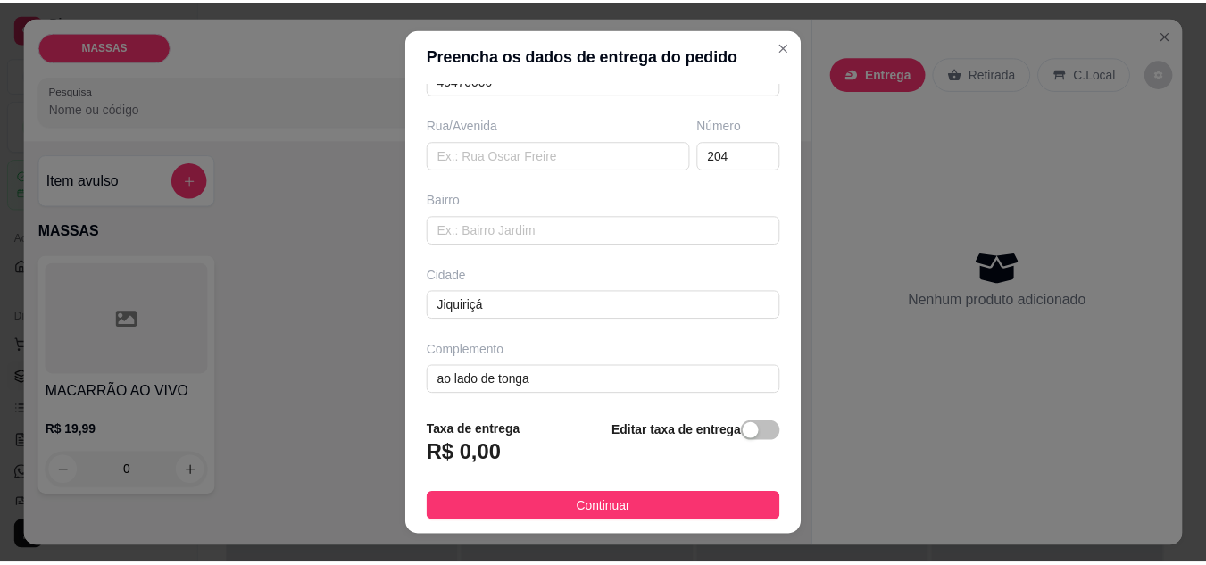
scroll to position [277, 0]
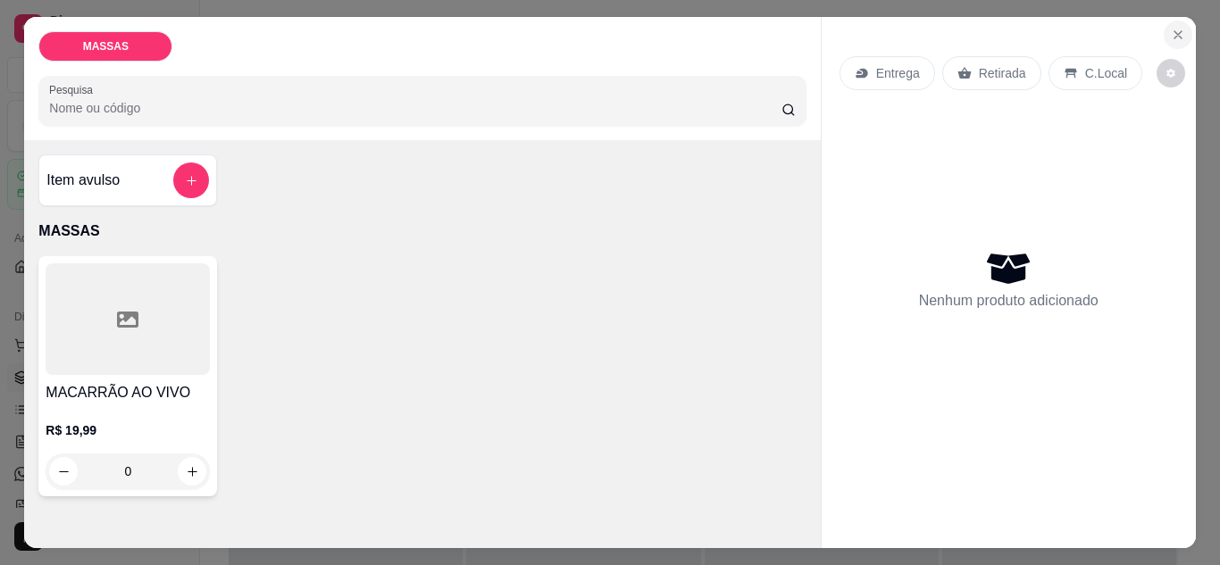
click at [1174, 31] on icon "Close" at bounding box center [1177, 34] width 7 height 7
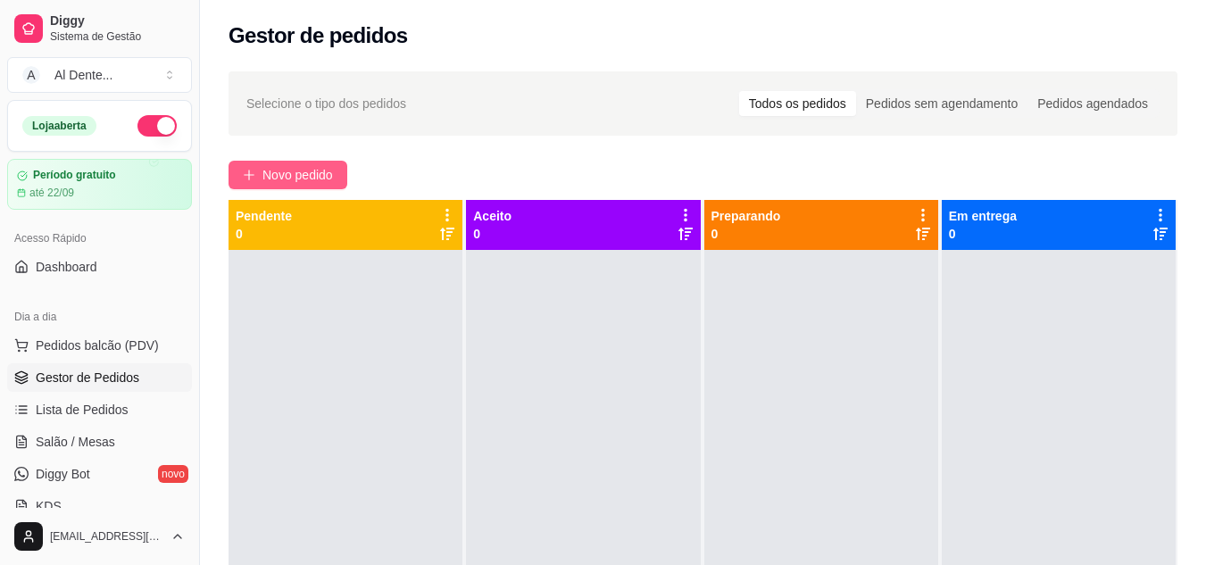
click at [269, 166] on span "Novo pedido" at bounding box center [297, 175] width 71 height 20
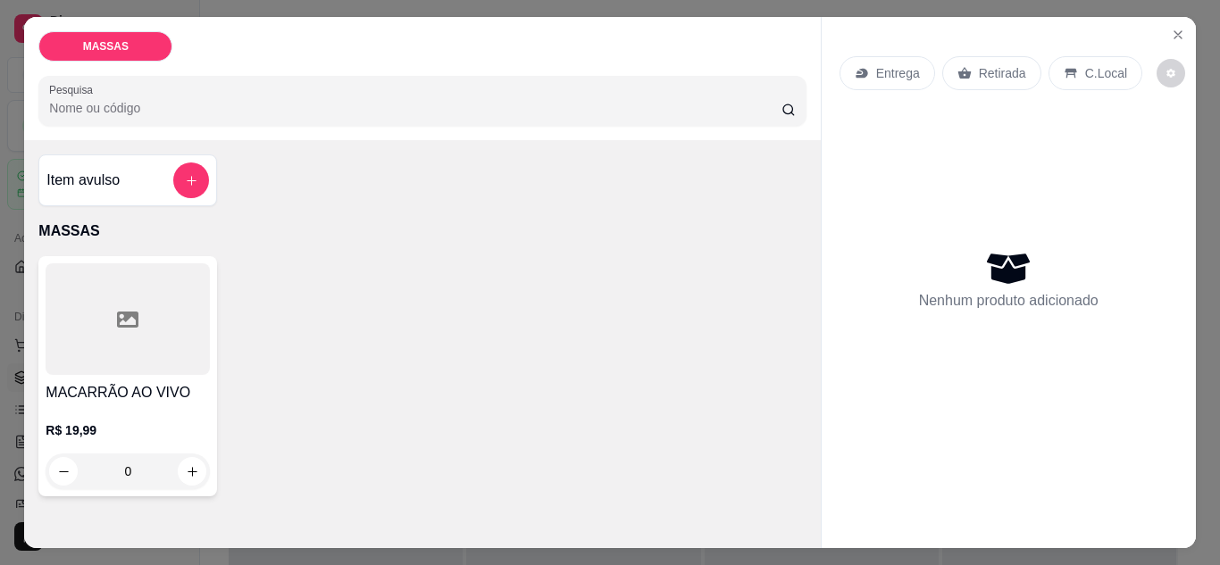
click at [854, 66] on icon at bounding box center [861, 73] width 14 height 14
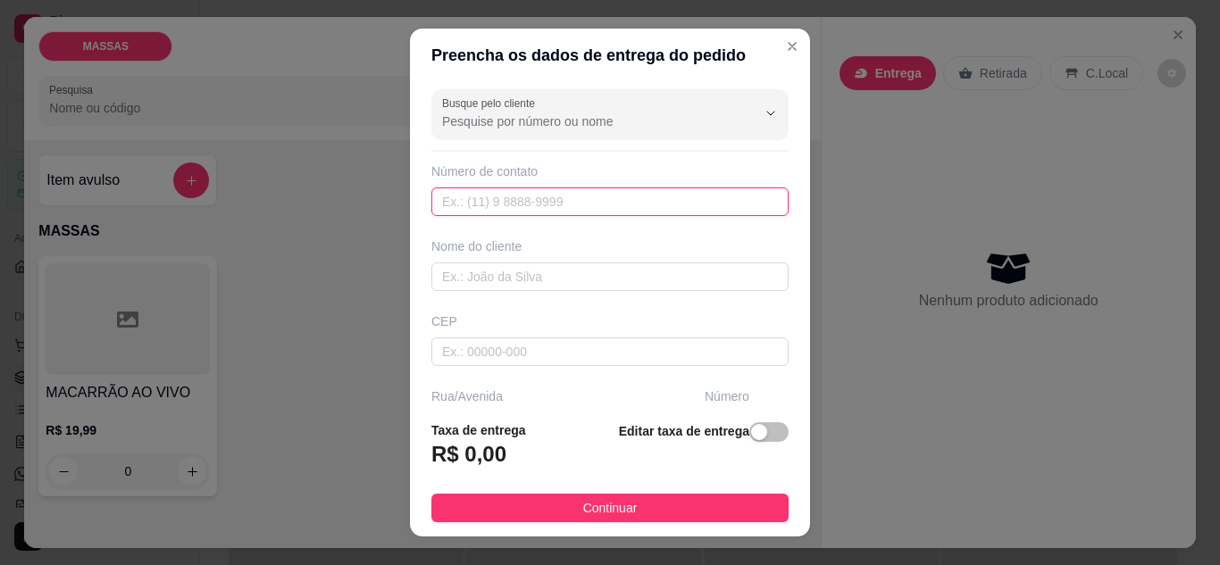
click at [540, 200] on input "text" at bounding box center [609, 201] width 357 height 29
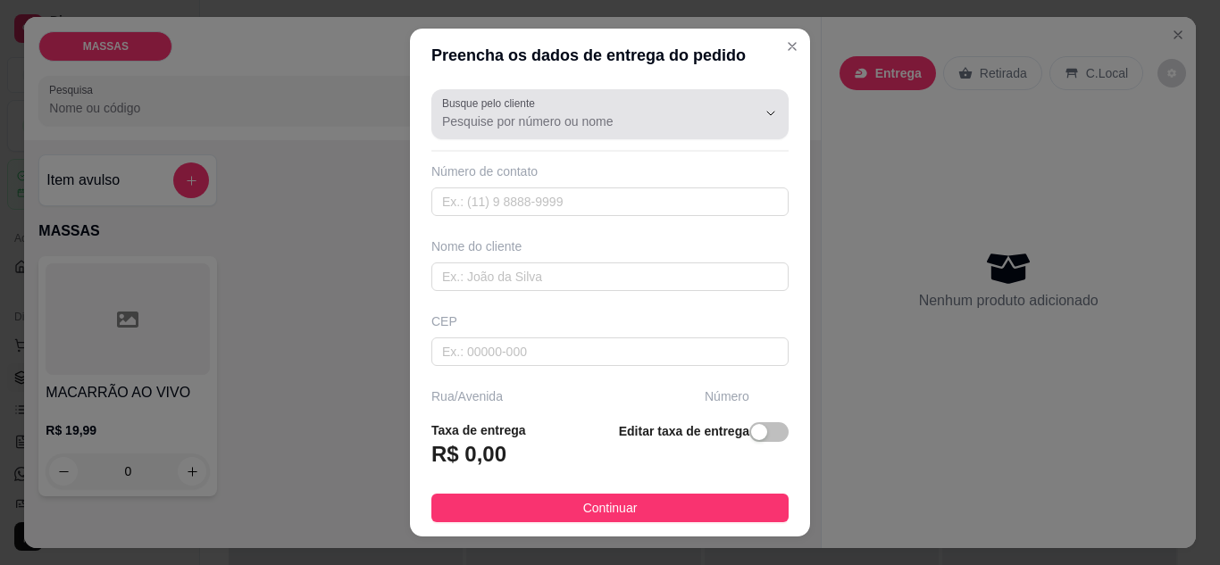
click at [579, 107] on div at bounding box center [610, 114] width 336 height 36
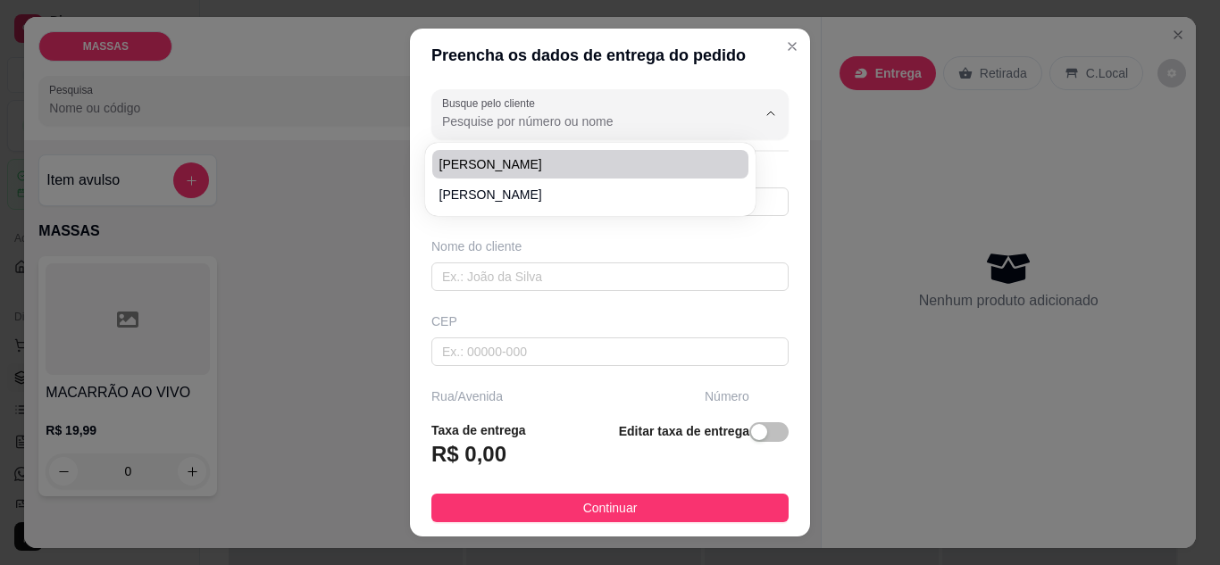
click at [565, 156] on span "[PERSON_NAME]" at bounding box center [581, 164] width 284 height 18
type input "[PERSON_NAME]"
type input "75982604257"
type input "[PERSON_NAME]"
type input "45470000"
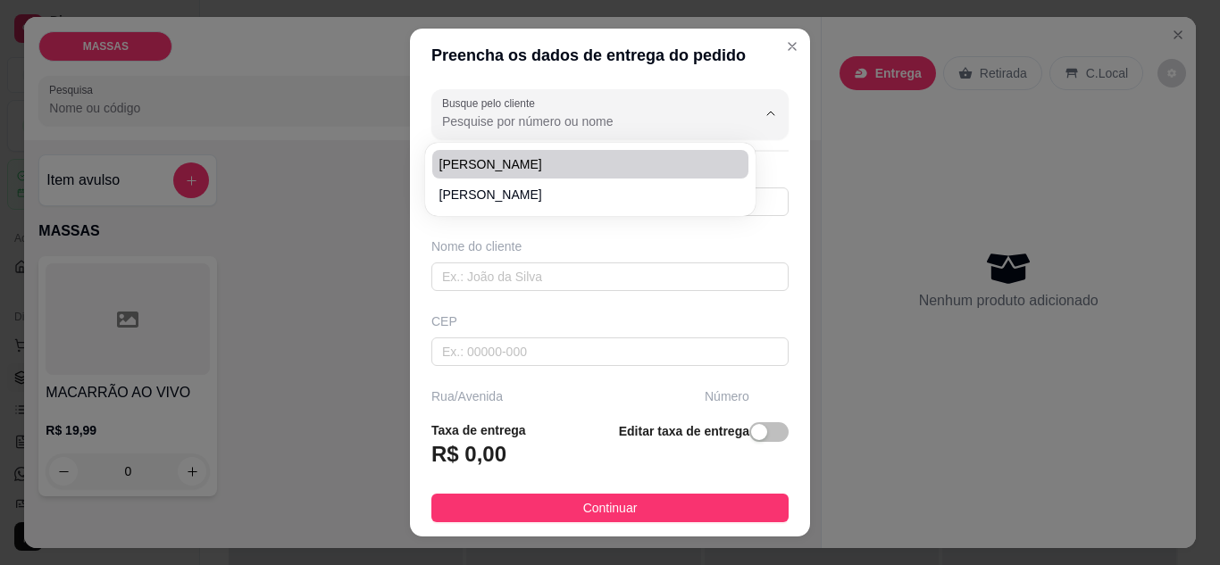
type input "Br 420"
type input "204"
type input "Centro"
type input "Jiquiriçá"
type input "ao lado de tonga"
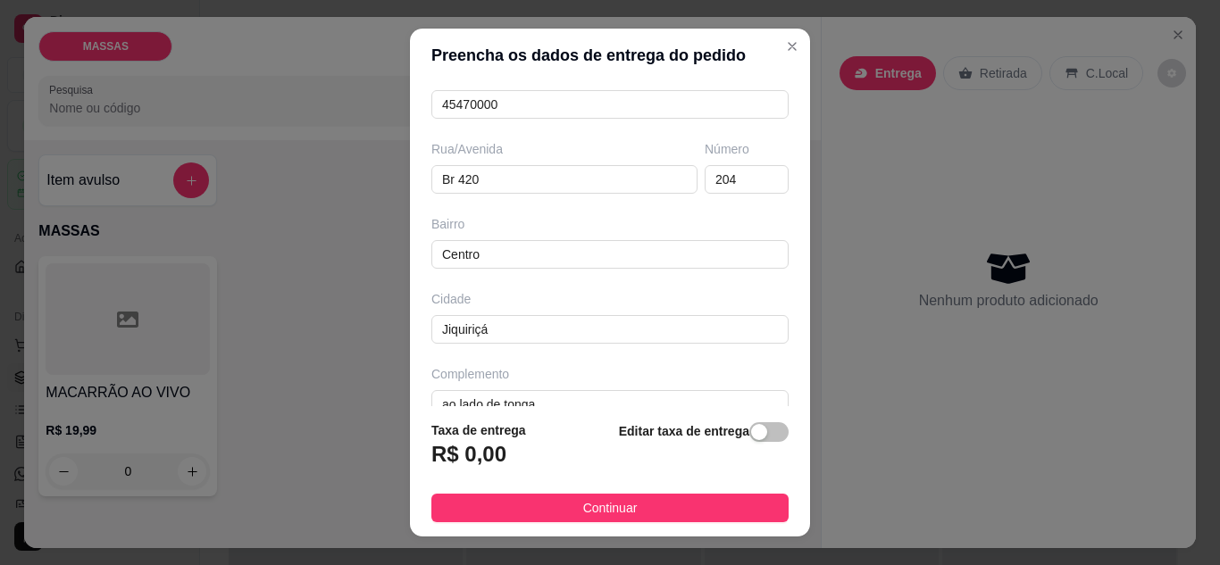
scroll to position [277, 0]
